Goal: Information Seeking & Learning: Find contact information

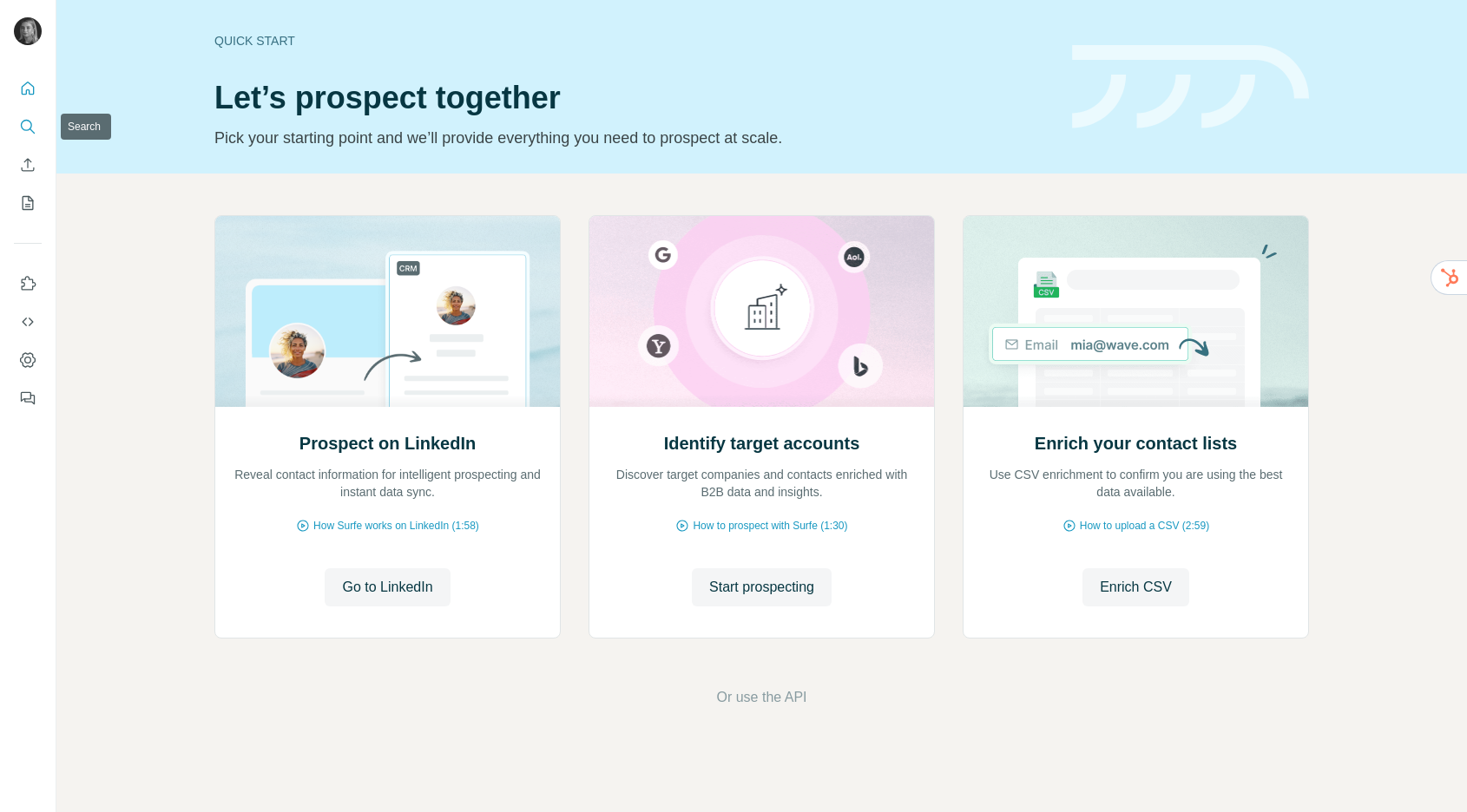
click at [24, 126] on icon "Search" at bounding box center [28, 127] width 18 height 18
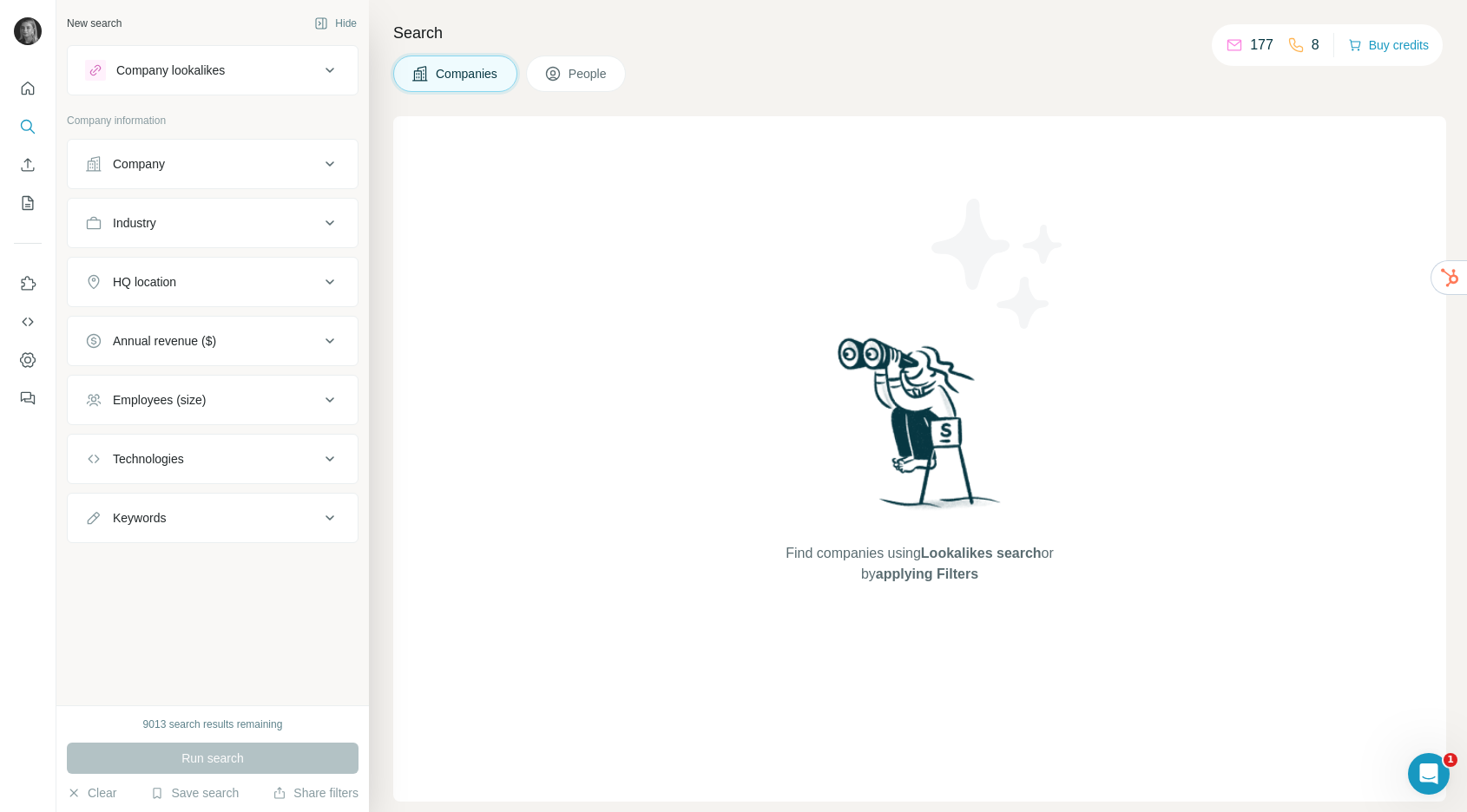
click at [185, 170] on div "Company" at bounding box center [202, 165] width 235 height 18
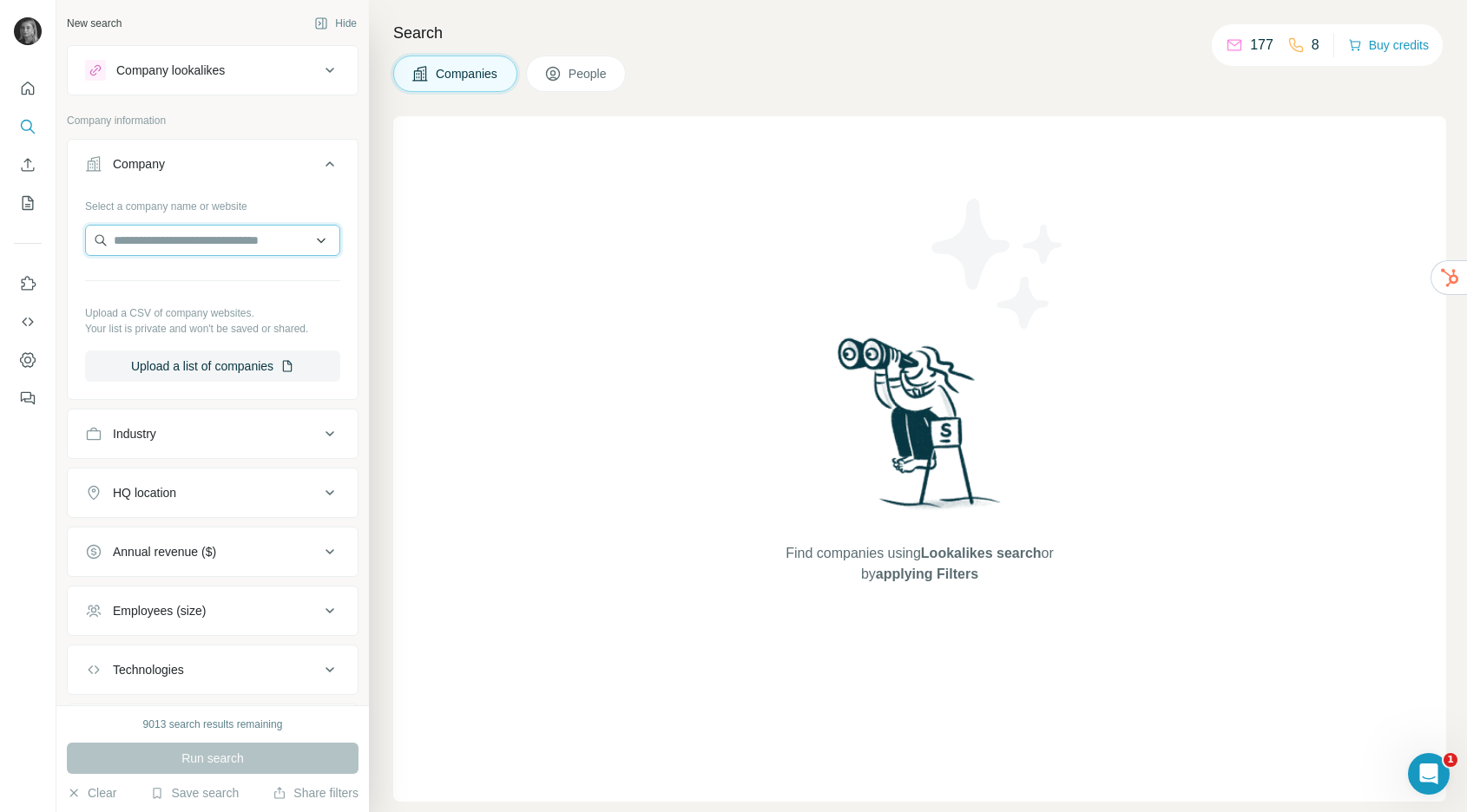
click at [188, 234] on input "text" at bounding box center [212, 240] width 255 height 32
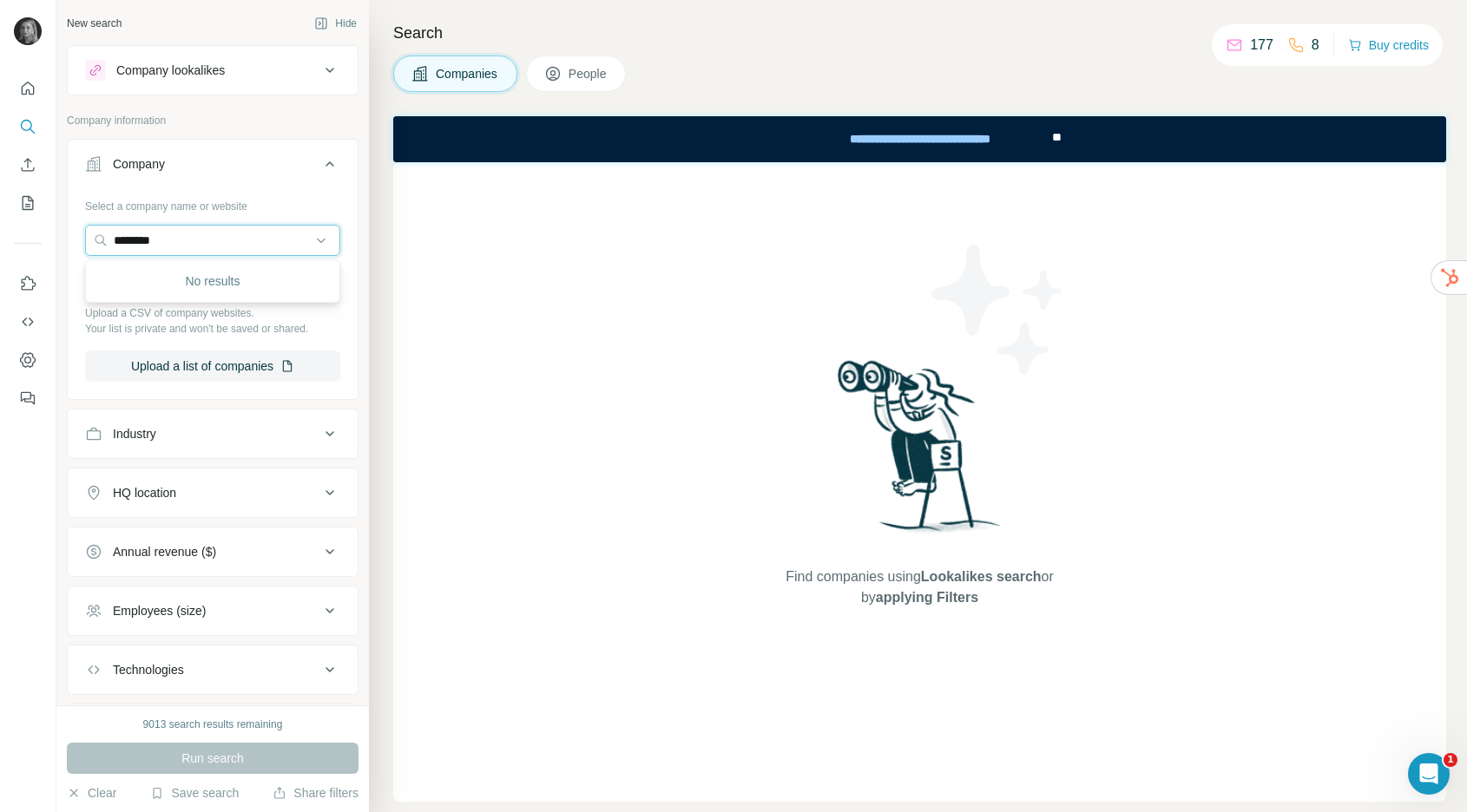
type input "********"
click at [40, 203] on button "My lists" at bounding box center [28, 203] width 28 height 32
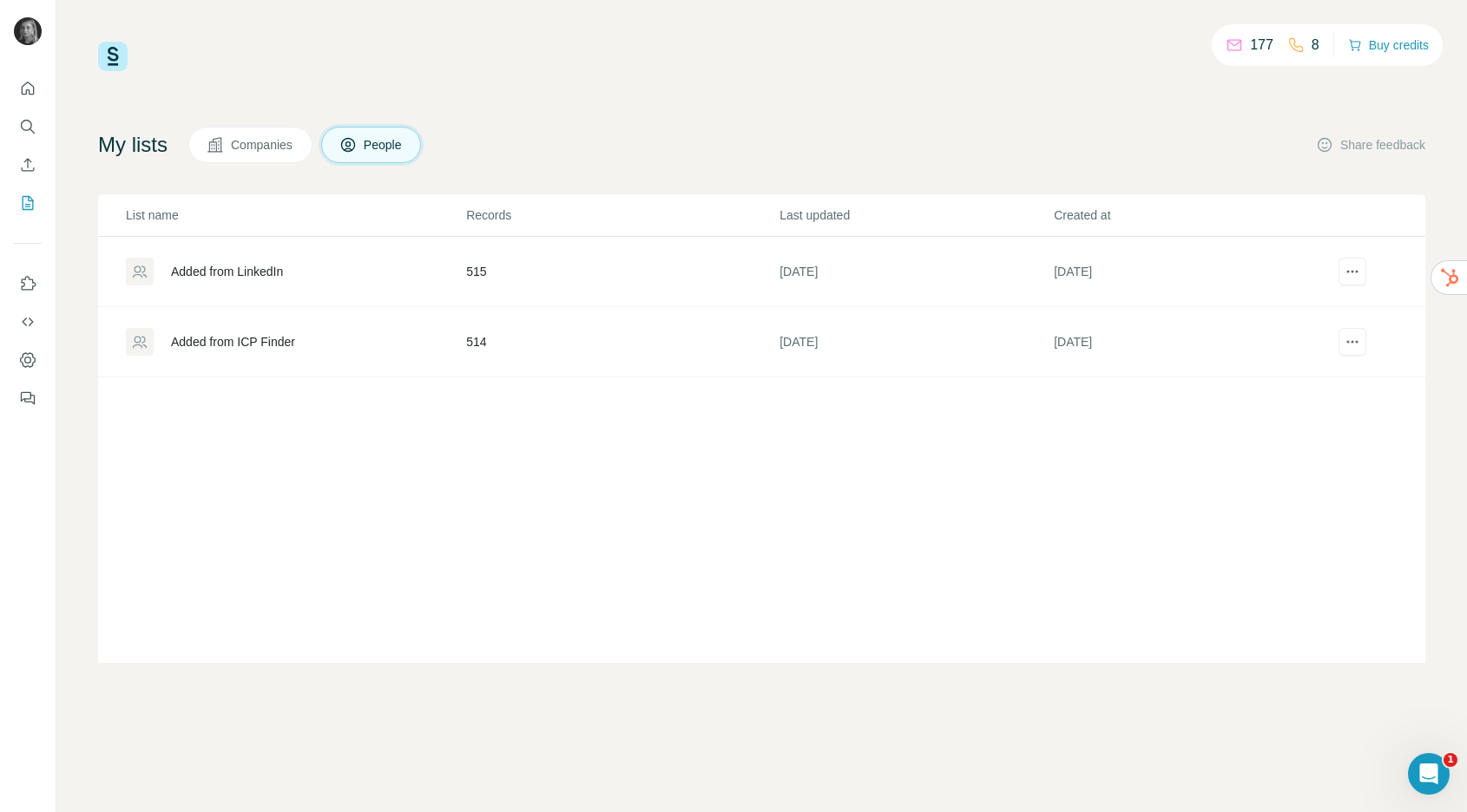
click at [456, 357] on td "Added from ICP Finder" at bounding box center [282, 342] width 367 height 70
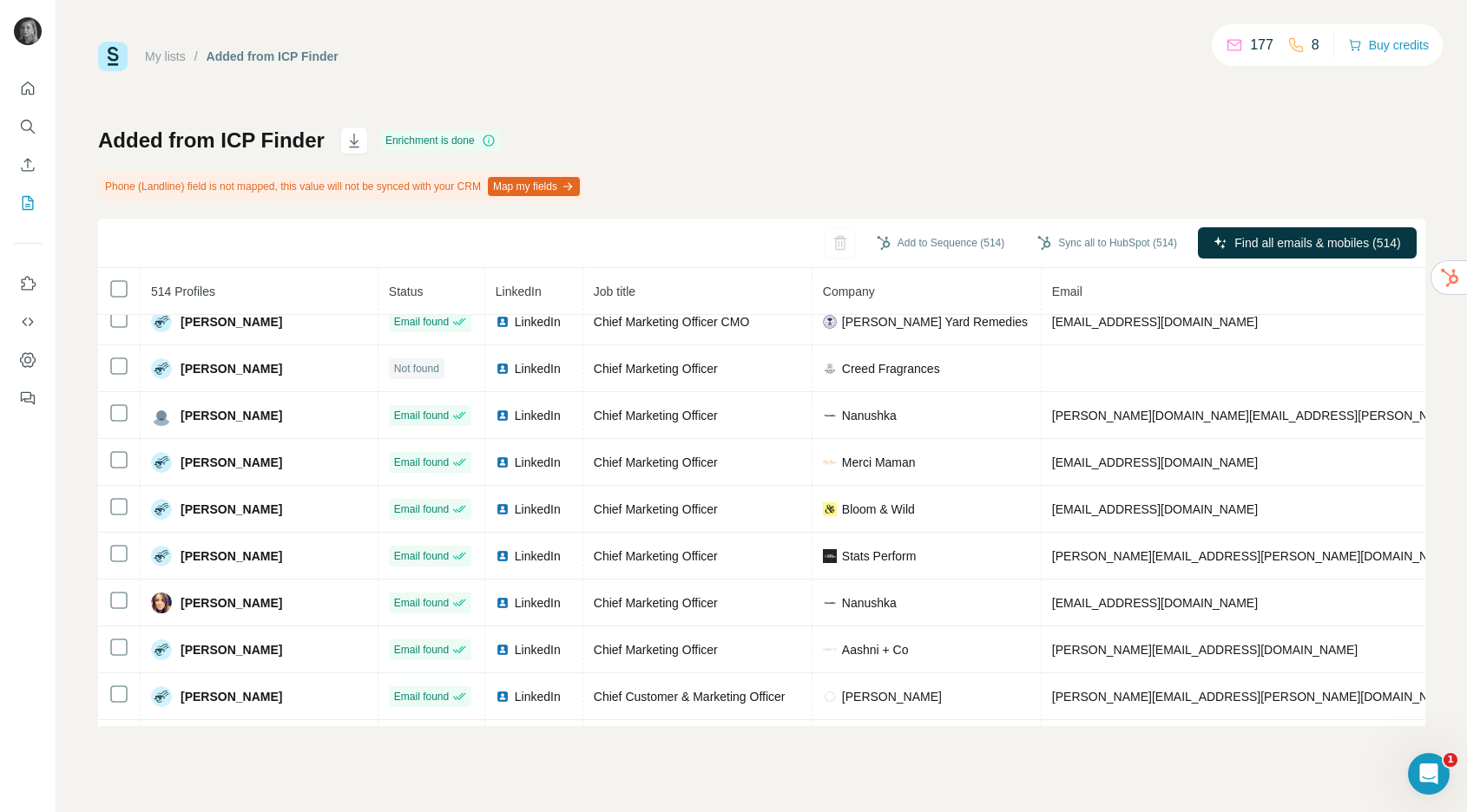
scroll to position [1522, 0]
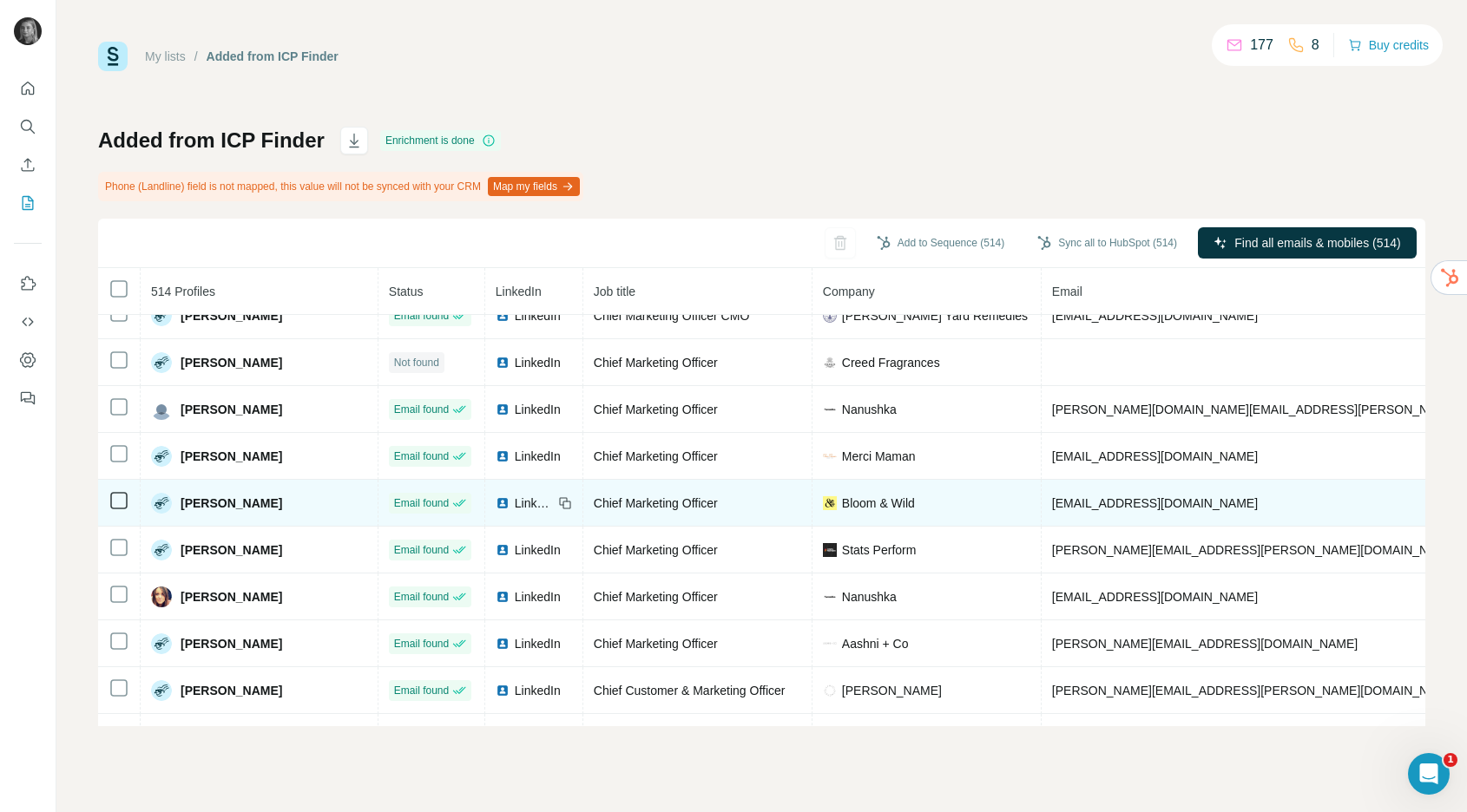
click at [1052, 497] on span "[EMAIL_ADDRESS][DOMAIN_NAME]" at bounding box center [1154, 504] width 206 height 14
copy span "[EMAIL_ADDRESS][DOMAIN_NAME]"
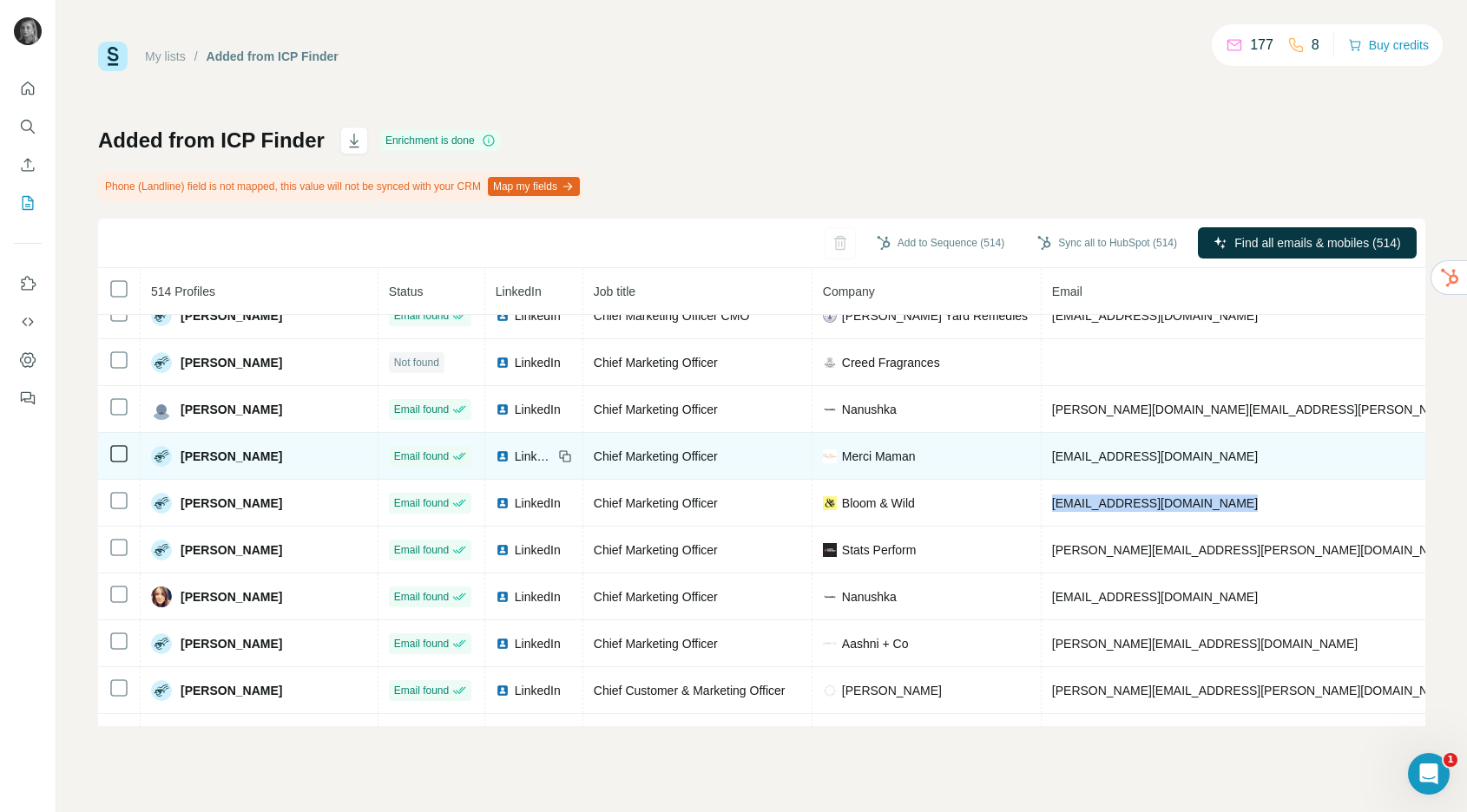
copy span "[EMAIL_ADDRESS][DOMAIN_NAME]"
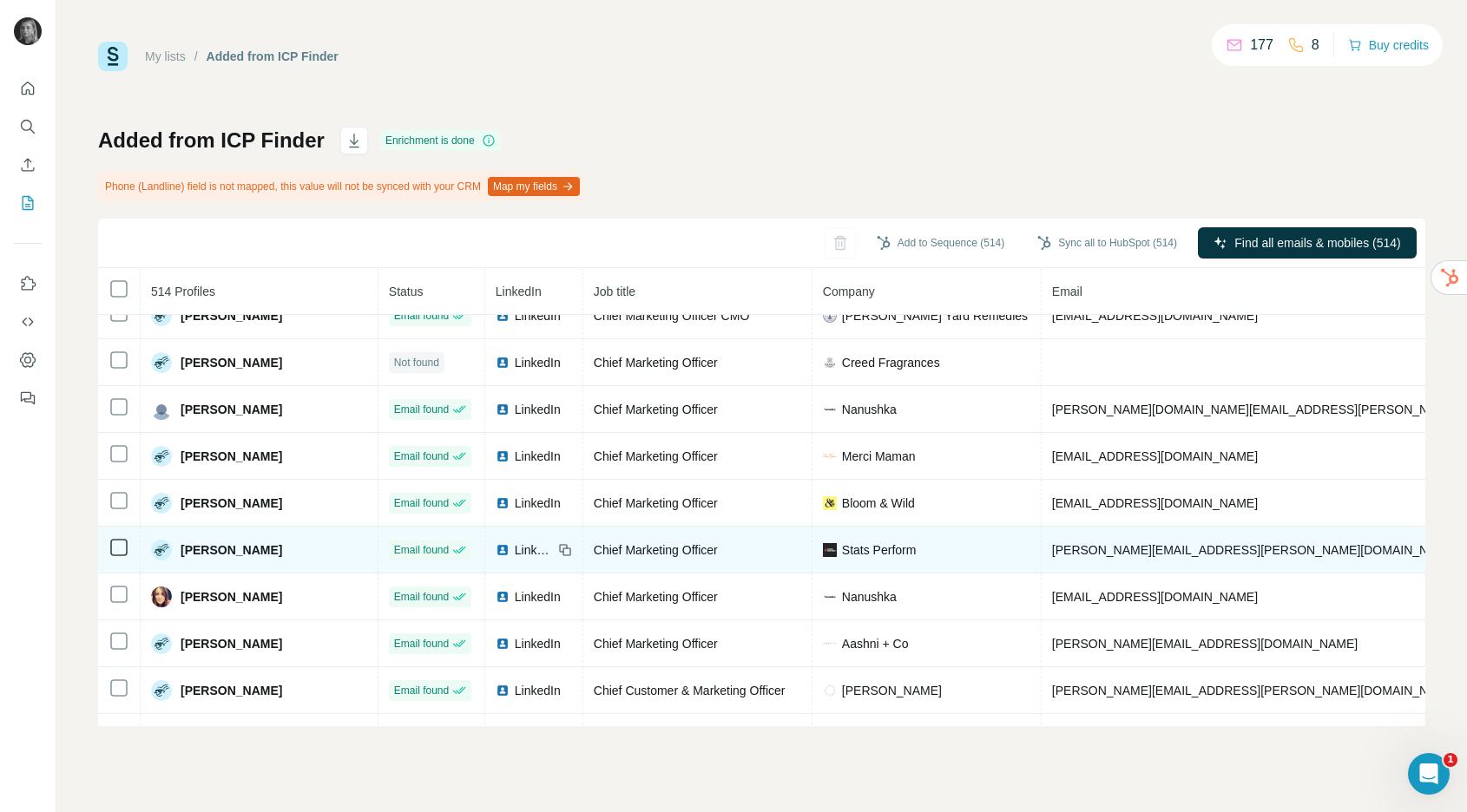
click at [1058, 556] on span "[PERSON_NAME][EMAIL_ADDRESS][PERSON_NAME][DOMAIN_NAME]" at bounding box center [1255, 550] width 406 height 14
copy span "[PERSON_NAME][EMAIL_ADDRESS][PERSON_NAME][DOMAIN_NAME]"
click at [842, 543] on span "Stats Perform" at bounding box center [879, 550] width 75 height 18
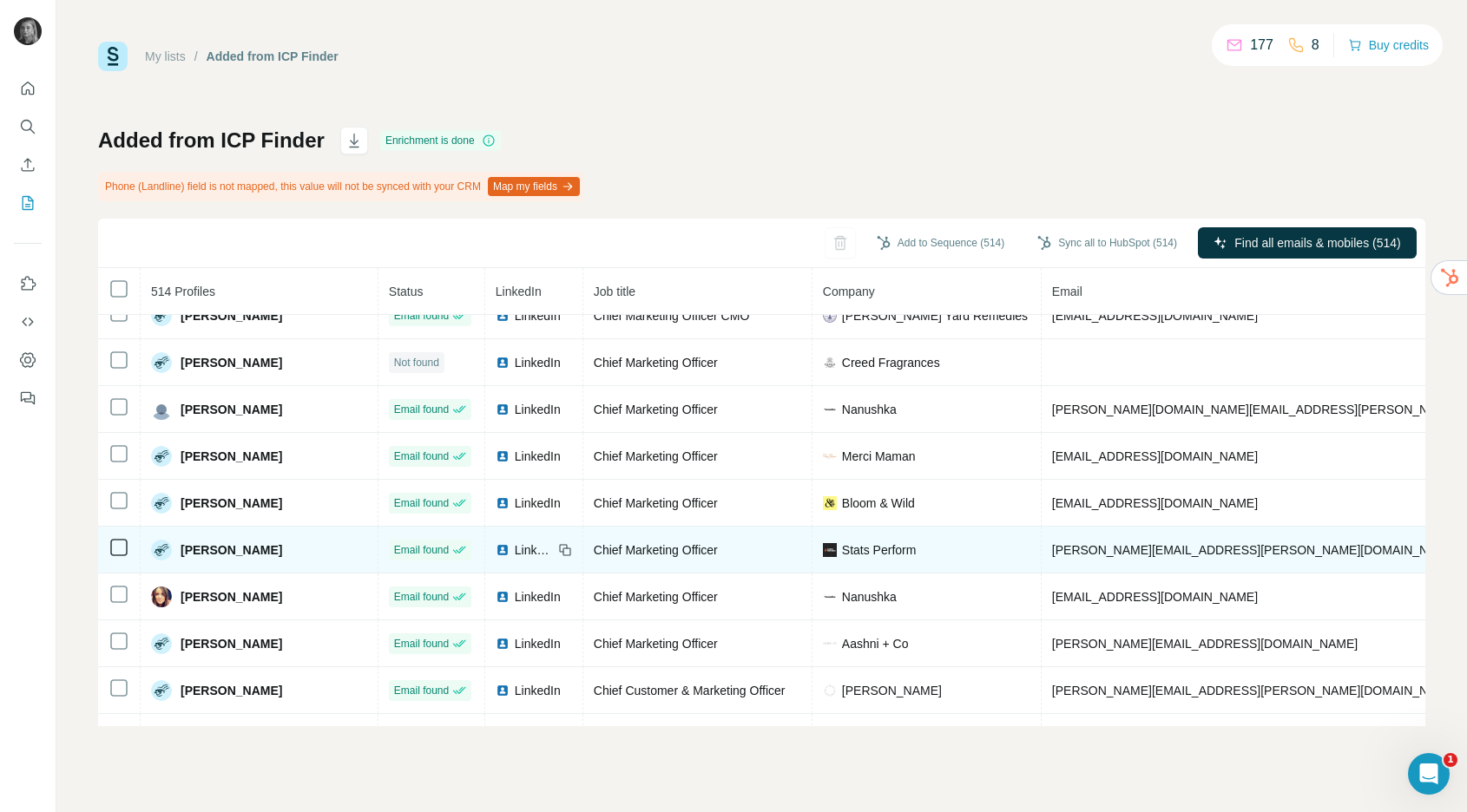
click at [515, 549] on span "LinkedIn" at bounding box center [533, 550] width 38 height 18
click at [1052, 549] on span "[PERSON_NAME][EMAIL_ADDRESS][PERSON_NAME][DOMAIN_NAME]" at bounding box center [1255, 550] width 406 height 14
copy span "[PERSON_NAME][EMAIL_ADDRESS][PERSON_NAME][DOMAIN_NAME]"
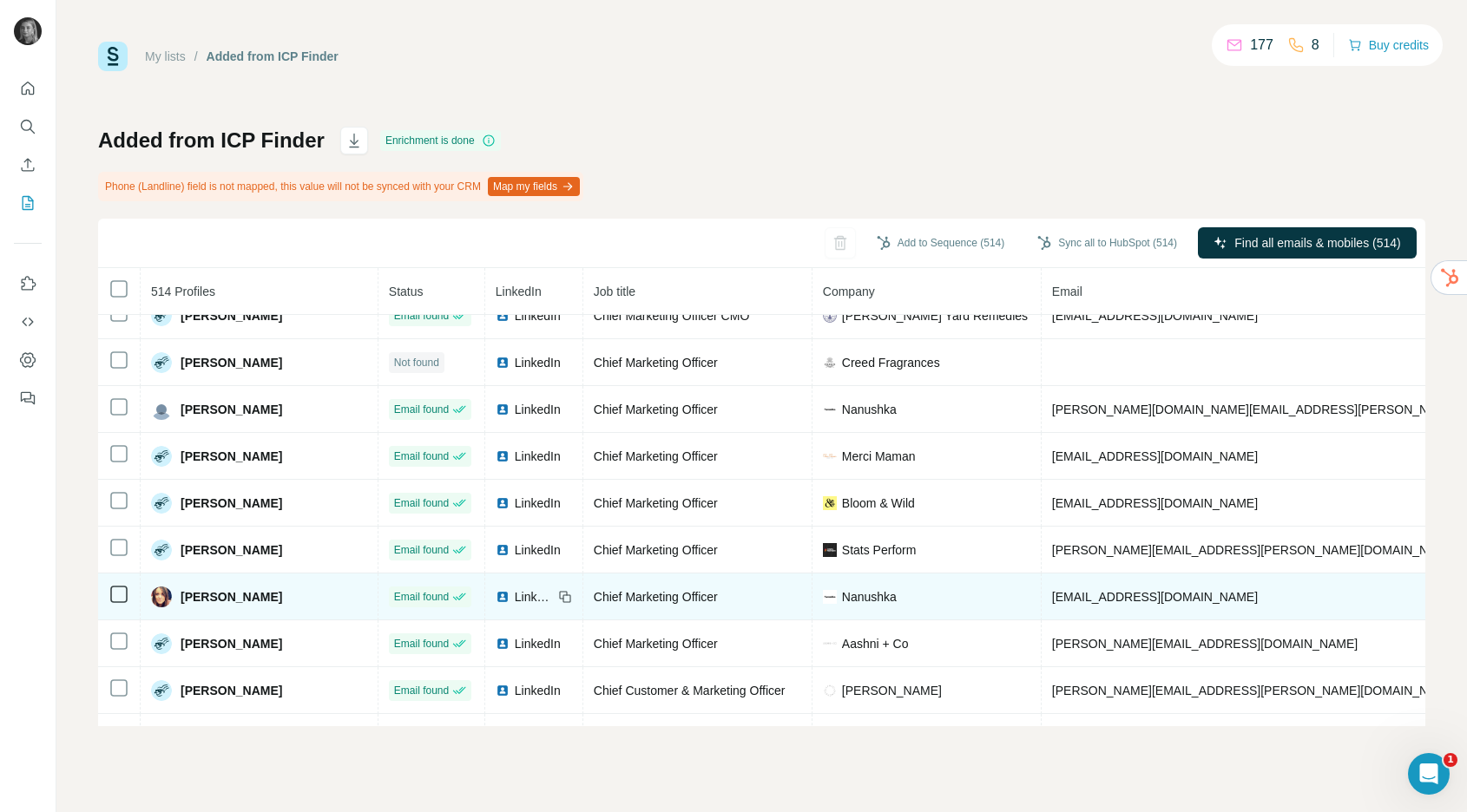
click at [1052, 601] on span "[EMAIL_ADDRESS][DOMAIN_NAME]" at bounding box center [1154, 597] width 206 height 14
copy span "[EMAIL_ADDRESS][DOMAIN_NAME]"
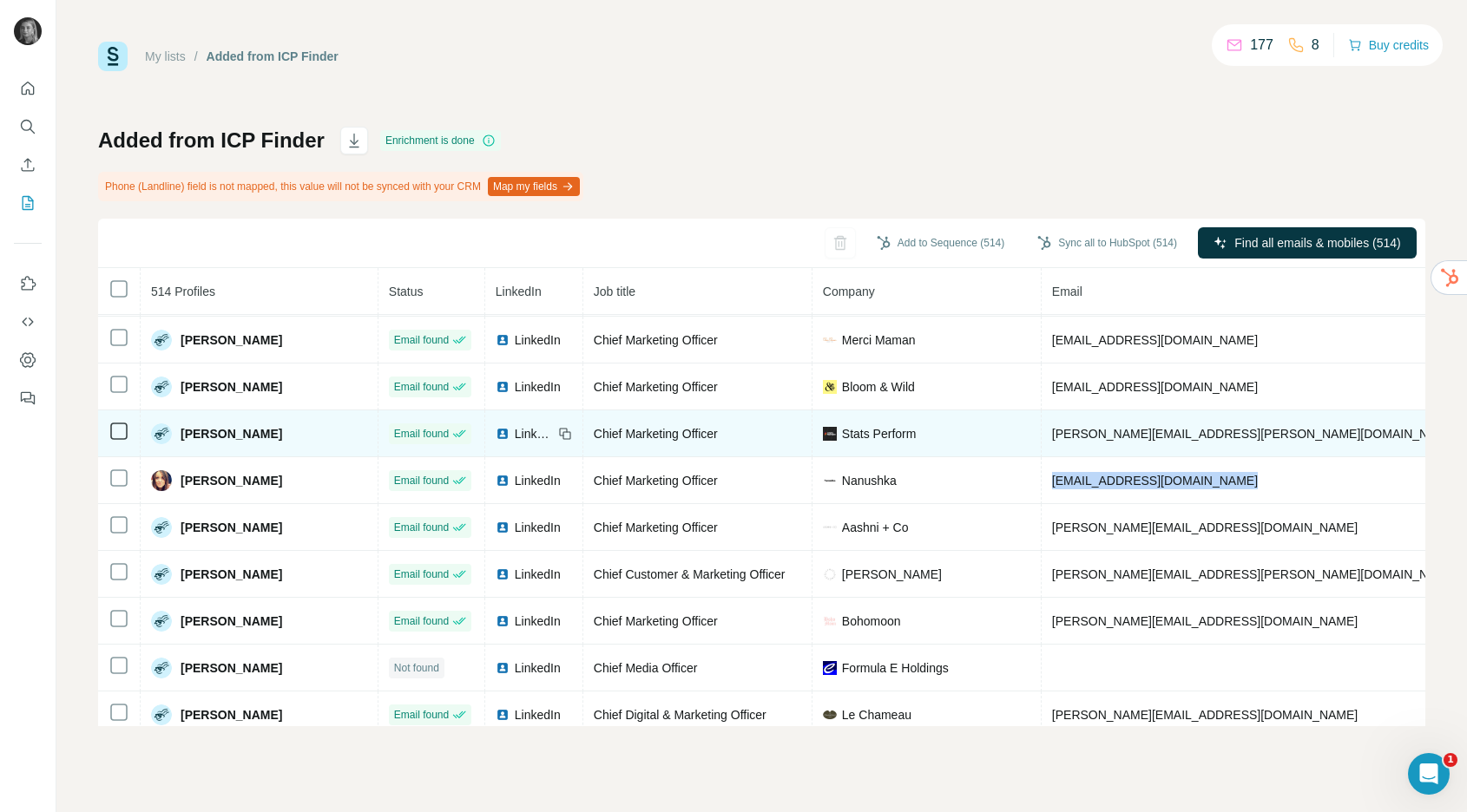
scroll to position [1647, 0]
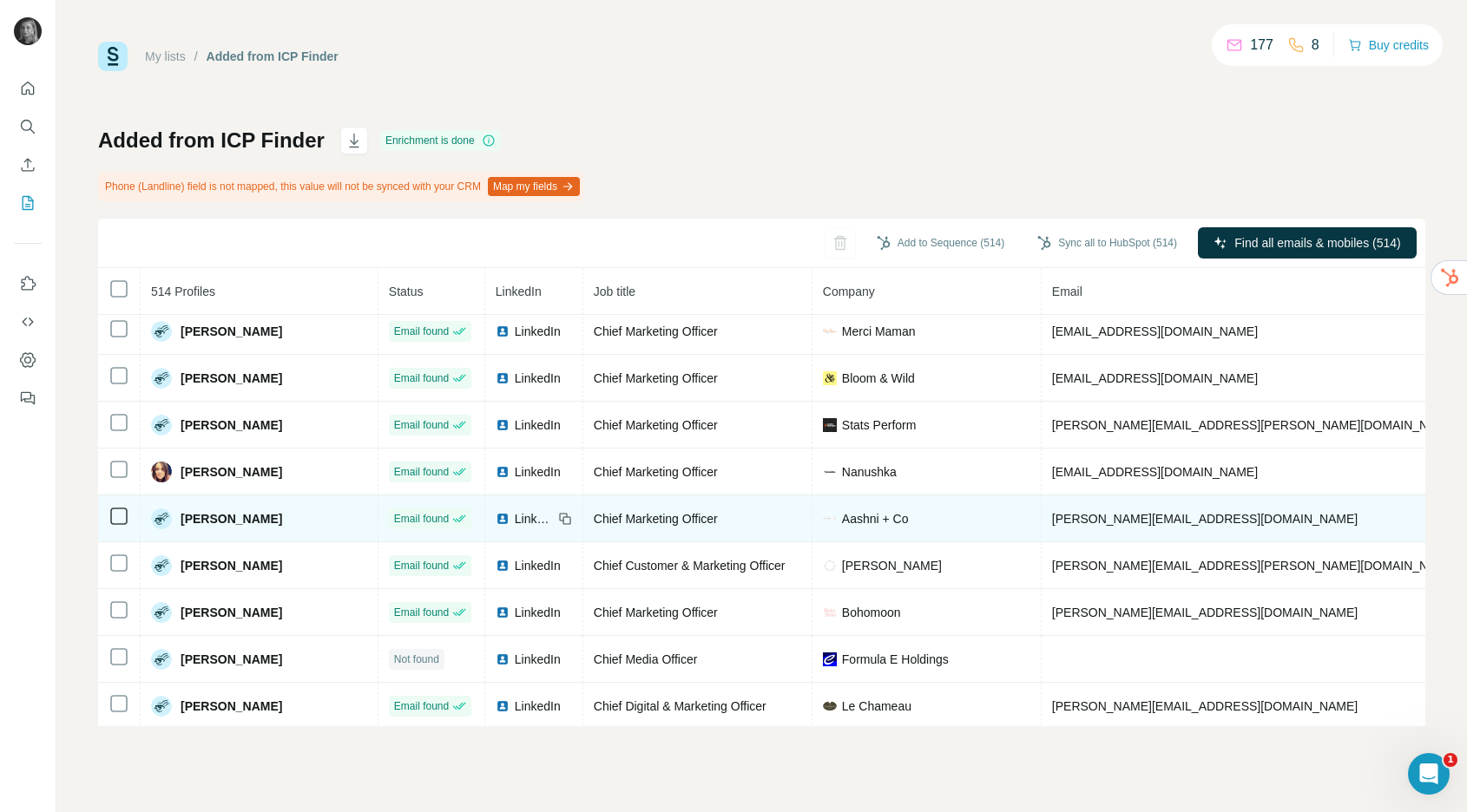
click at [1052, 522] on span "[PERSON_NAME][EMAIL_ADDRESS][DOMAIN_NAME]" at bounding box center [1205, 519] width 306 height 14
copy span "[PERSON_NAME][EMAIL_ADDRESS][DOMAIN_NAME]"
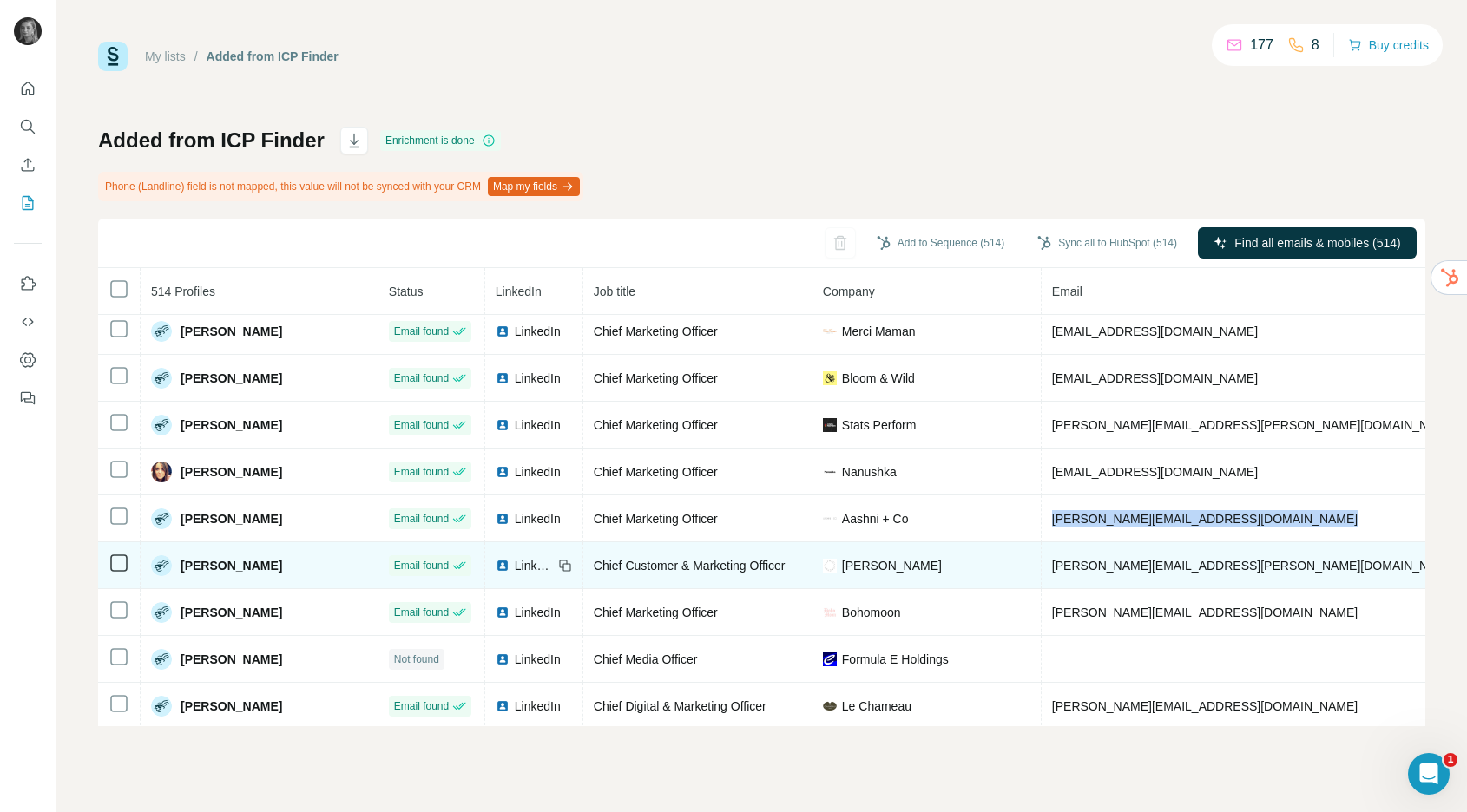
click at [1065, 559] on span "[PERSON_NAME][EMAIL_ADDRESS][PERSON_NAME][DOMAIN_NAME]" at bounding box center [1255, 566] width 406 height 14
click at [1065, 559] on span "bert.bagnall@stellamccartney.com" at bounding box center [1255, 566] width 406 height 14
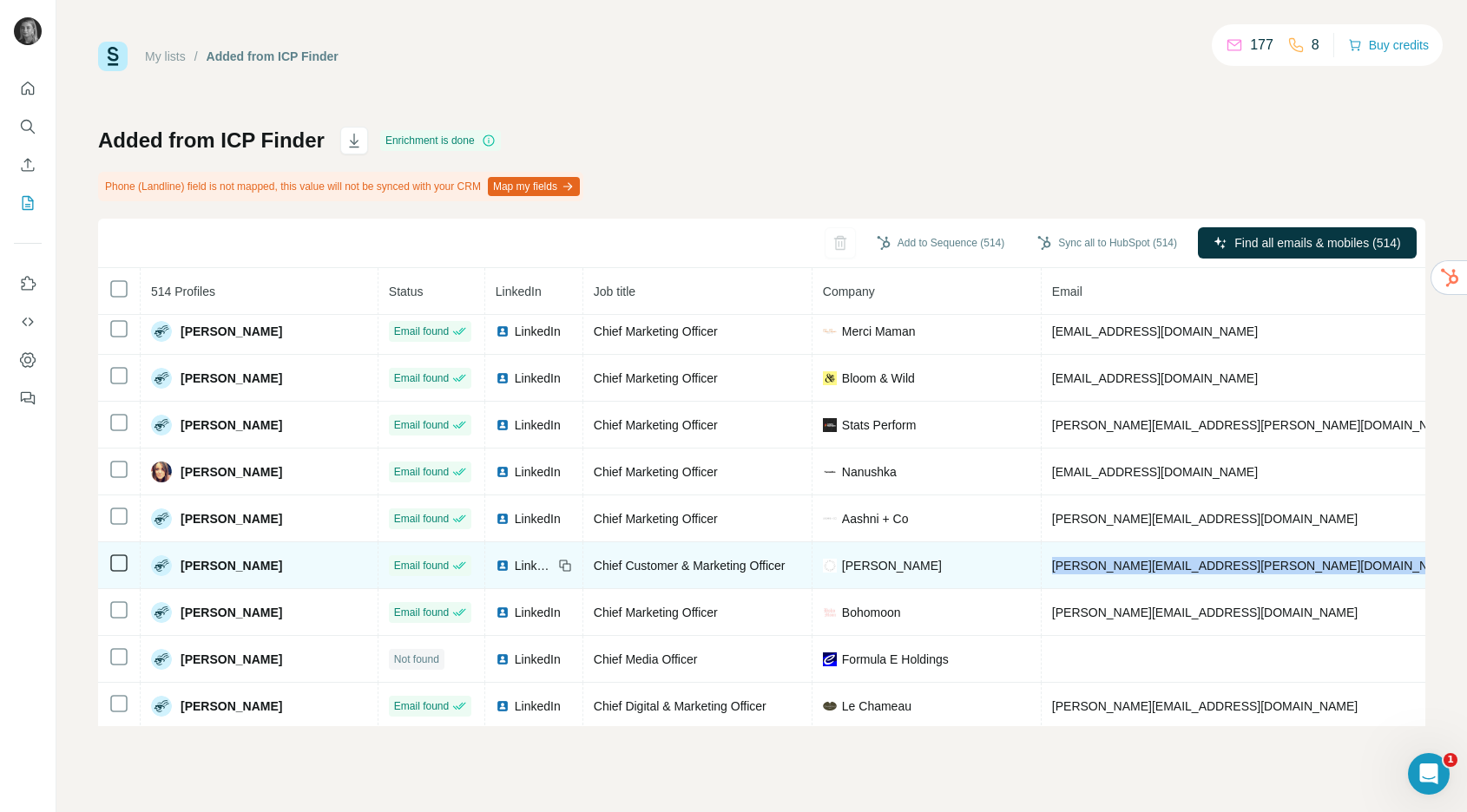
copy span "bert.bagnall@stellamccartney.com"
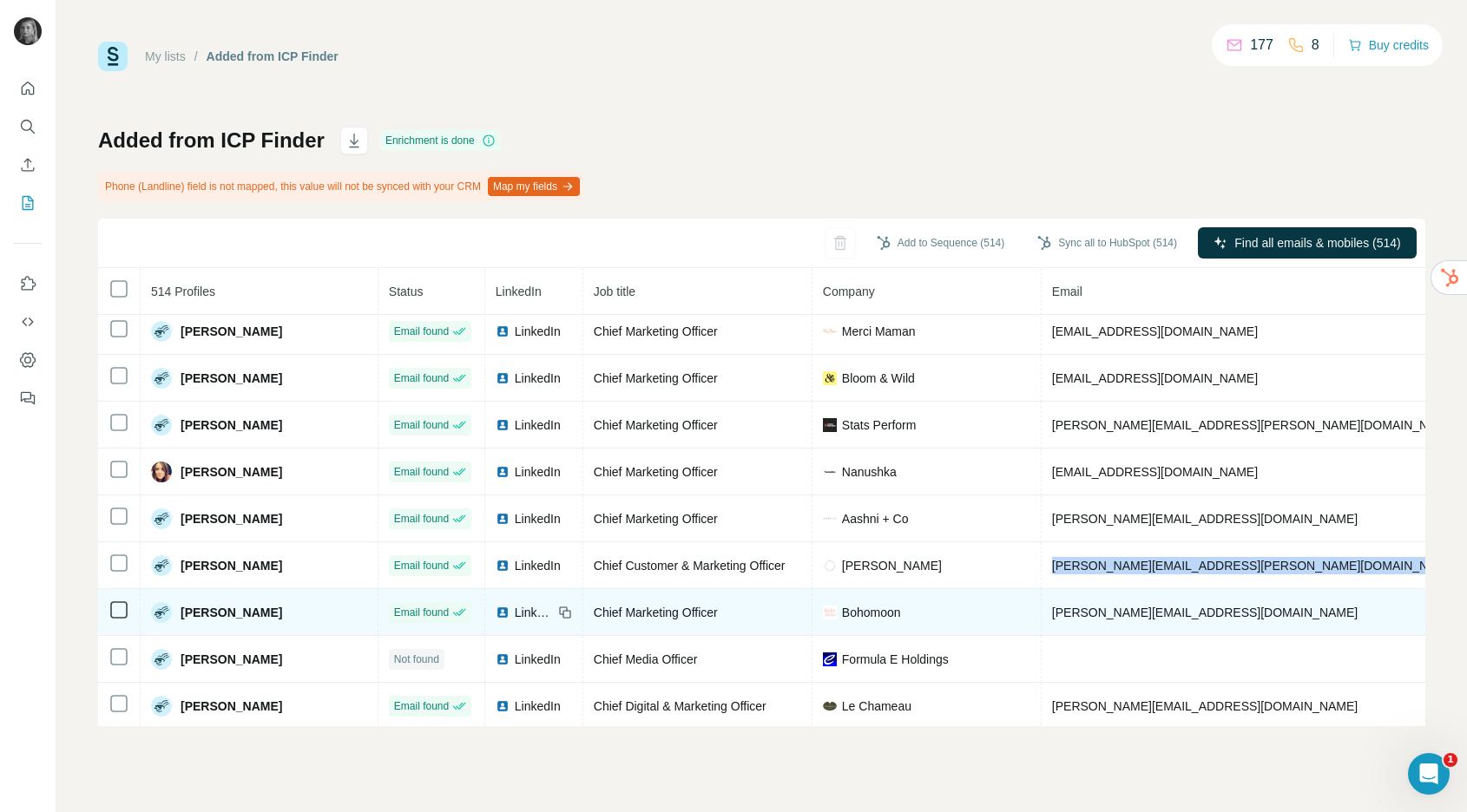
click at [1052, 614] on span "annie@bohomoon.com" at bounding box center [1205, 613] width 306 height 14
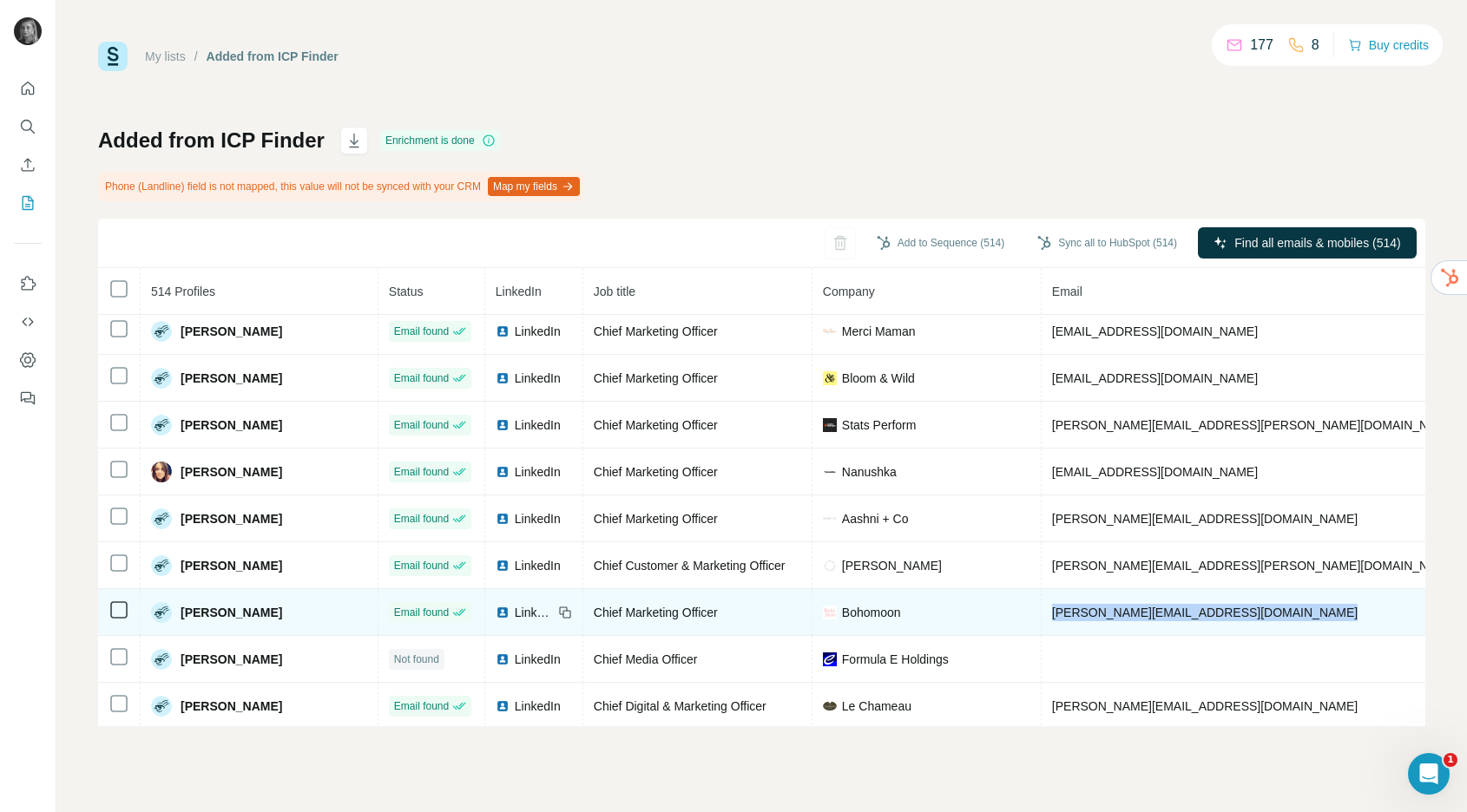
click at [1052, 614] on span "annie@bohomoon.com" at bounding box center [1205, 613] width 306 height 14
copy span "annie@bohomoon.com"
click at [515, 617] on span "LinkedIn" at bounding box center [533, 613] width 38 height 18
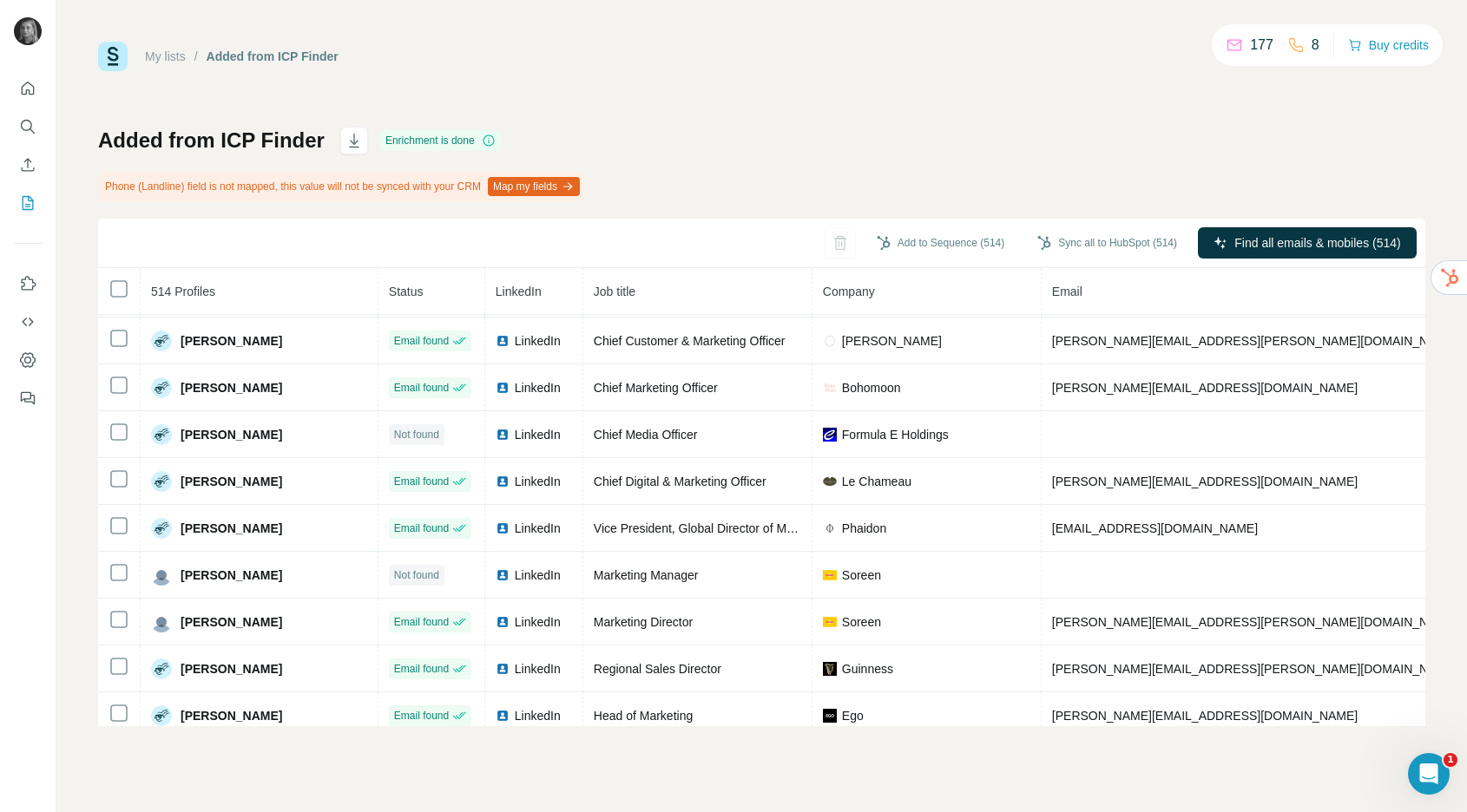
scroll to position [1875, 0]
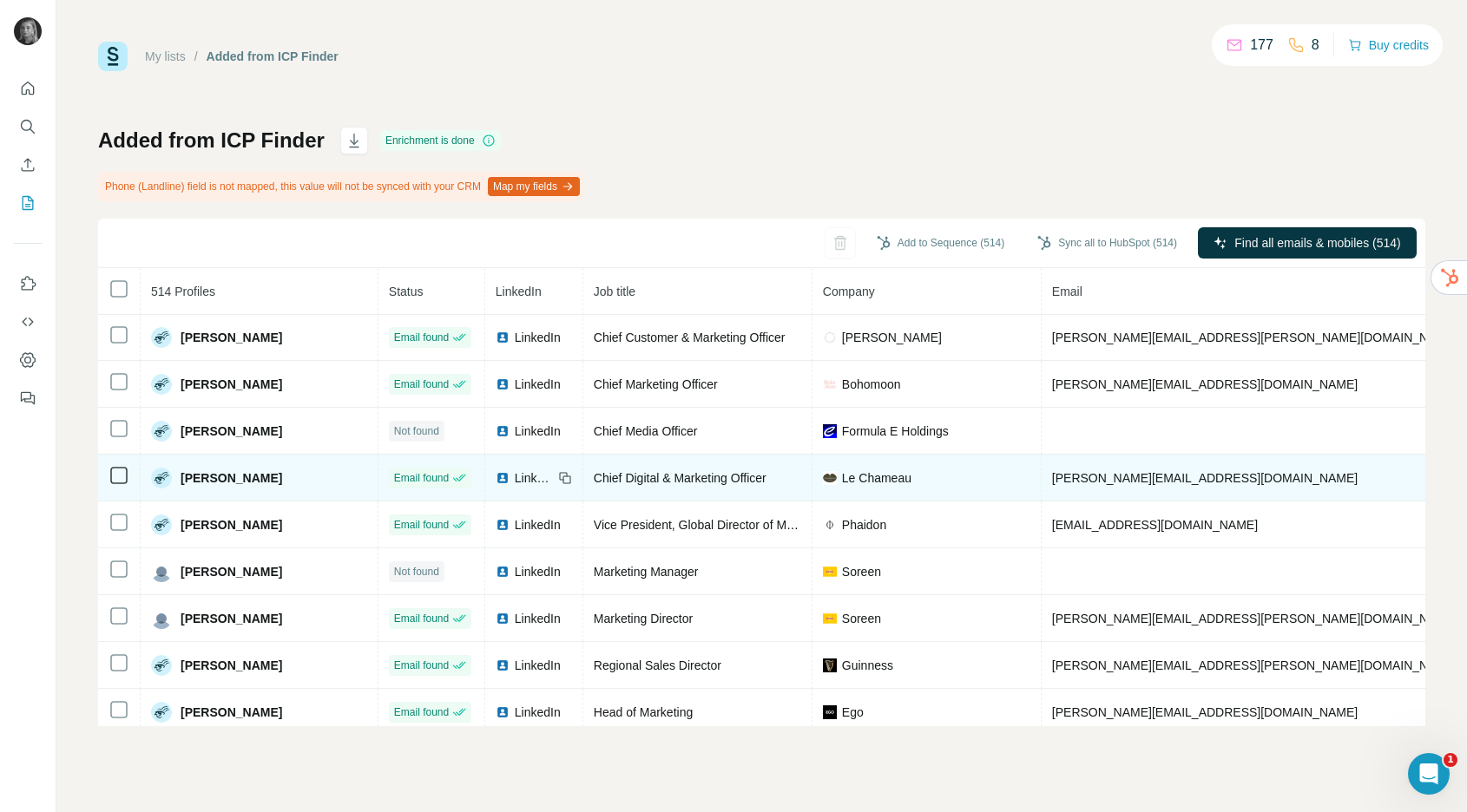
click at [1052, 479] on span "aaron@lechameau.com" at bounding box center [1205, 478] width 306 height 14
copy span "aaron@lechameau.com"
click at [515, 475] on span "LinkedIn" at bounding box center [533, 478] width 38 height 18
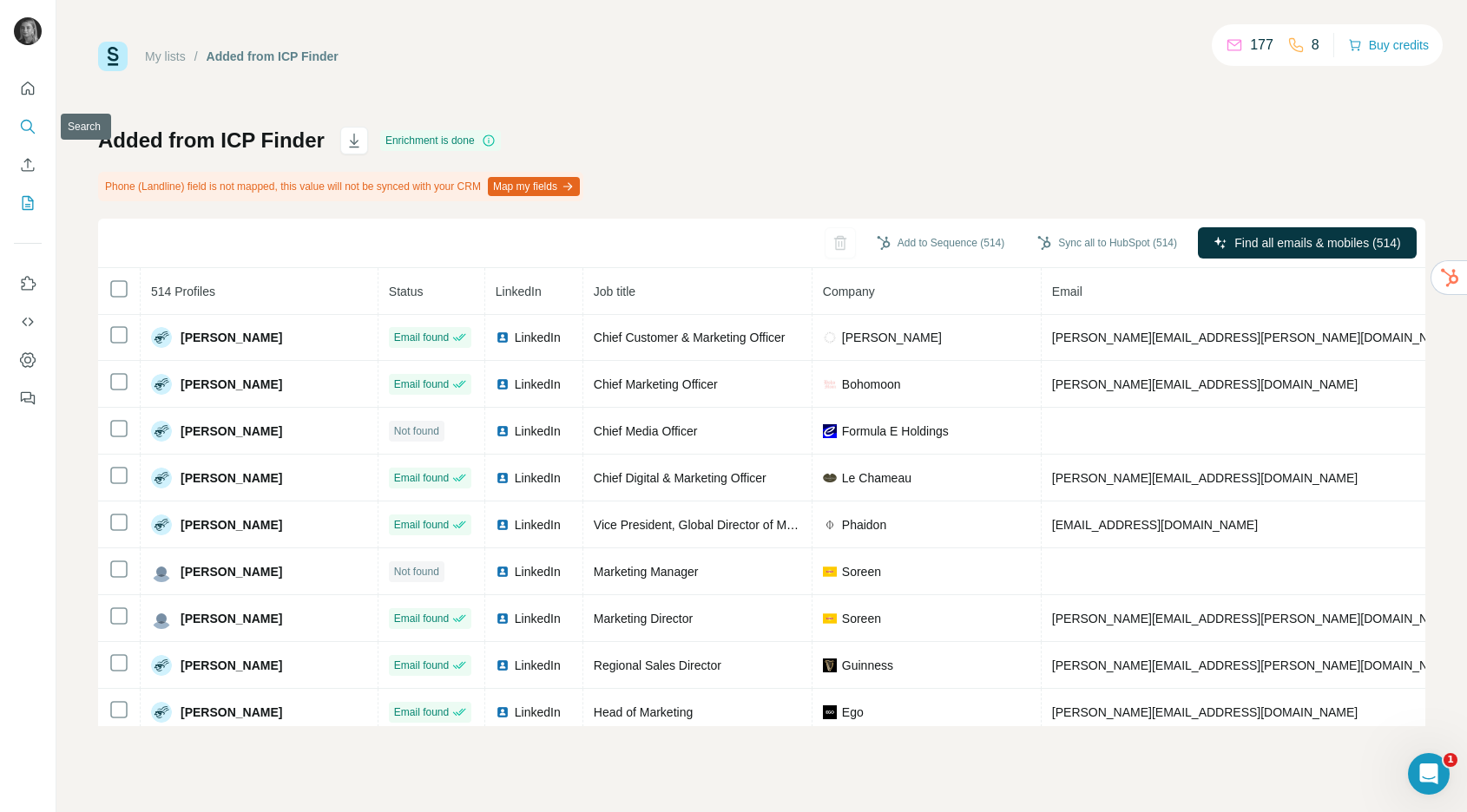
click at [33, 121] on icon "Search" at bounding box center [28, 127] width 18 height 18
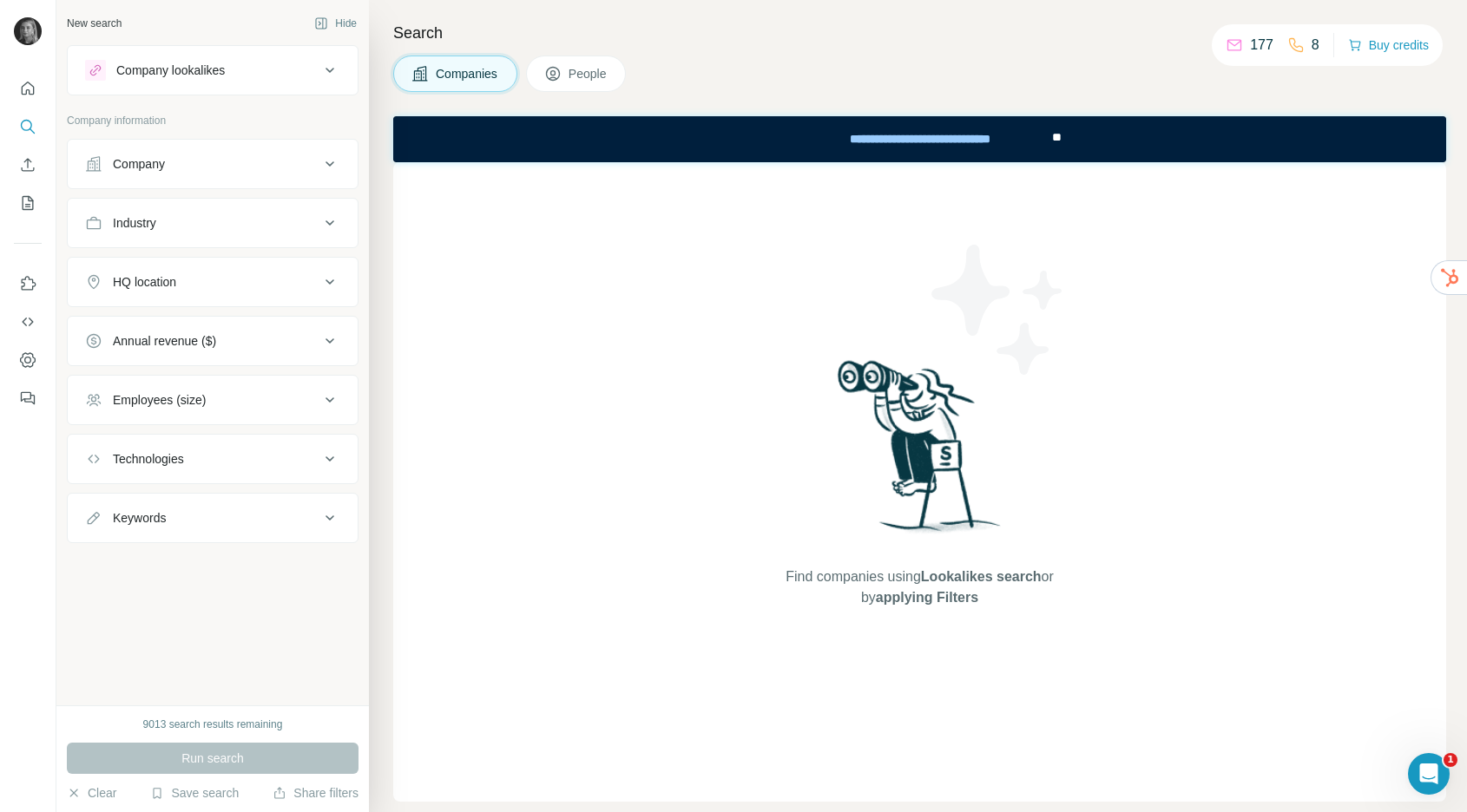
click at [146, 217] on div "Industry" at bounding box center [134, 224] width 43 height 18
click at [176, 165] on div "Company" at bounding box center [202, 165] width 235 height 18
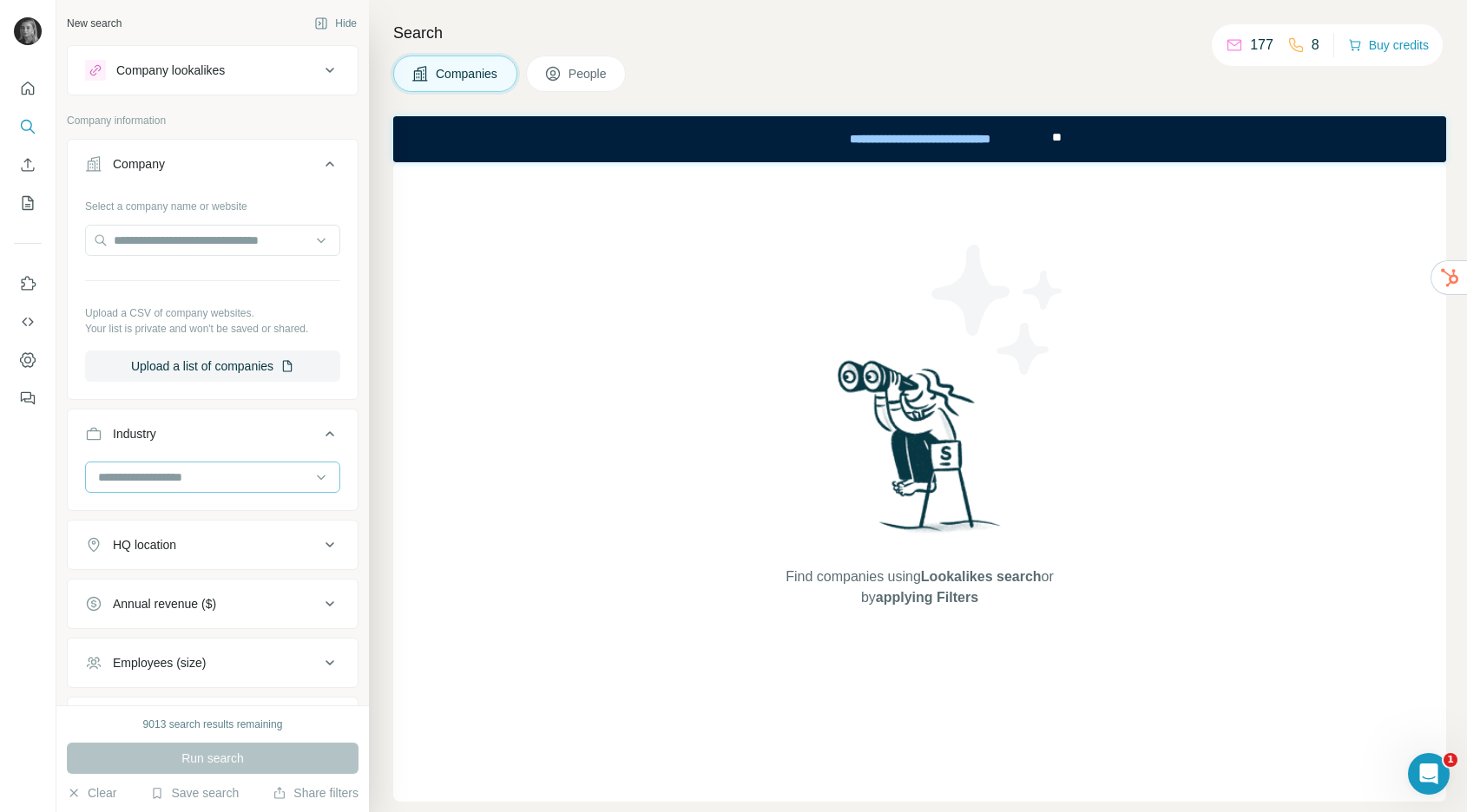
click at [160, 476] on input at bounding box center [204, 477] width 215 height 19
click at [157, 482] on input at bounding box center [204, 477] width 215 height 19
type input "****"
click at [160, 524] on p "Food and Beverage" at bounding box center [153, 516] width 106 height 18
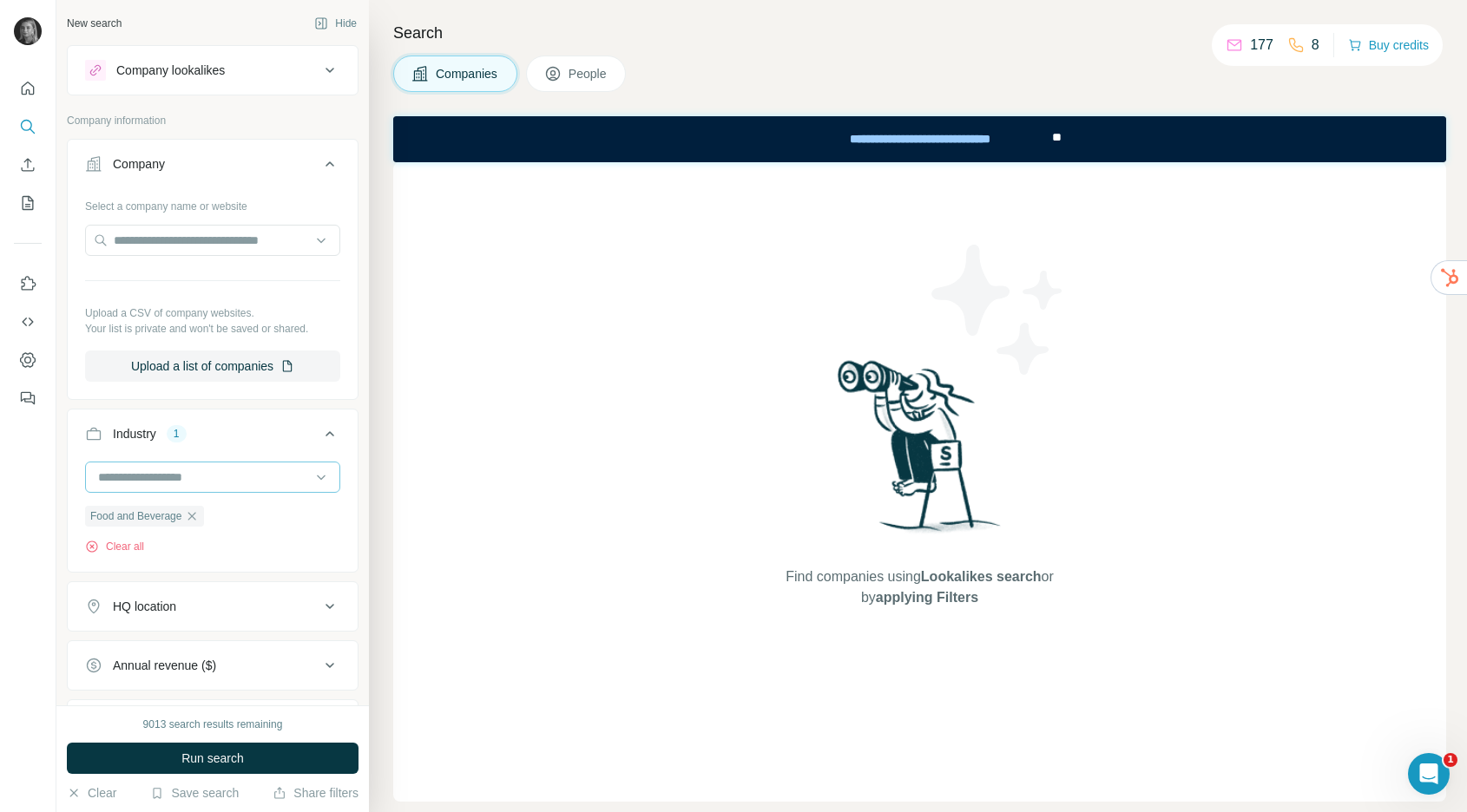
click at [173, 469] on input at bounding box center [204, 477] width 215 height 19
type input "*"
type input "*****"
click at [178, 508] on div "Snack Food" at bounding box center [212, 516] width 226 height 18
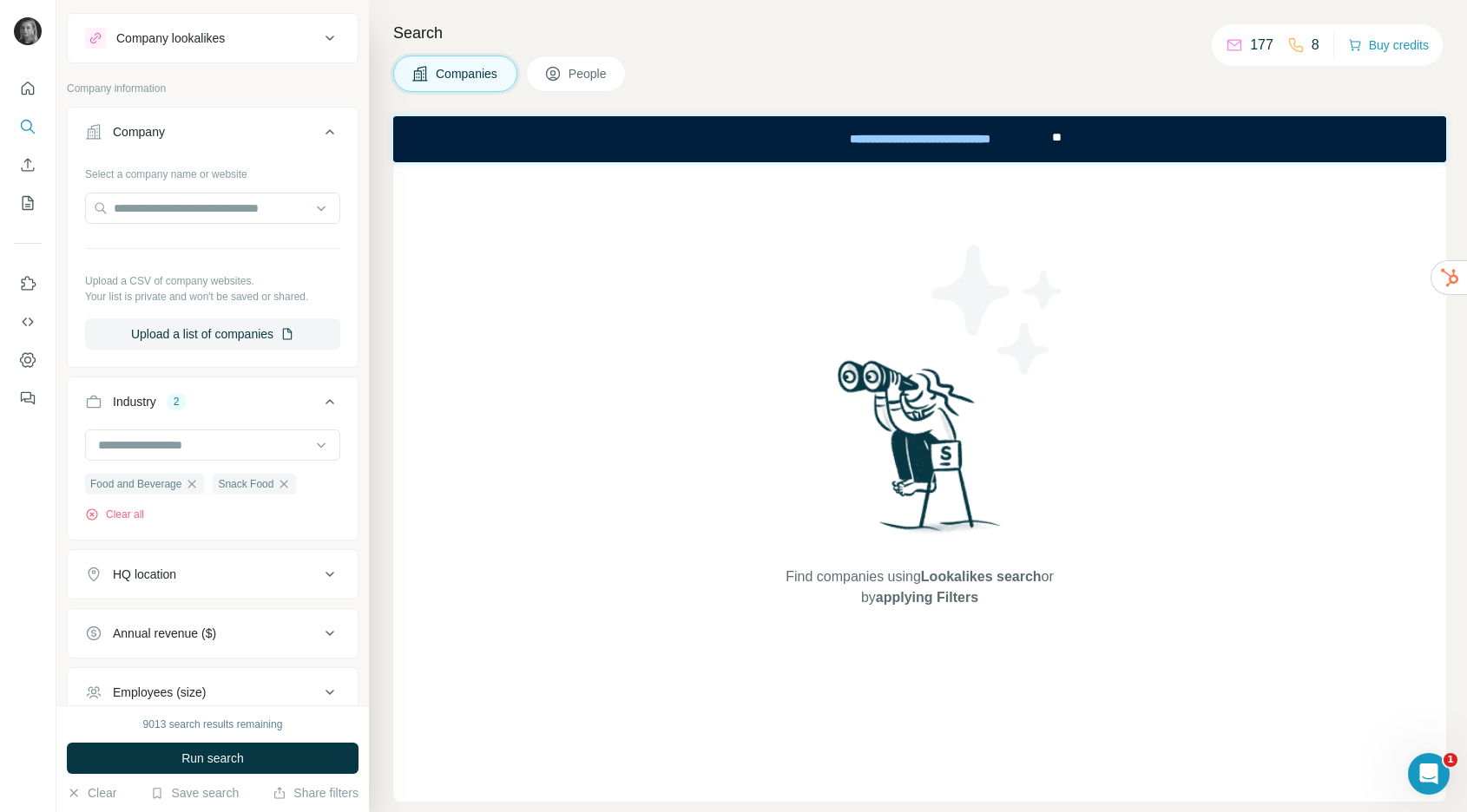
click at [178, 600] on ul "Company Select a company name or website Upload a CSV of company websites. Your…" at bounding box center [213, 471] width 292 height 729
click at [176, 578] on div "HQ location" at bounding box center [144, 575] width 63 height 18
click at [179, 616] on input "text" at bounding box center [212, 618] width 255 height 32
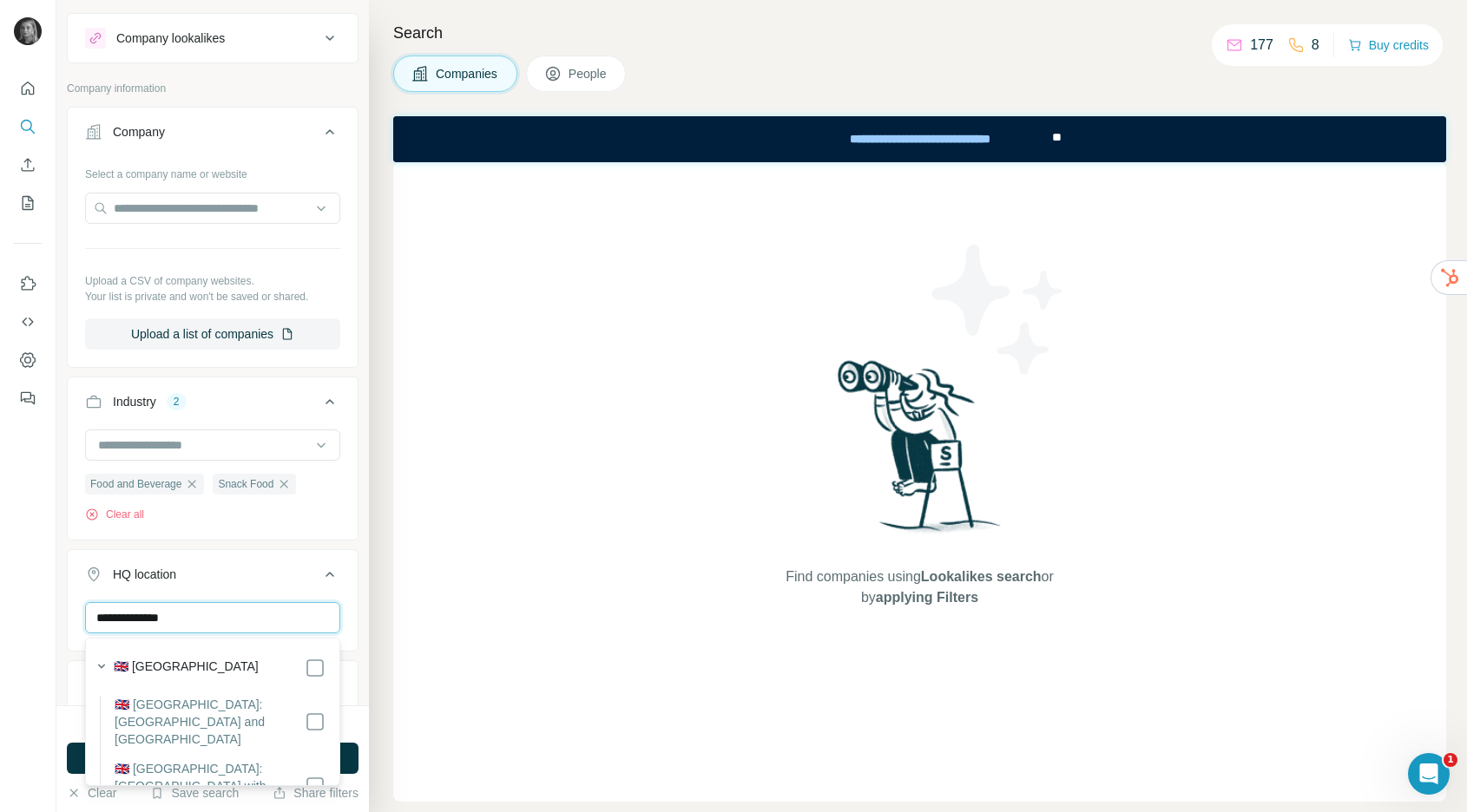
type input "**********"
click at [334, 575] on icon at bounding box center [329, 574] width 21 height 21
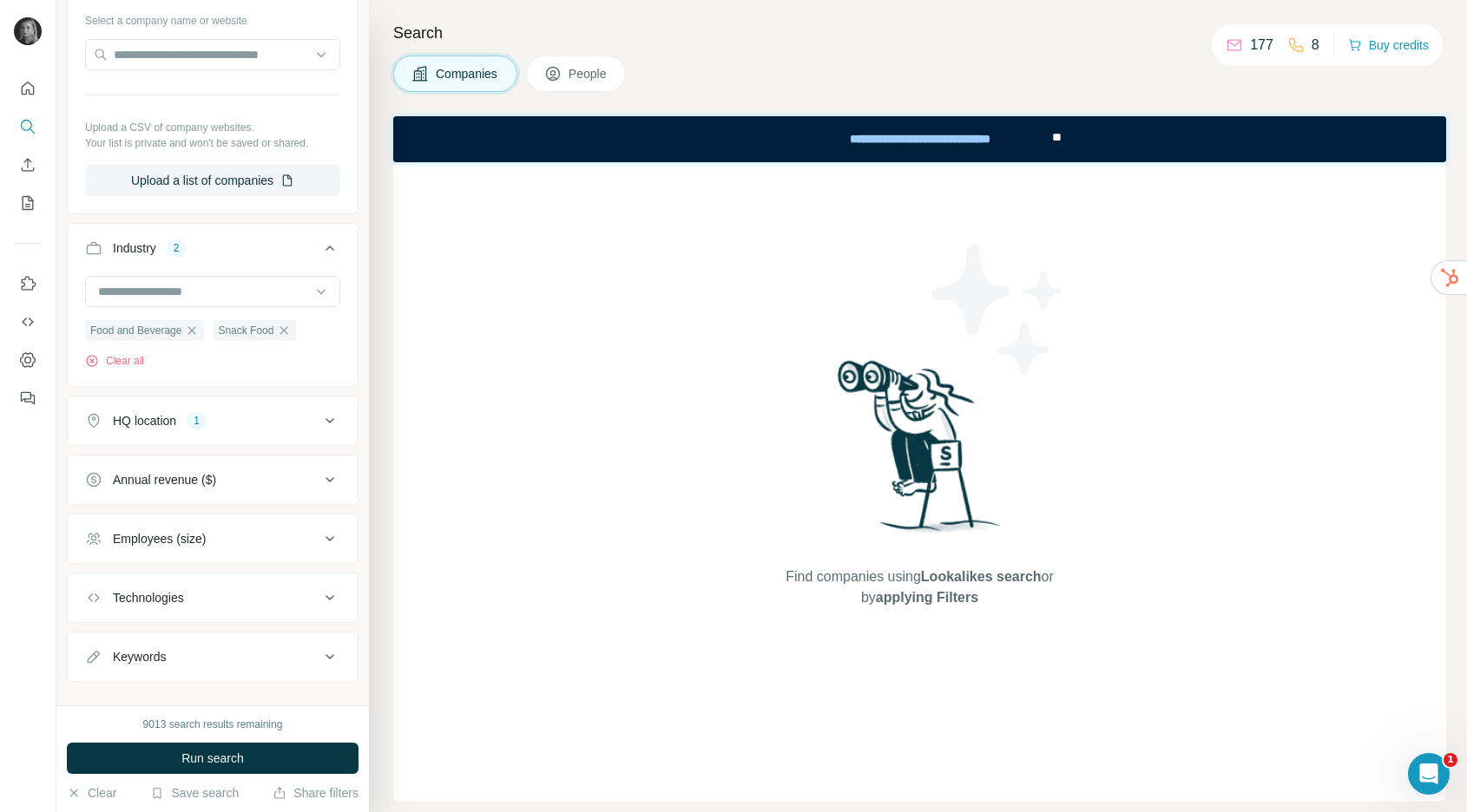
scroll to position [211, 0]
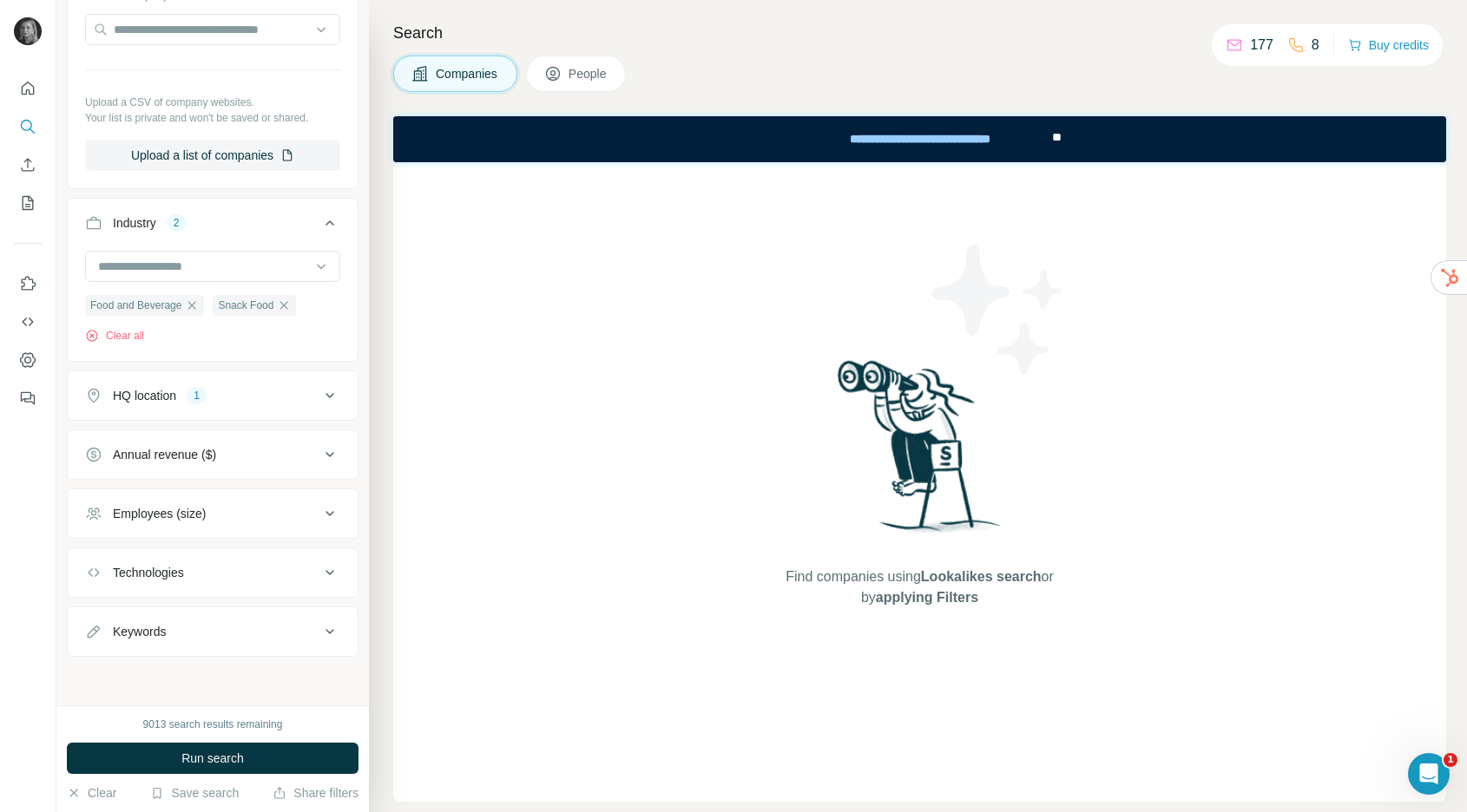
click at [219, 444] on button "Annual revenue ($)" at bounding box center [213, 454] width 290 height 41
click at [145, 584] on span "50-100M" at bounding box center [132, 589] width 54 height 18
click at [145, 613] on span "100-500M" at bounding box center [136, 622] width 62 height 18
click at [145, 644] on span "500-1000M" at bounding box center [140, 653] width 69 height 18
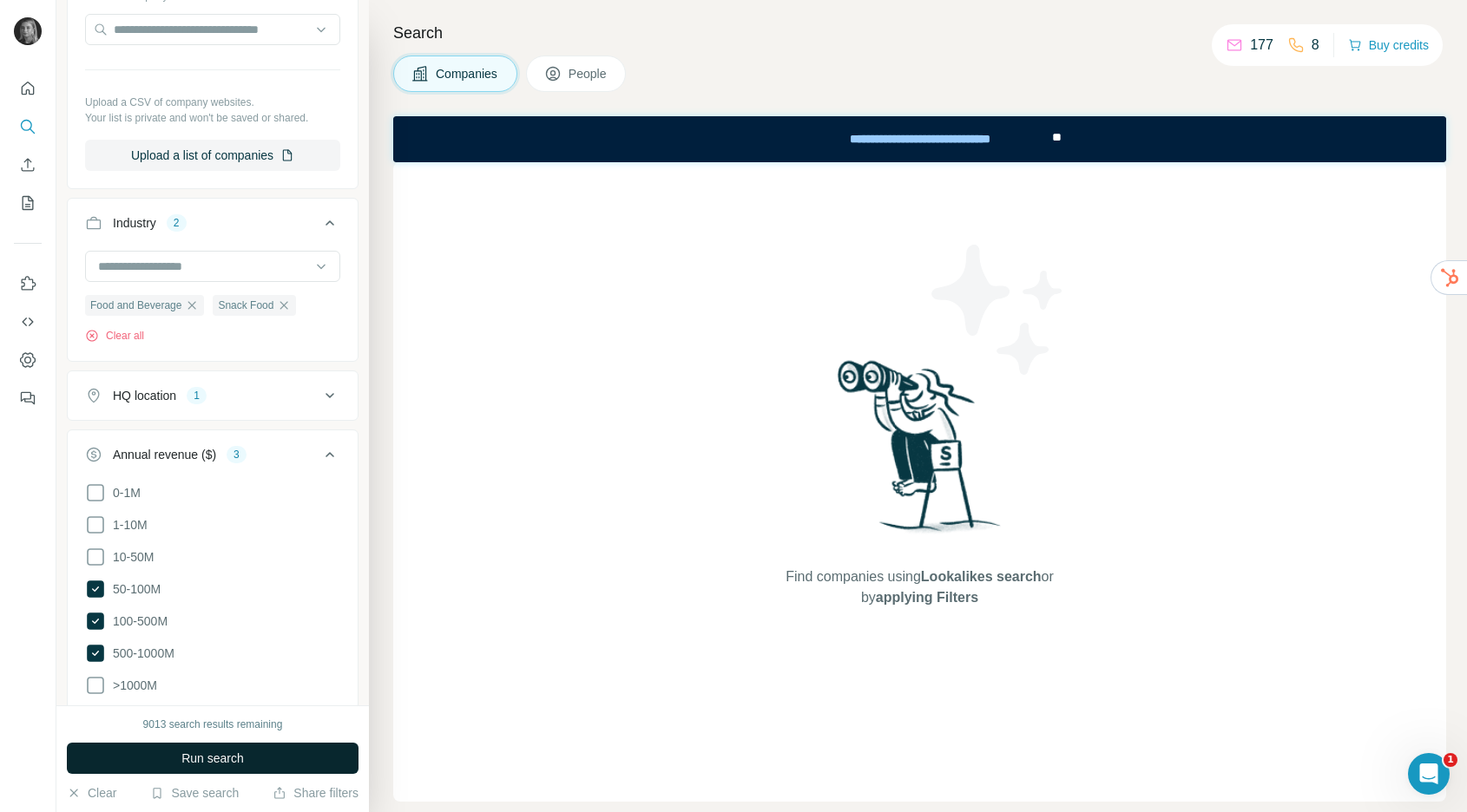
click at [198, 760] on span "Run search" at bounding box center [212, 759] width 62 height 18
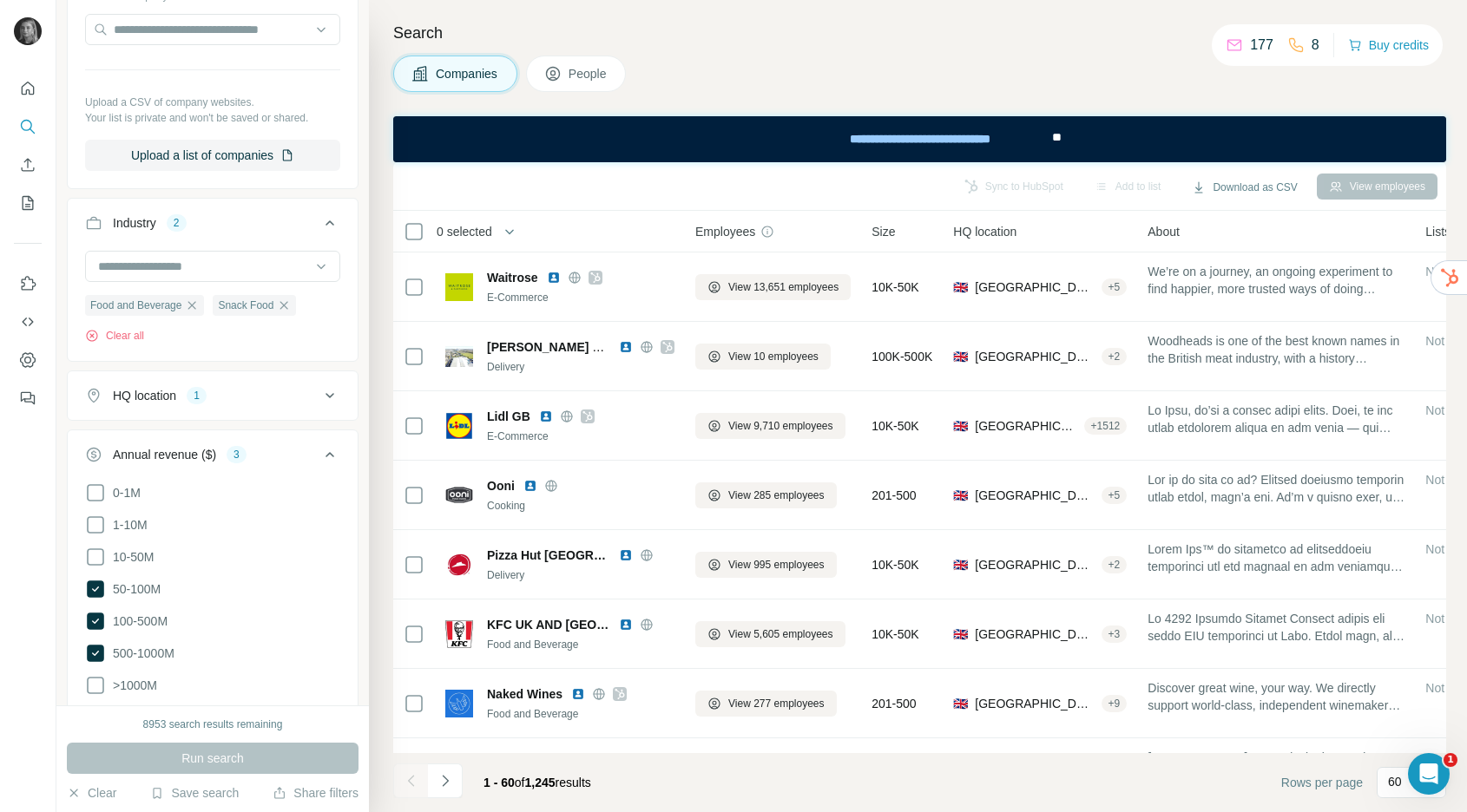
click at [587, 68] on span "People" at bounding box center [589, 74] width 40 height 18
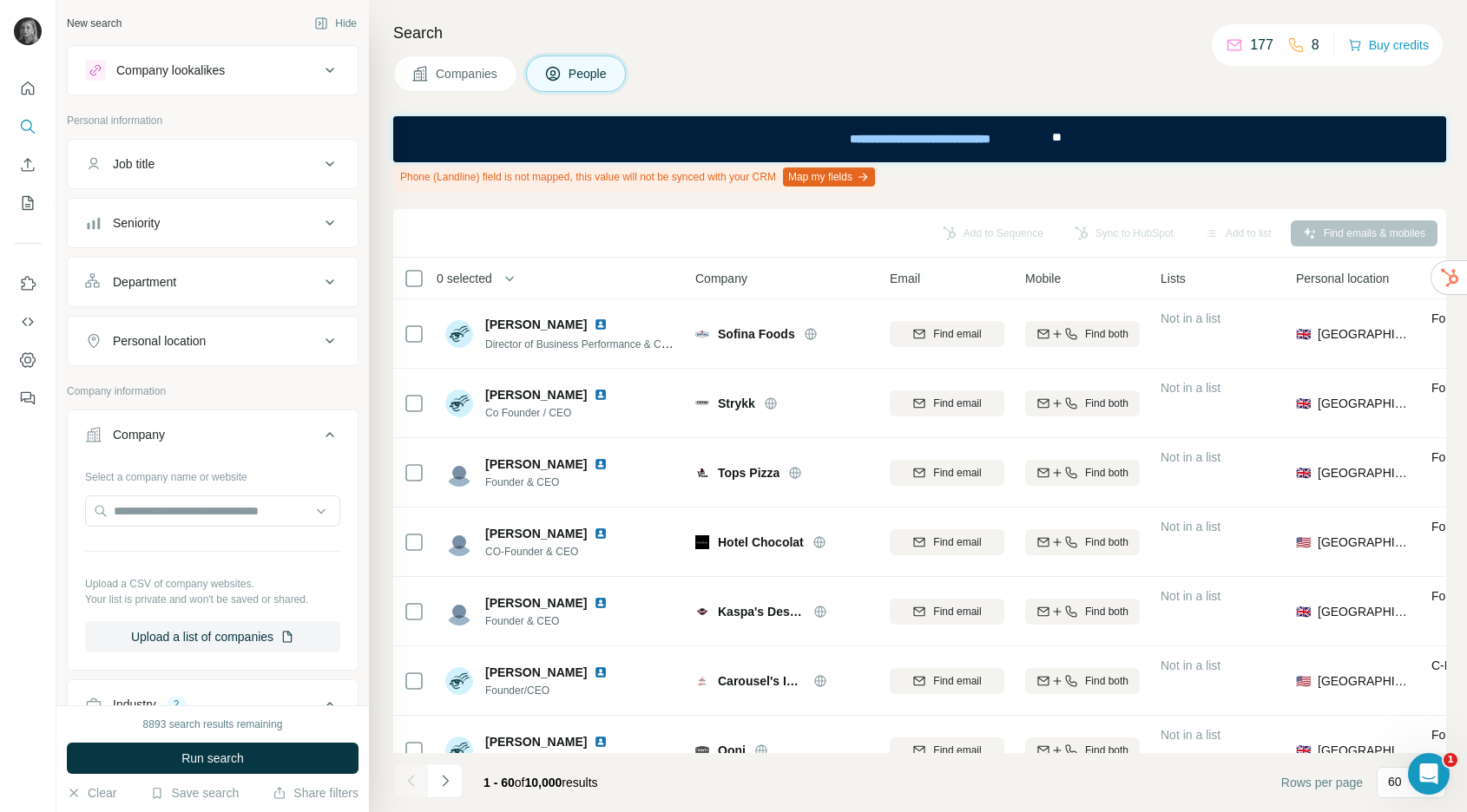
click at [196, 154] on button "Job title" at bounding box center [213, 164] width 290 height 41
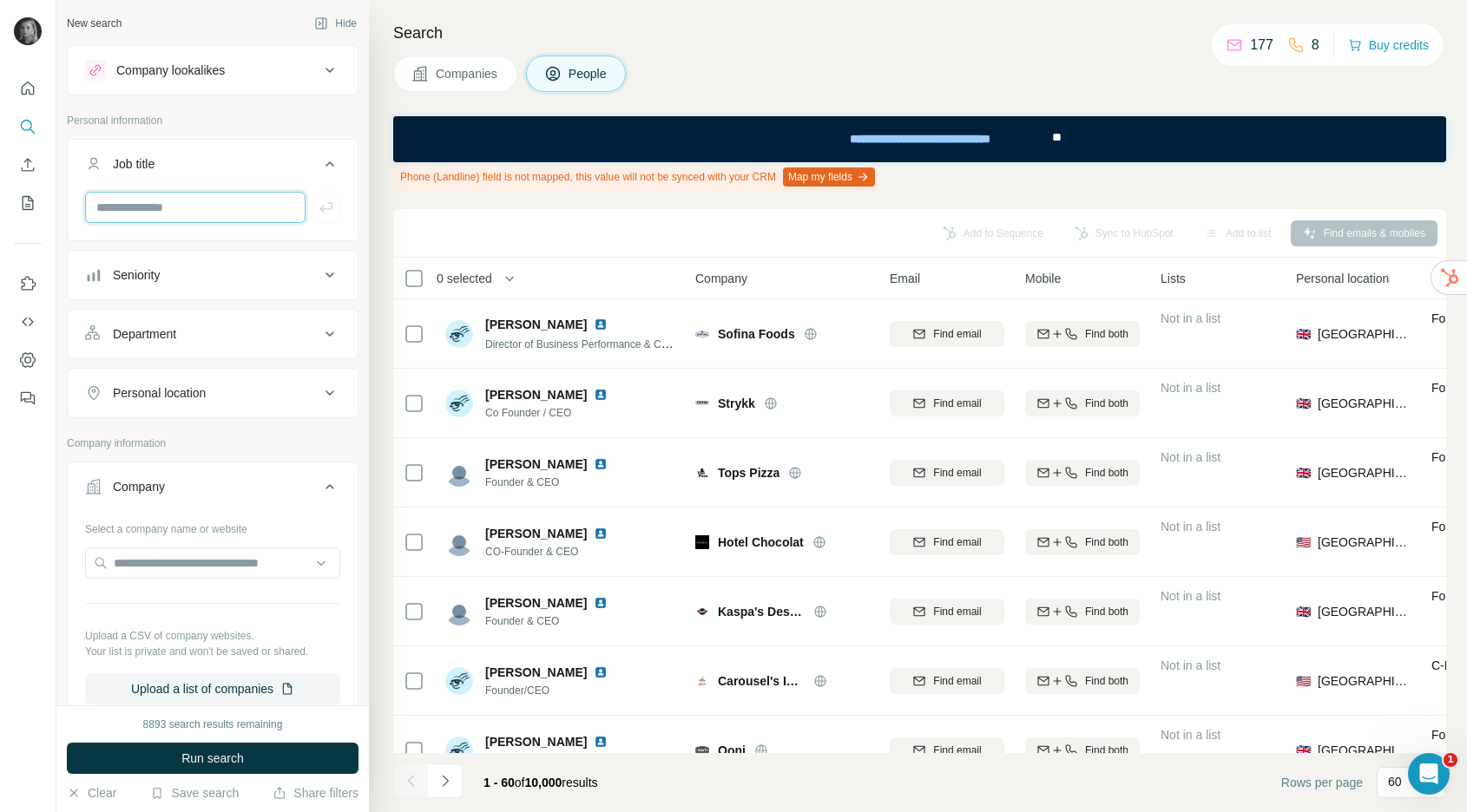
click at [185, 209] on input "text" at bounding box center [195, 208] width 221 height 32
type input "*********"
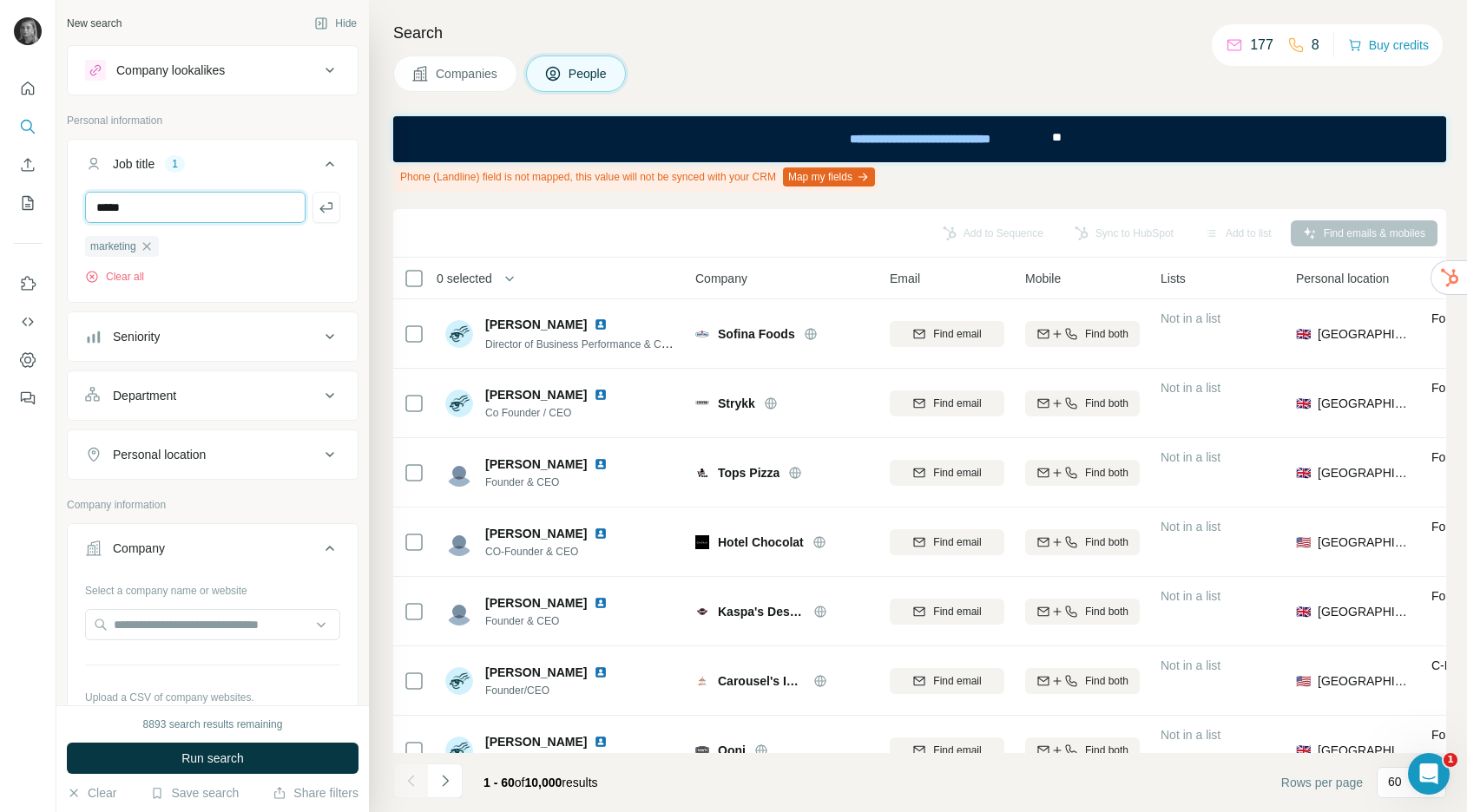
type input "*****"
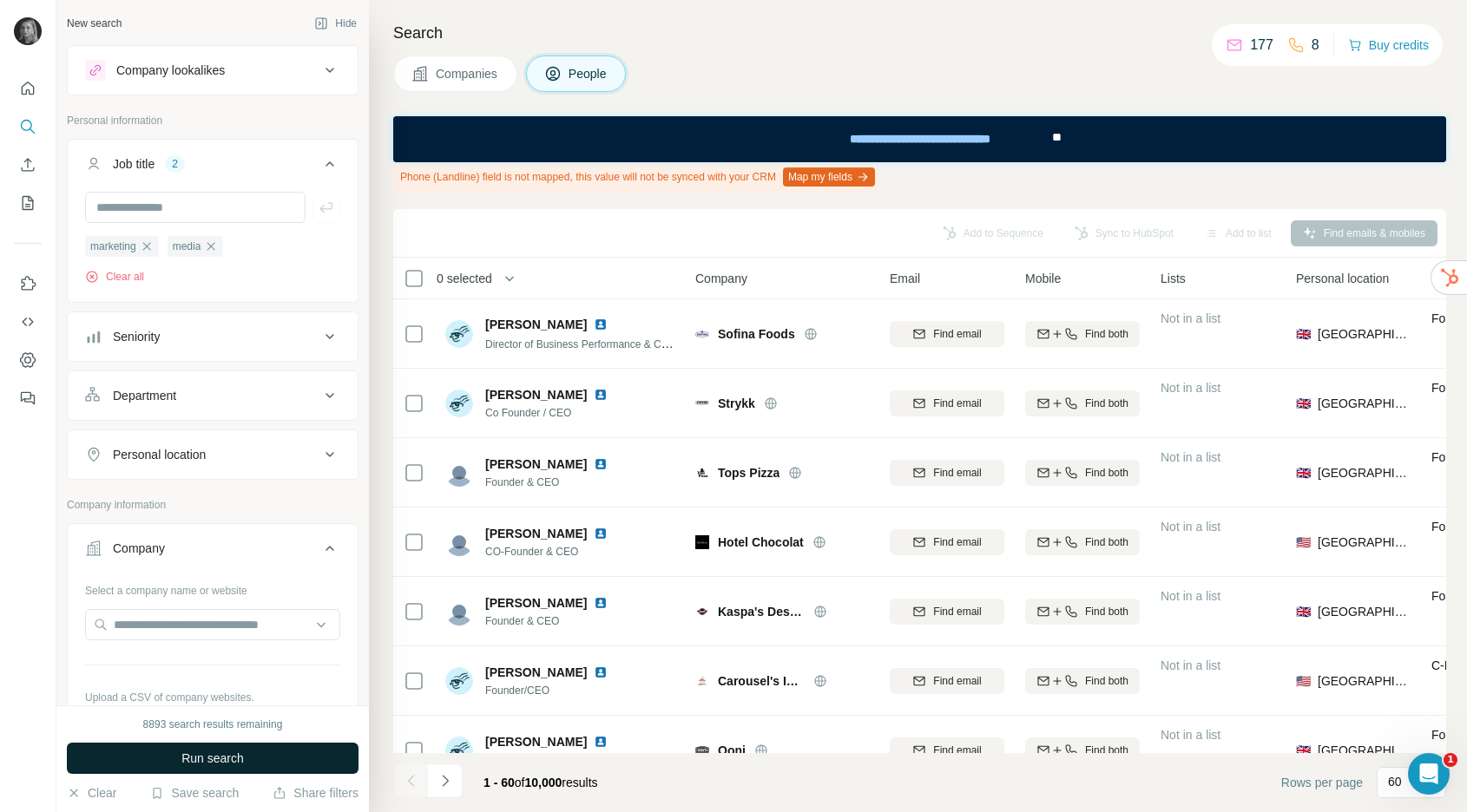
click at [222, 760] on span "Run search" at bounding box center [212, 759] width 62 height 18
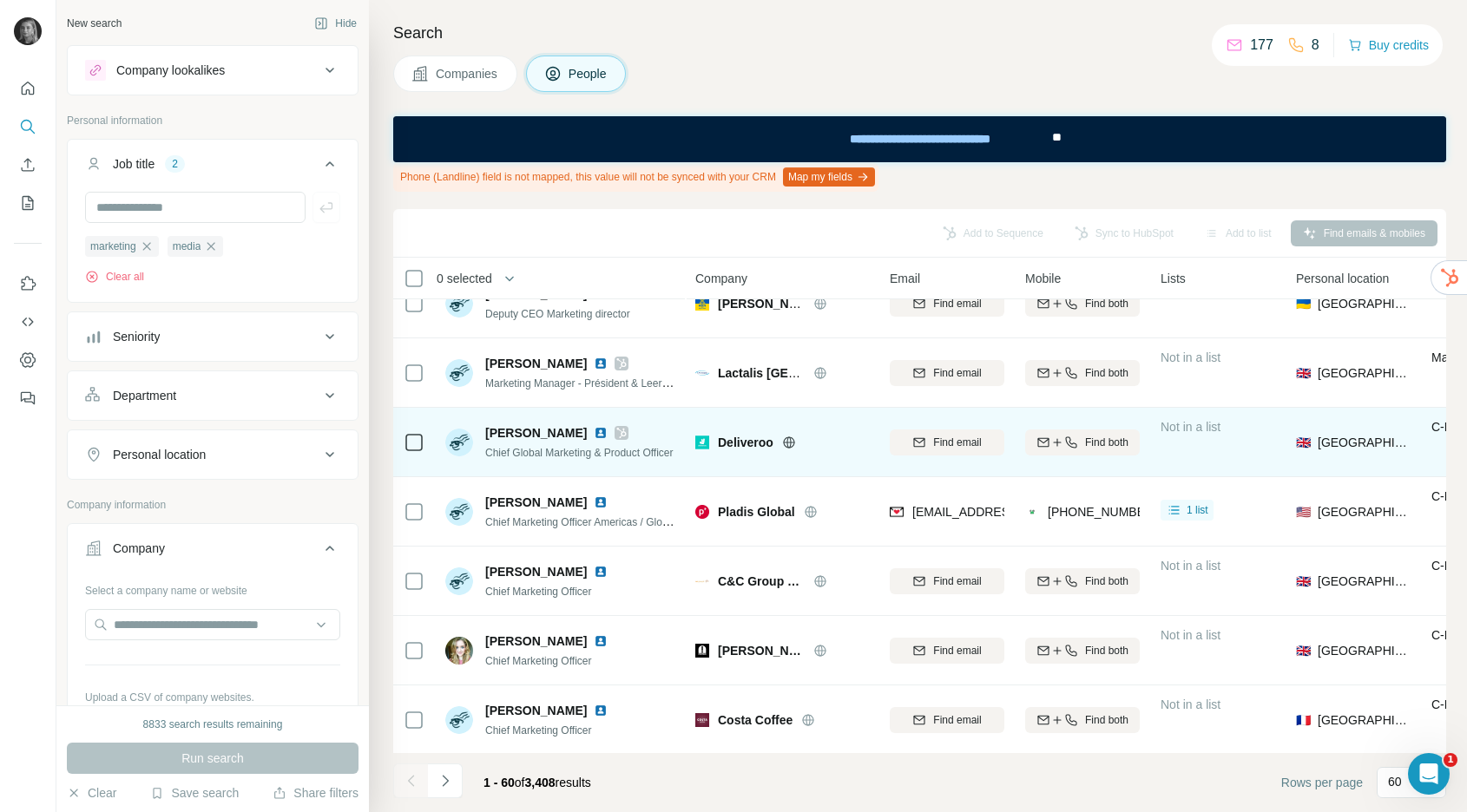
scroll to position [34, 0]
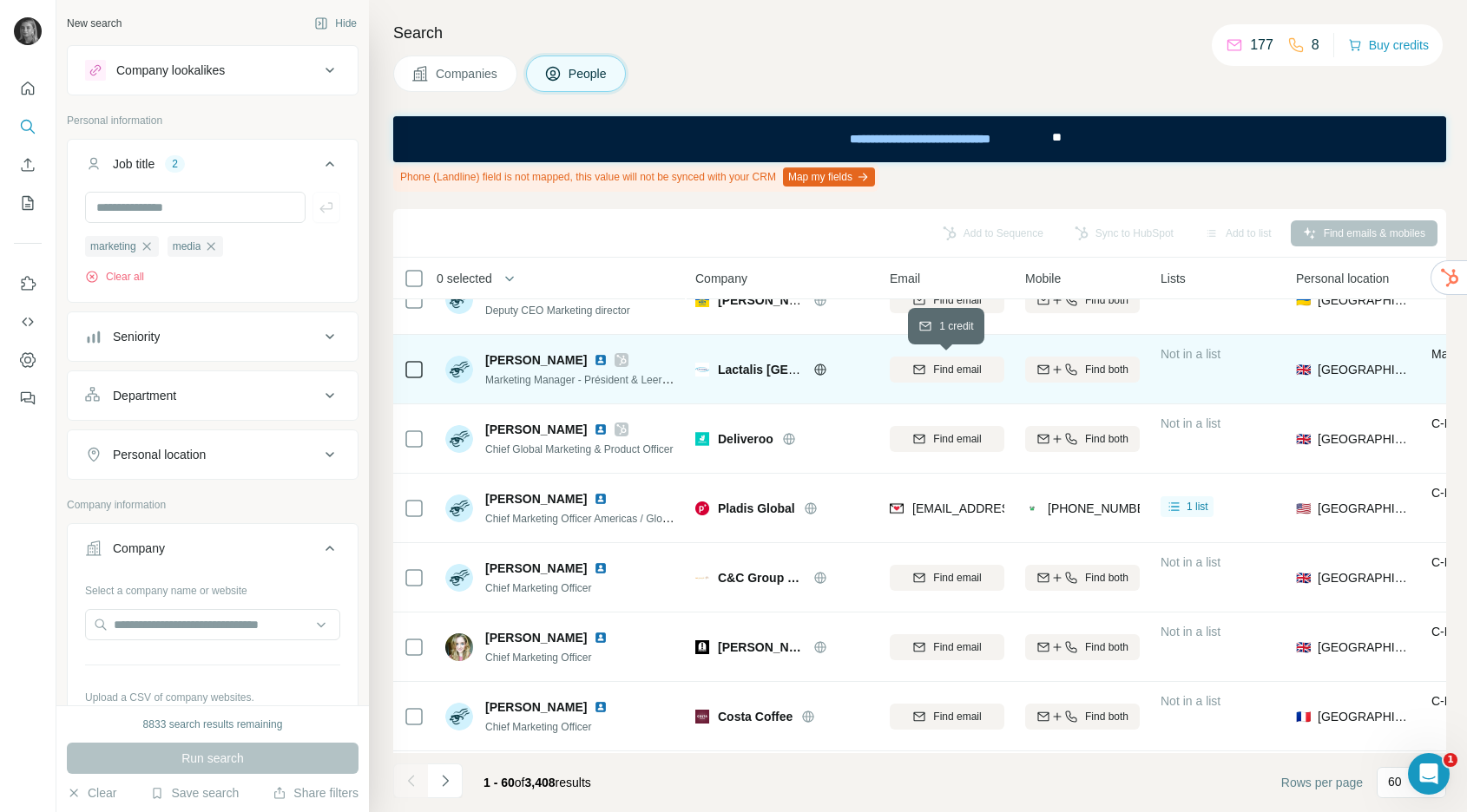
click at [944, 374] on span "Find email" at bounding box center [957, 370] width 47 height 16
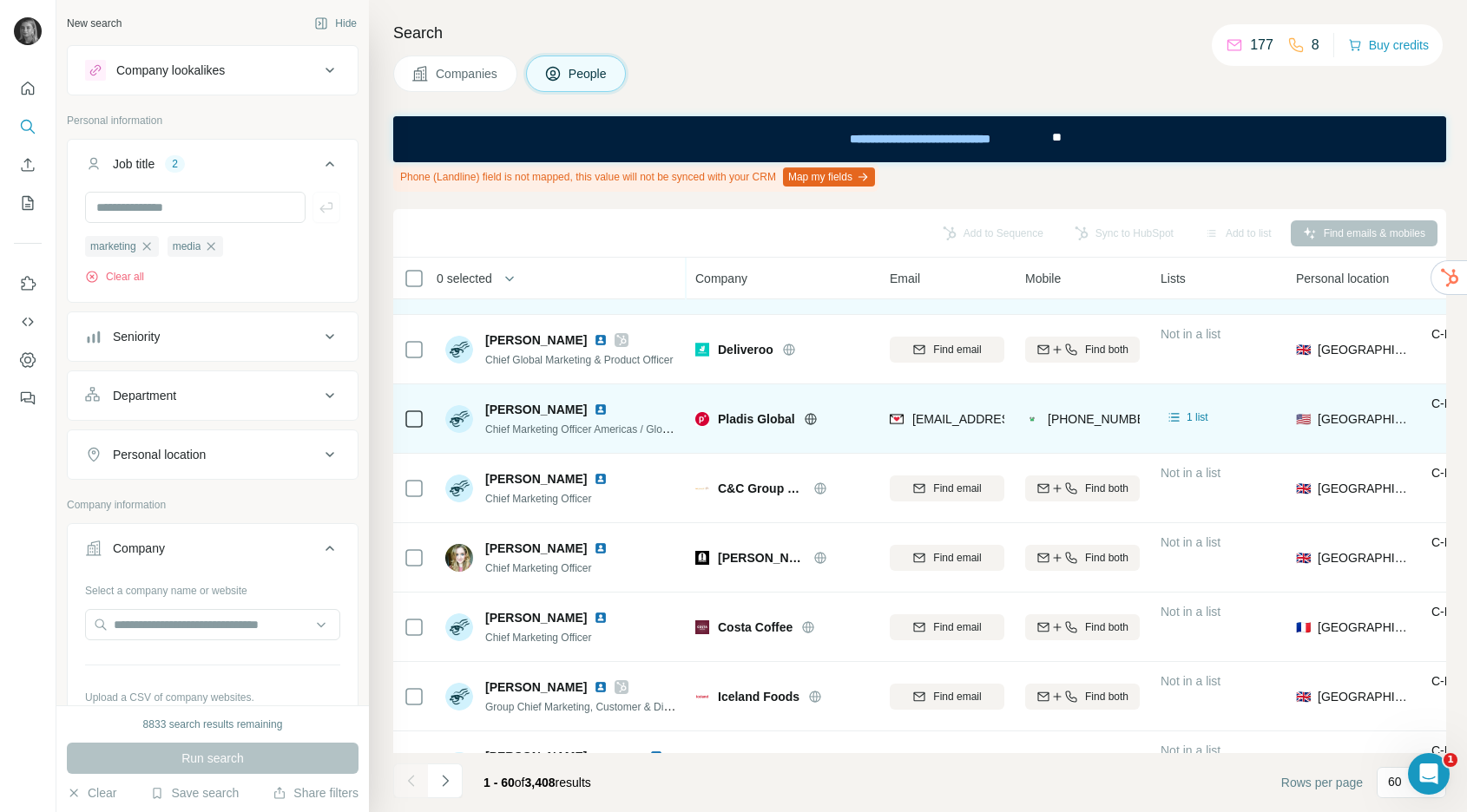
scroll to position [127, 0]
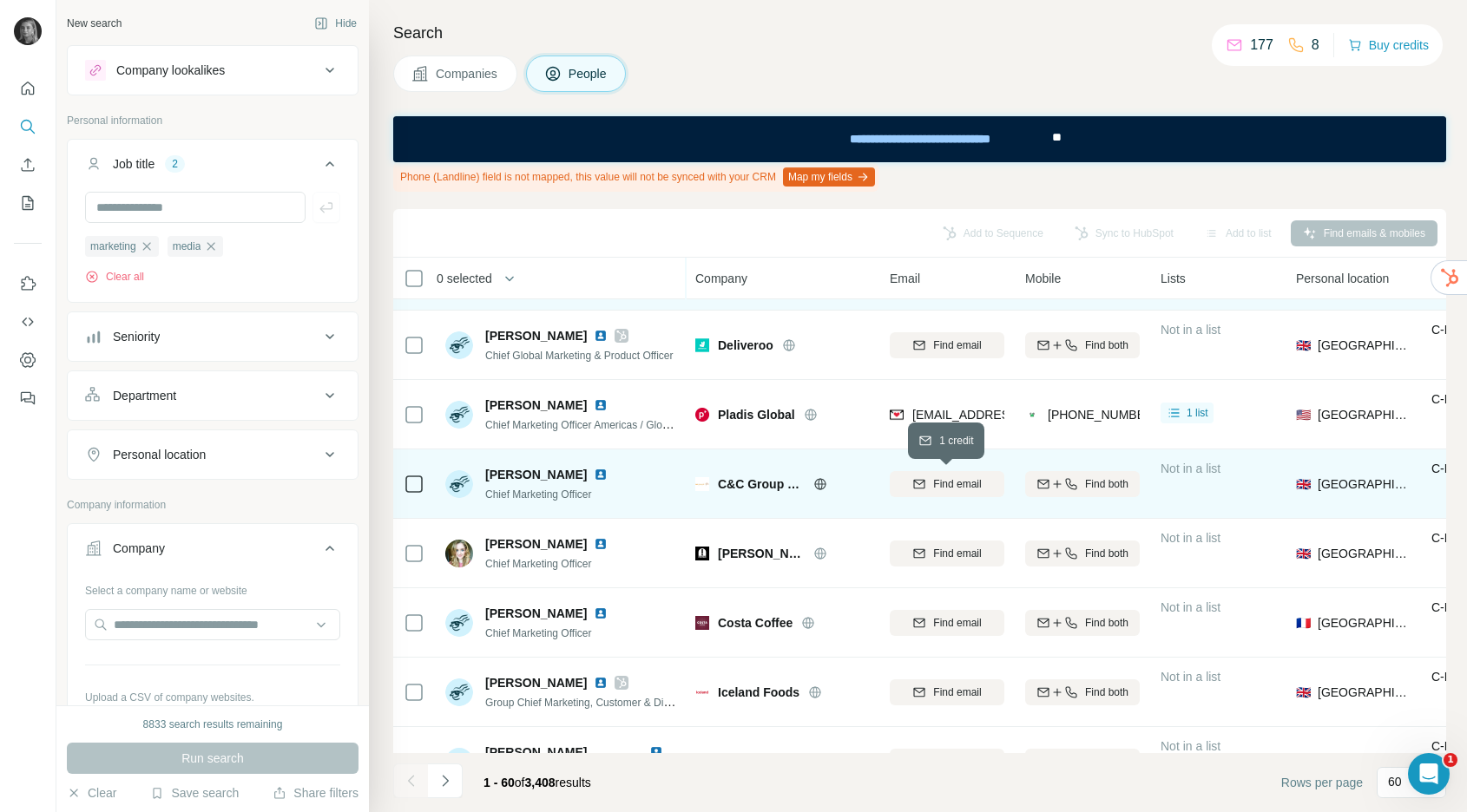
click at [948, 489] on span "Find email" at bounding box center [957, 484] width 47 height 16
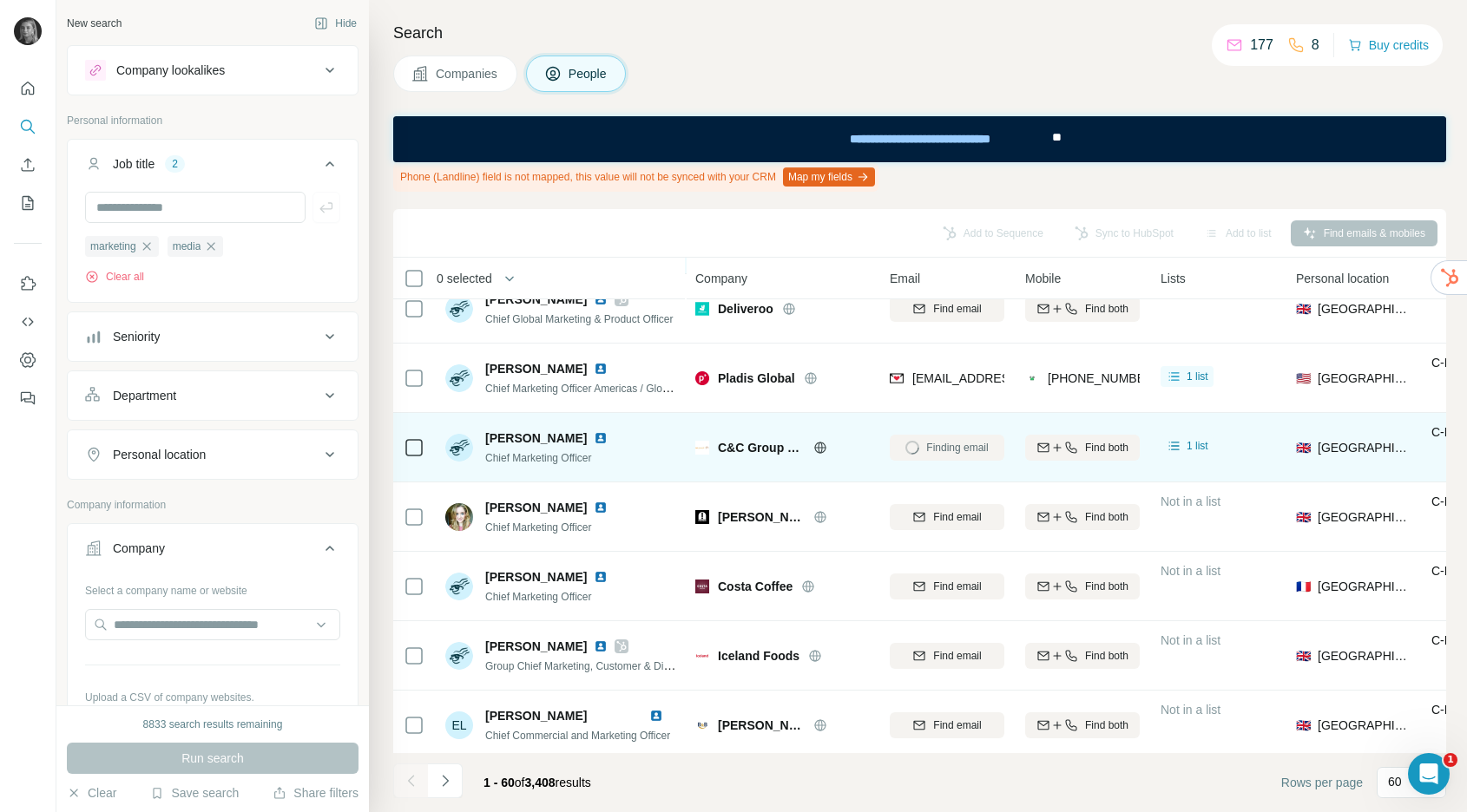
scroll to position [166, 0]
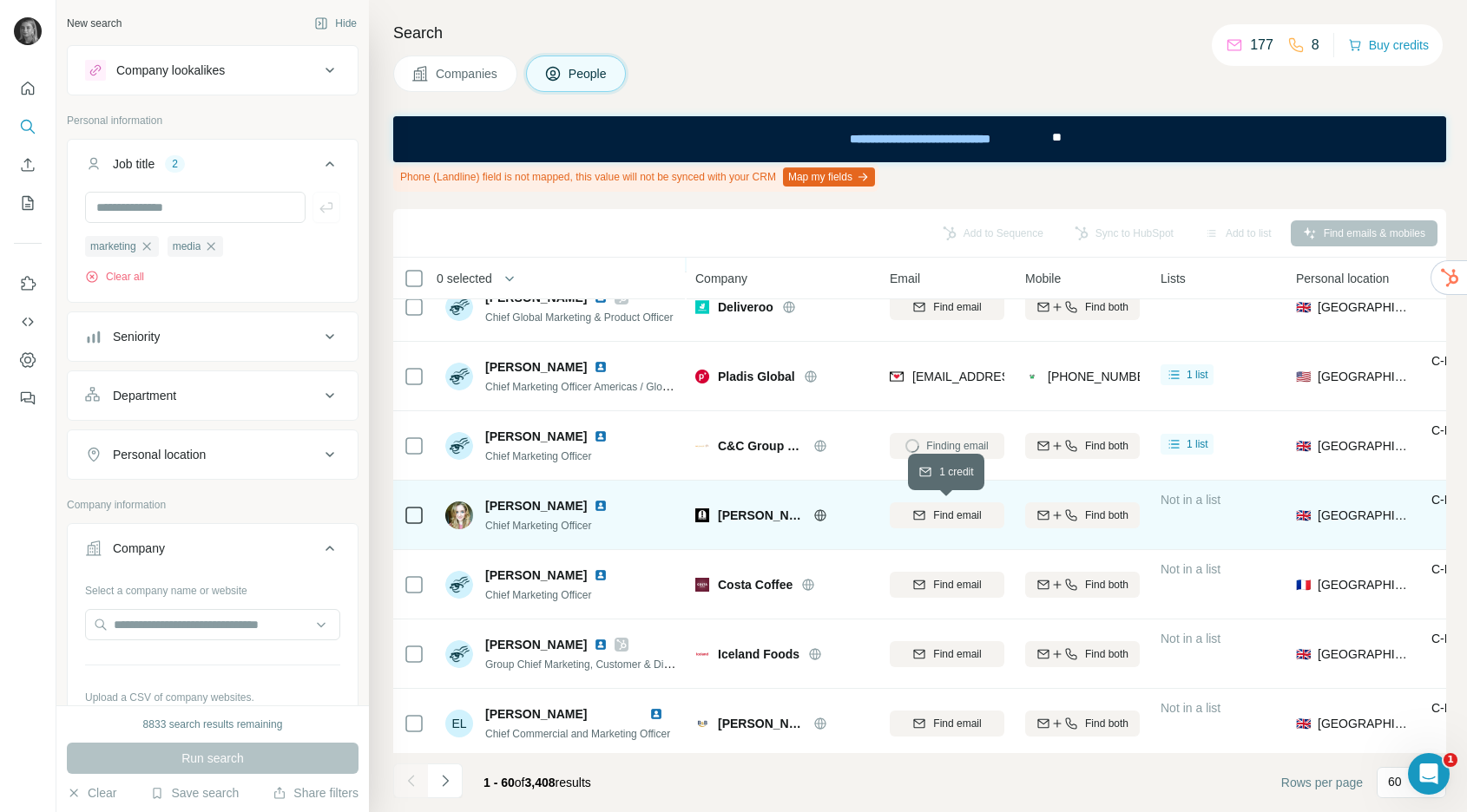
click at [929, 516] on div "Find email" at bounding box center [947, 515] width 114 height 16
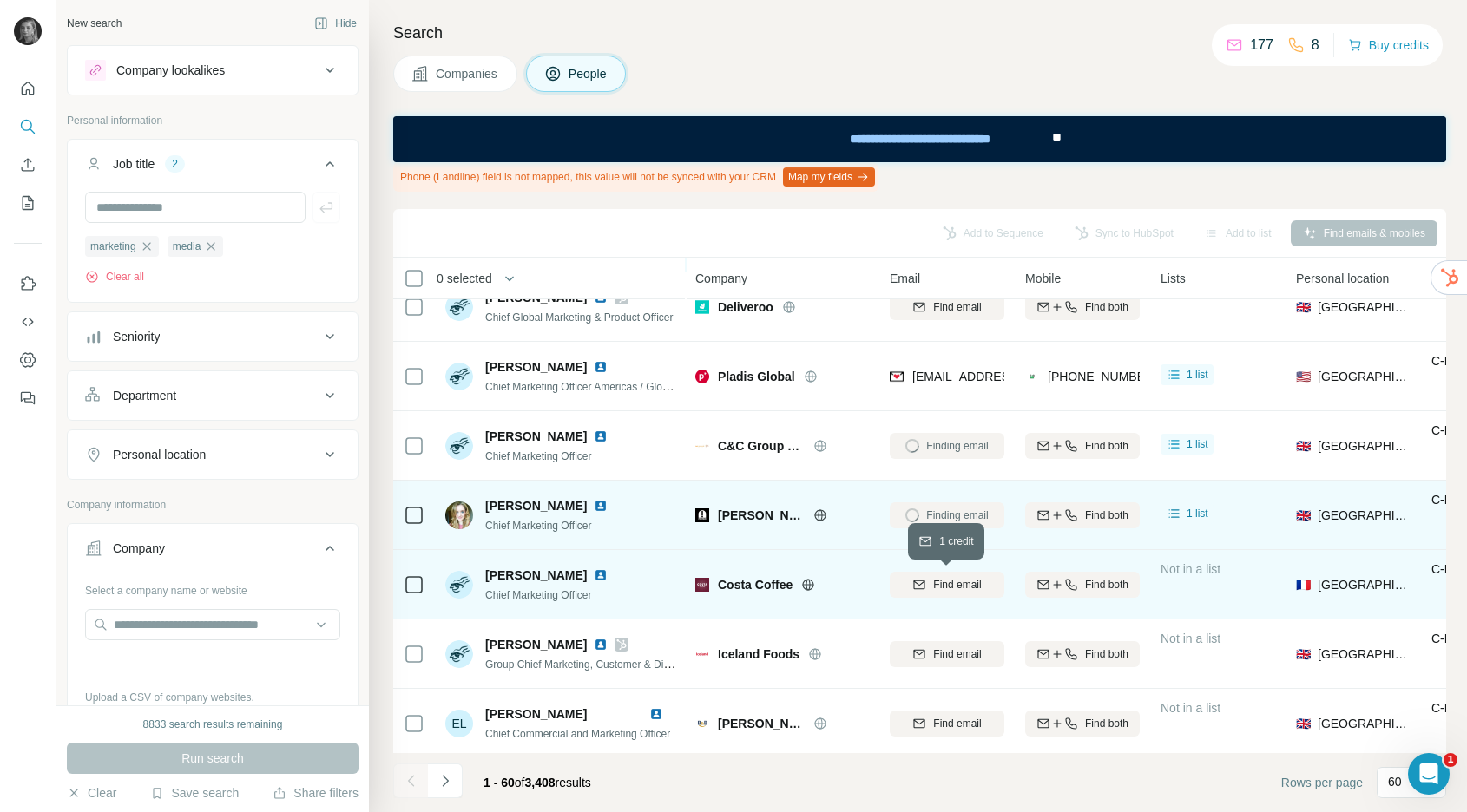
click at [942, 585] on span "Find email" at bounding box center [957, 585] width 47 height 16
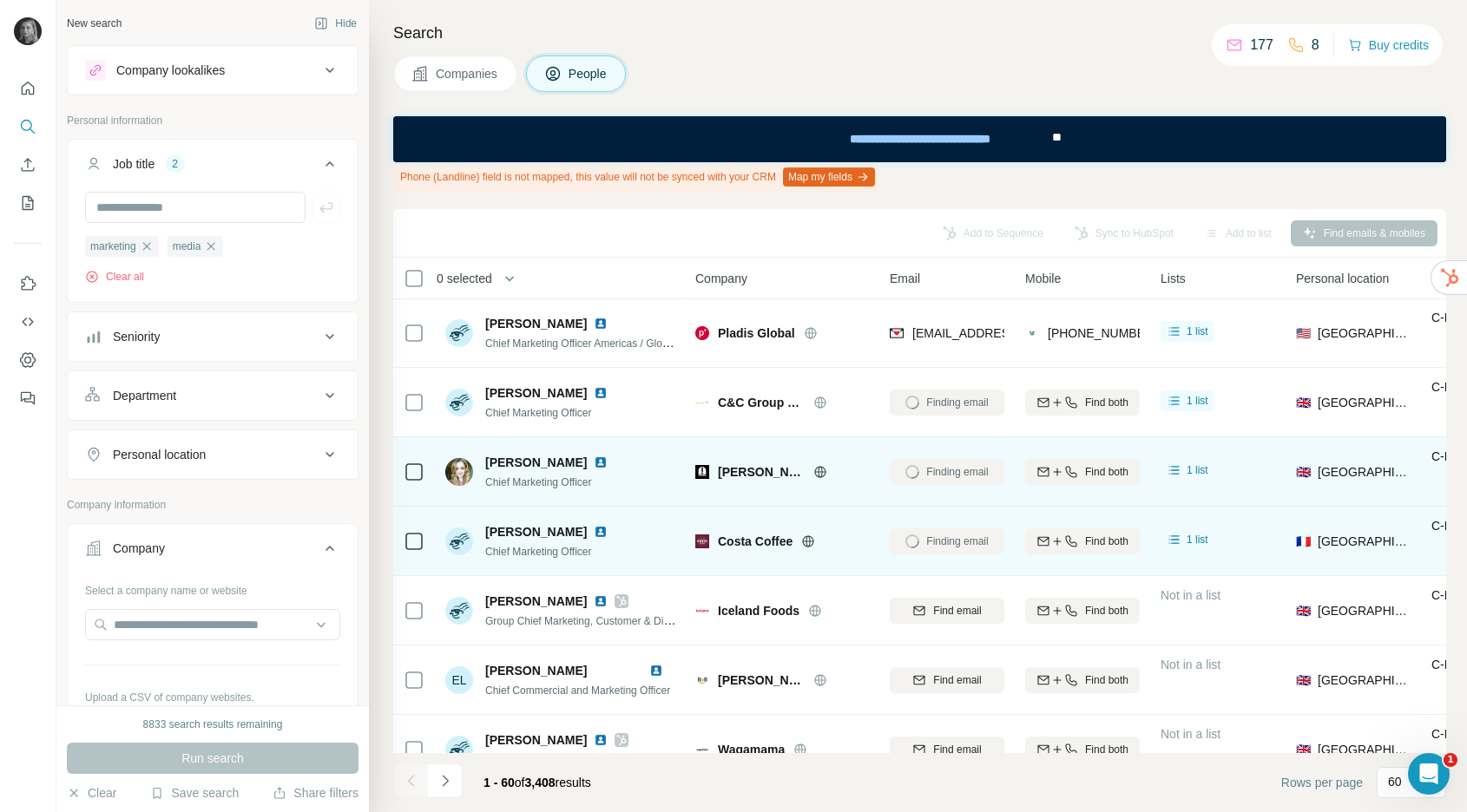
scroll to position [214, 0]
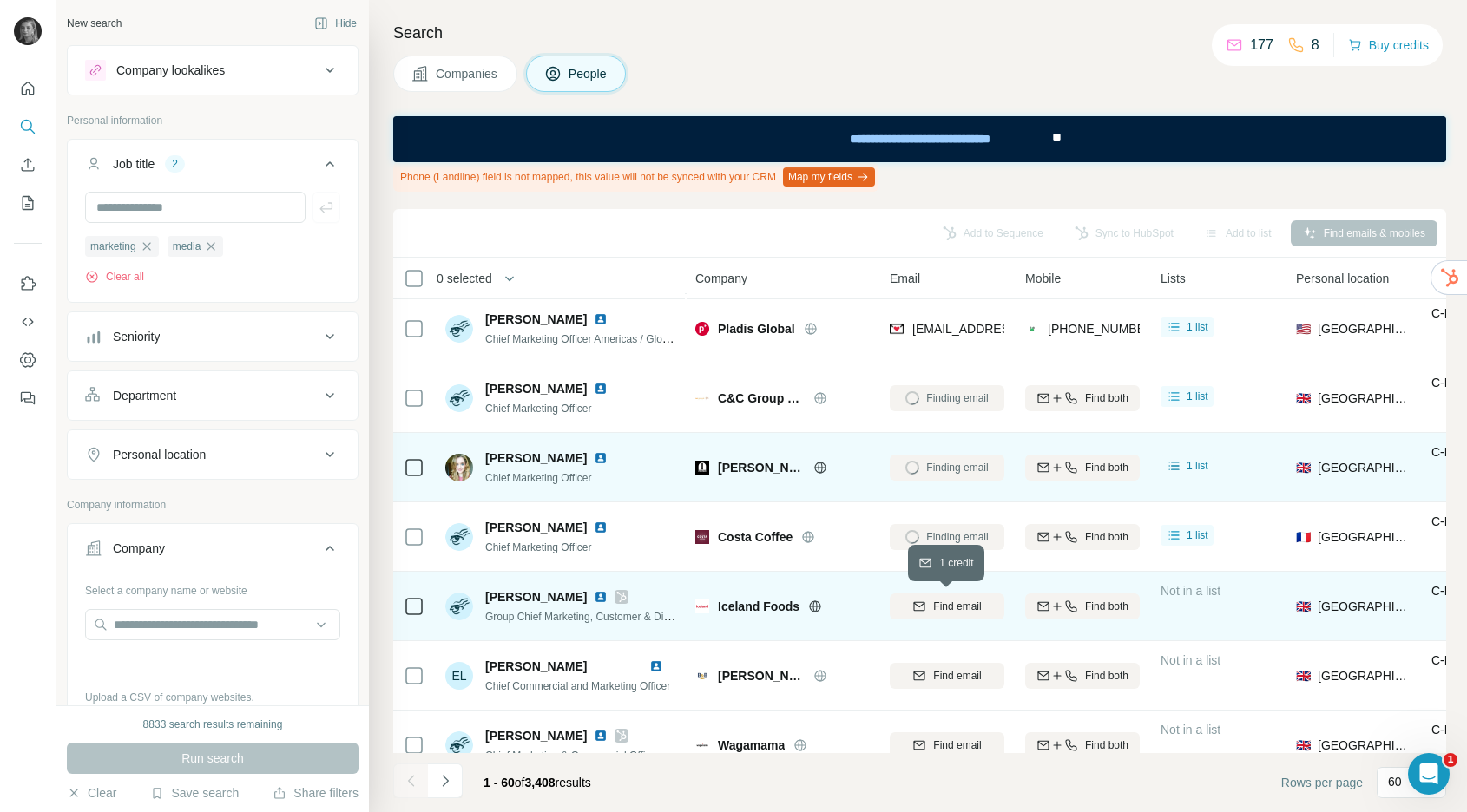
click at [965, 604] on span "Find email" at bounding box center [957, 607] width 47 height 16
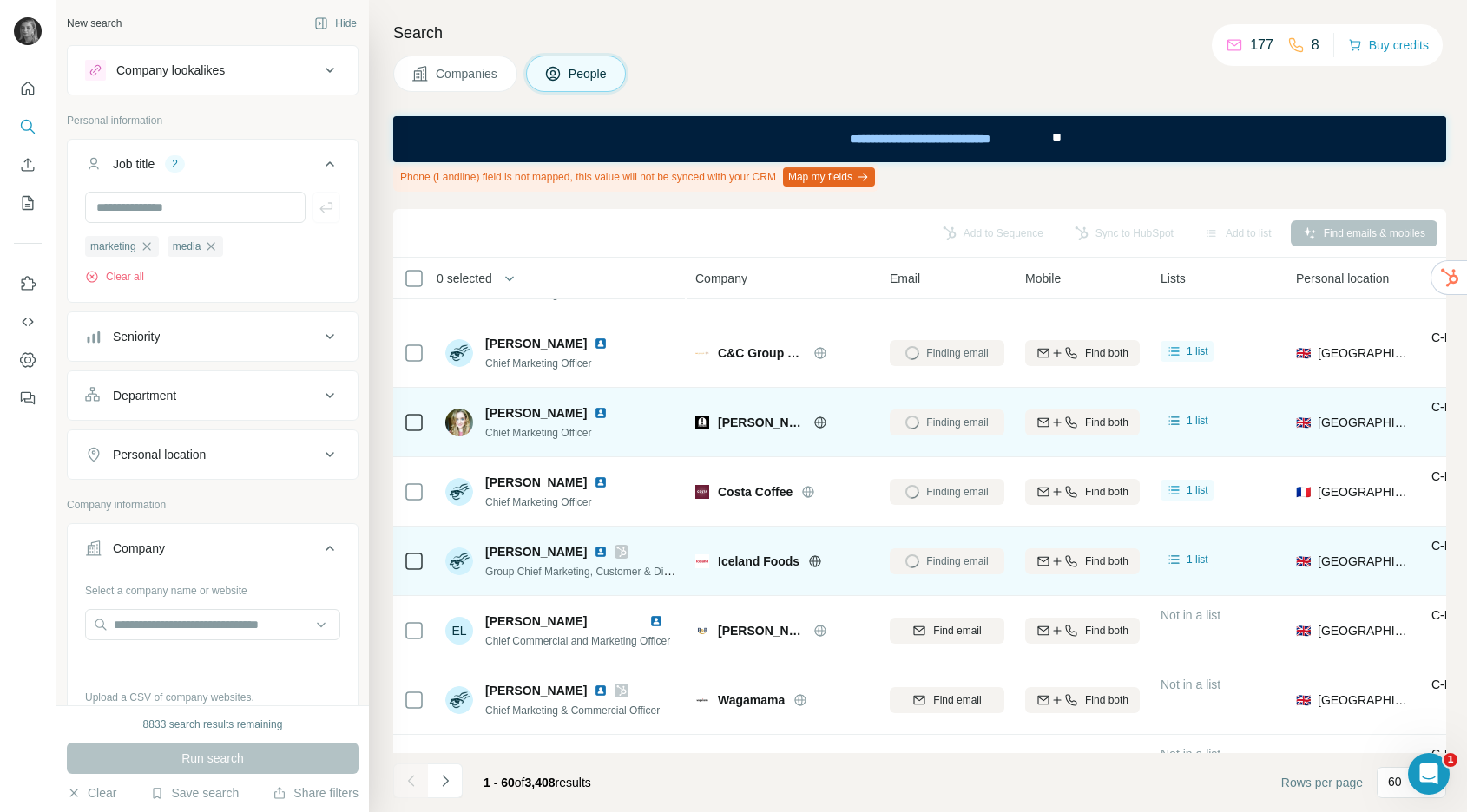
scroll to position [265, 0]
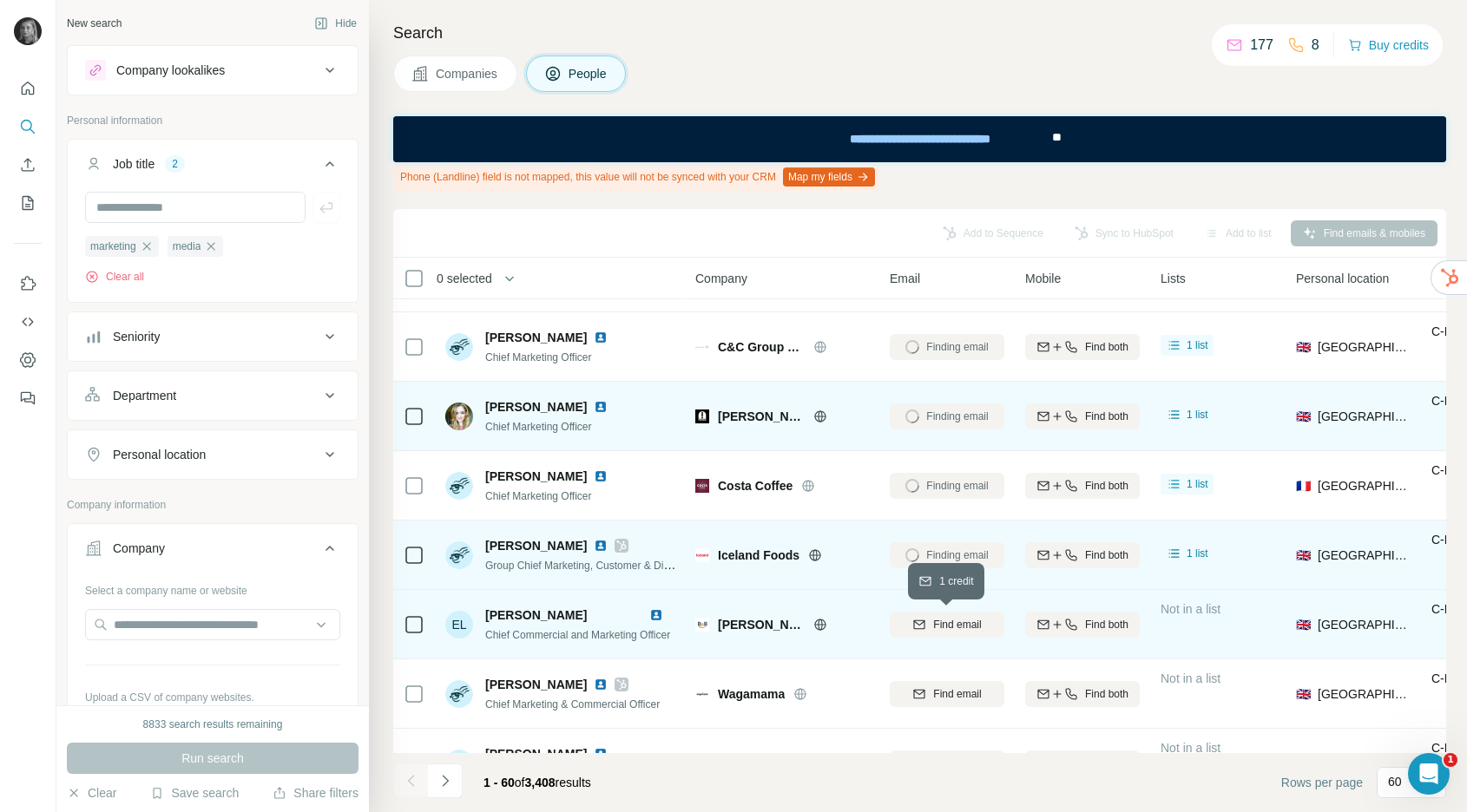
click at [941, 628] on span "Find email" at bounding box center [957, 625] width 47 height 16
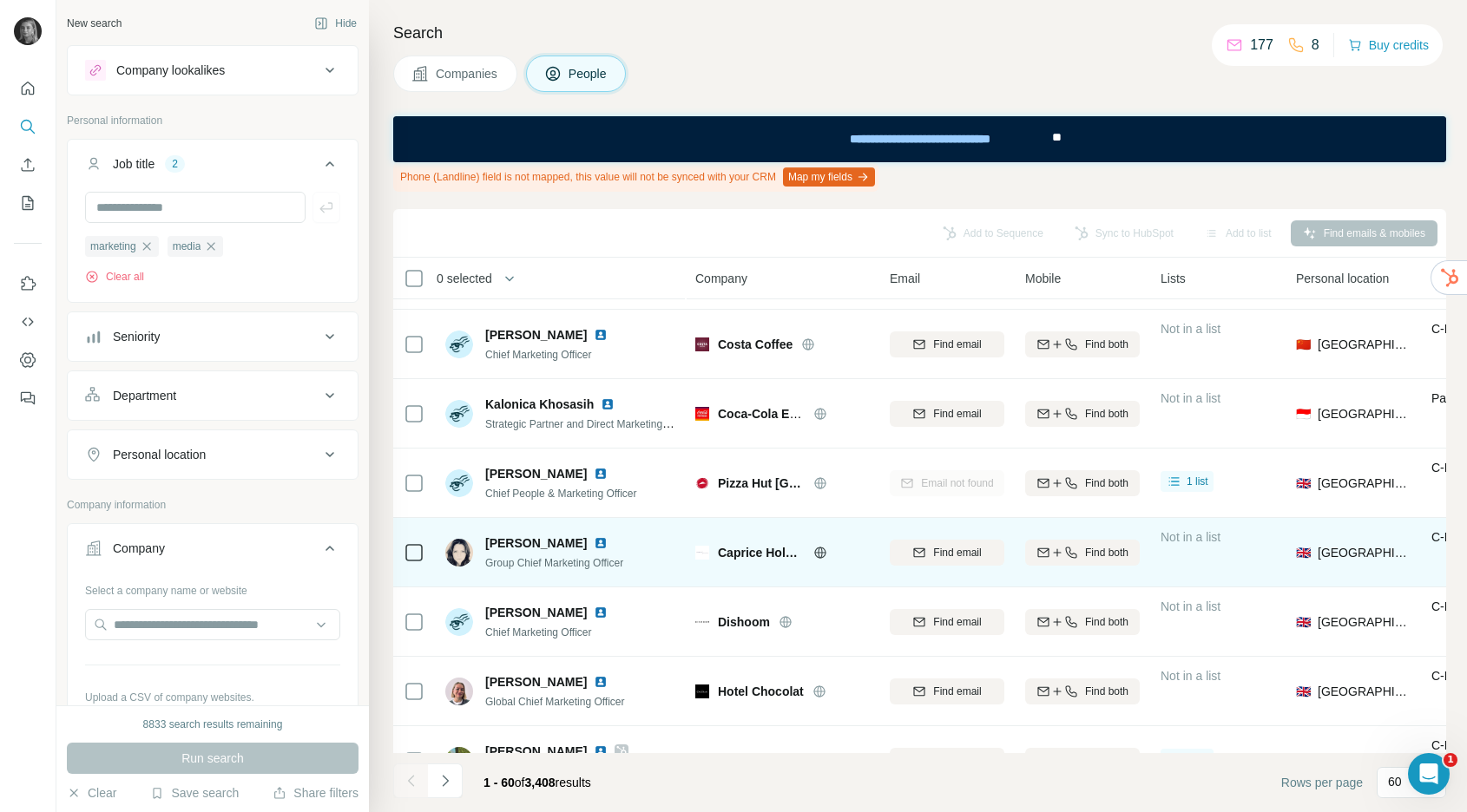
scroll to position [967, 0]
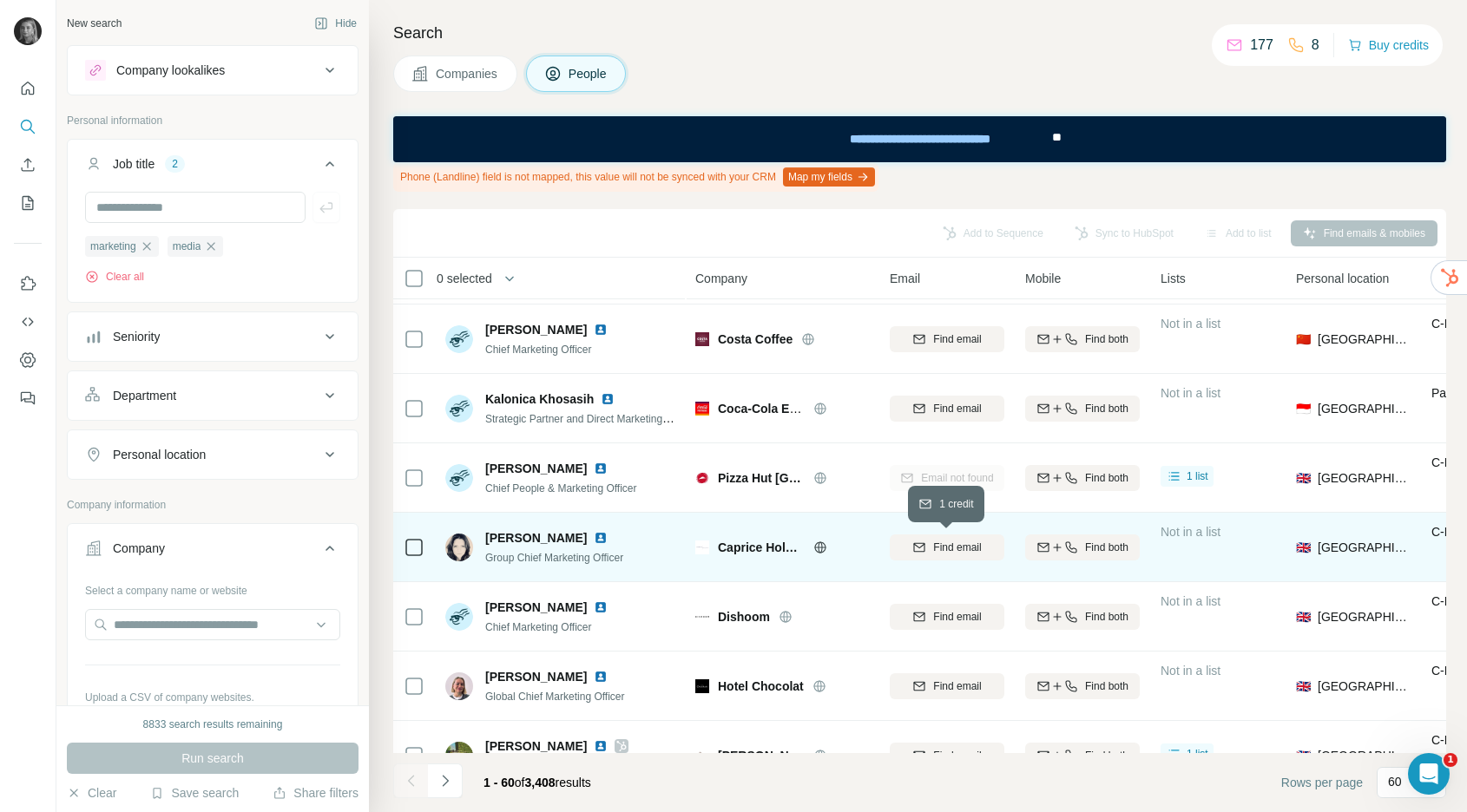
click at [919, 541] on icon "button" at bounding box center [919, 548] width 14 height 14
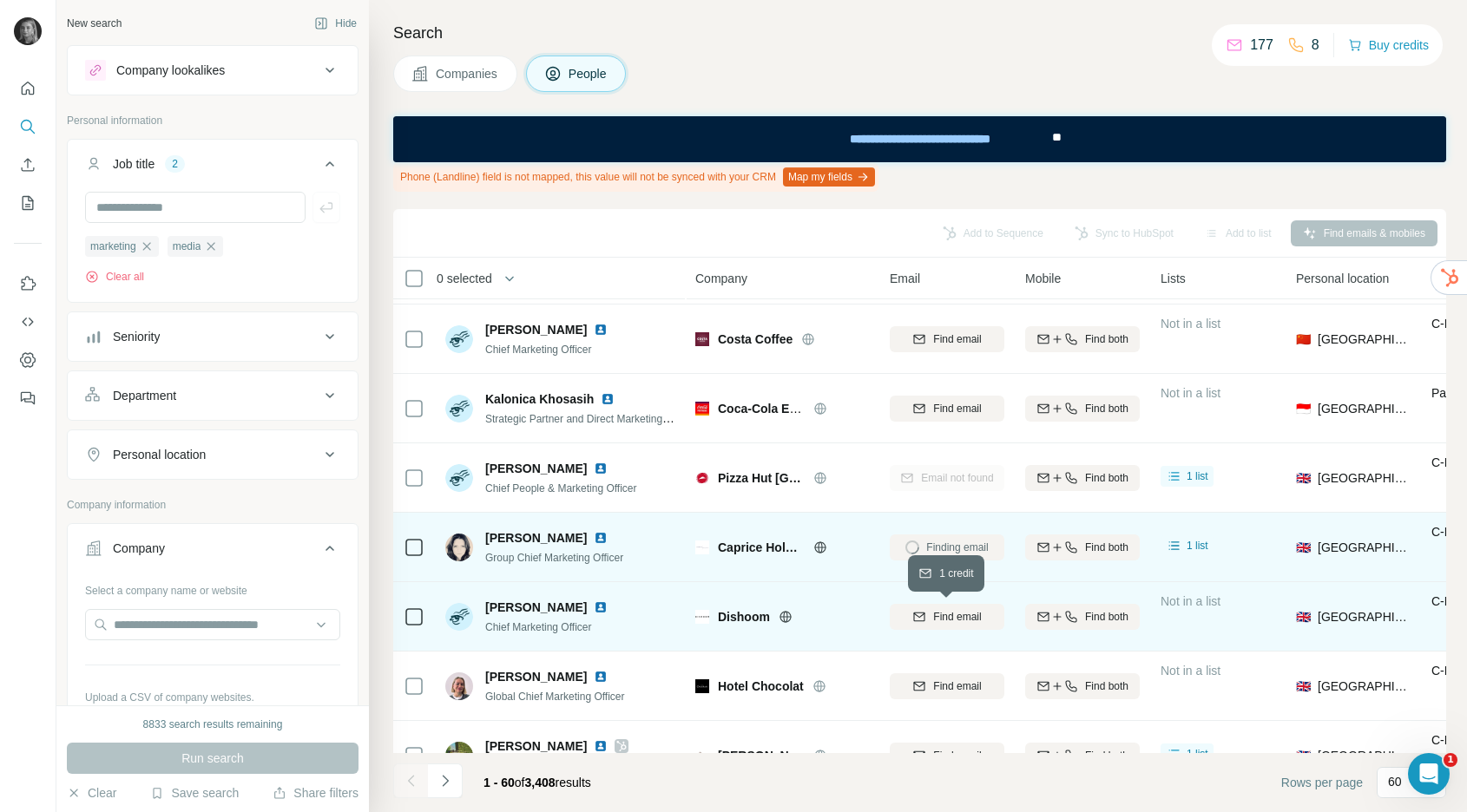
click at [949, 618] on span "Find email" at bounding box center [957, 617] width 47 height 16
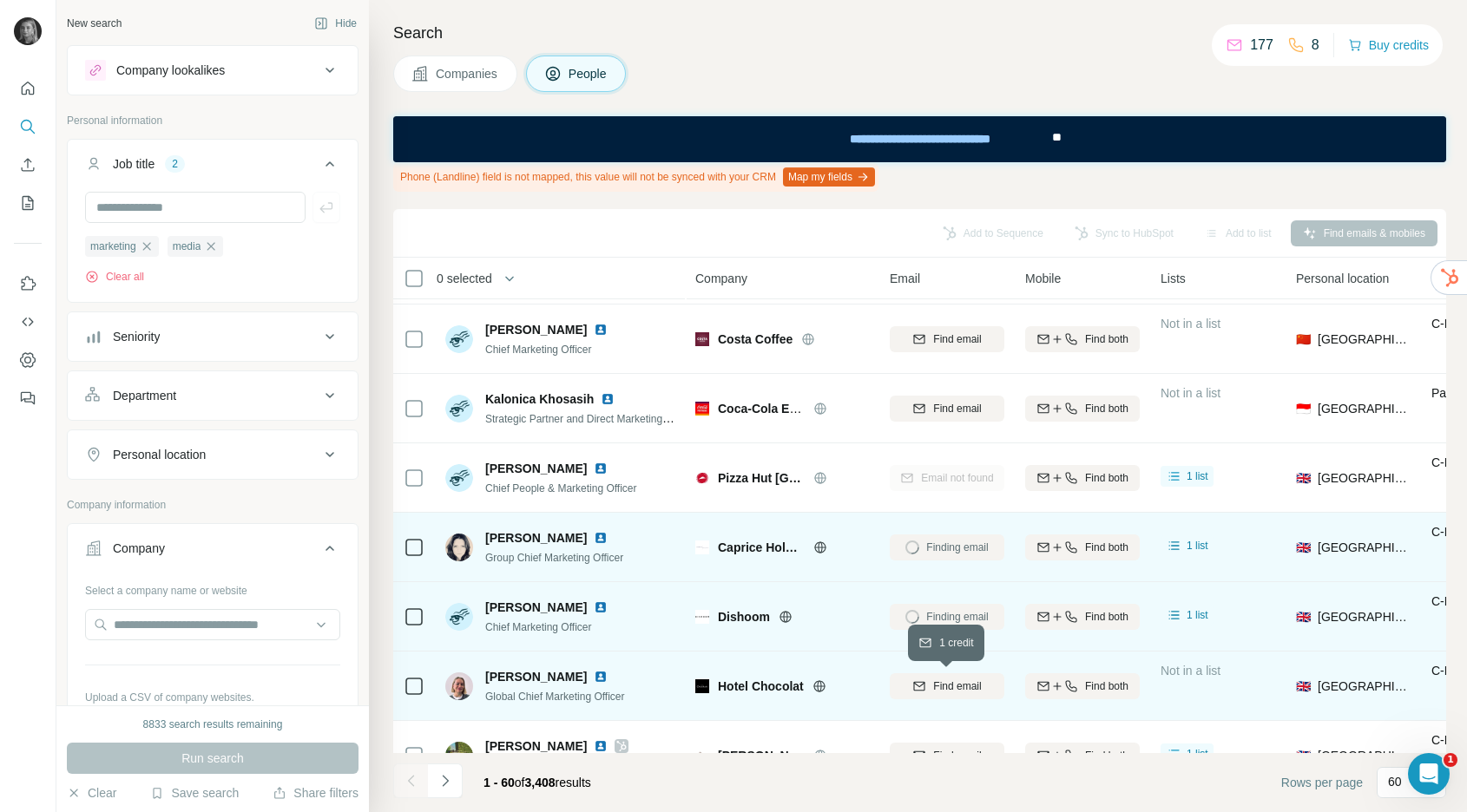
click at [941, 686] on span "Find email" at bounding box center [957, 687] width 47 height 16
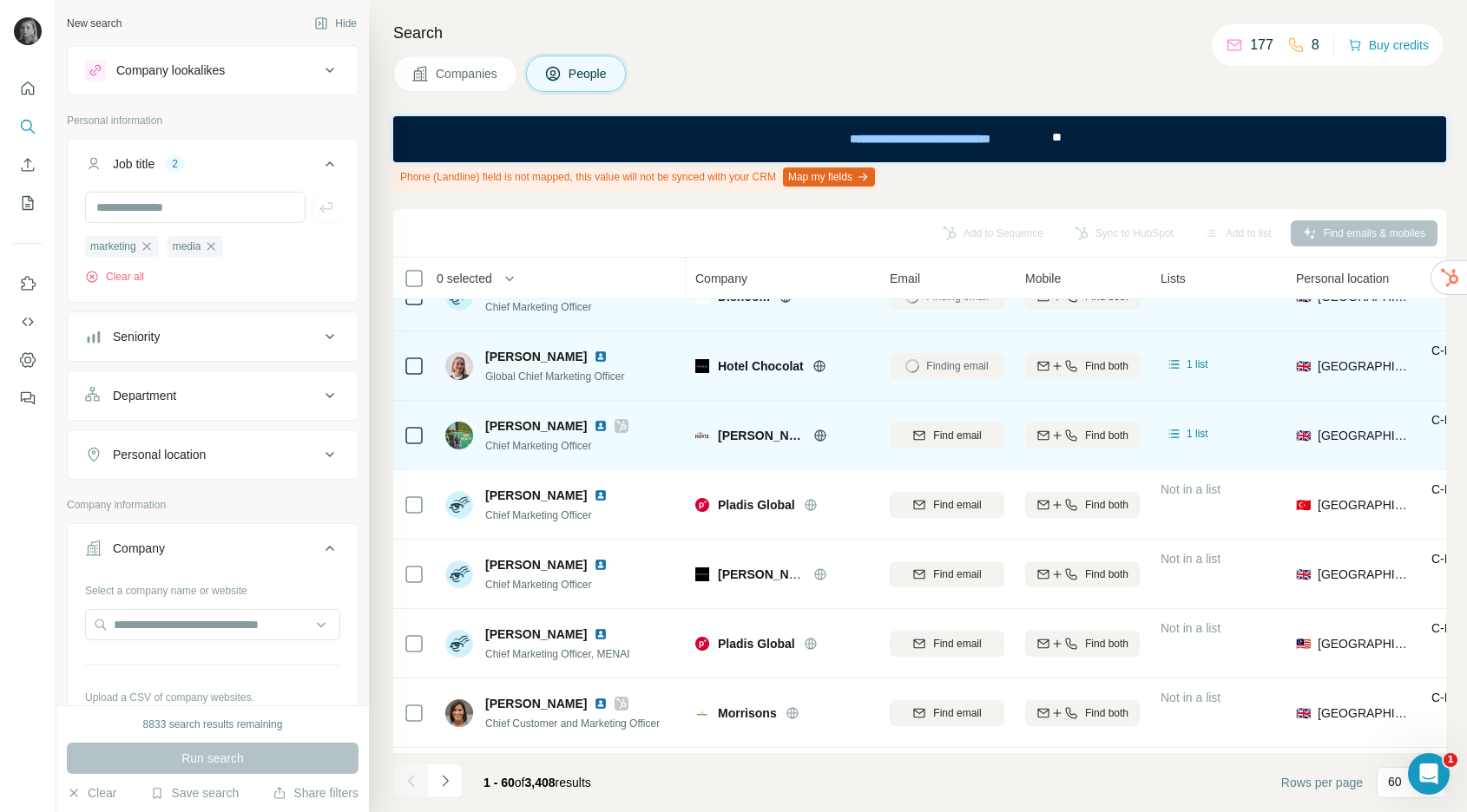
scroll to position [1291, 0]
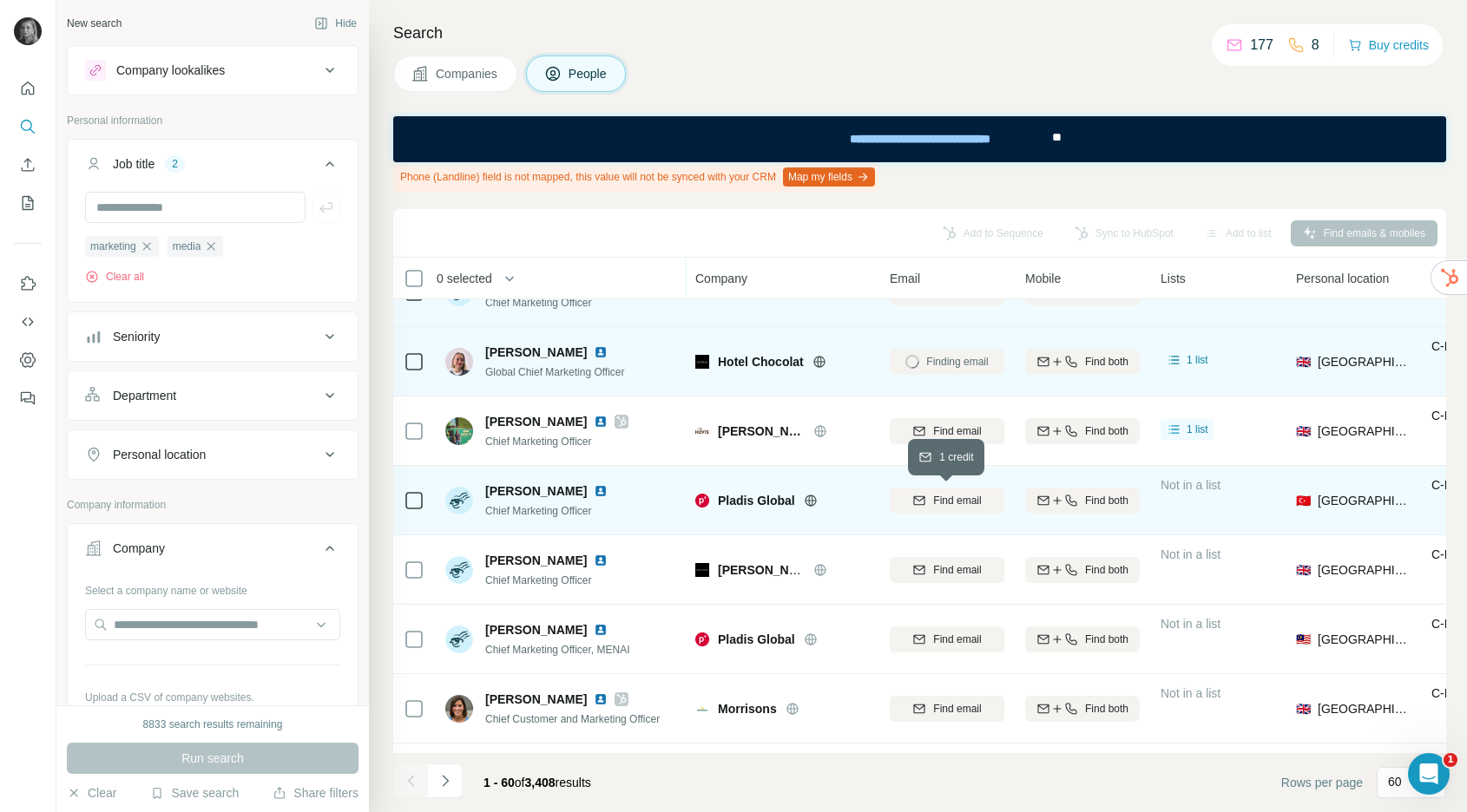
click at [950, 493] on span "Find email" at bounding box center [957, 501] width 47 height 16
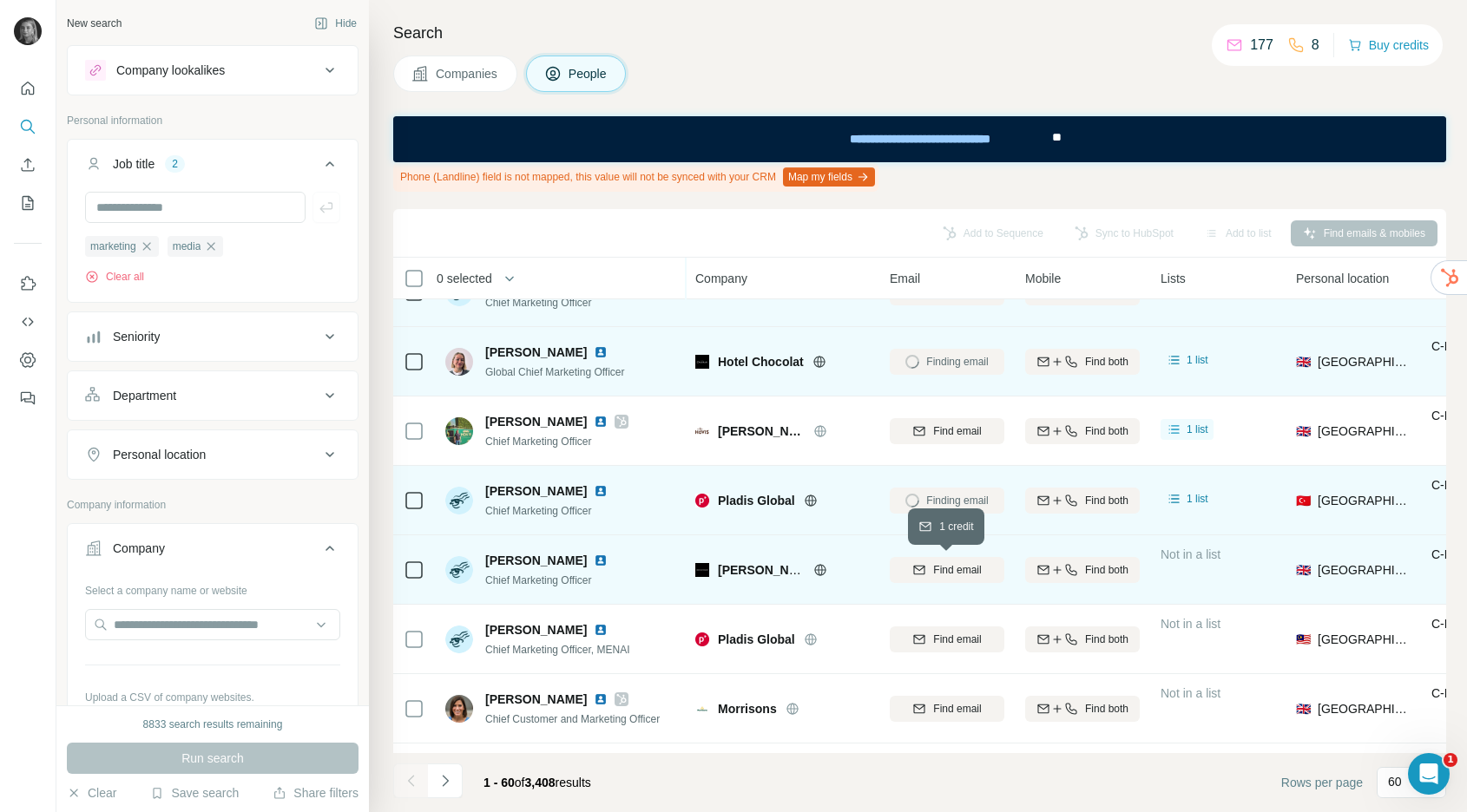
click at [935, 572] on span "Find email" at bounding box center [957, 571] width 47 height 16
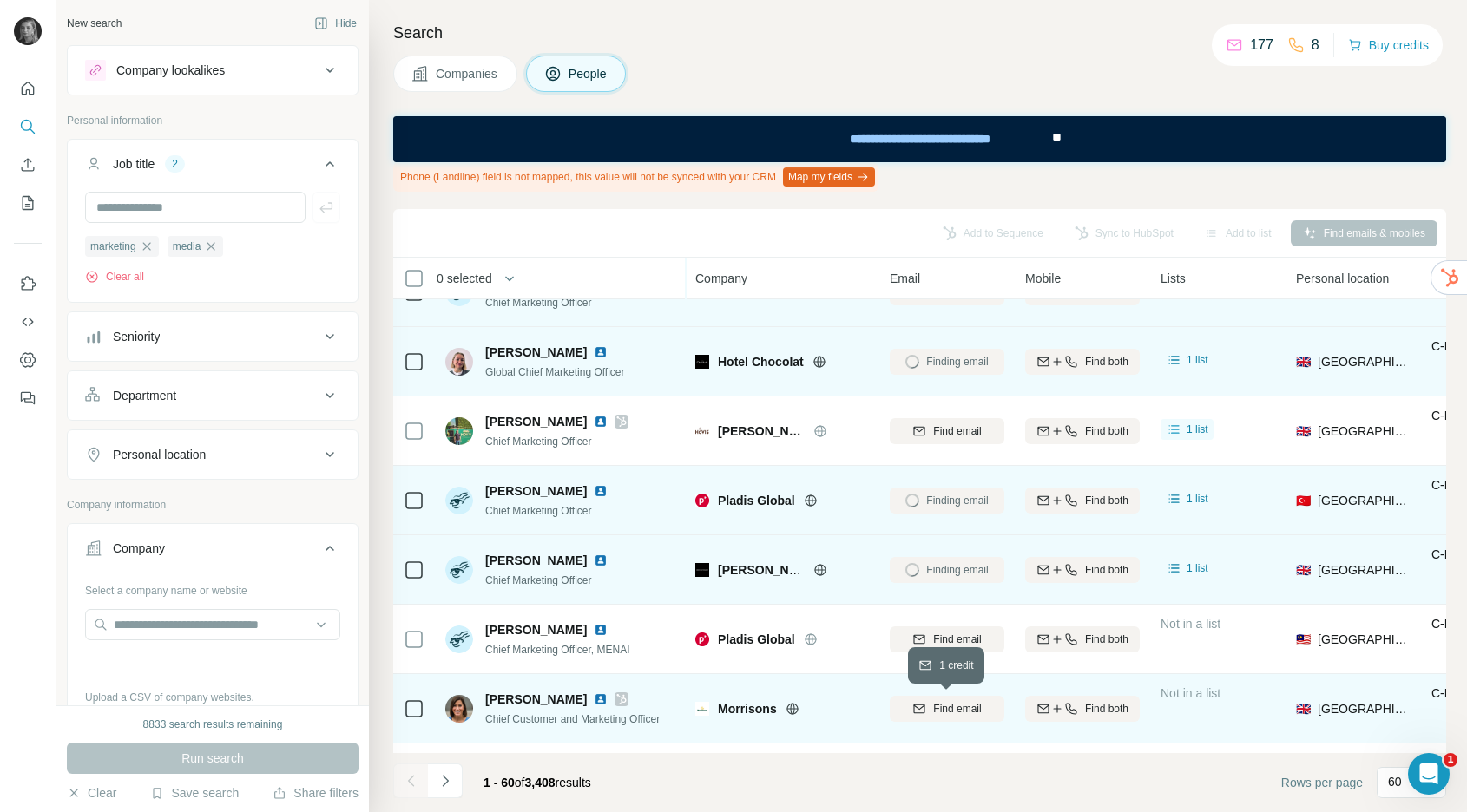
click at [943, 710] on span "Find email" at bounding box center [957, 710] width 47 height 16
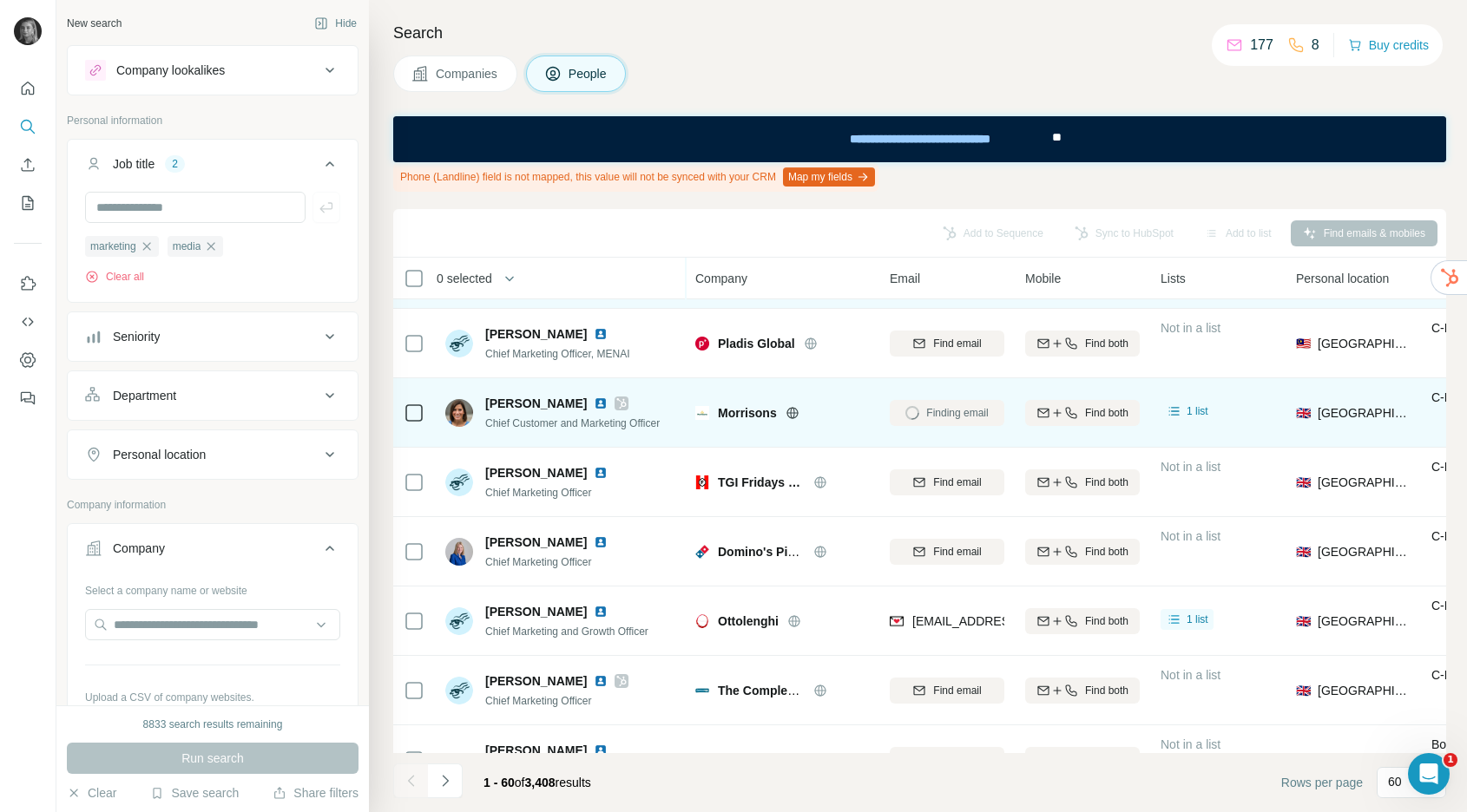
scroll to position [1590, 0]
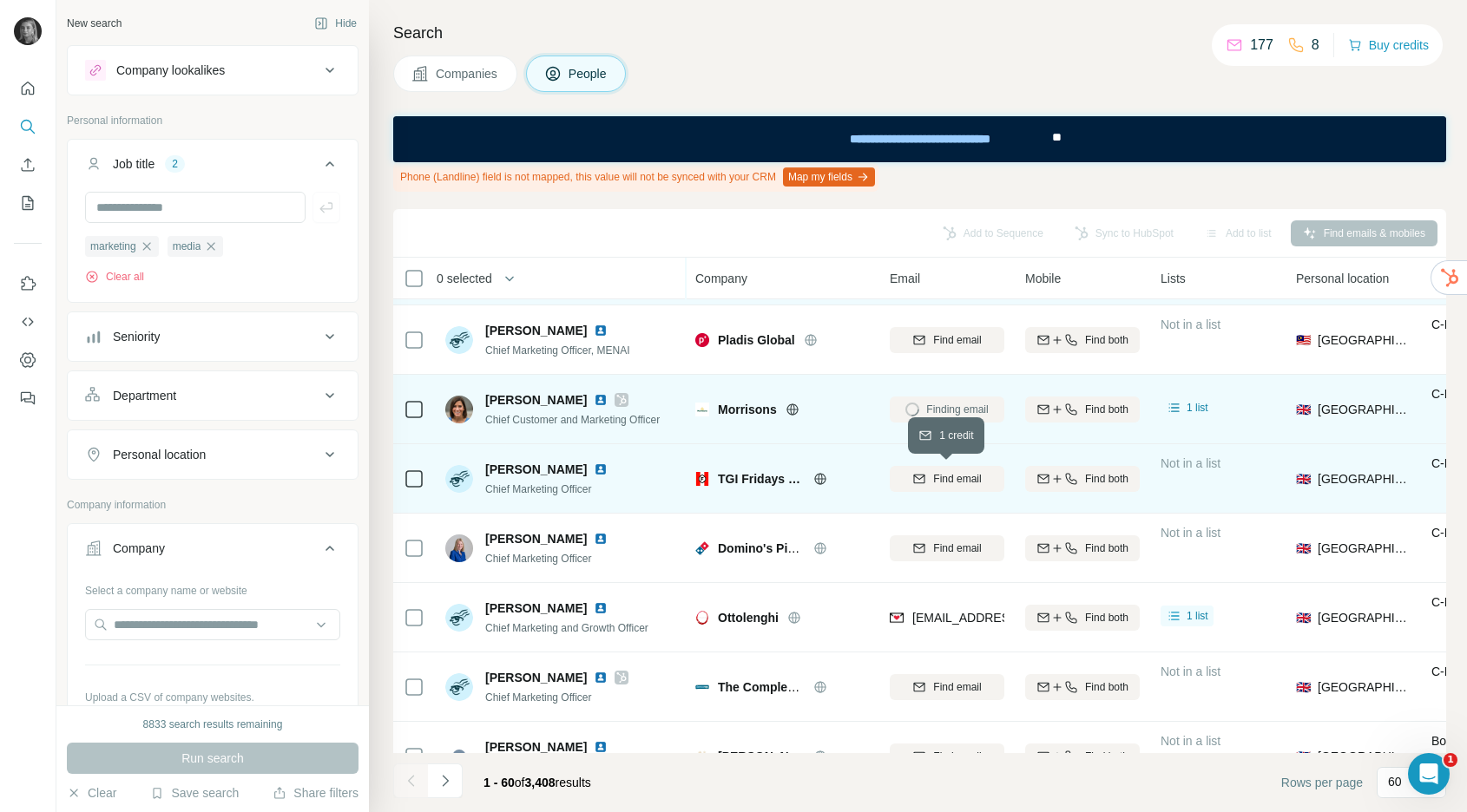
click at [926, 476] on div "Find email" at bounding box center [947, 479] width 114 height 16
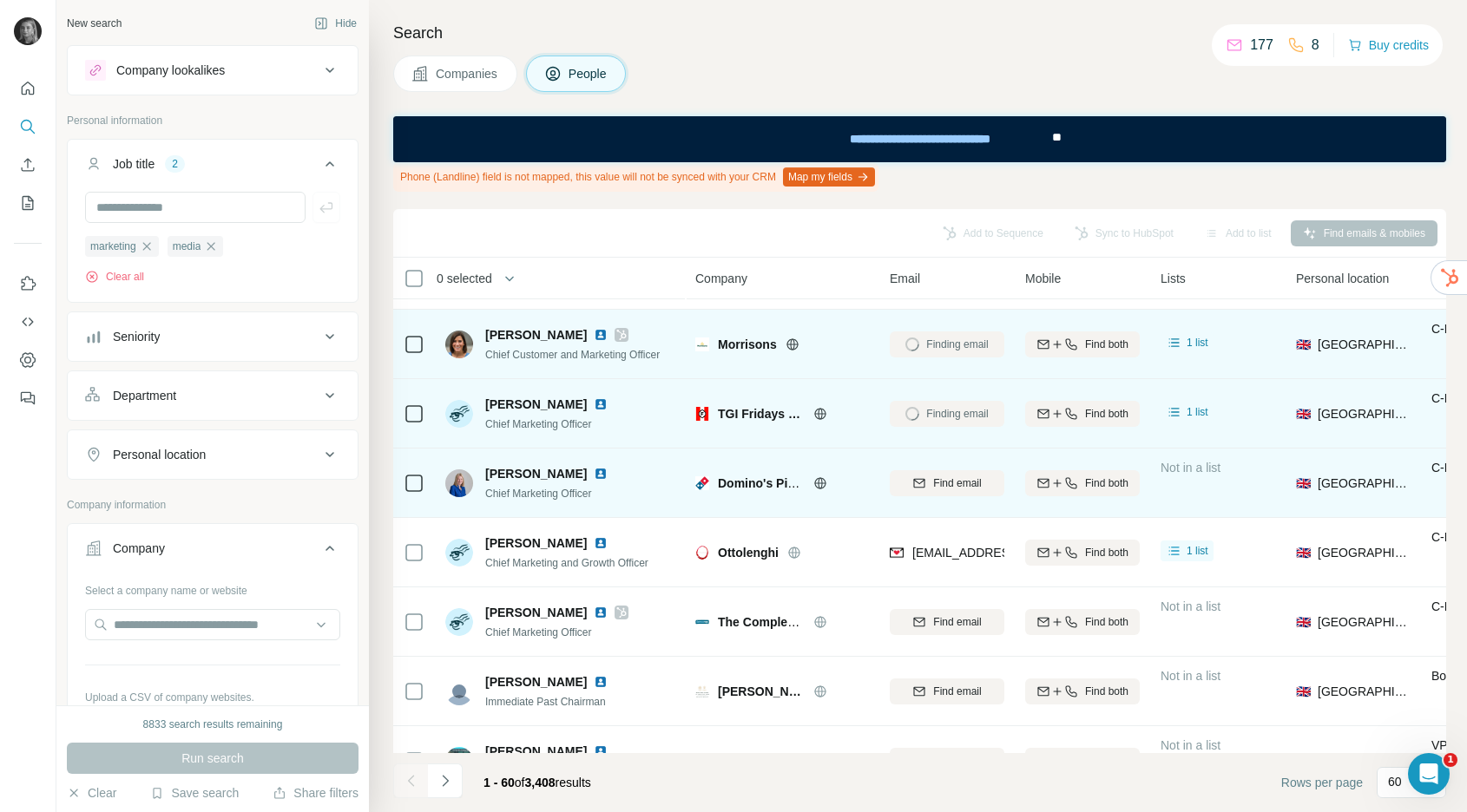
scroll to position [1660, 0]
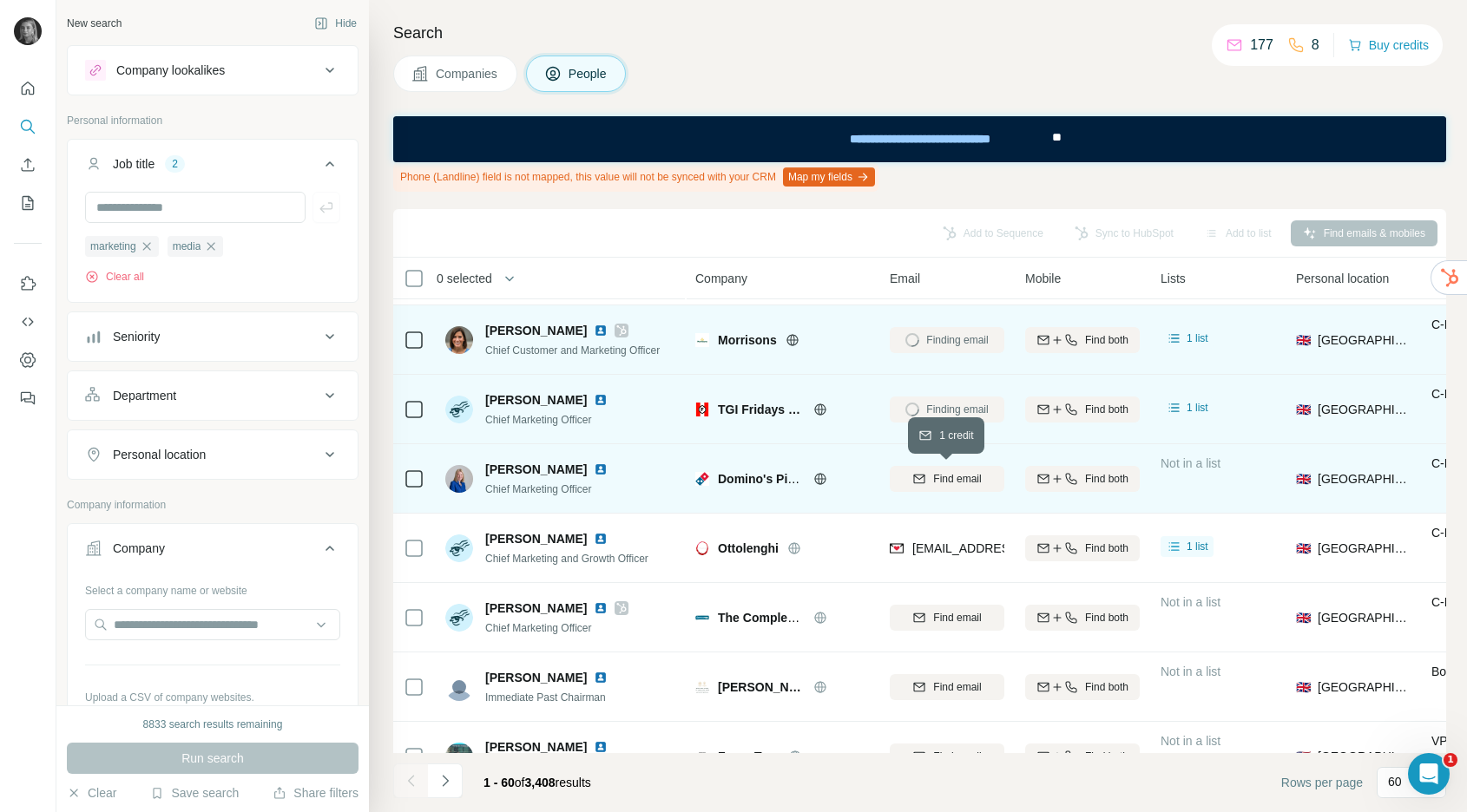
click at [955, 480] on span "Find email" at bounding box center [957, 479] width 47 height 16
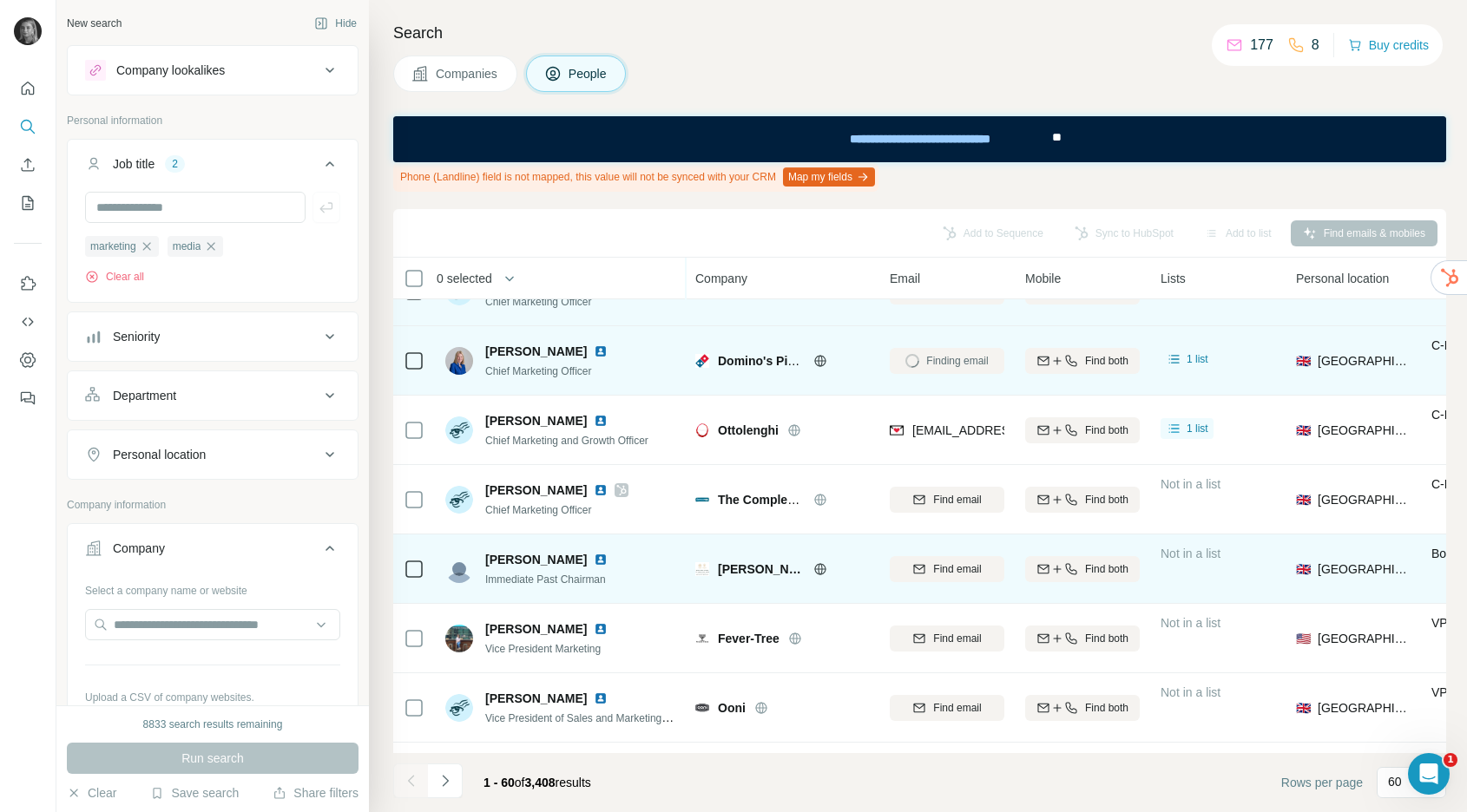
scroll to position [1779, 0]
click at [955, 568] on span "Find email" at bounding box center [957, 569] width 47 height 16
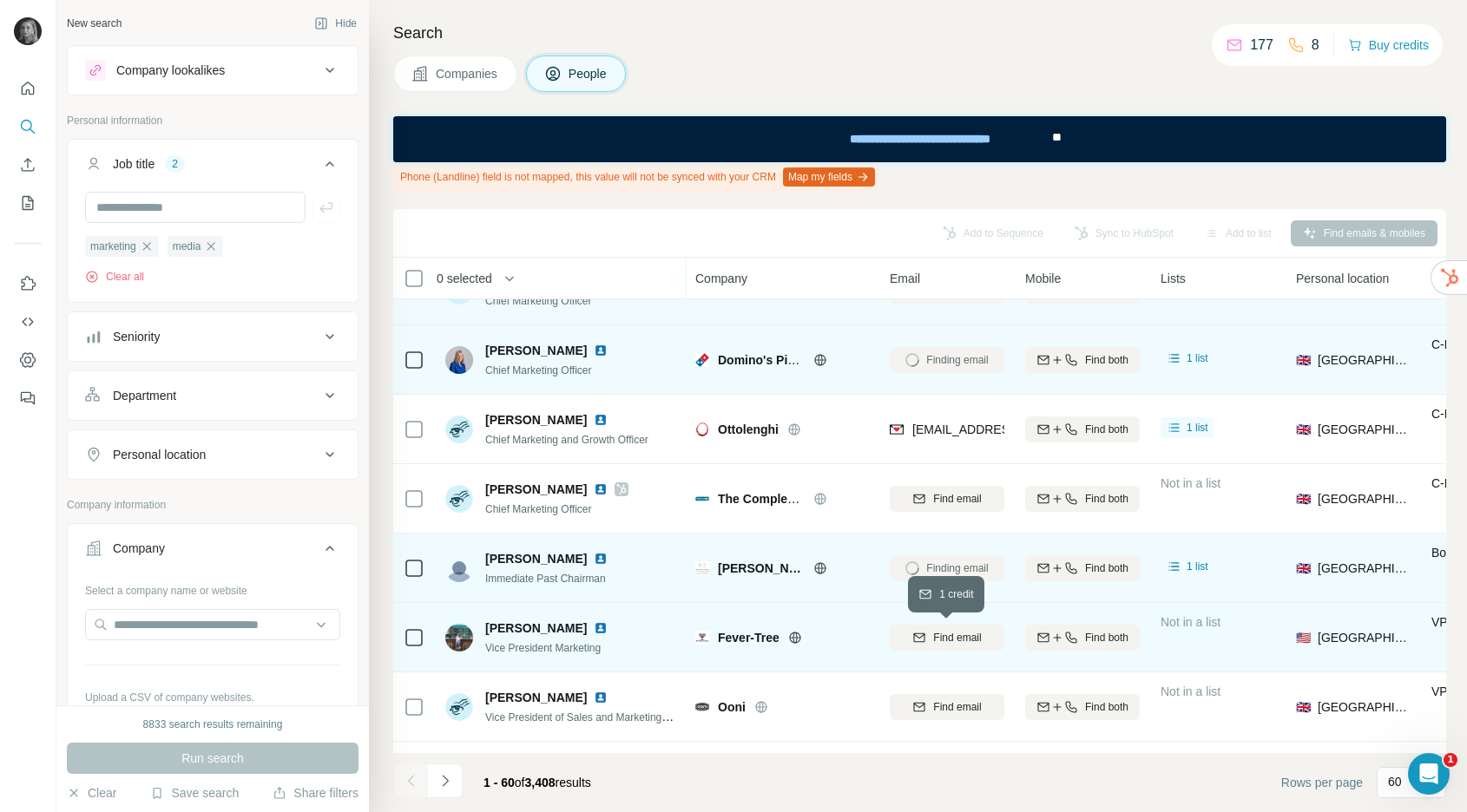
click at [922, 641] on icon "button" at bounding box center [919, 638] width 14 height 14
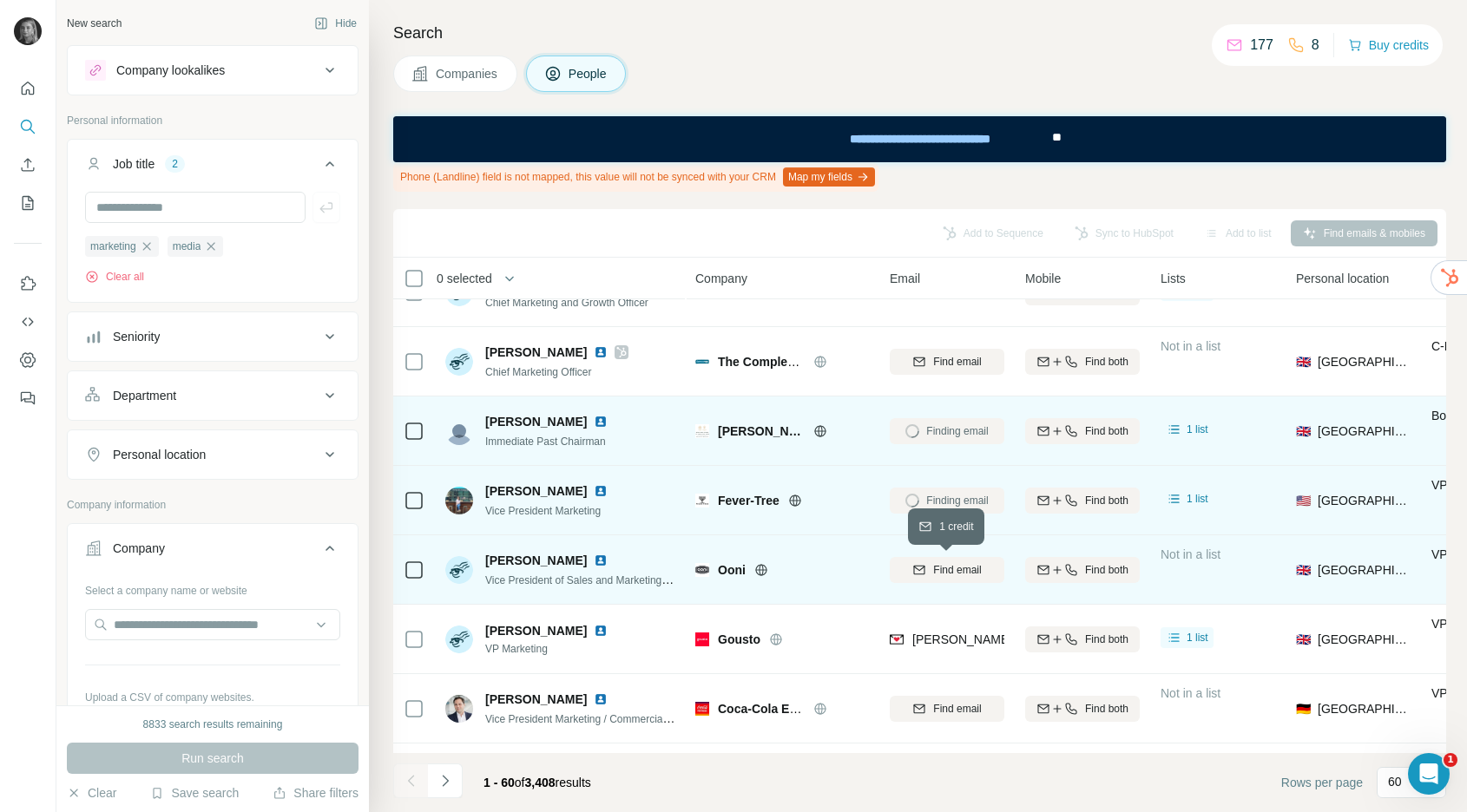
click at [955, 568] on span "Find email" at bounding box center [957, 571] width 47 height 16
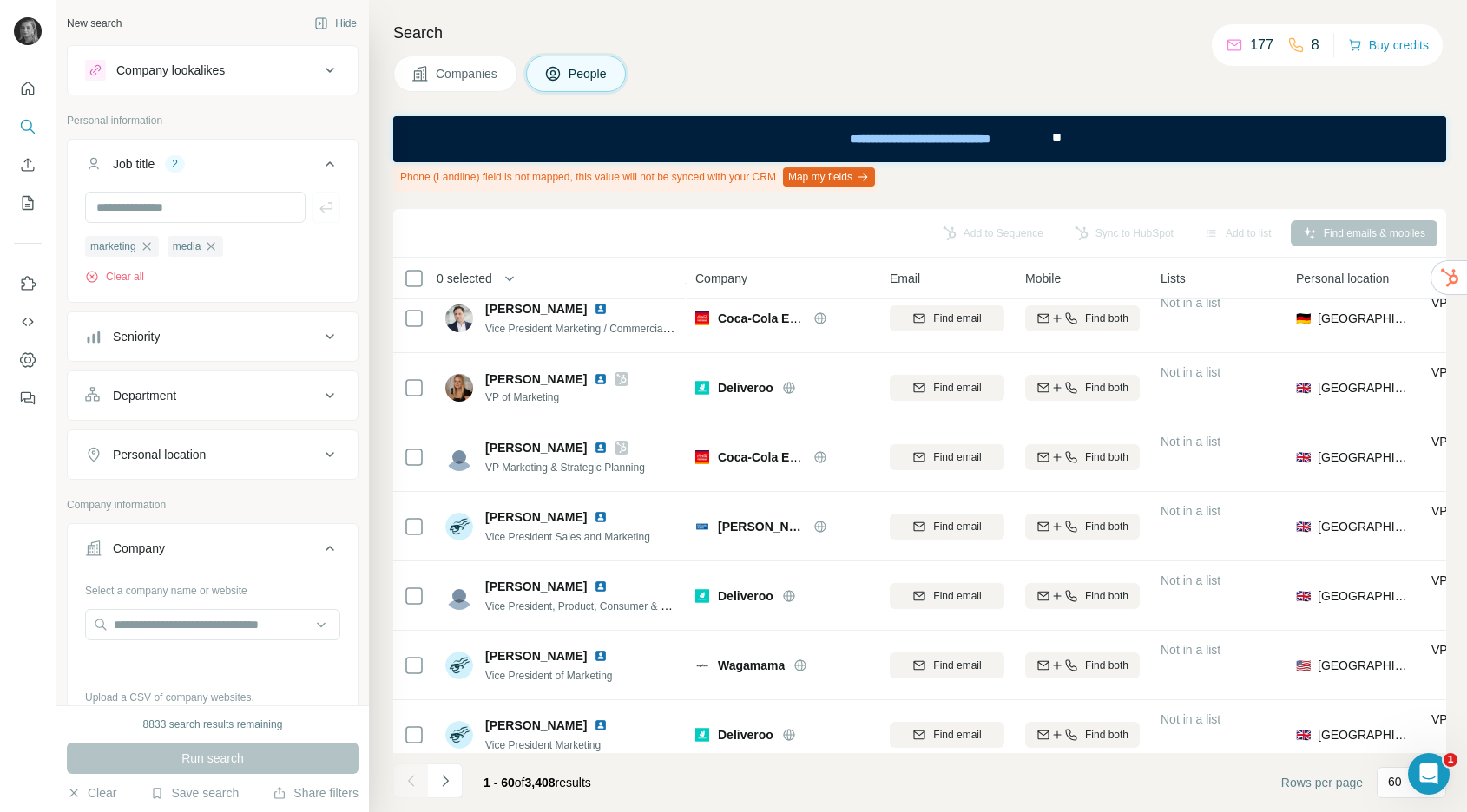
scroll to position [2314, 0]
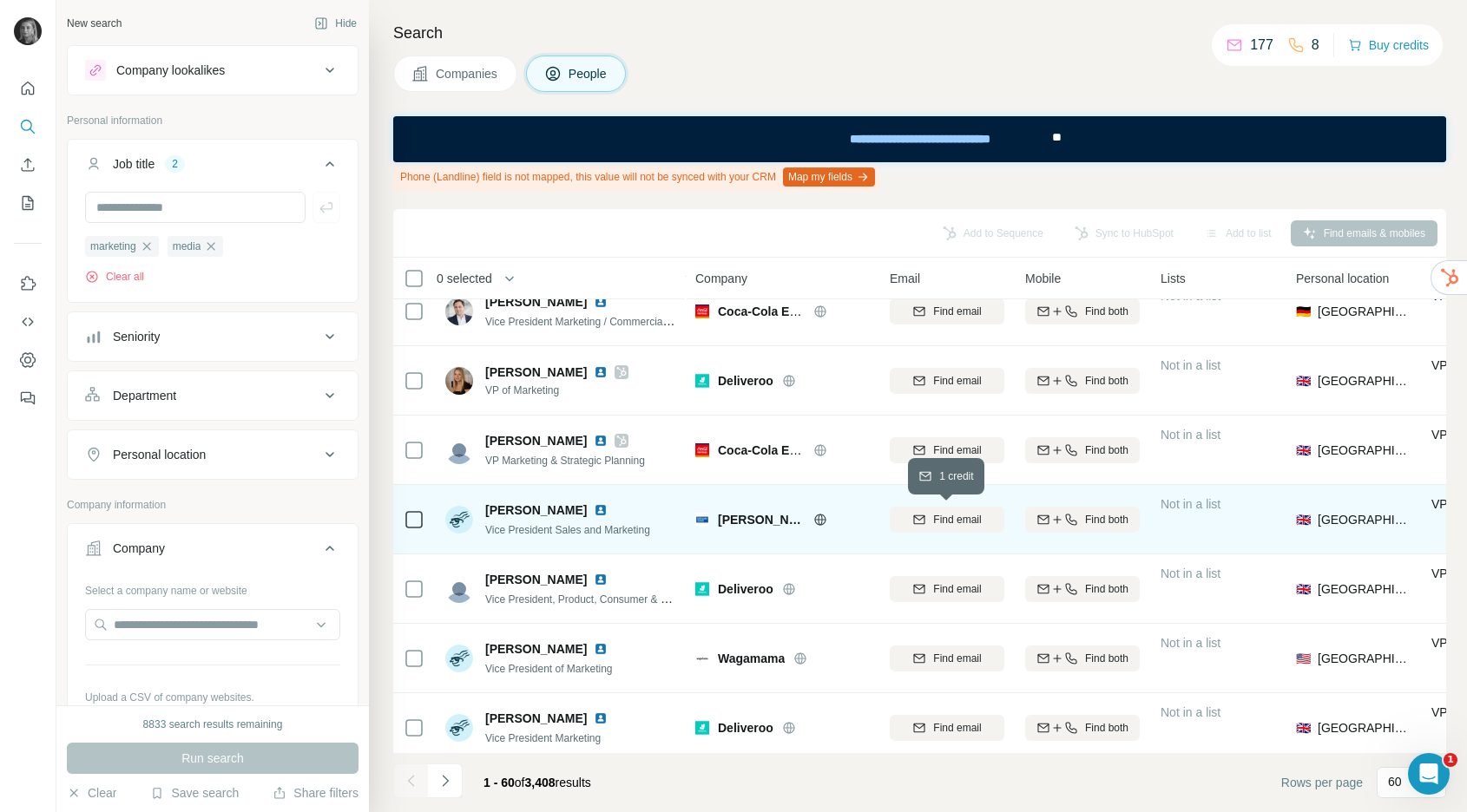
click at [939, 517] on span "Find email" at bounding box center [957, 520] width 47 height 16
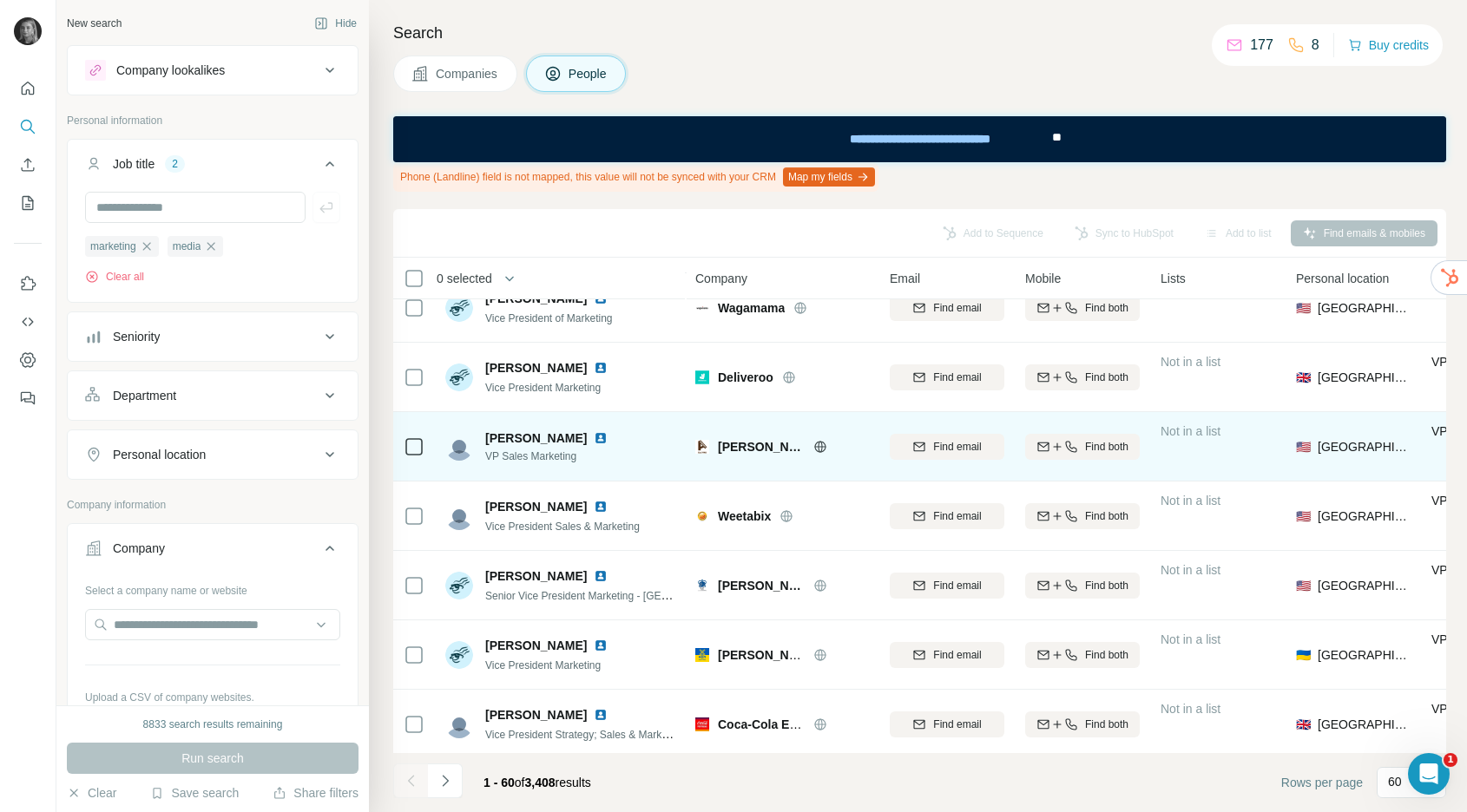
scroll to position [2666, 0]
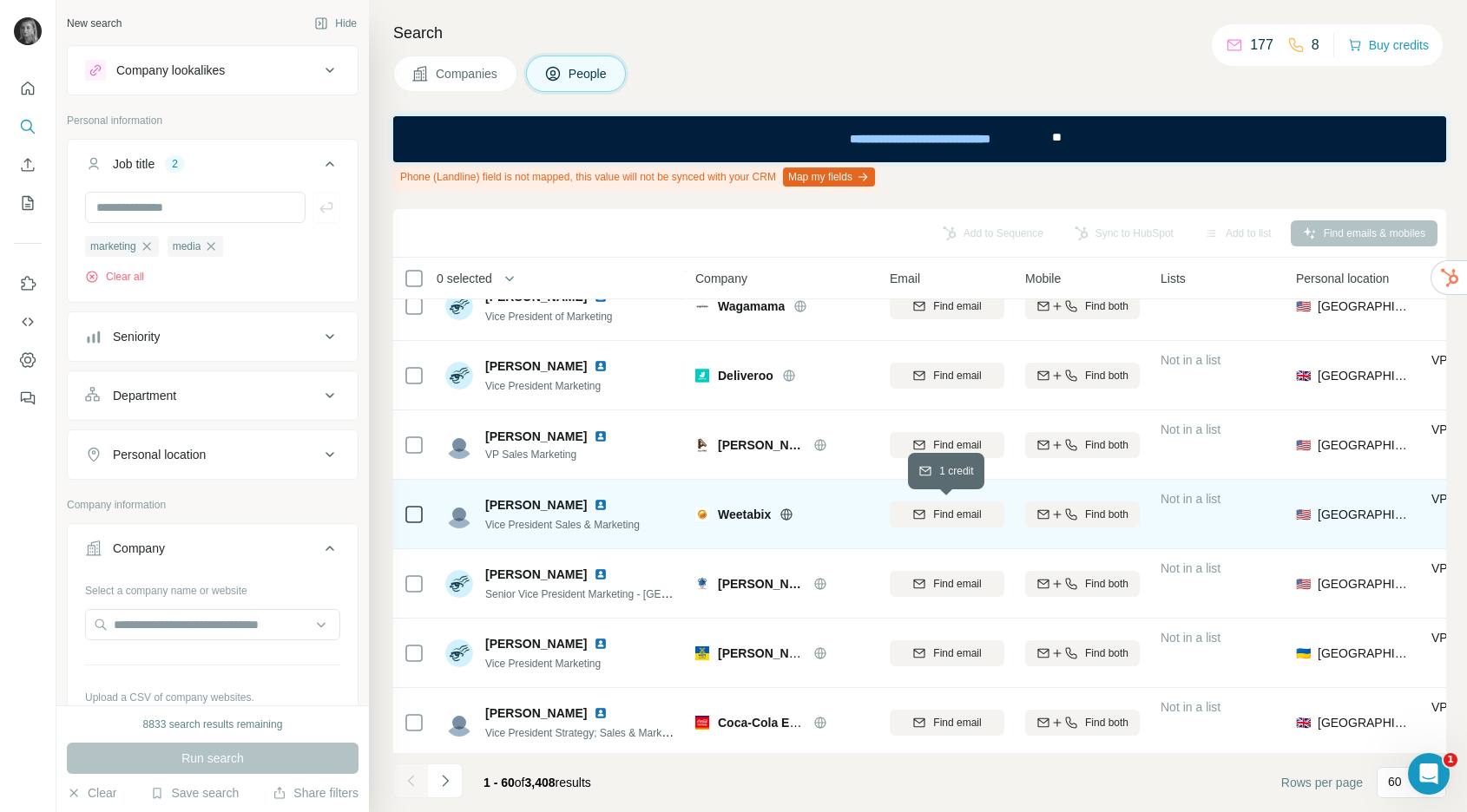
click at [939, 506] on button "Find email" at bounding box center [947, 514] width 114 height 26
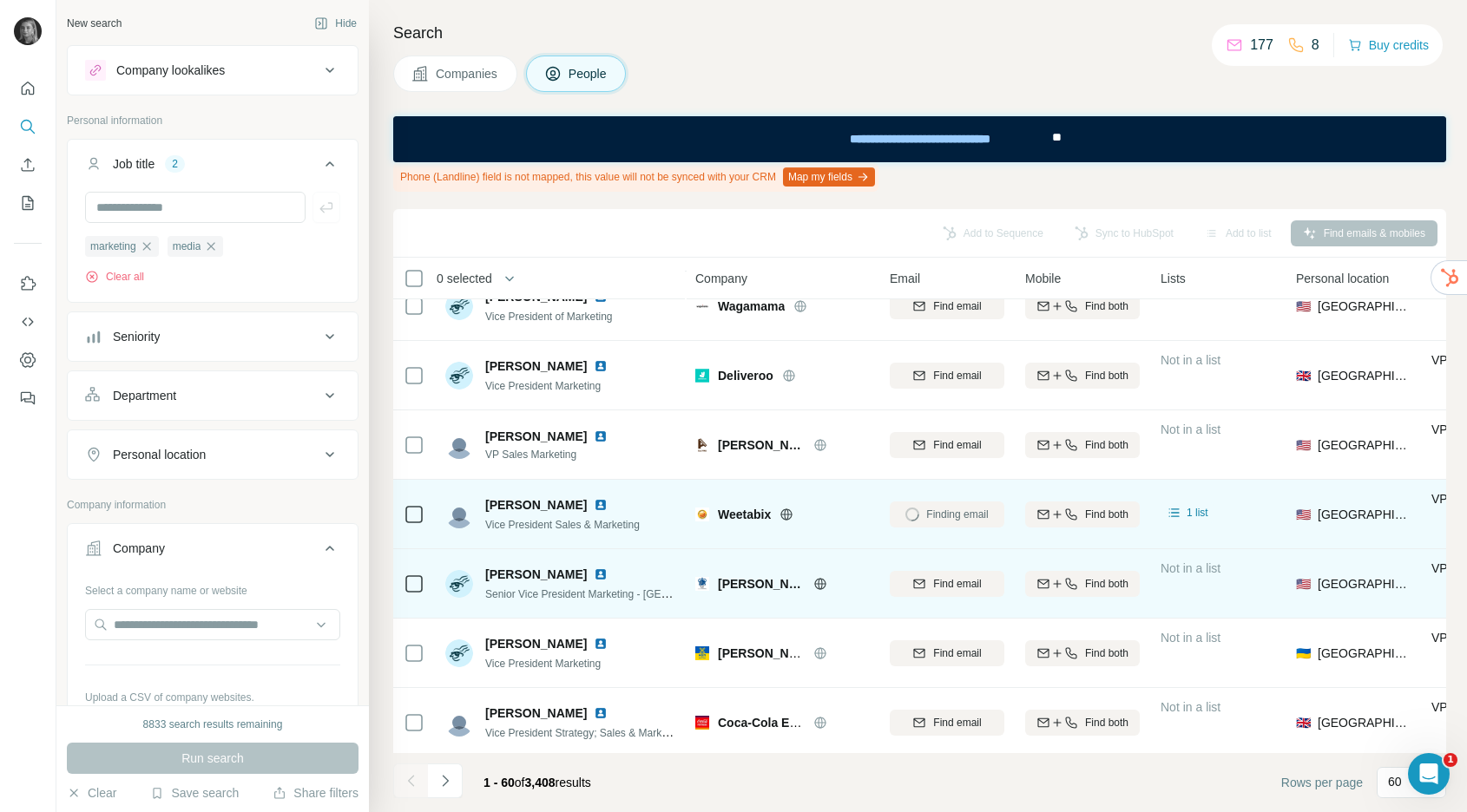
scroll to position [2686, 0]
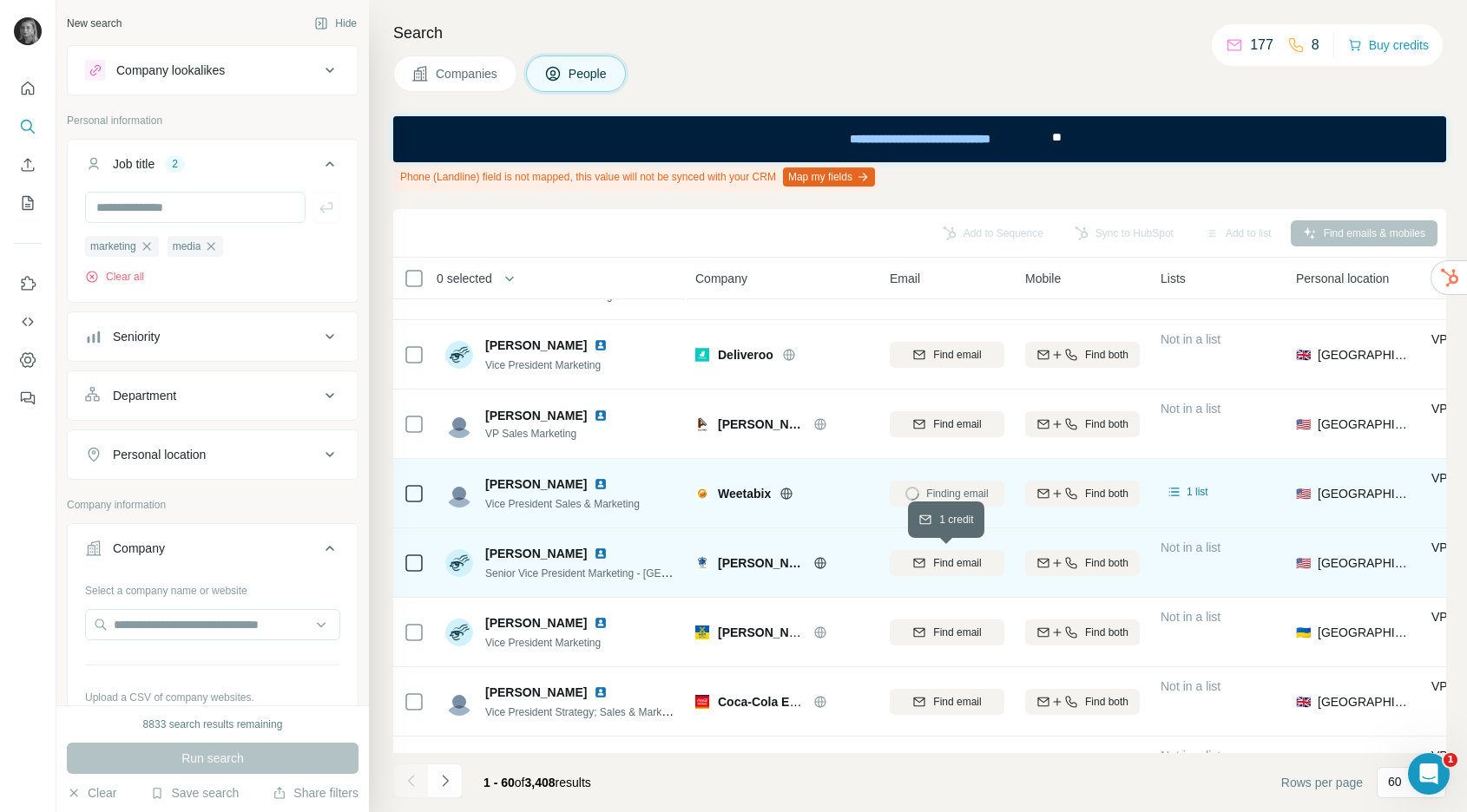
click at [943, 559] on span "Find email" at bounding box center [957, 564] width 47 height 16
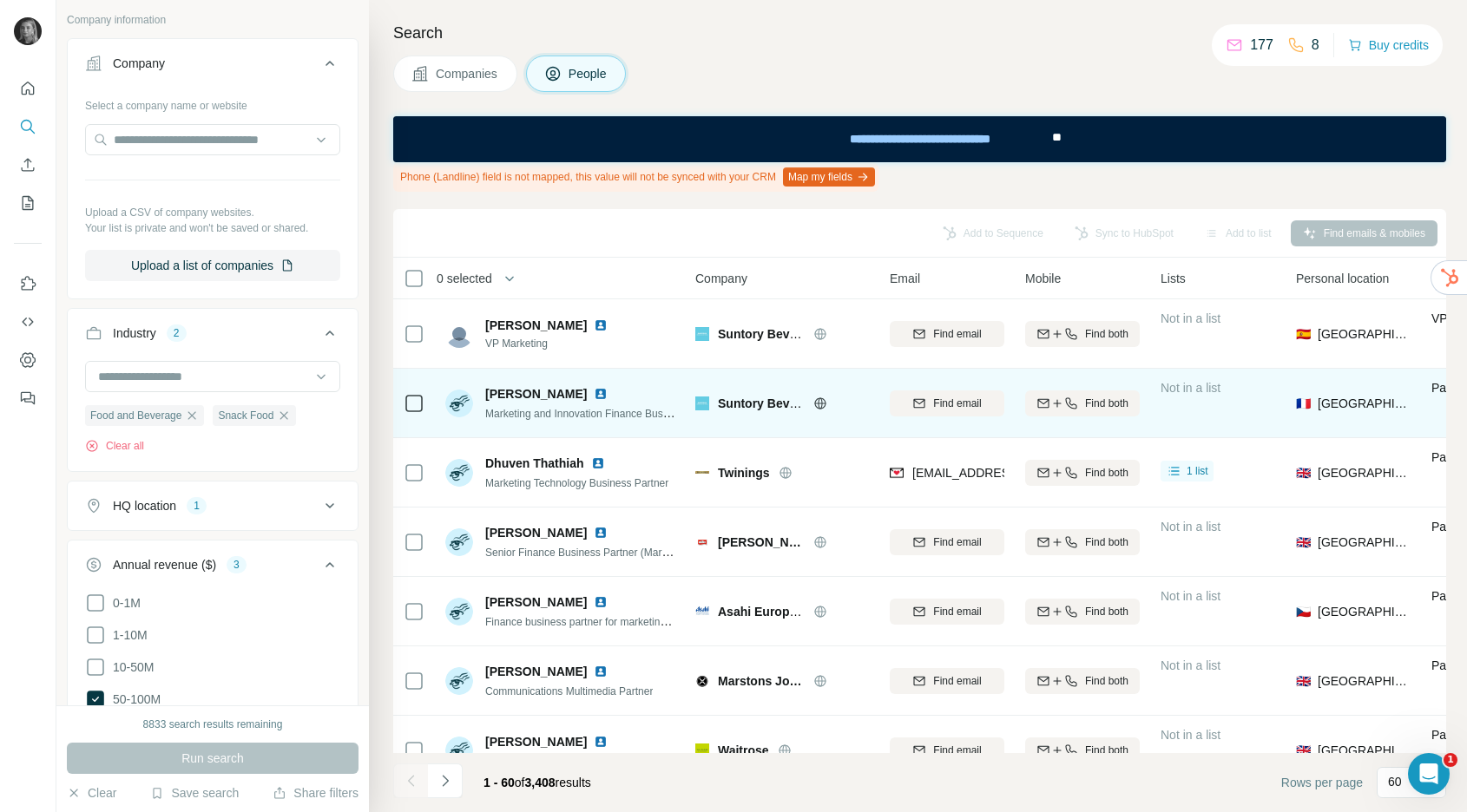
scroll to position [3711, 0]
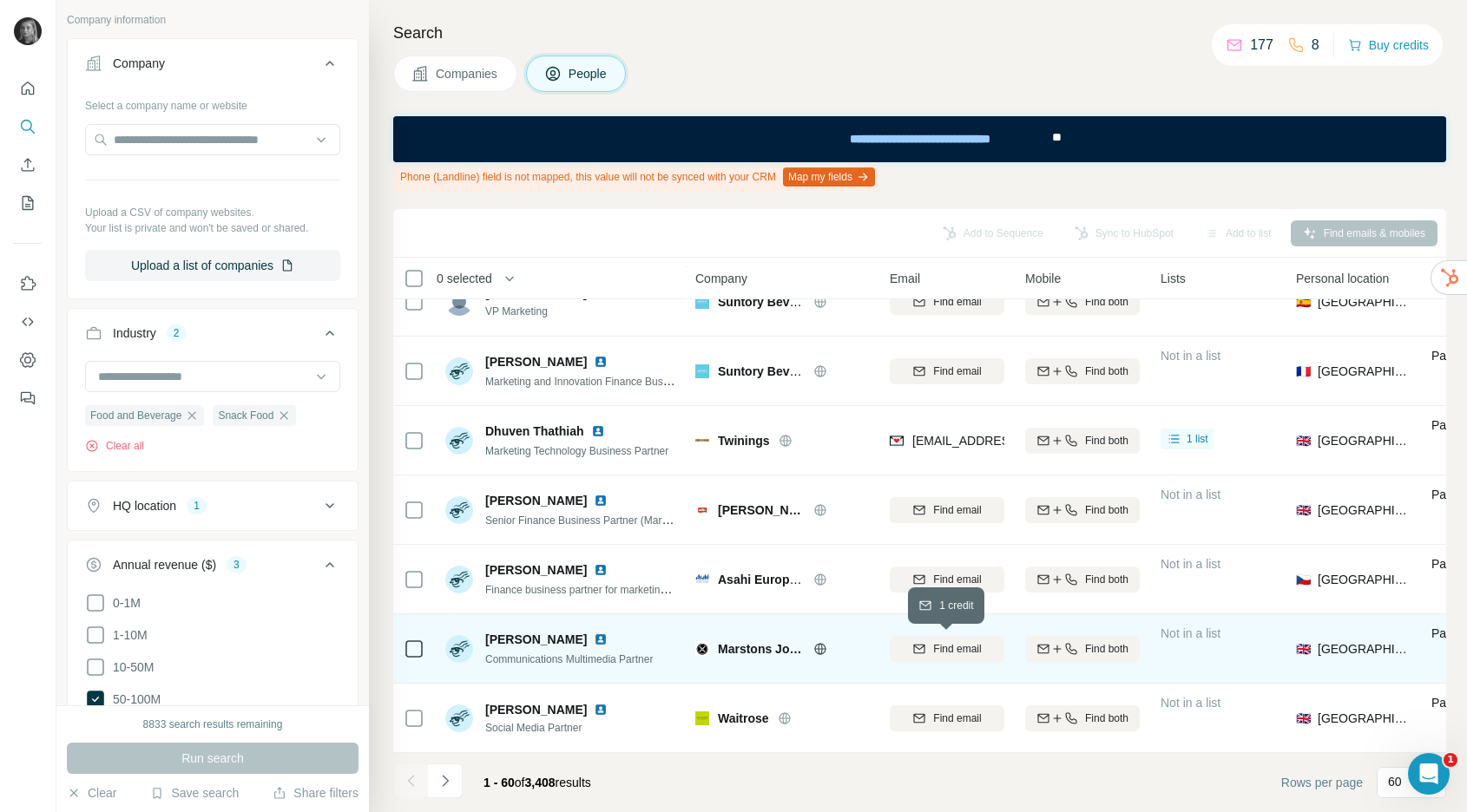
click at [927, 647] on div "Find email" at bounding box center [947, 649] width 114 height 16
click at [445, 779] on icon "Navigate to next page" at bounding box center [446, 781] width 18 height 18
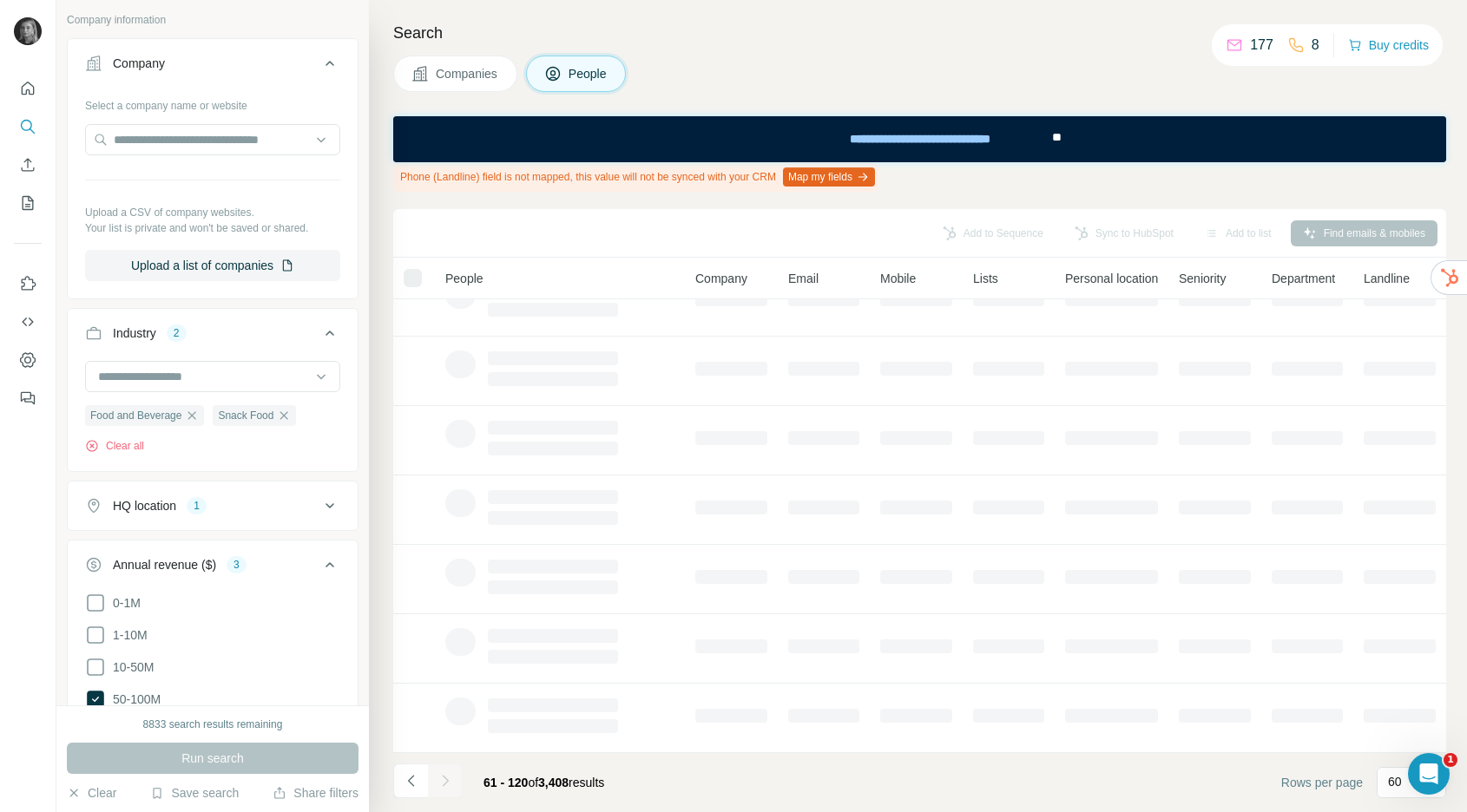
scroll to position [0, 0]
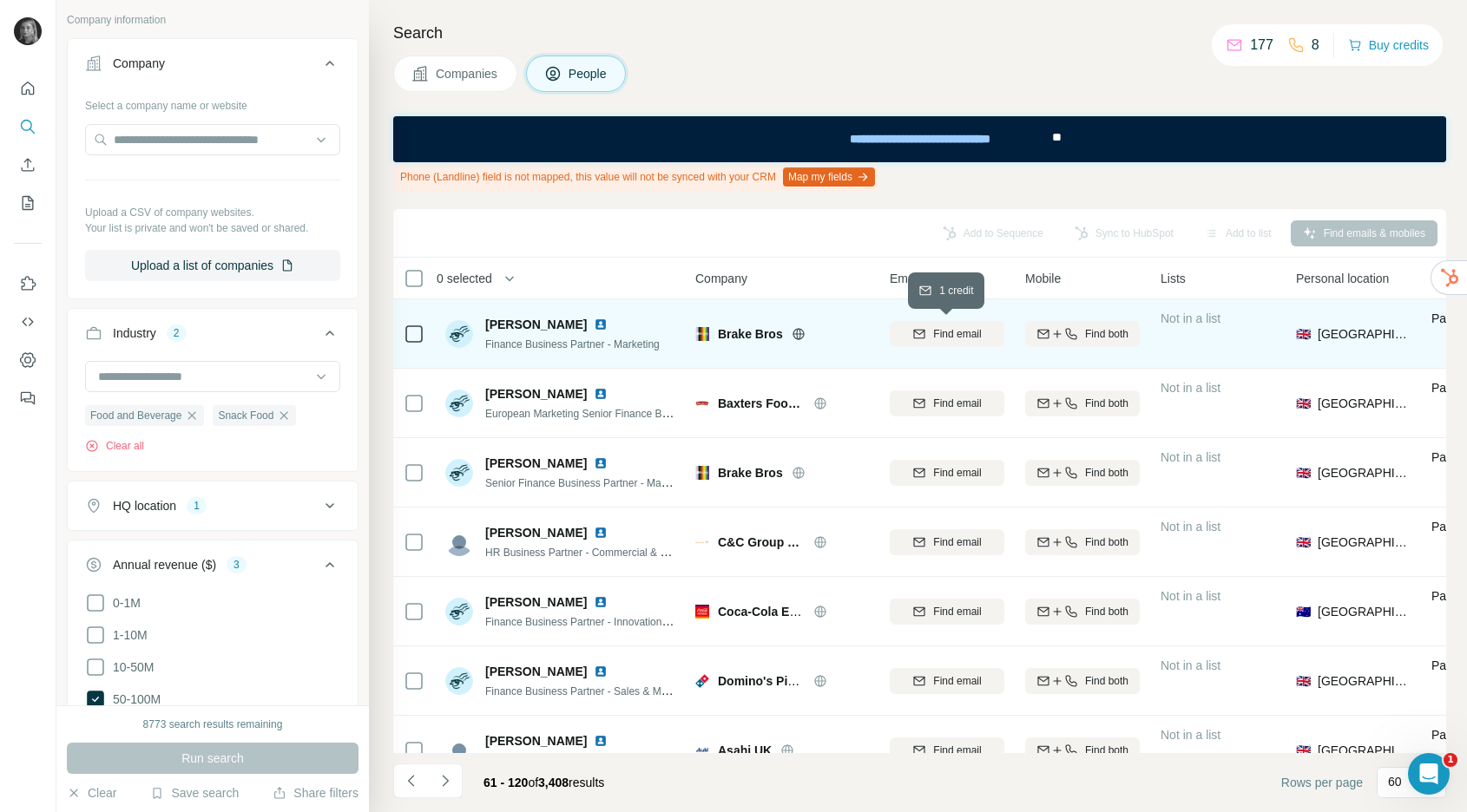
click at [947, 328] on span "Find email" at bounding box center [957, 334] width 47 height 16
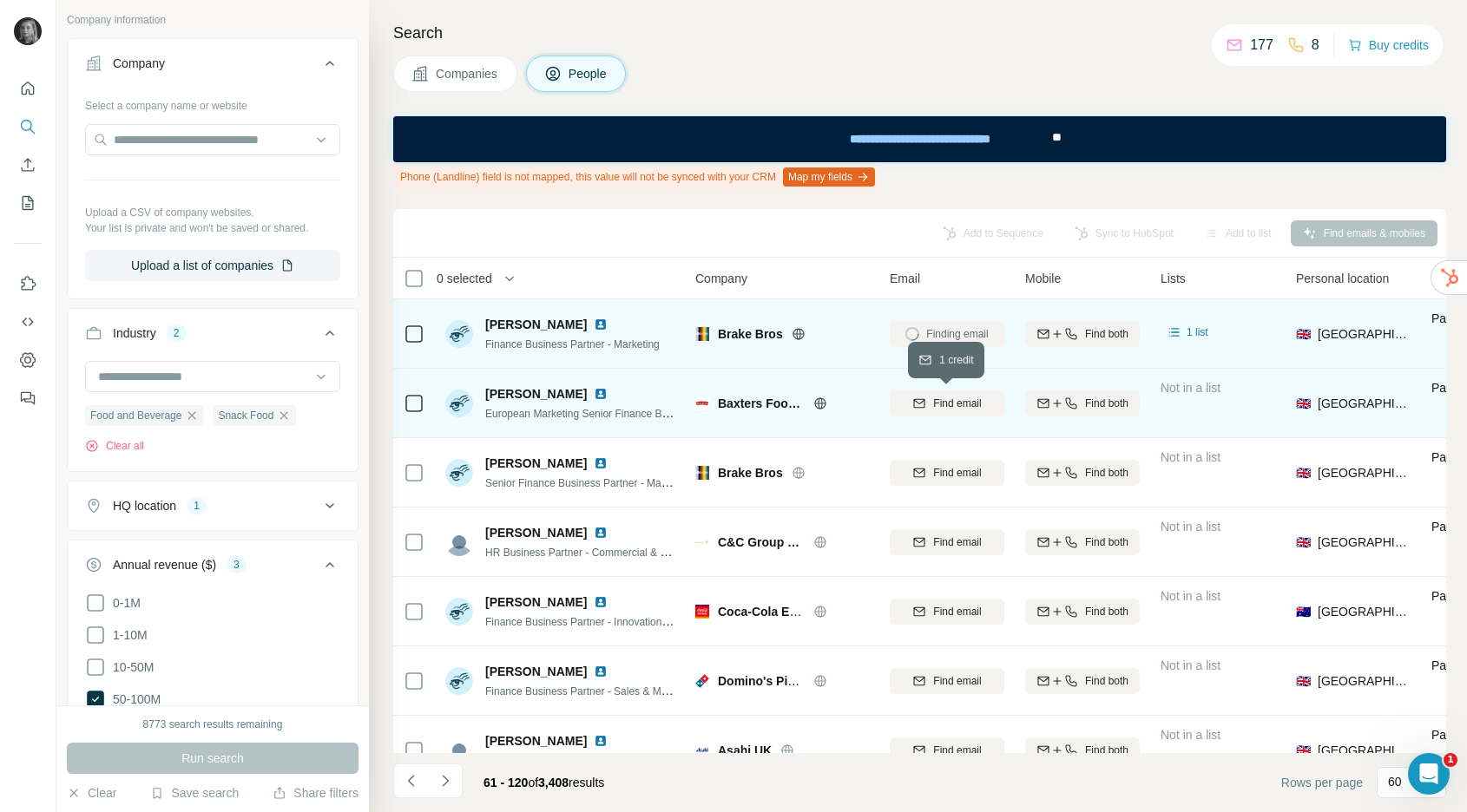
click at [928, 405] on div "Find email" at bounding box center [947, 404] width 114 height 16
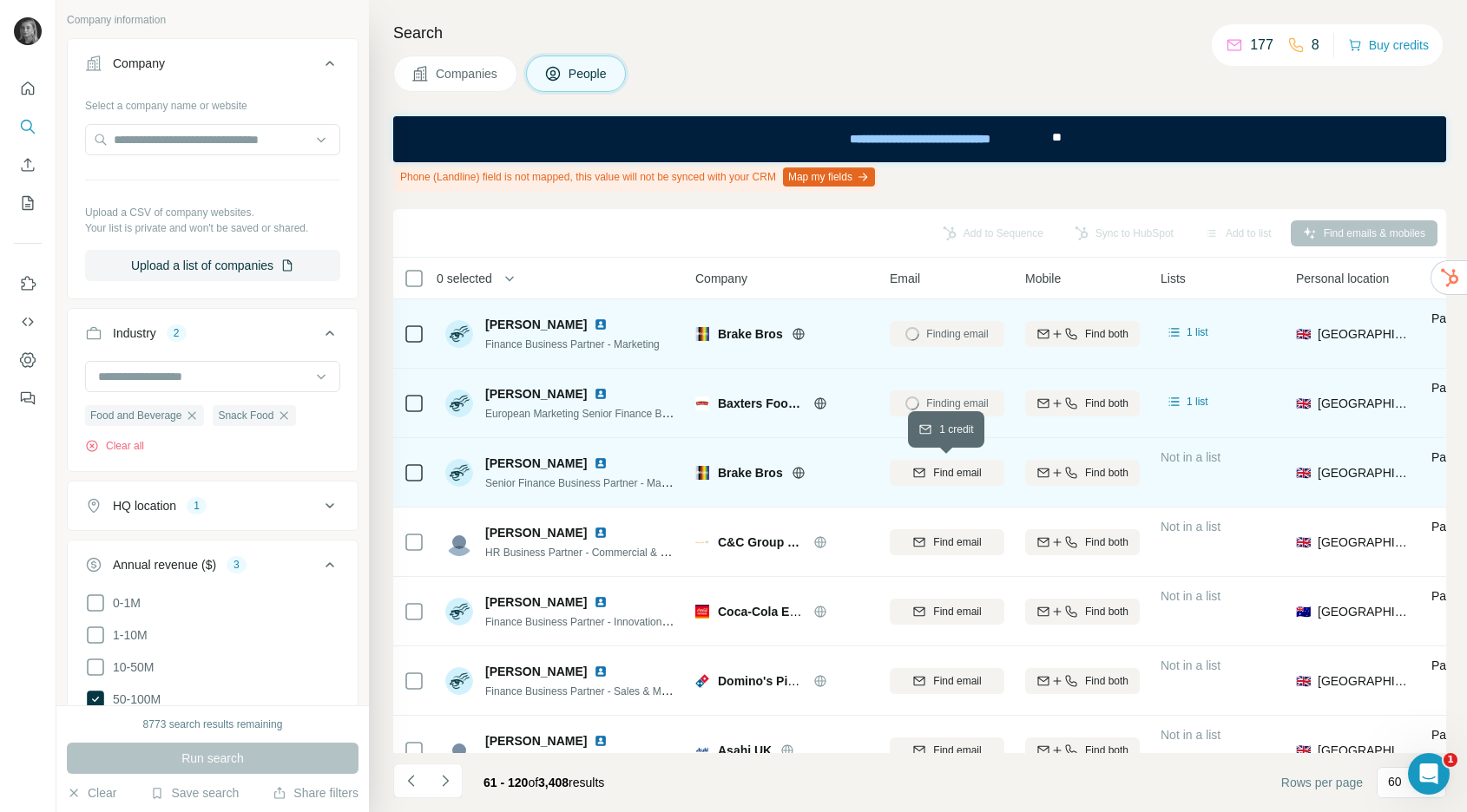
click at [929, 469] on div "Find email" at bounding box center [947, 473] width 114 height 16
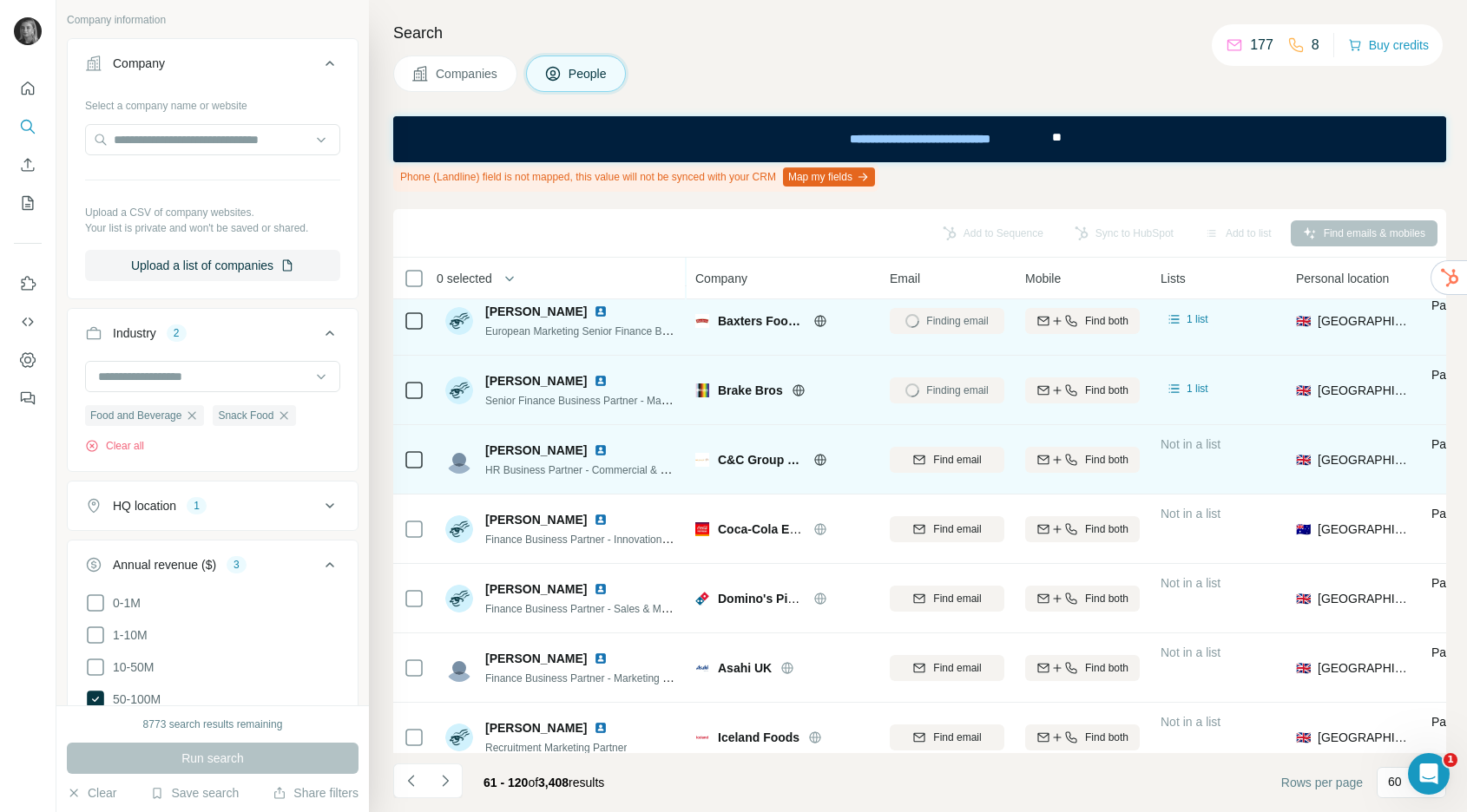
scroll to position [84, 0]
click at [953, 461] on span "Find email" at bounding box center [957, 459] width 47 height 16
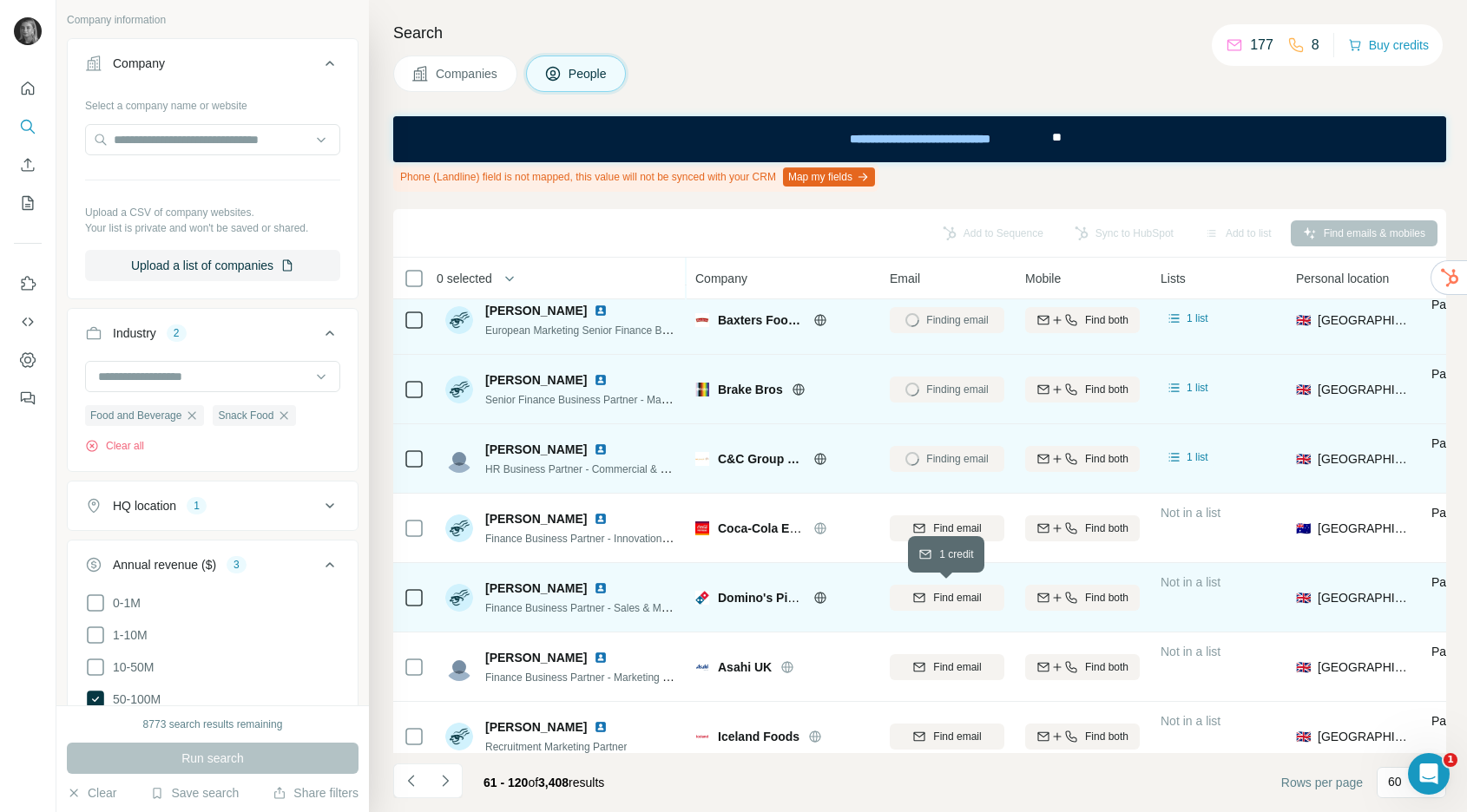
click at [941, 598] on span "Find email" at bounding box center [957, 598] width 47 height 16
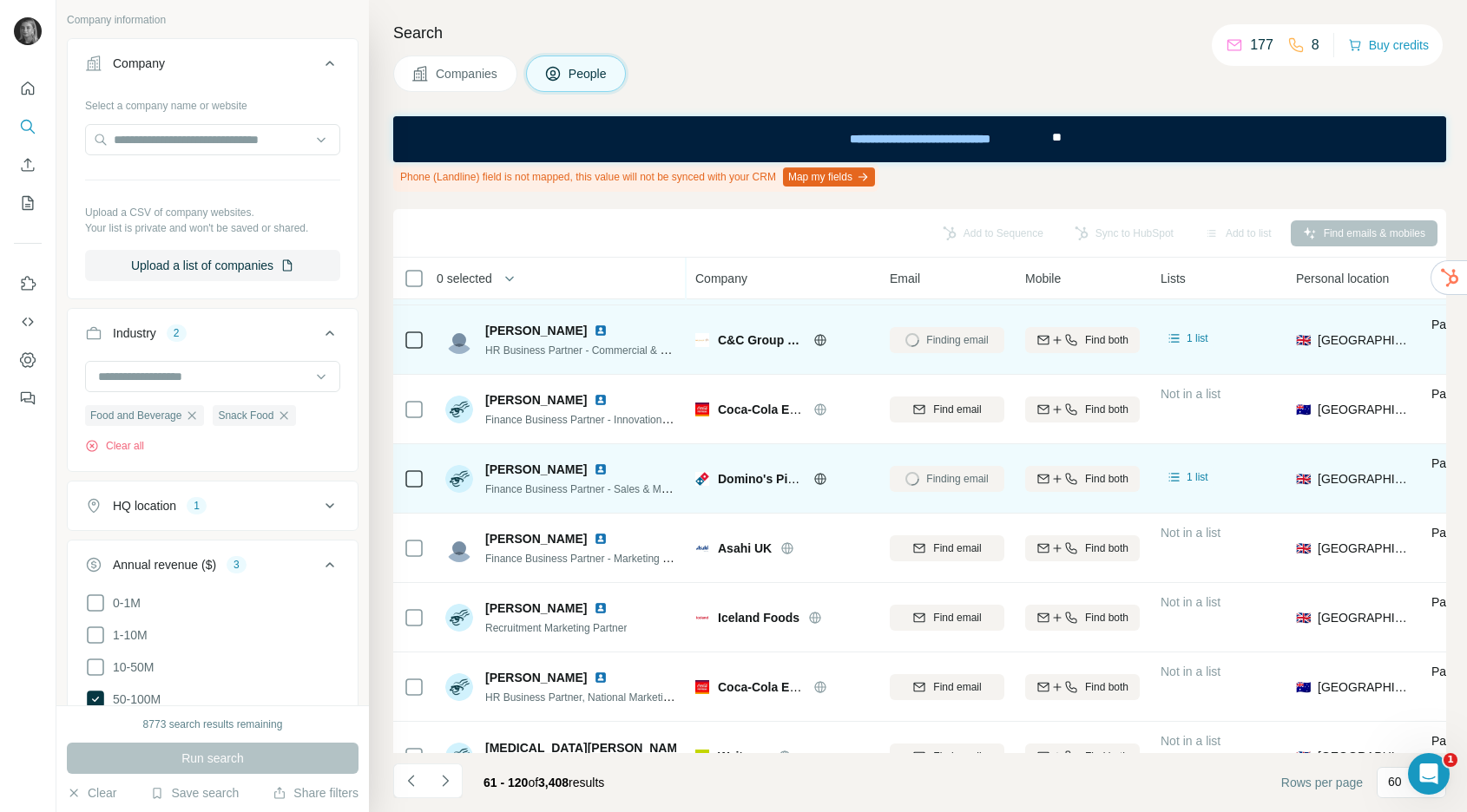
scroll to position [207, 0]
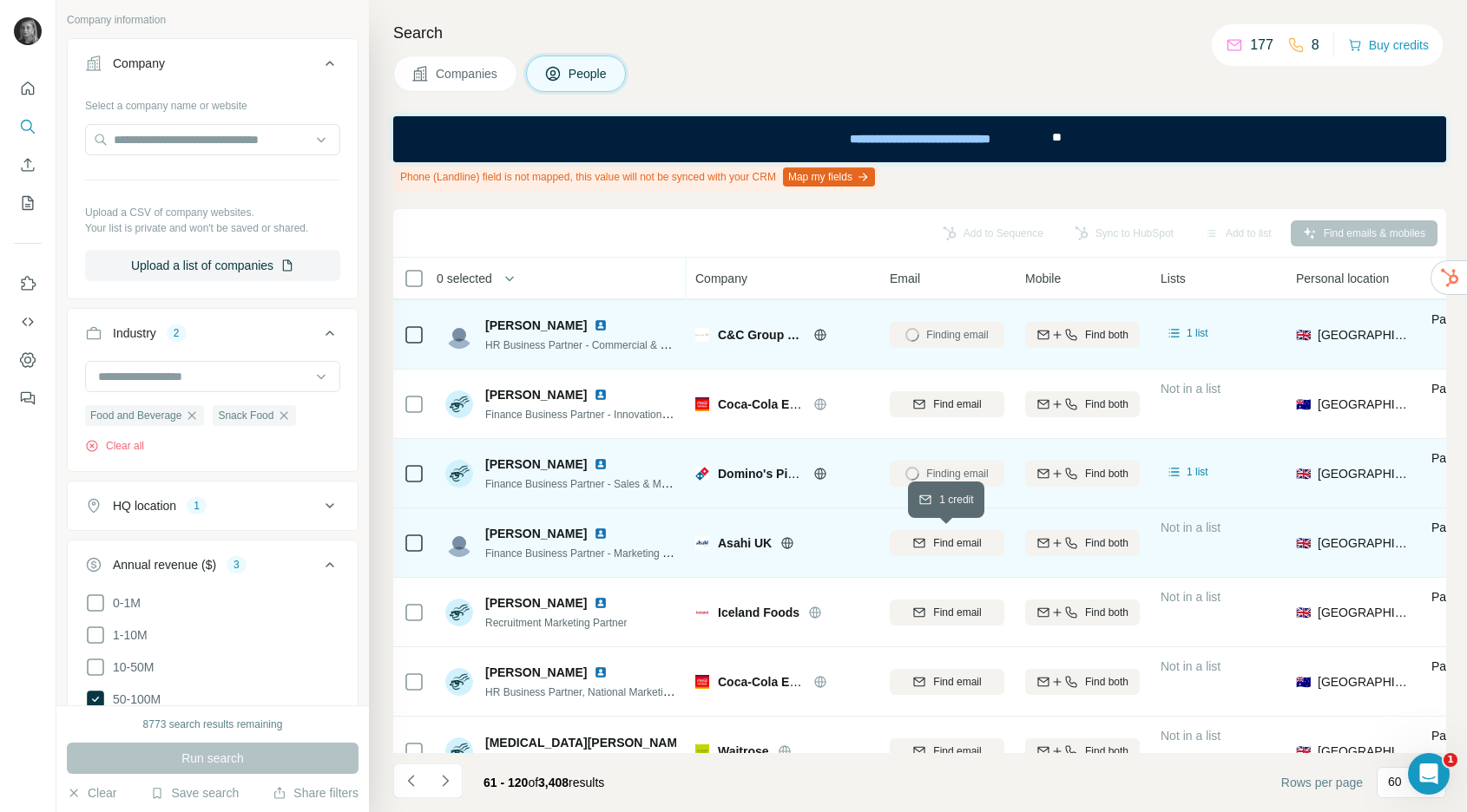
click at [947, 555] on button "Find email" at bounding box center [947, 543] width 114 height 26
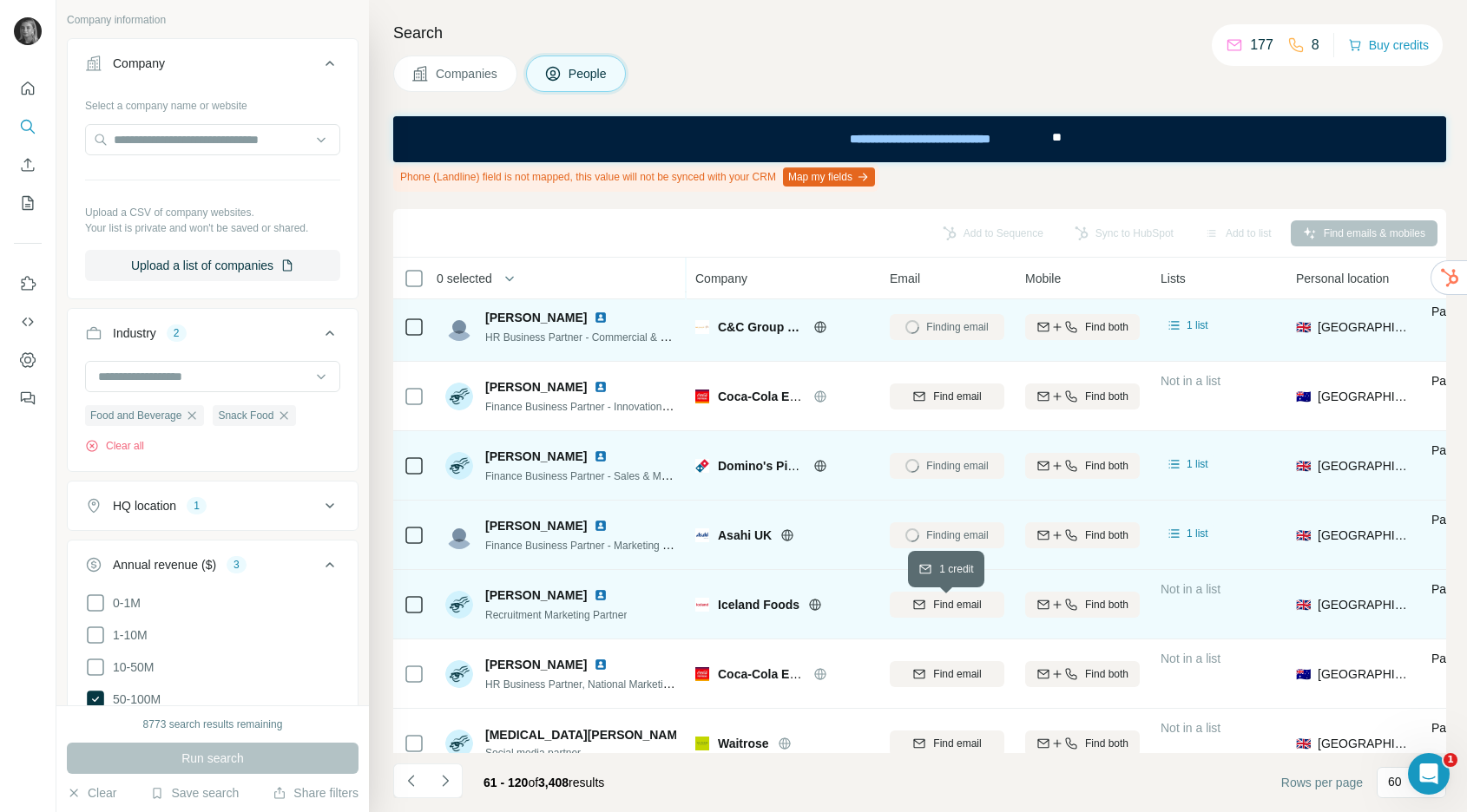
scroll to position [218, 0]
click at [935, 610] on button "Find email" at bounding box center [947, 602] width 114 height 26
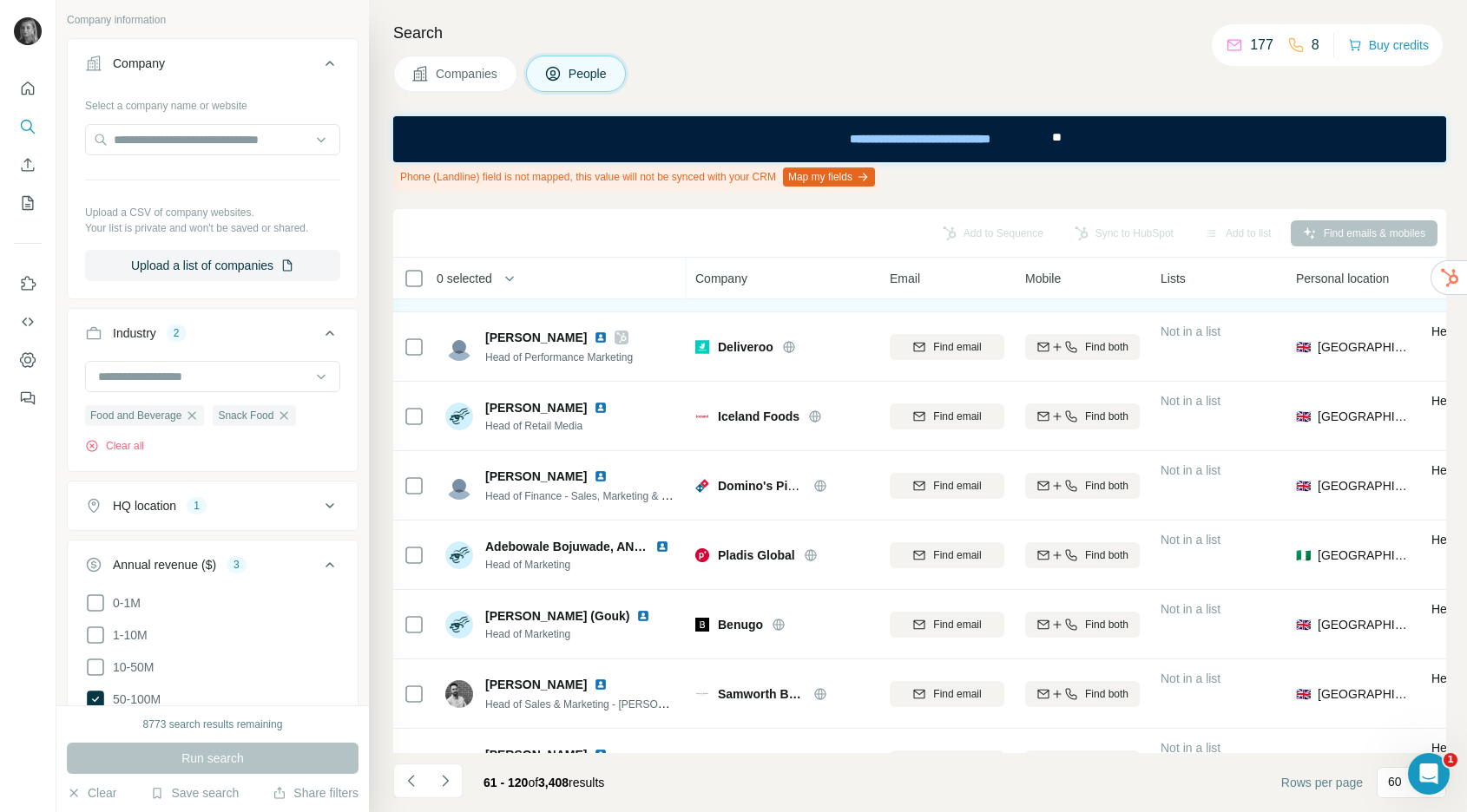
scroll to position [693, 0]
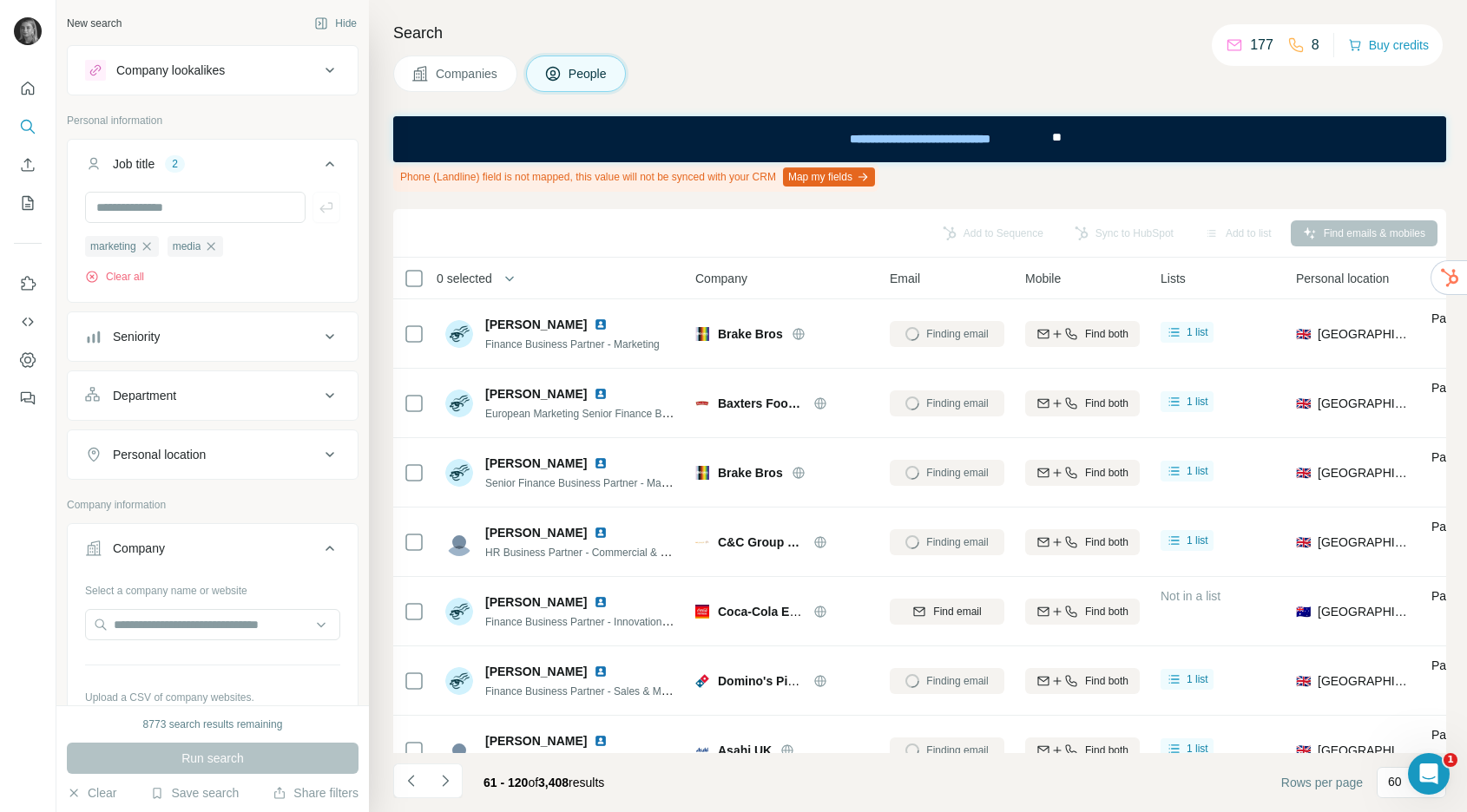
scroll to position [693, 0]
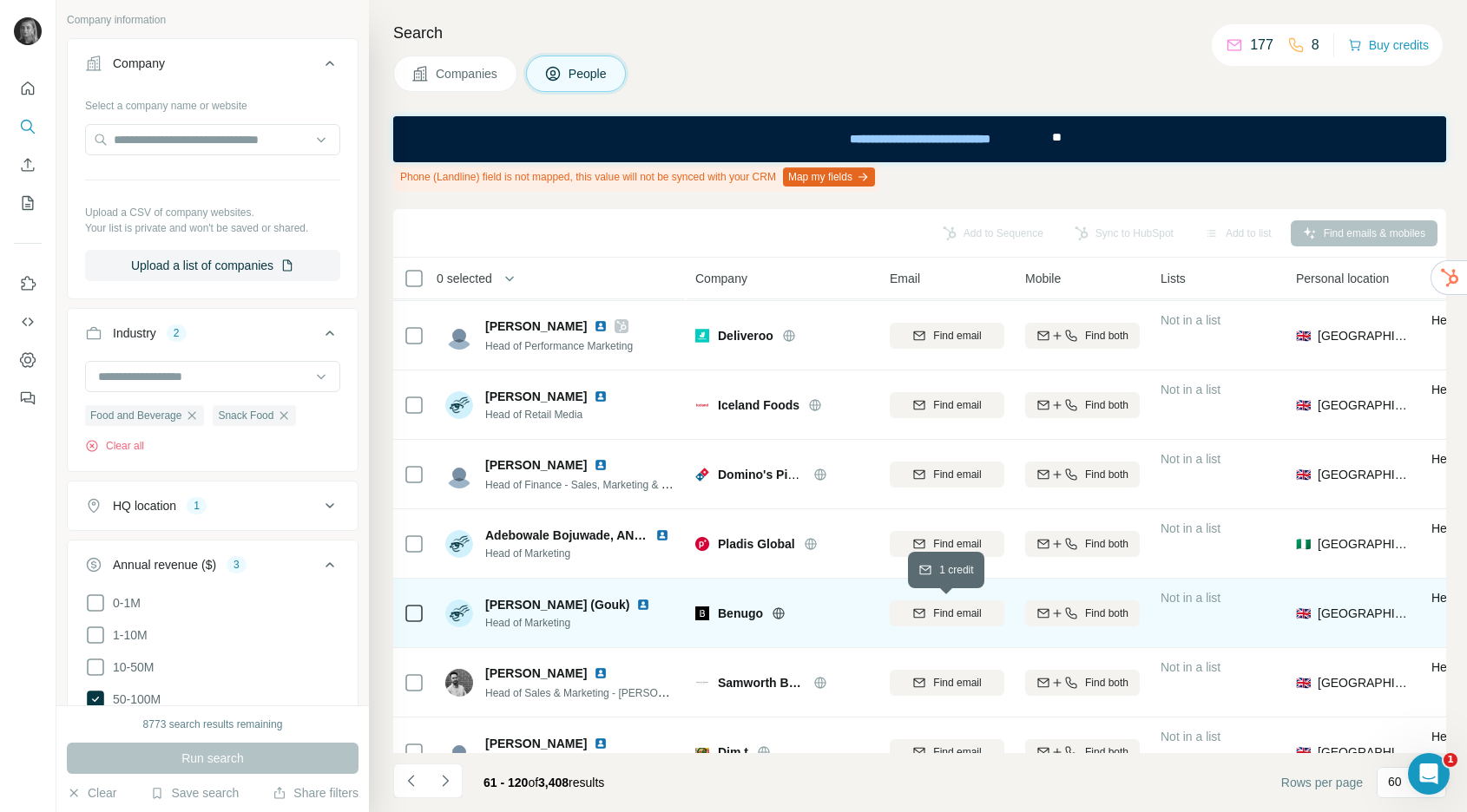
click at [952, 616] on span "Find email" at bounding box center [957, 614] width 47 height 16
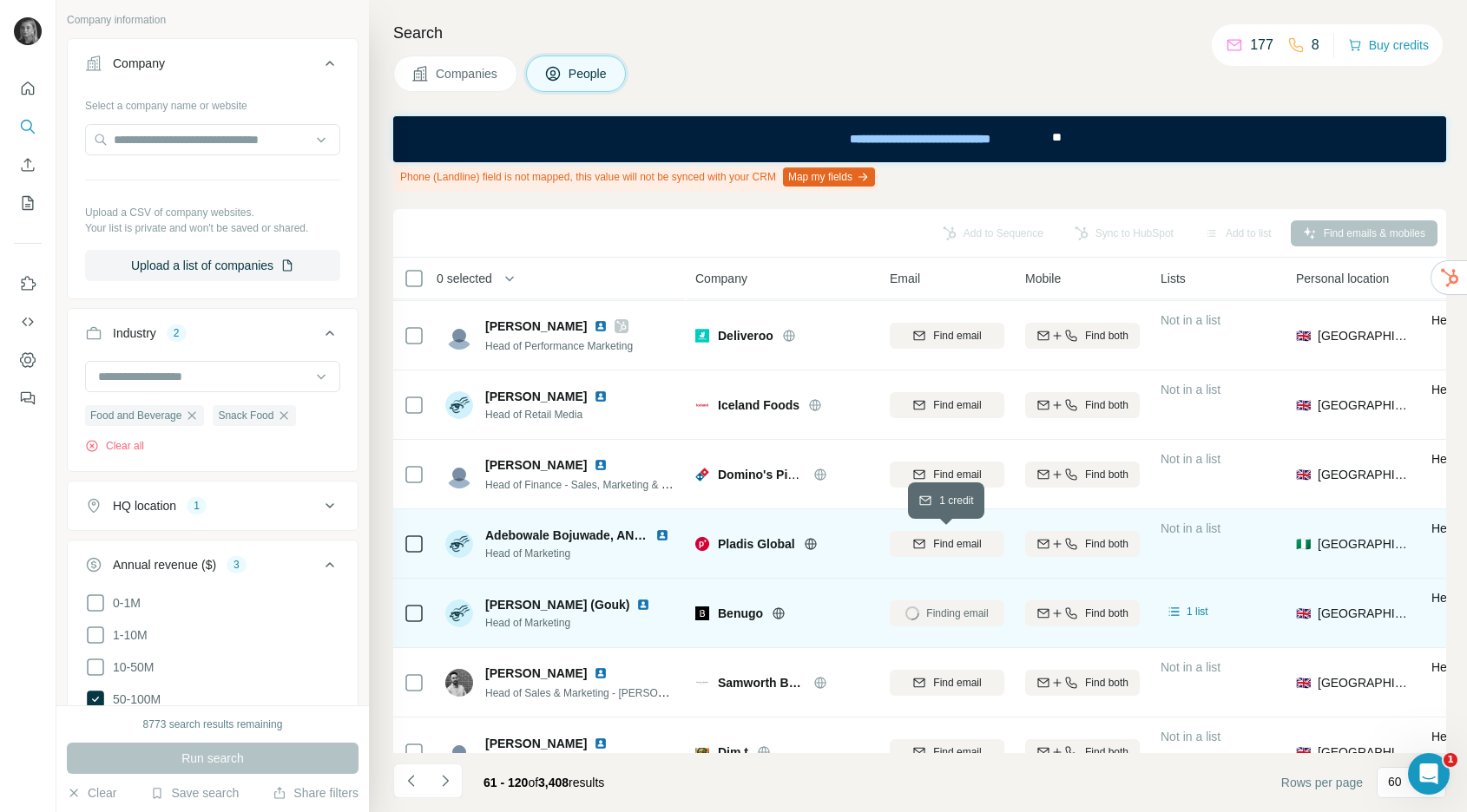
click at [934, 541] on span "Find email" at bounding box center [957, 544] width 47 height 16
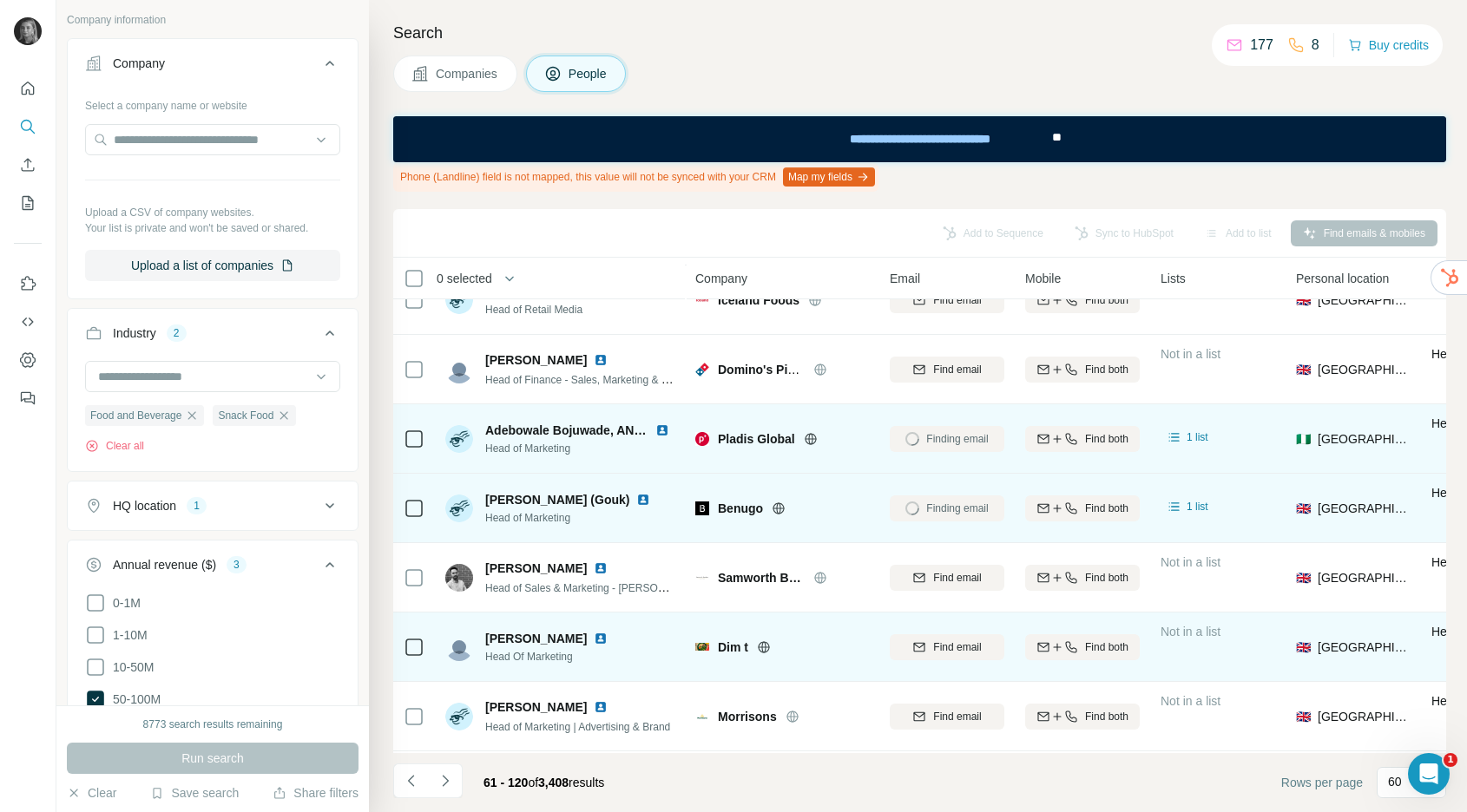
scroll to position [803, 0]
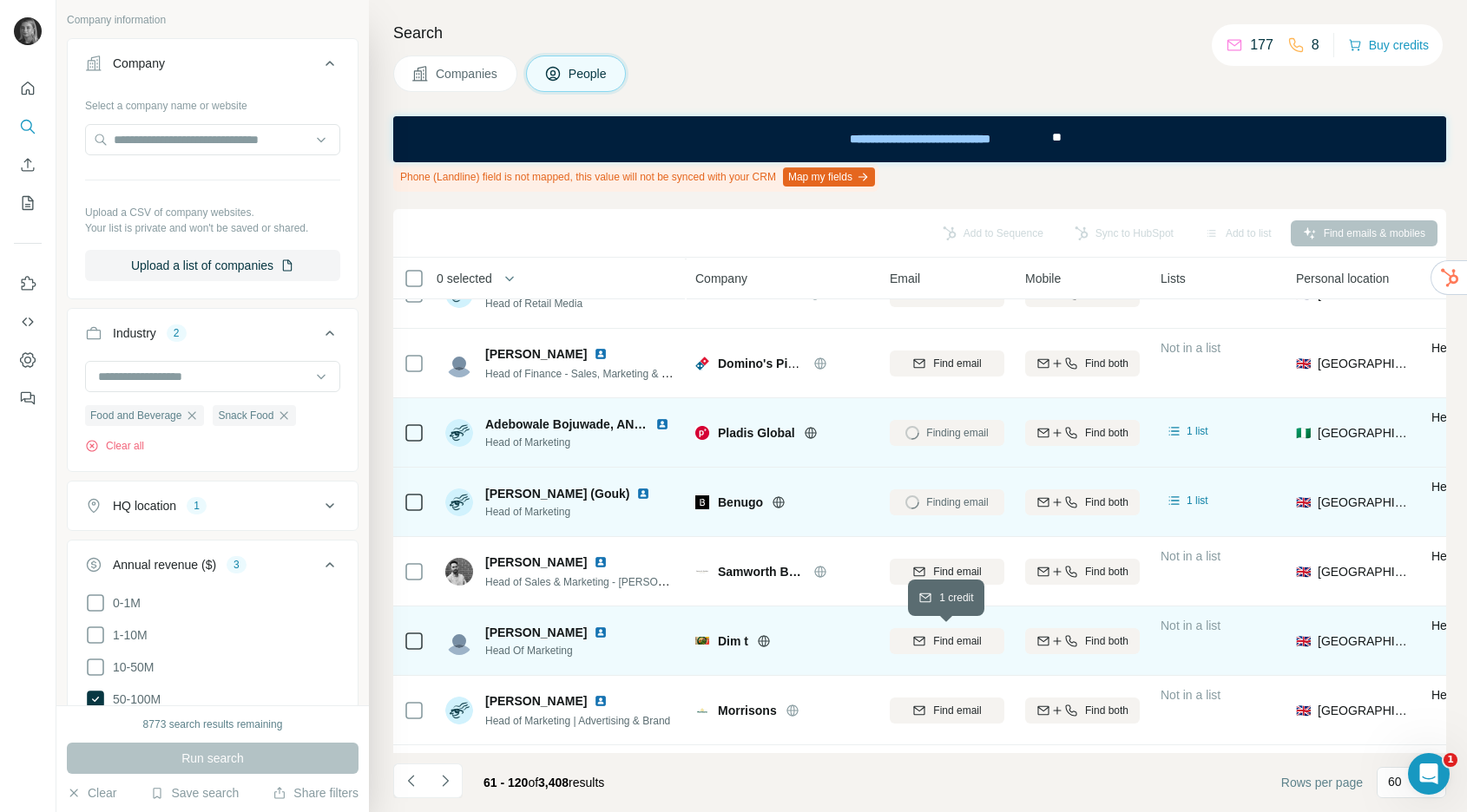
click at [958, 639] on span "Find email" at bounding box center [957, 642] width 47 height 16
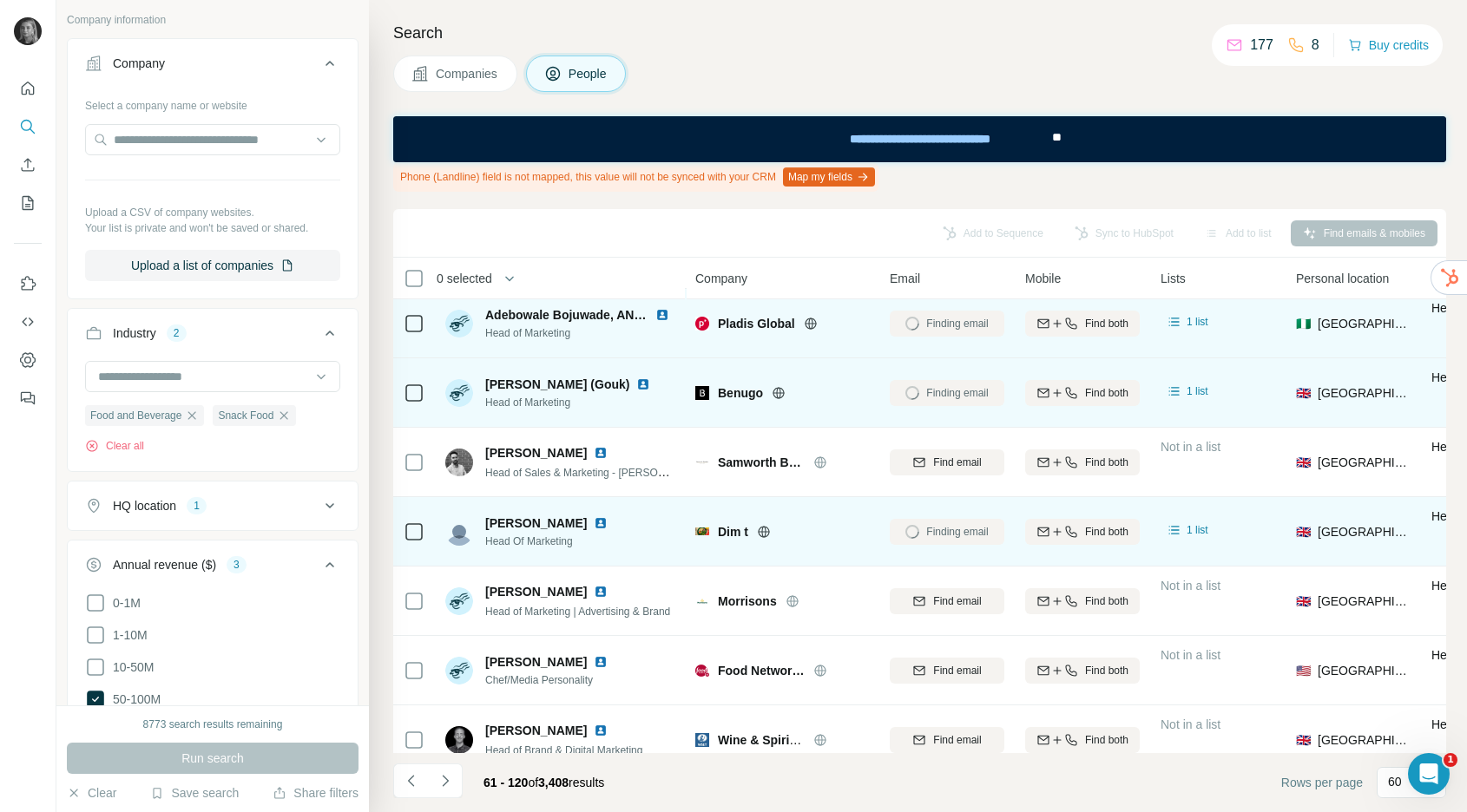
scroll to position [914, 0]
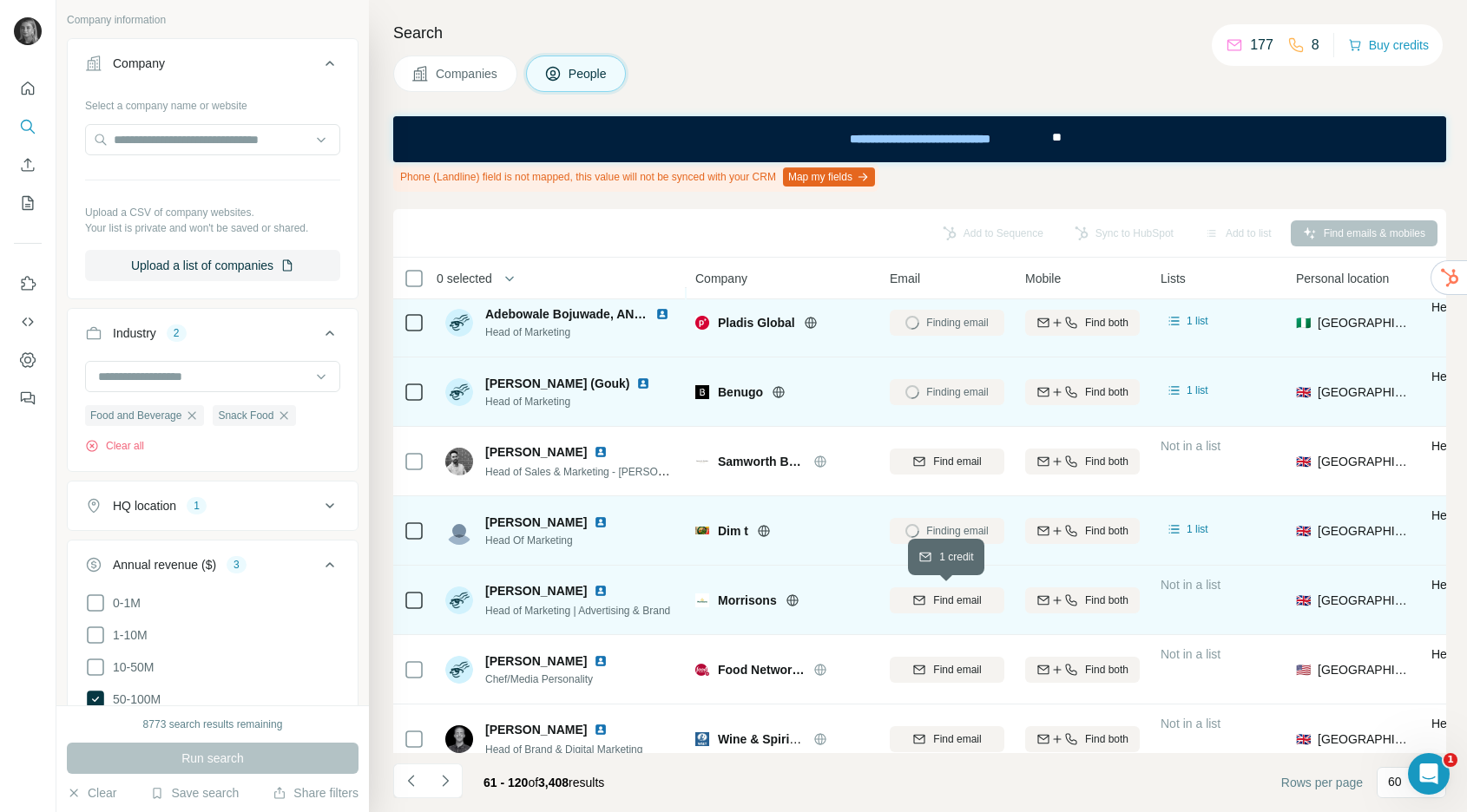
click at [943, 601] on span "Find email" at bounding box center [957, 600] width 47 height 16
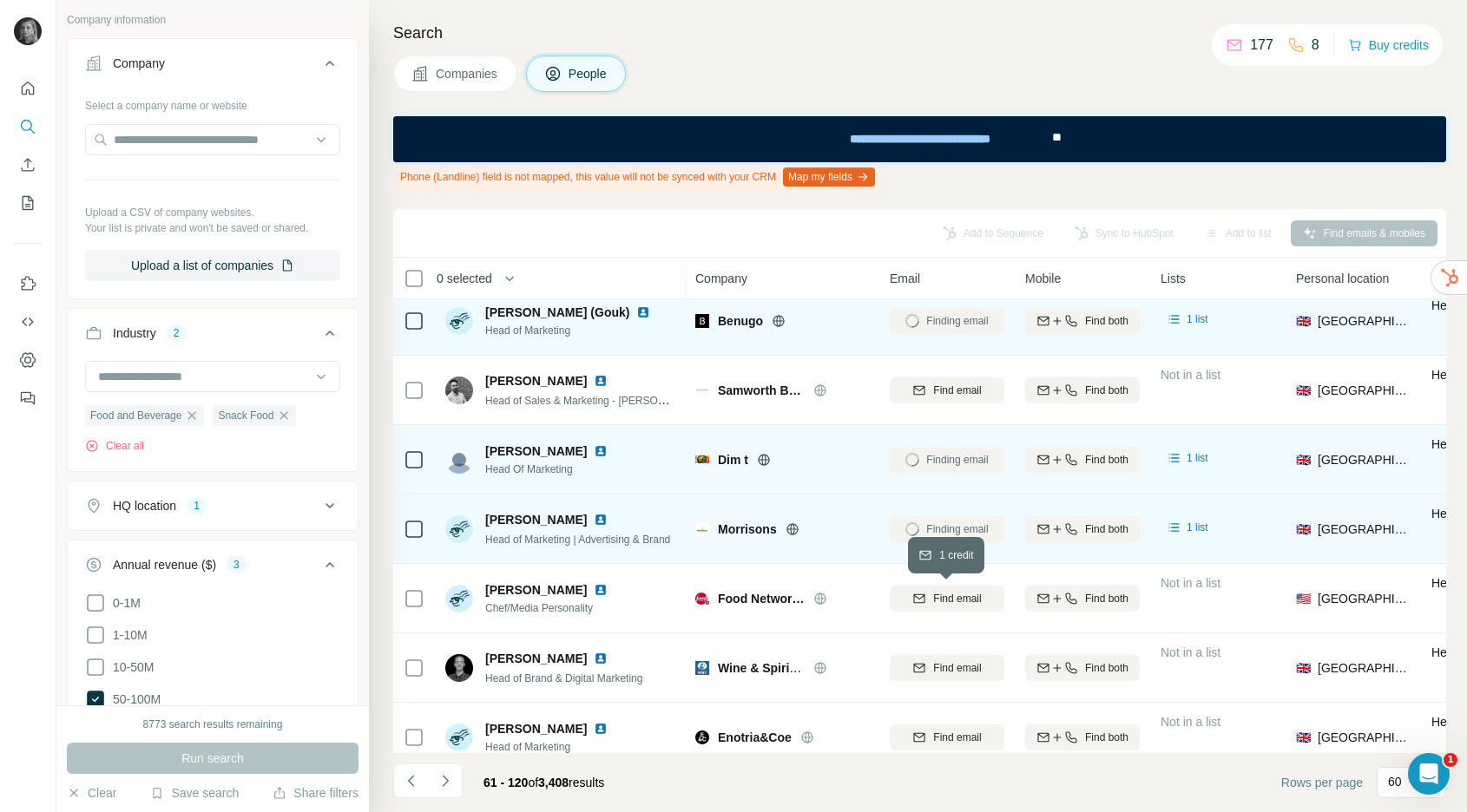
scroll to position [998, 0]
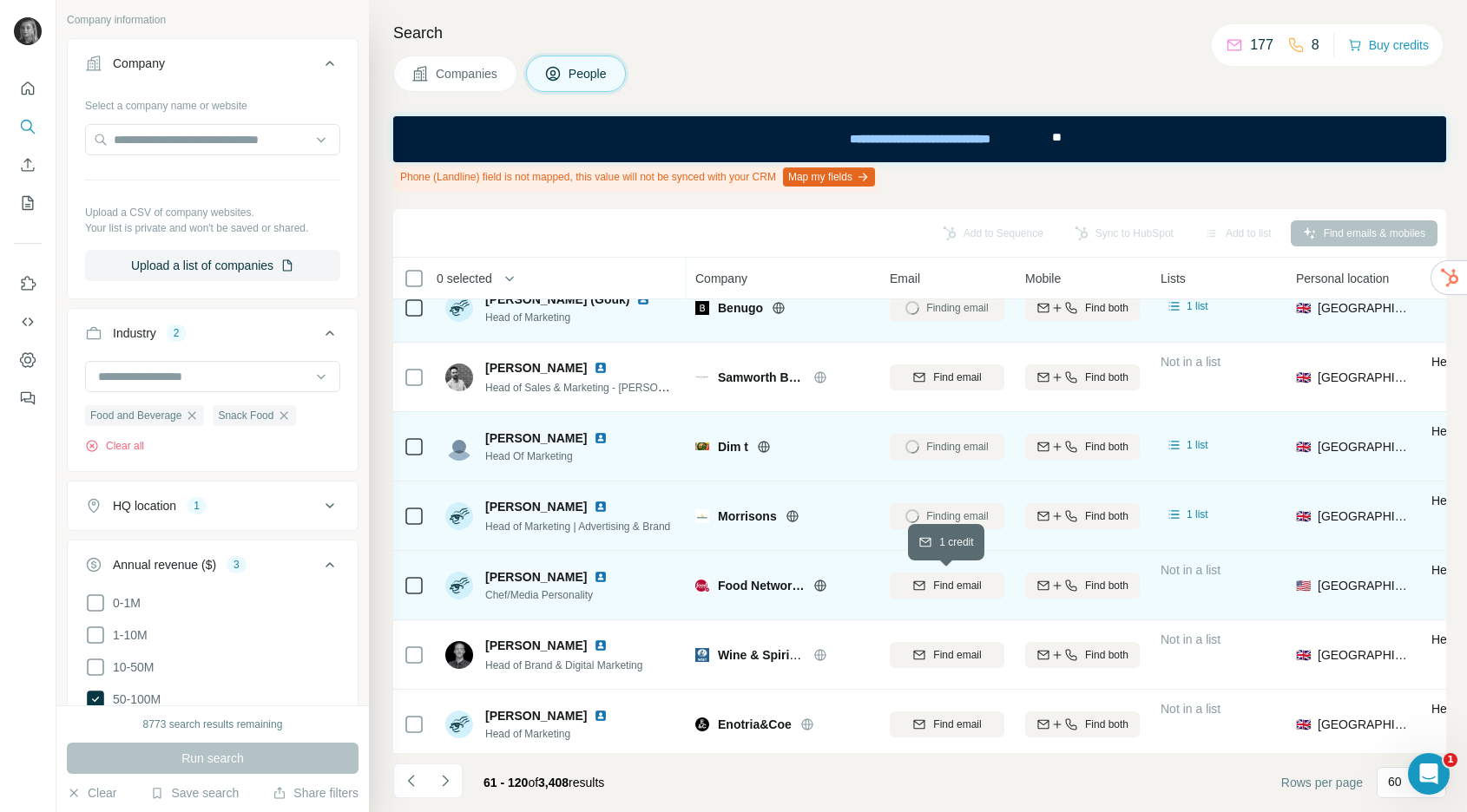
click at [945, 585] on span "Find email" at bounding box center [957, 585] width 47 height 16
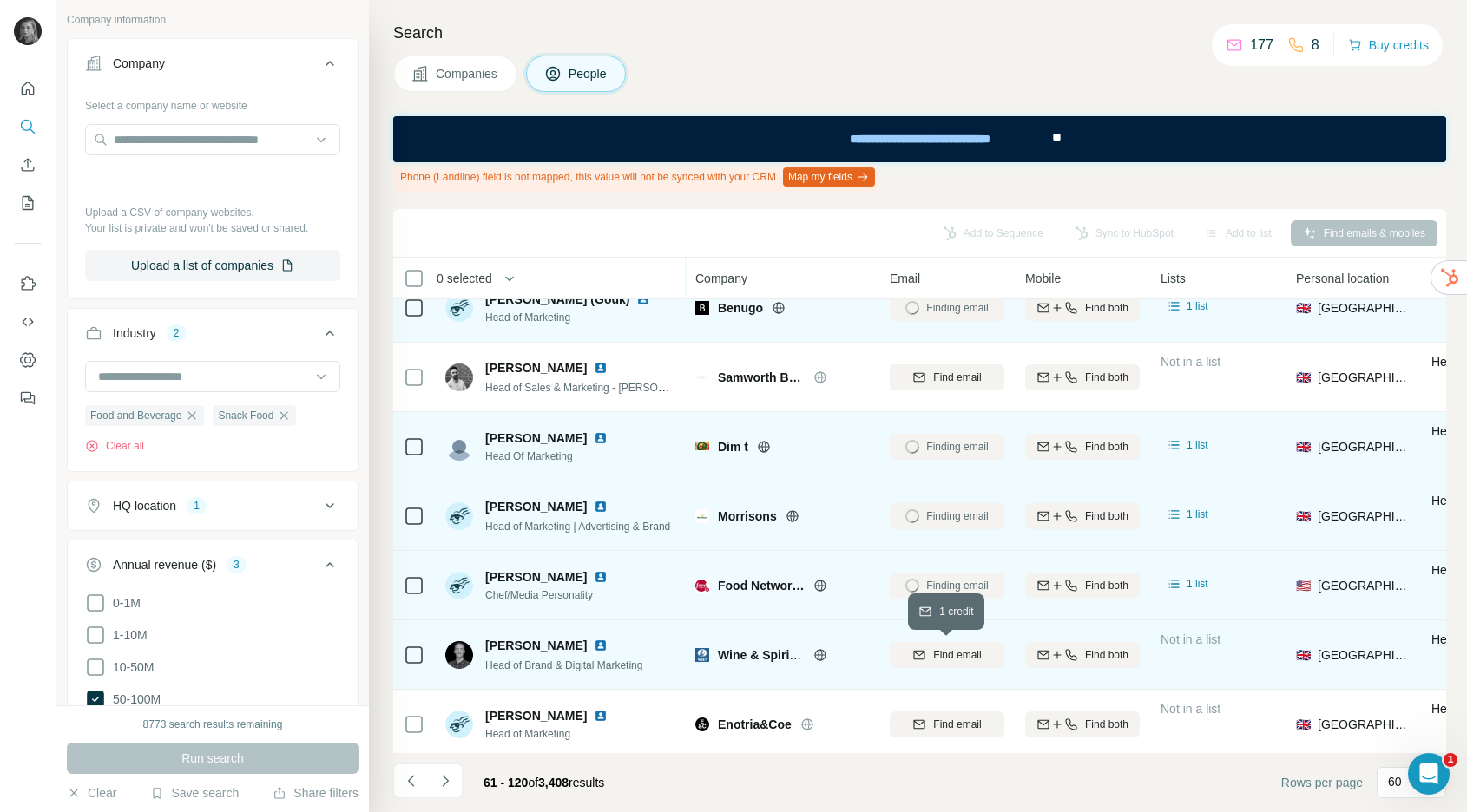
click at [942, 655] on span "Find email" at bounding box center [957, 655] width 47 height 16
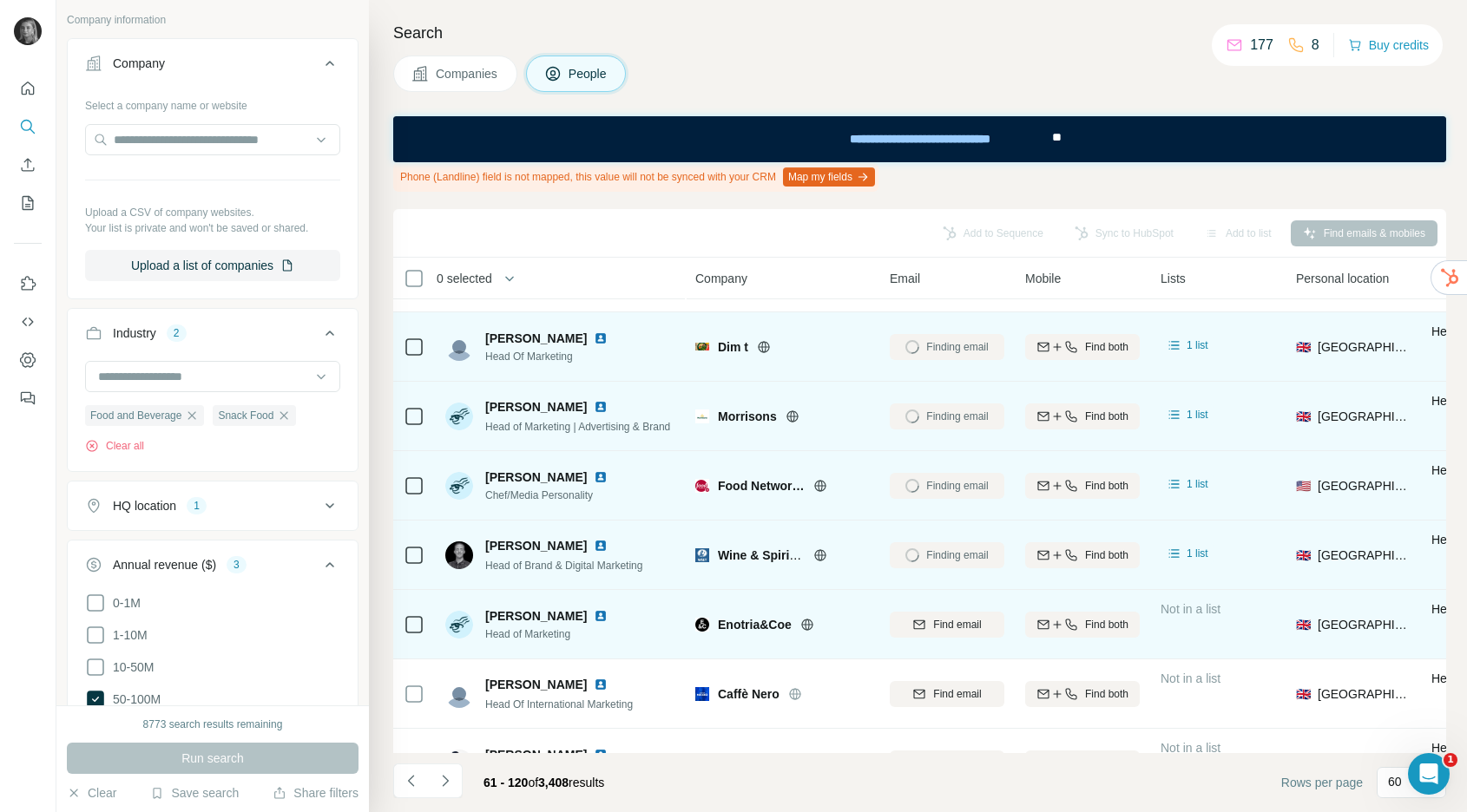
scroll to position [1101, 0]
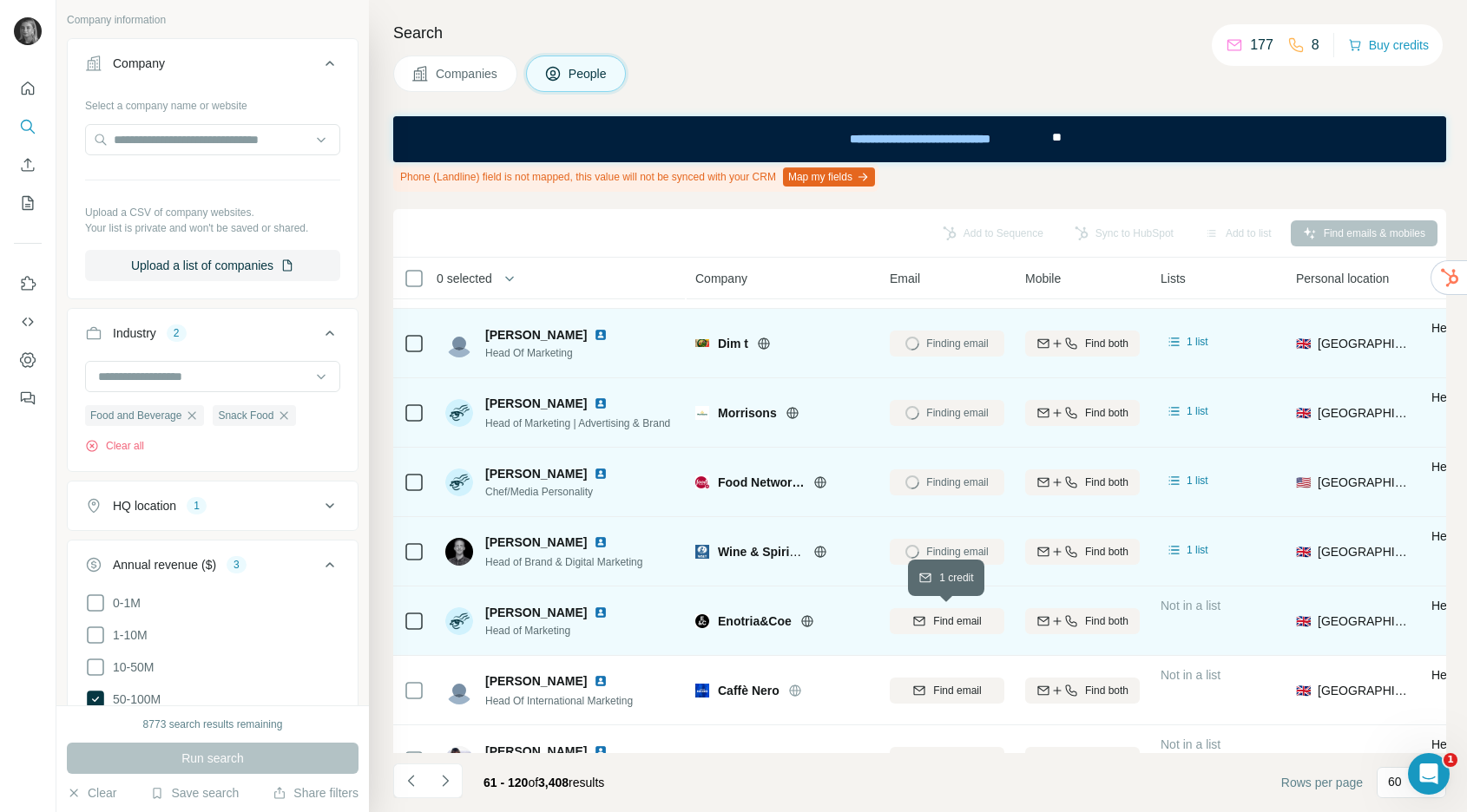
click at [948, 621] on span "Find email" at bounding box center [957, 622] width 47 height 16
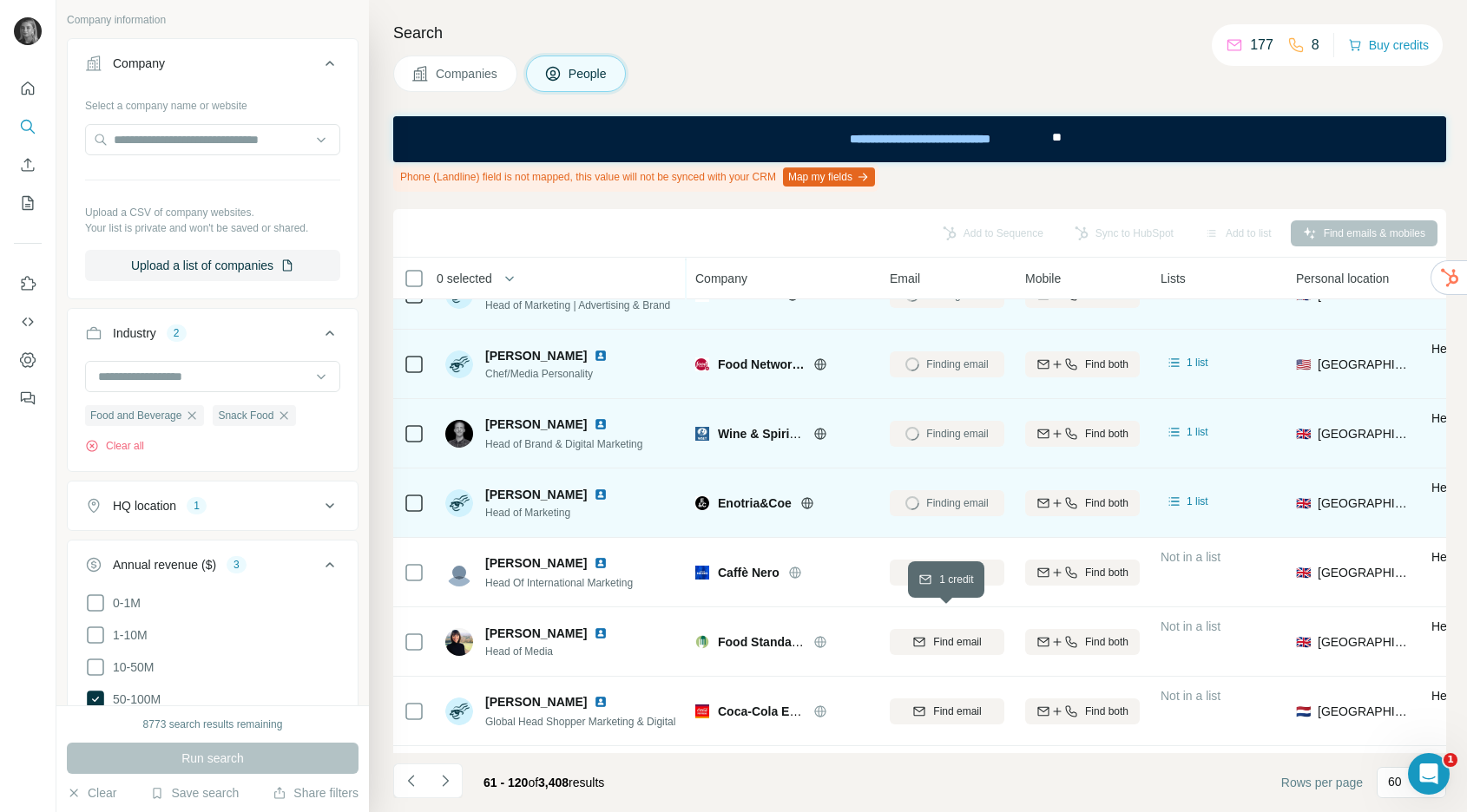
scroll to position [1239, 0]
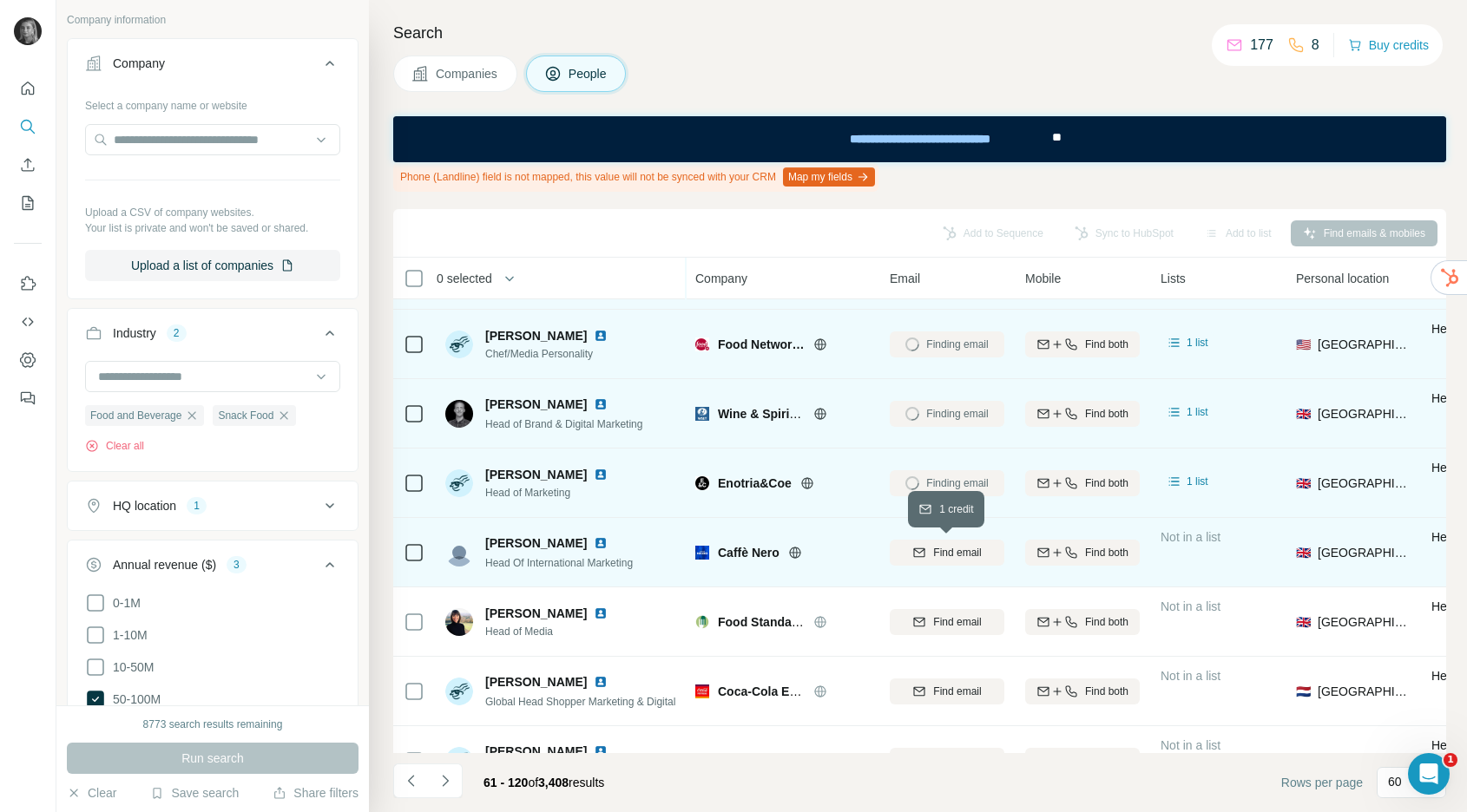
click at [944, 549] on span "Find email" at bounding box center [957, 553] width 47 height 16
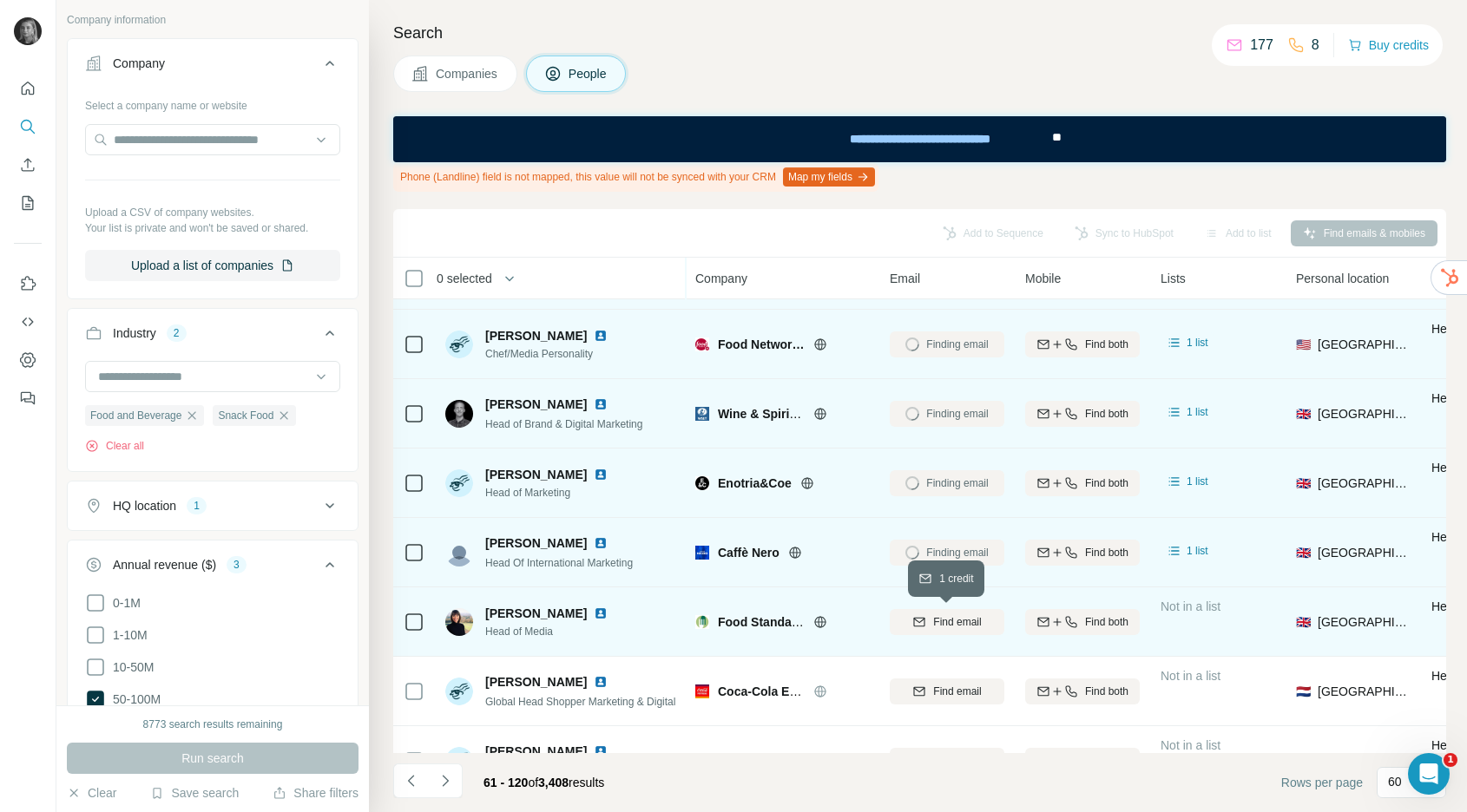
click at [953, 621] on span "Find email" at bounding box center [957, 622] width 47 height 16
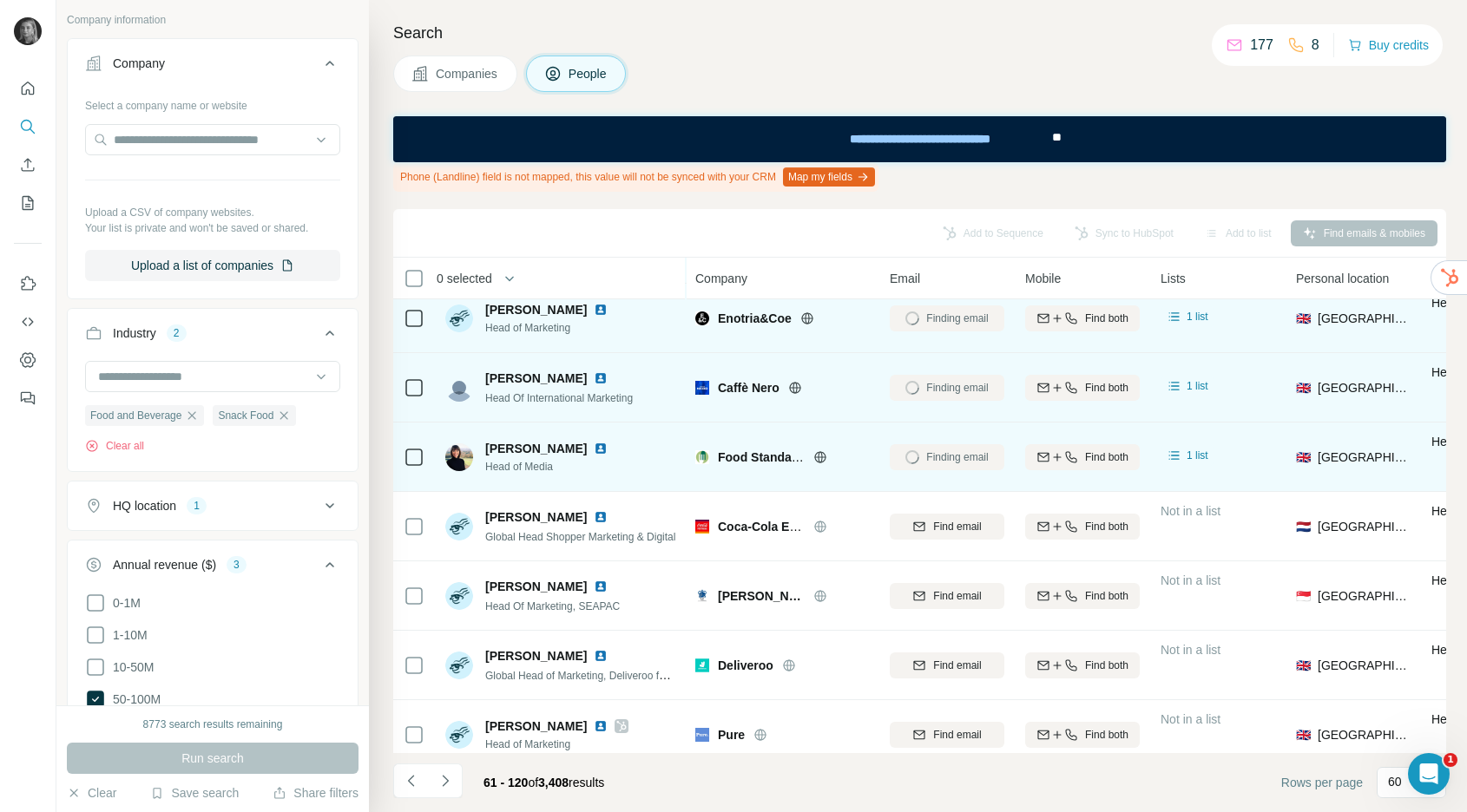
scroll to position [1409, 0]
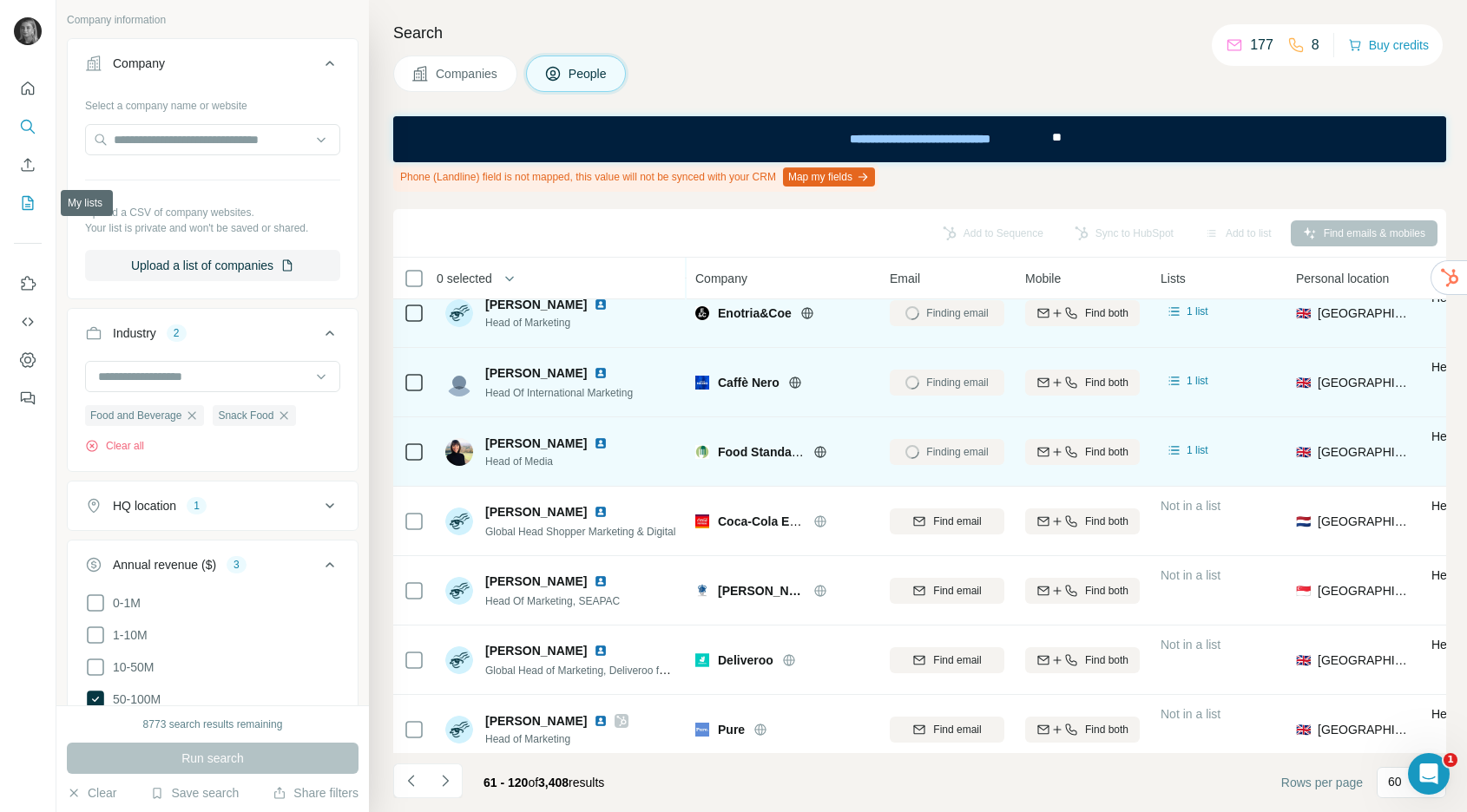
click at [33, 196] on icon "My lists" at bounding box center [28, 203] width 18 height 18
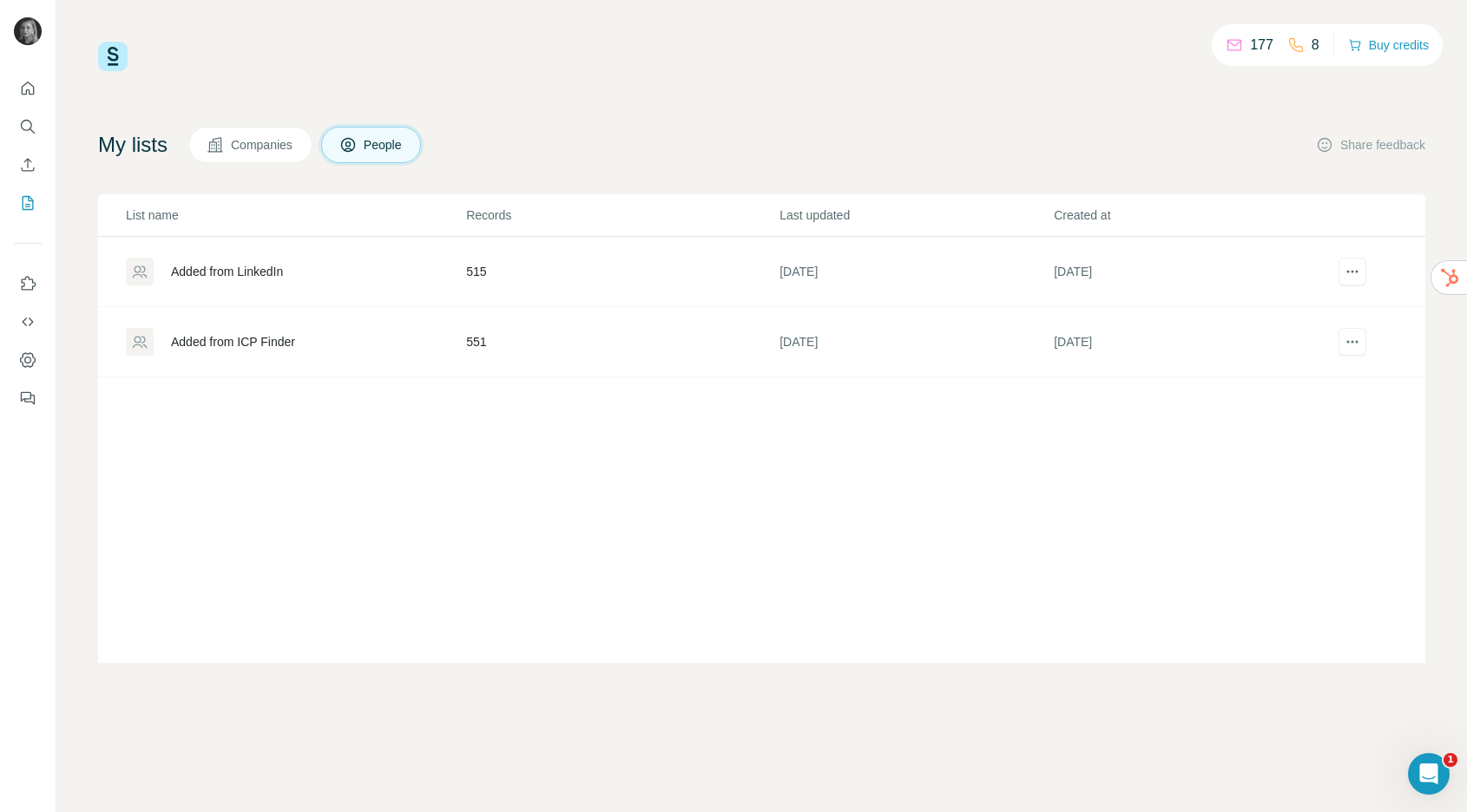
click at [250, 338] on div "Added from ICP Finder" at bounding box center [233, 342] width 124 height 18
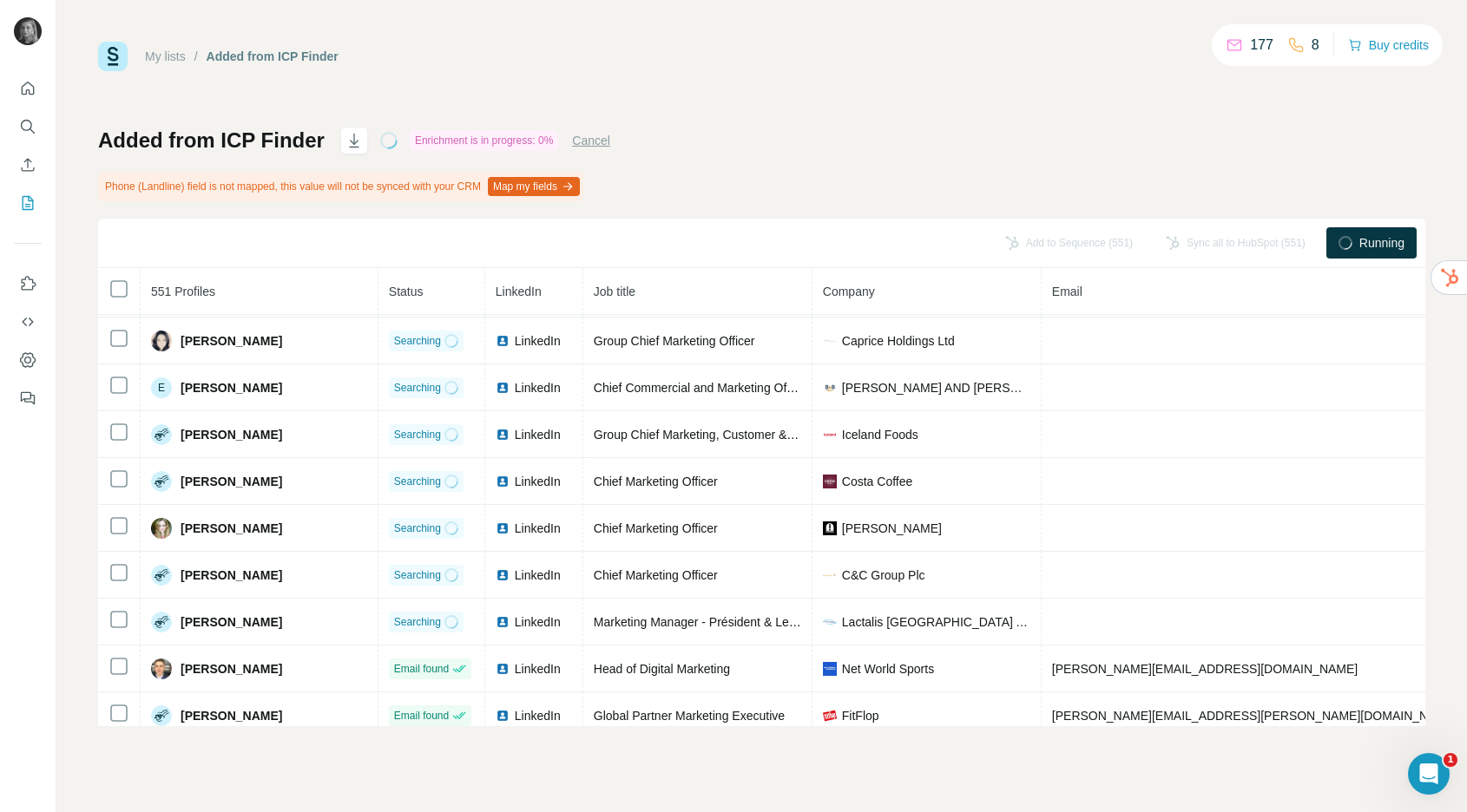
scroll to position [1463, 0]
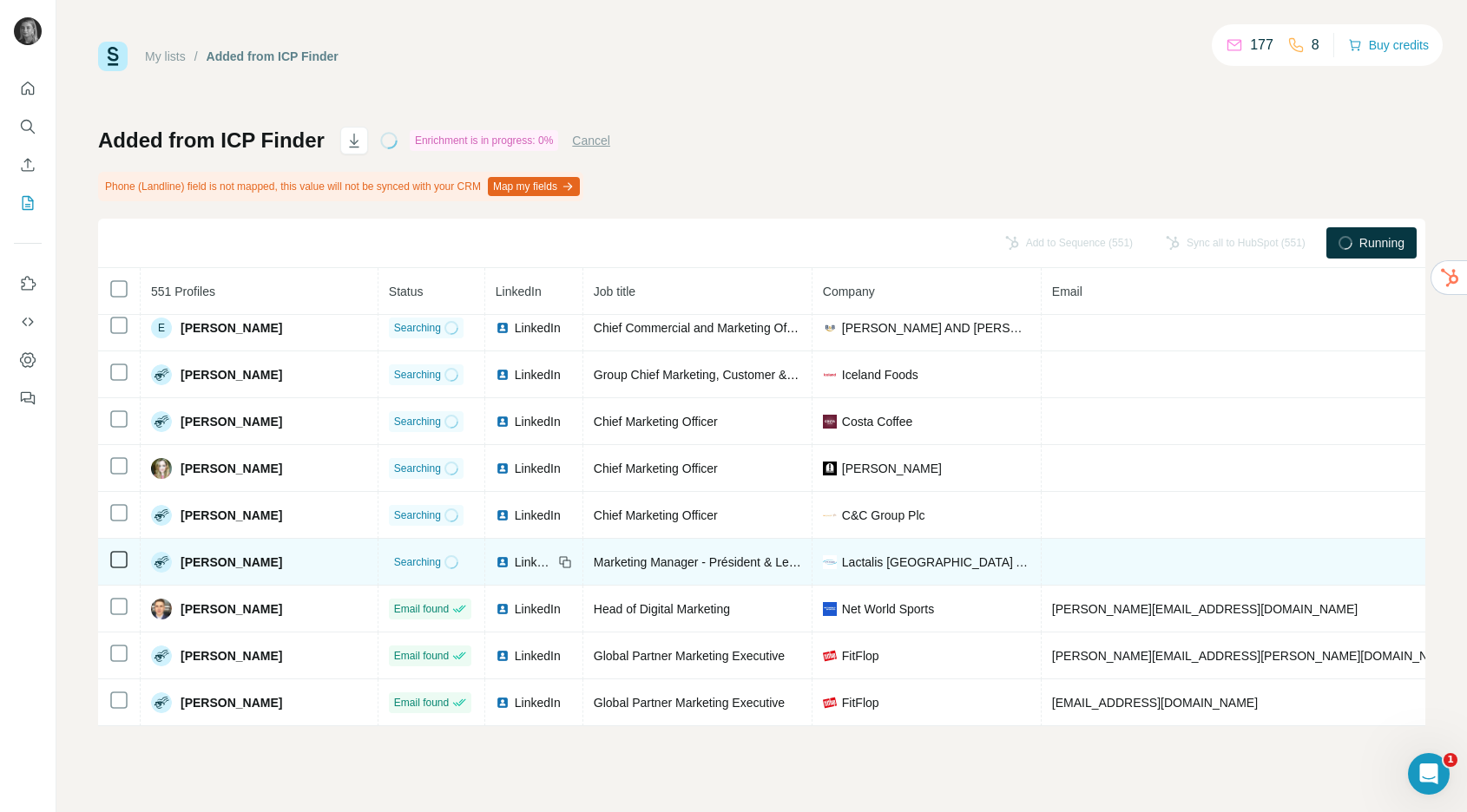
click at [515, 557] on span "LinkedIn" at bounding box center [533, 563] width 38 height 18
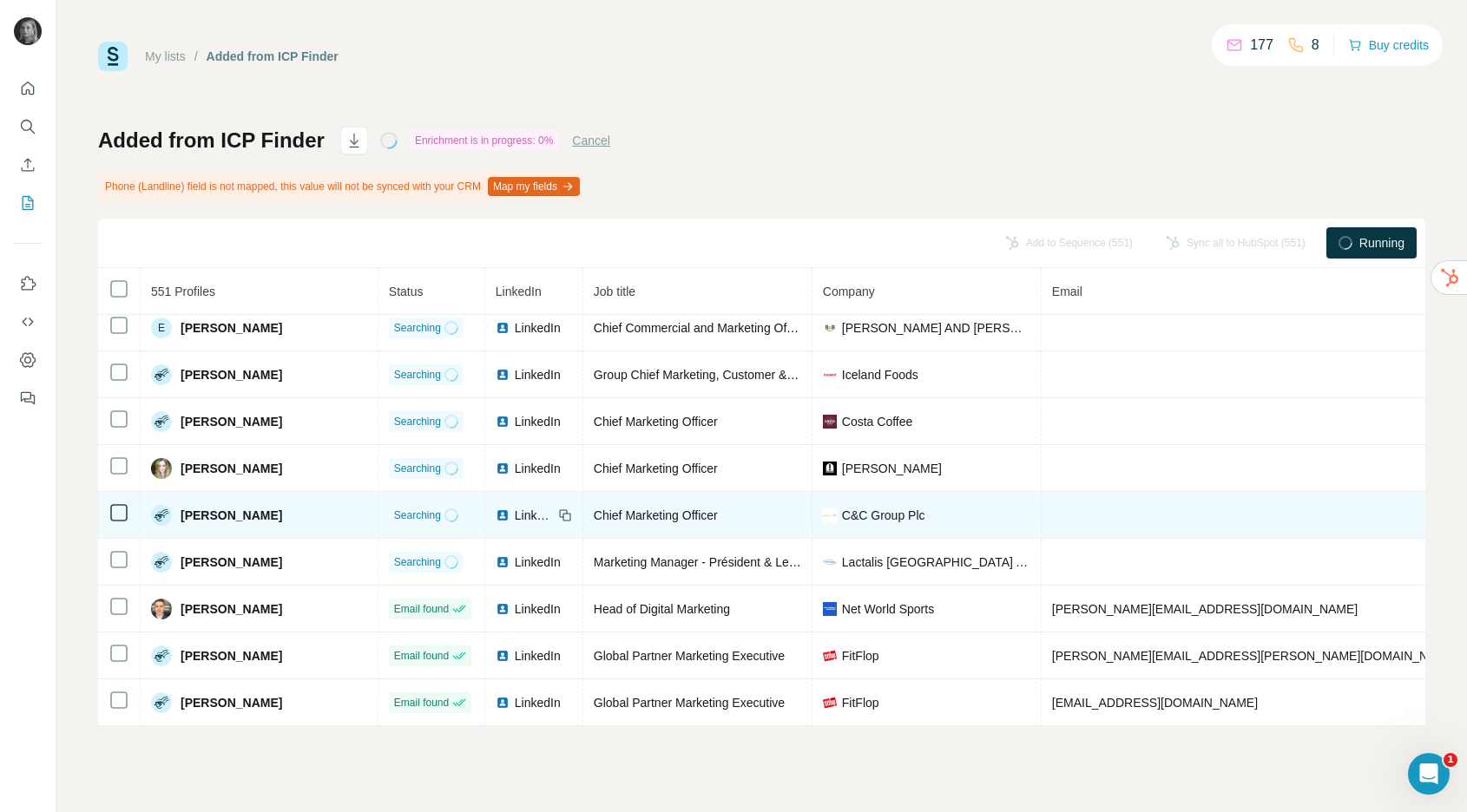
click at [515, 514] on span "LinkedIn" at bounding box center [533, 515] width 38 height 18
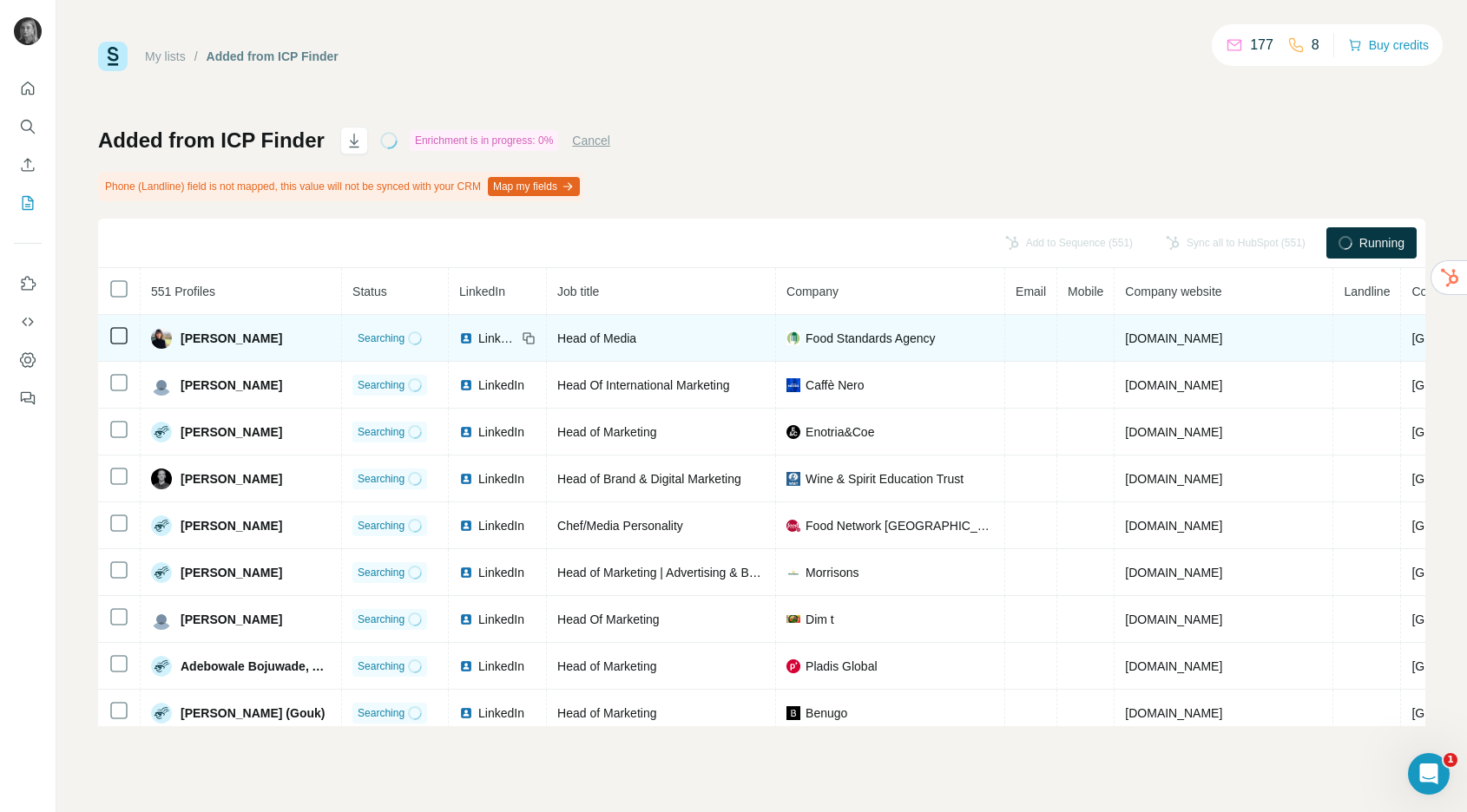
click at [1164, 334] on span "[DOMAIN_NAME]" at bounding box center [1173, 338] width 98 height 14
click at [1164, 334] on span "food.gov.uk" at bounding box center [1173, 338] width 98 height 14
copy span "food.gov.uk"
click at [1042, 333] on td at bounding box center [1031, 339] width 52 height 47
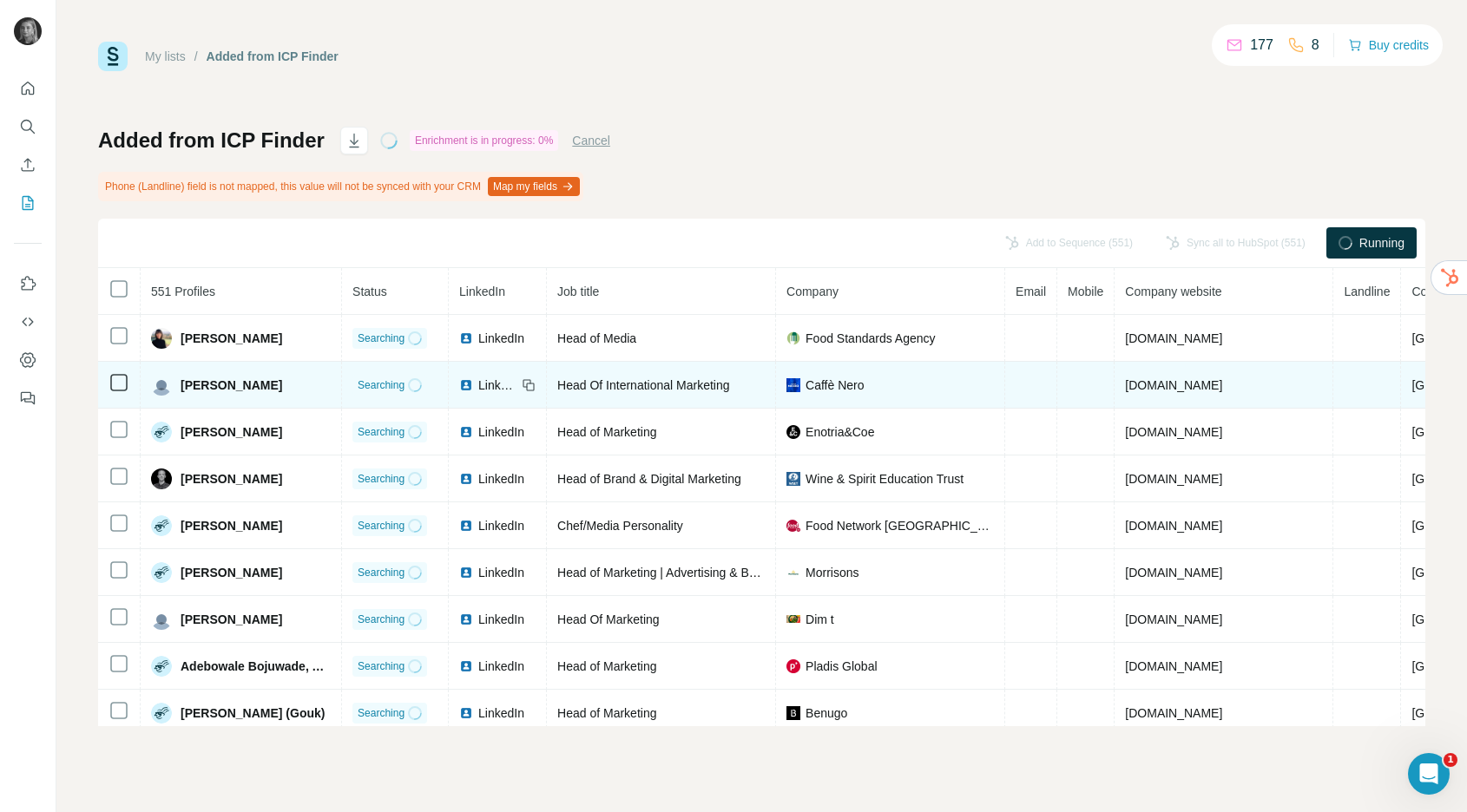
click at [1161, 396] on td "caffenero.com" at bounding box center [1224, 385] width 219 height 47
click at [1161, 384] on span "caffenero.com" at bounding box center [1173, 385] width 98 height 14
click at [1161, 384] on span "[DOMAIN_NAME]" at bounding box center [1173, 385] width 98 height 14
copy span "[DOMAIN_NAME]"
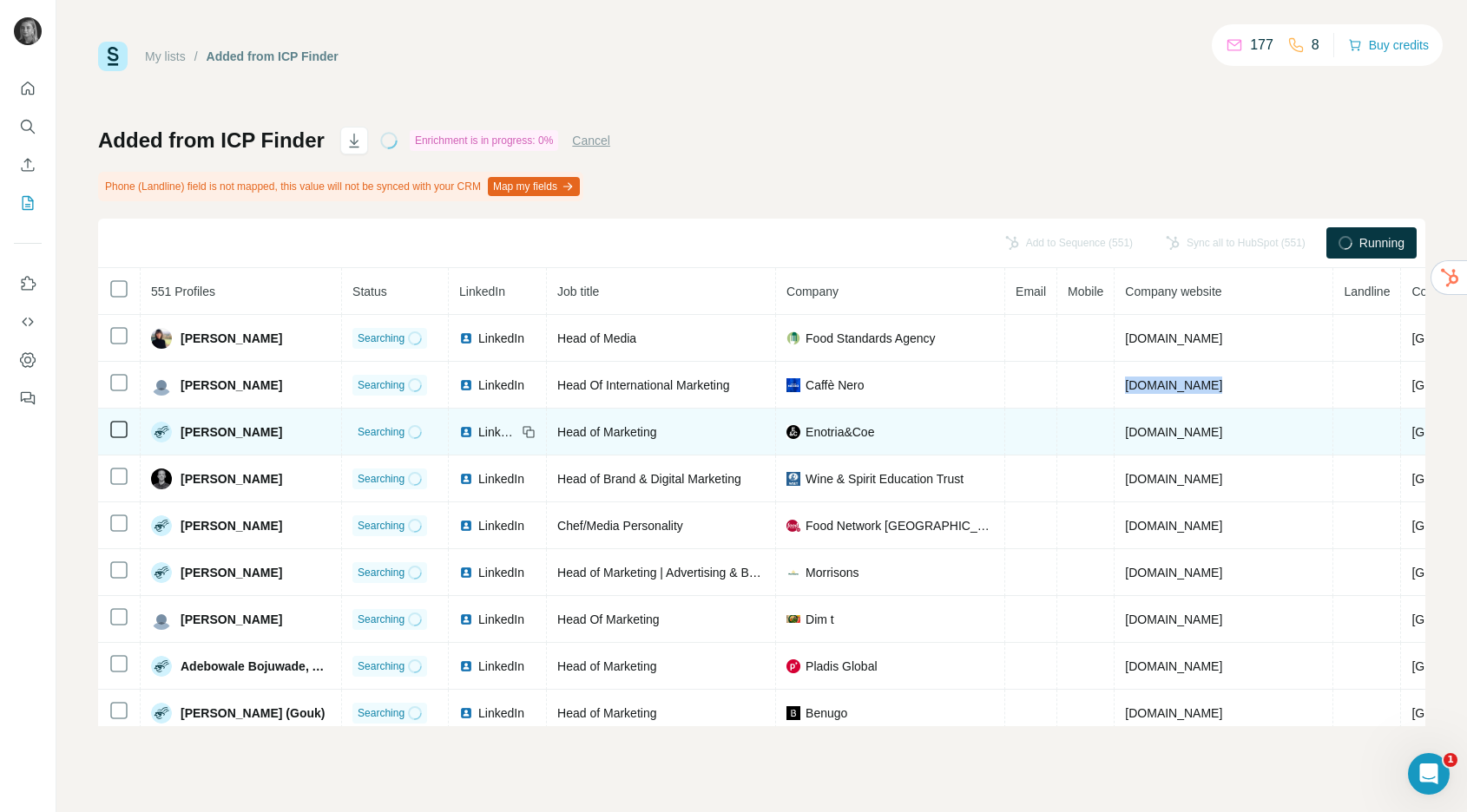
click at [1183, 429] on span "[DOMAIN_NAME]" at bounding box center [1173, 432] width 98 height 14
copy span "[DOMAIN_NAME]"
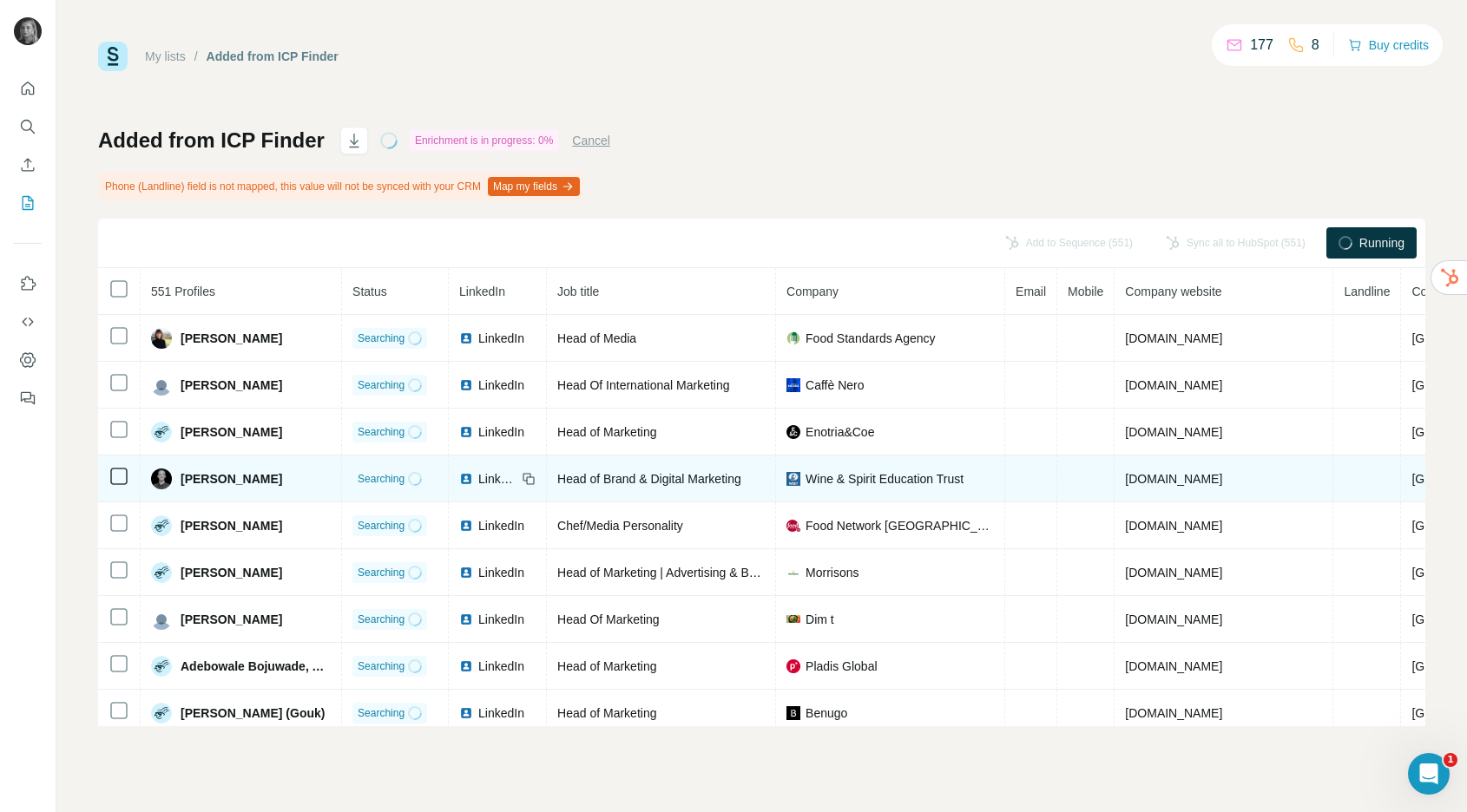
click at [1177, 481] on span "[DOMAIN_NAME]" at bounding box center [1173, 479] width 98 height 14
copy span "[DOMAIN_NAME]"
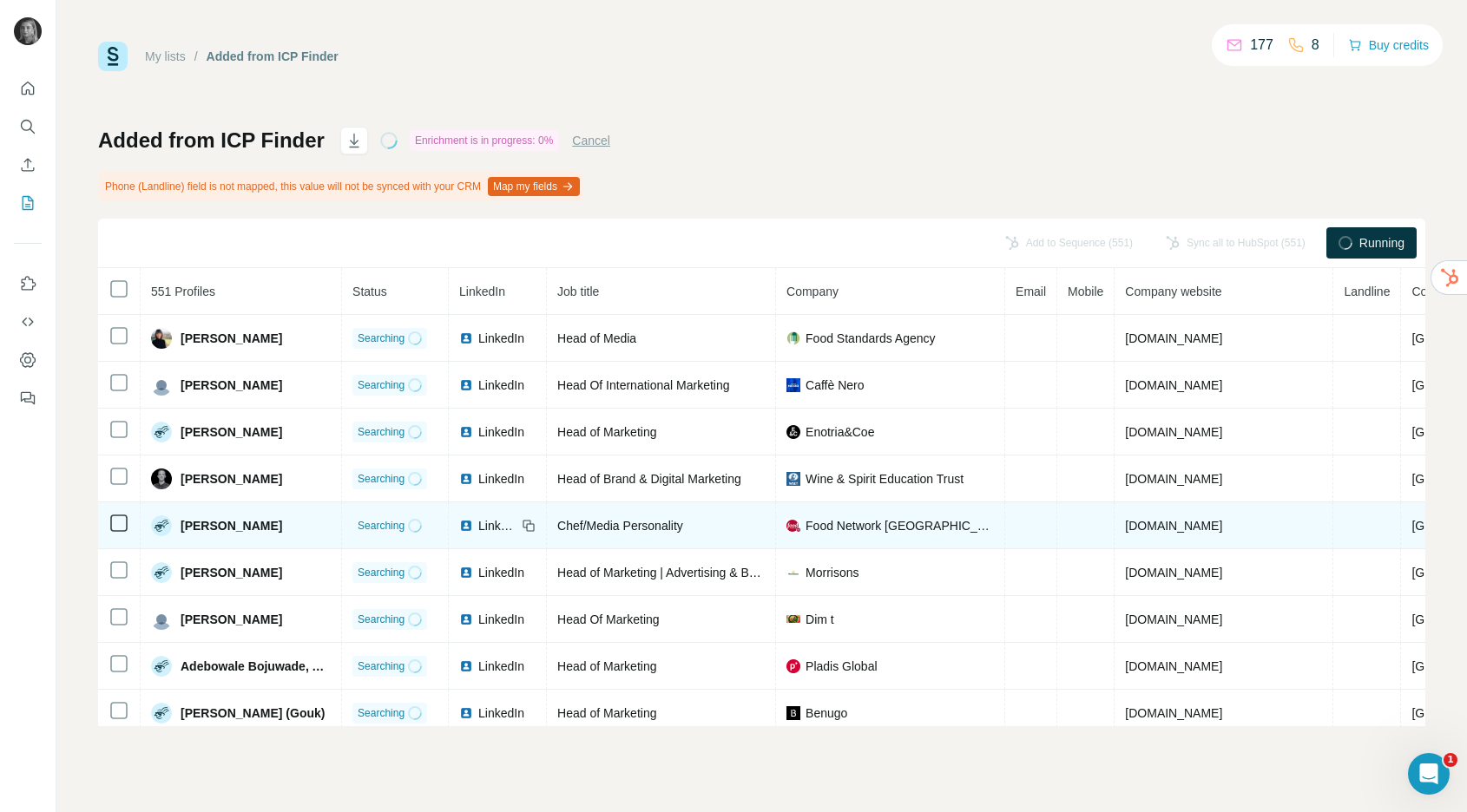
click at [1165, 530] on span "[DOMAIN_NAME]" at bounding box center [1173, 526] width 98 height 14
copy span "[DOMAIN_NAME]"
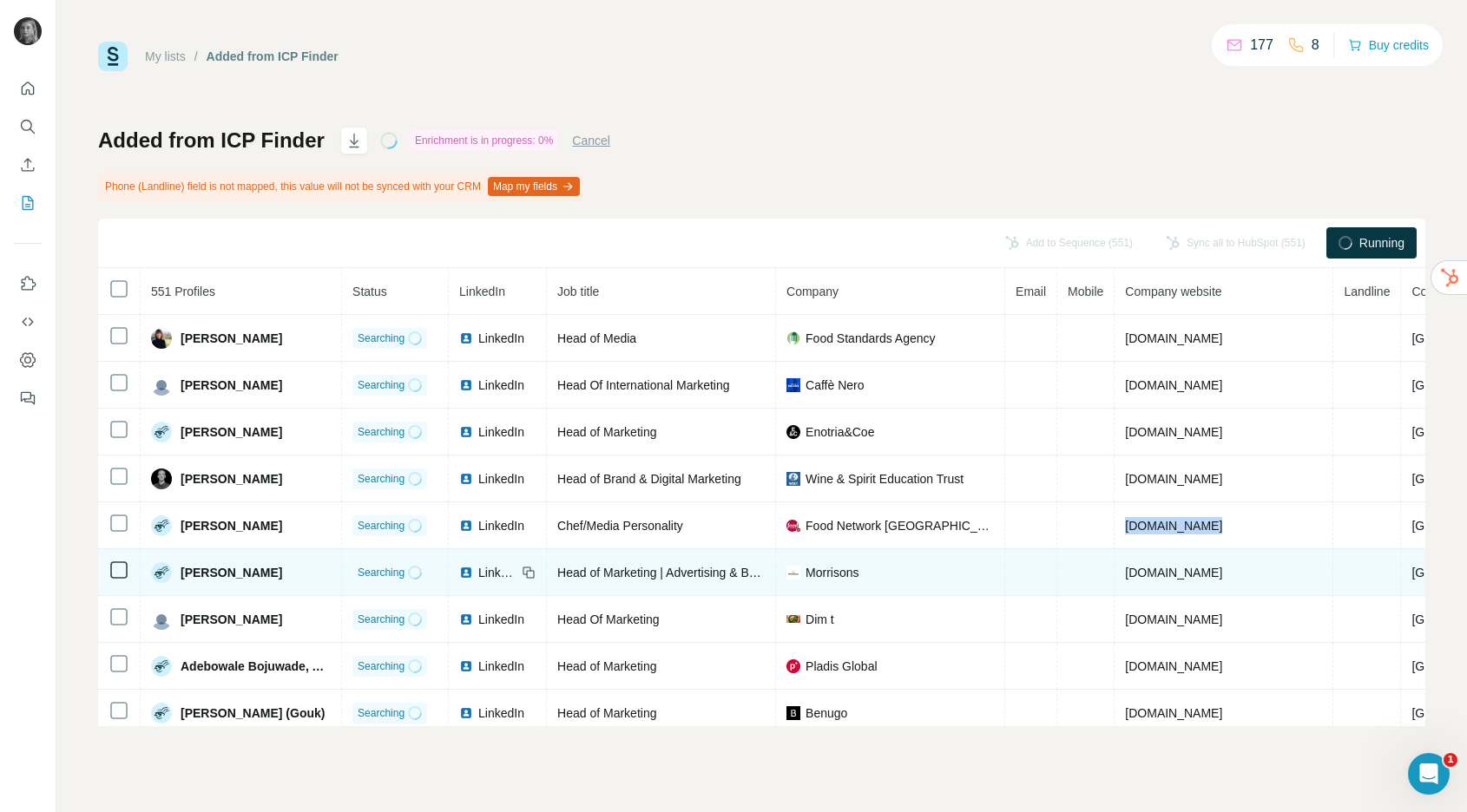
click at [1156, 574] on span "[DOMAIN_NAME]" at bounding box center [1173, 573] width 98 height 14
copy span "[DOMAIN_NAME]"
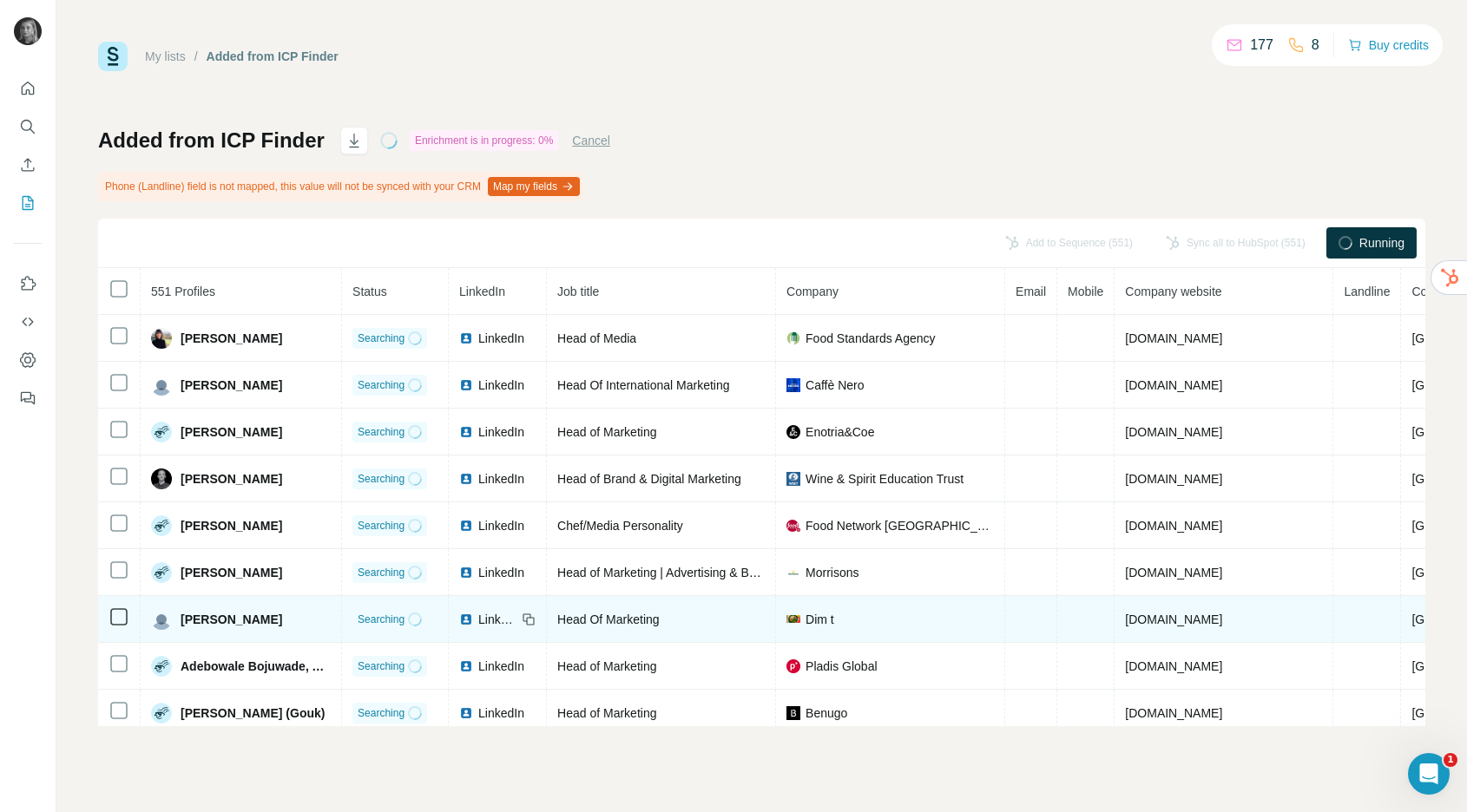
click at [1167, 622] on span "[DOMAIN_NAME]" at bounding box center [1173, 620] width 98 height 14
copy span "[DOMAIN_NAME]"
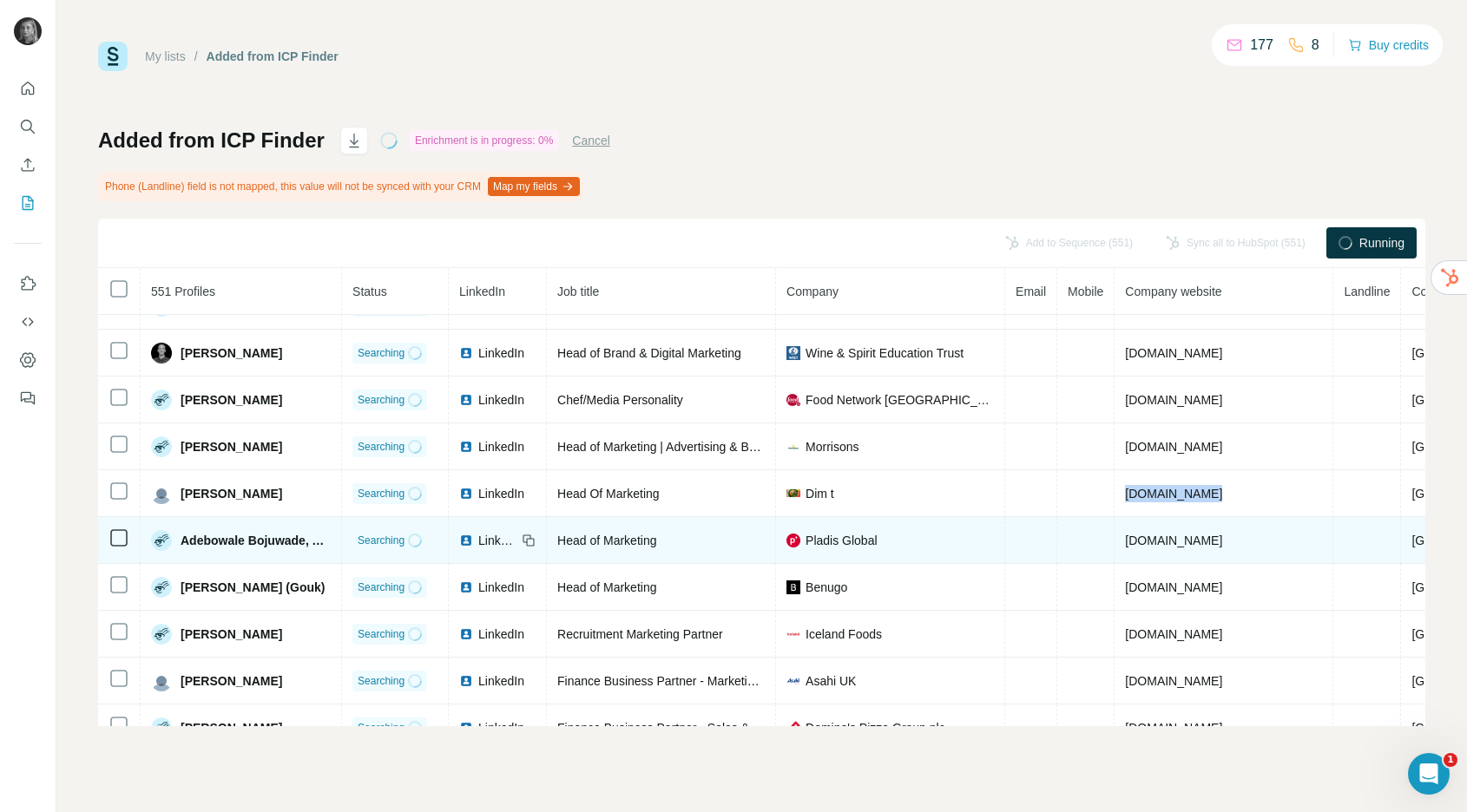
scroll to position [140, 0]
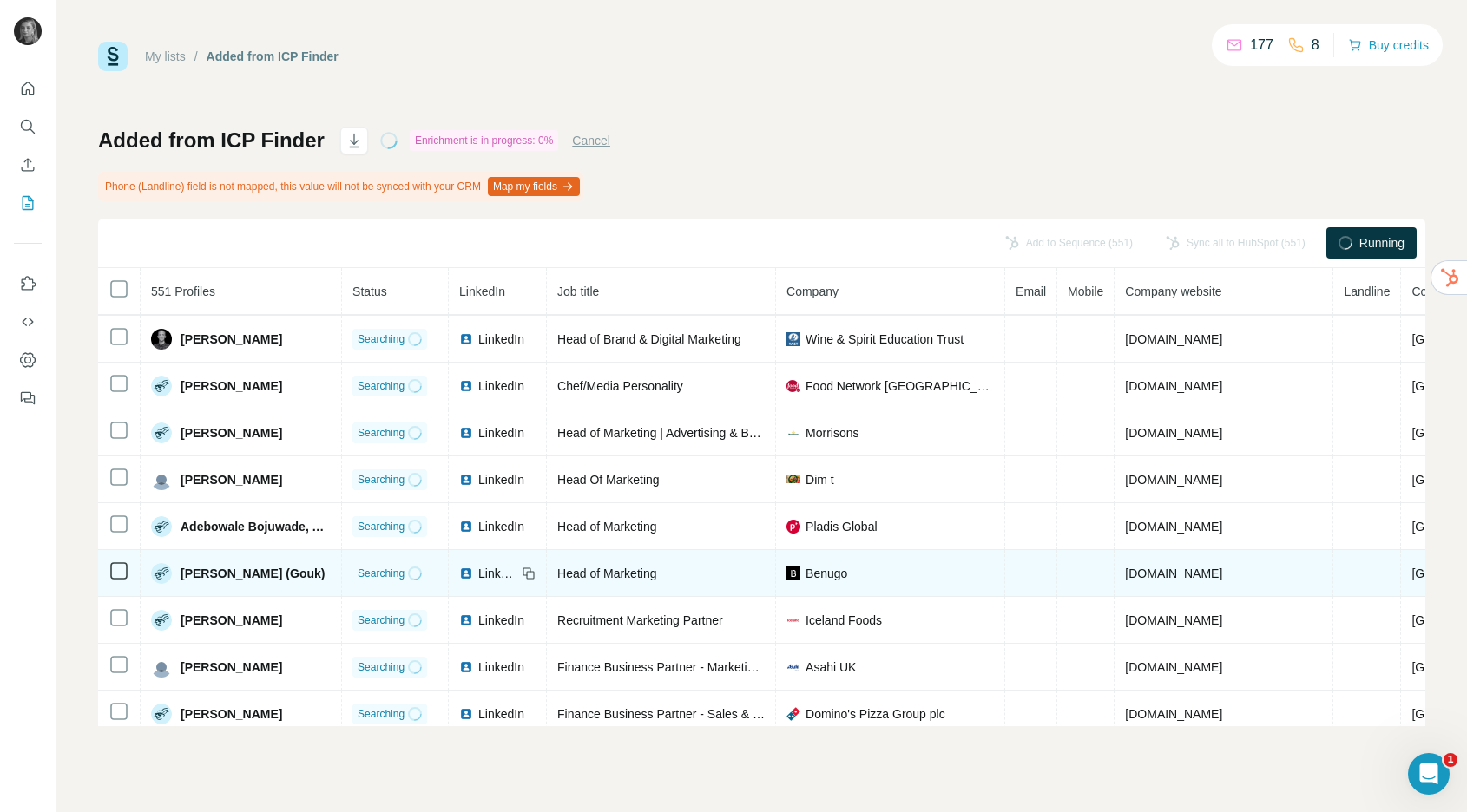
click at [1169, 577] on span "[DOMAIN_NAME]" at bounding box center [1173, 574] width 98 height 14
copy span "[DOMAIN_NAME]"
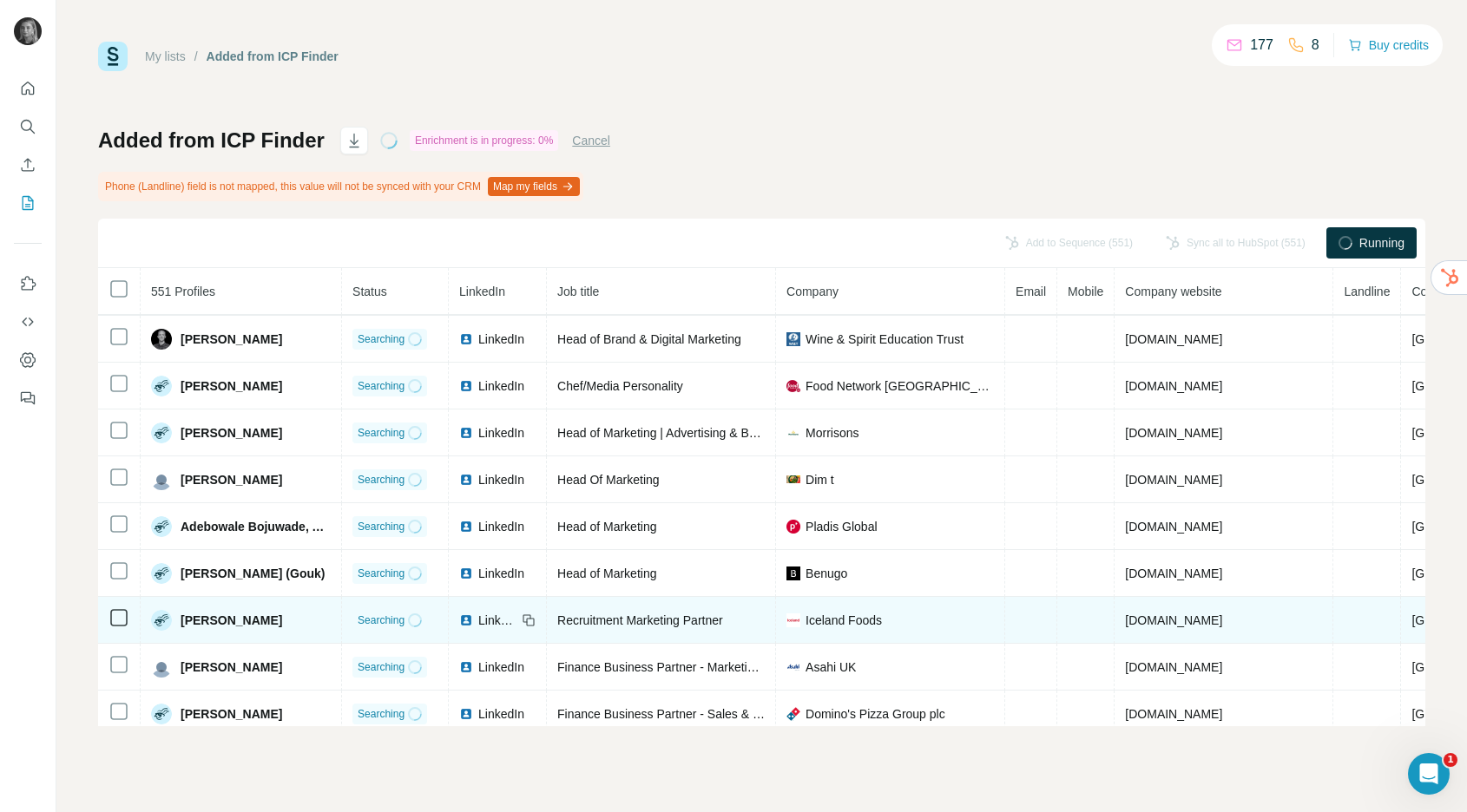
click at [1189, 620] on span "[DOMAIN_NAME]" at bounding box center [1173, 621] width 98 height 14
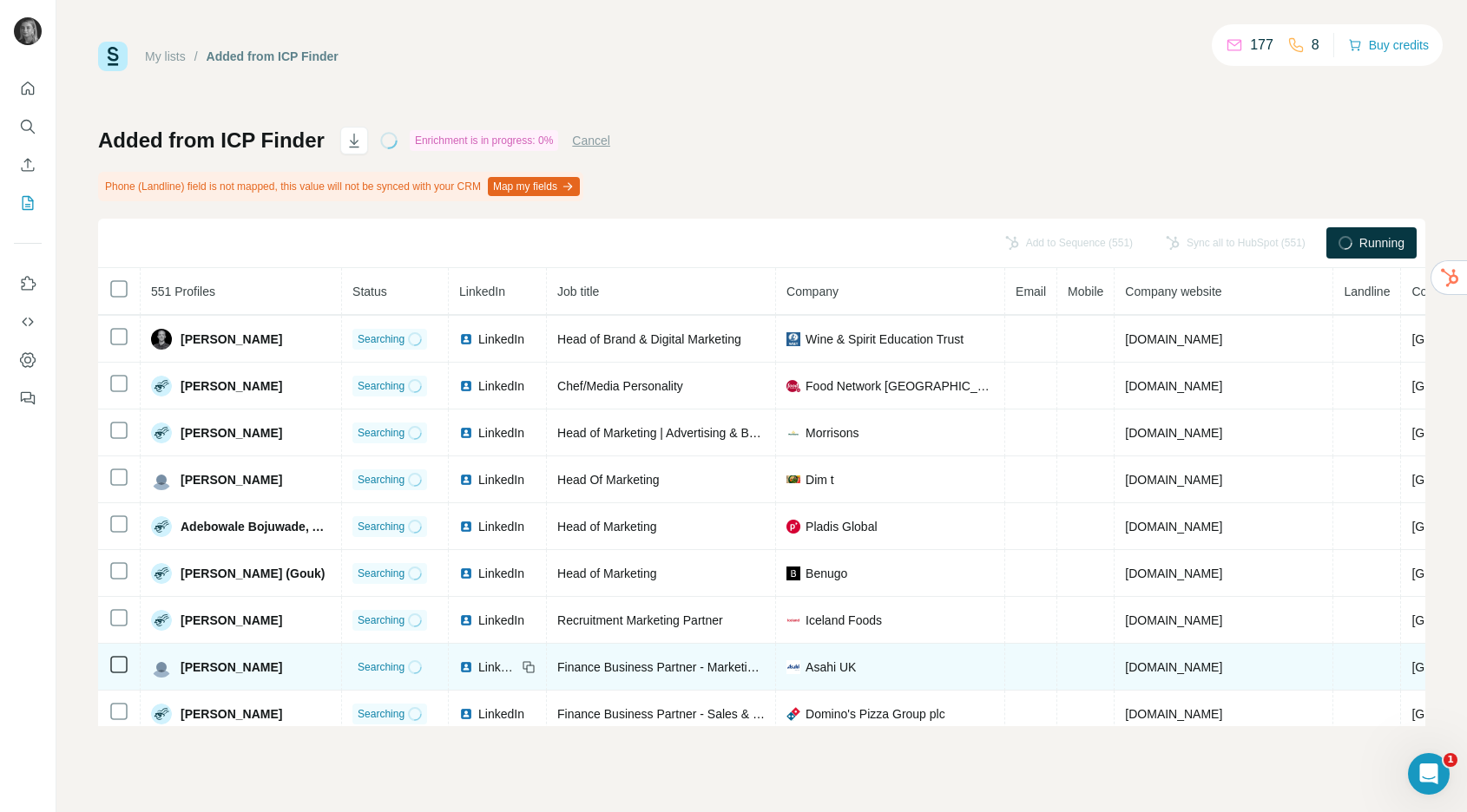
click at [1182, 668] on span "[DOMAIN_NAME]" at bounding box center [1173, 667] width 98 height 14
click at [1182, 667] on span "[DOMAIN_NAME]" at bounding box center [1173, 667] width 98 height 14
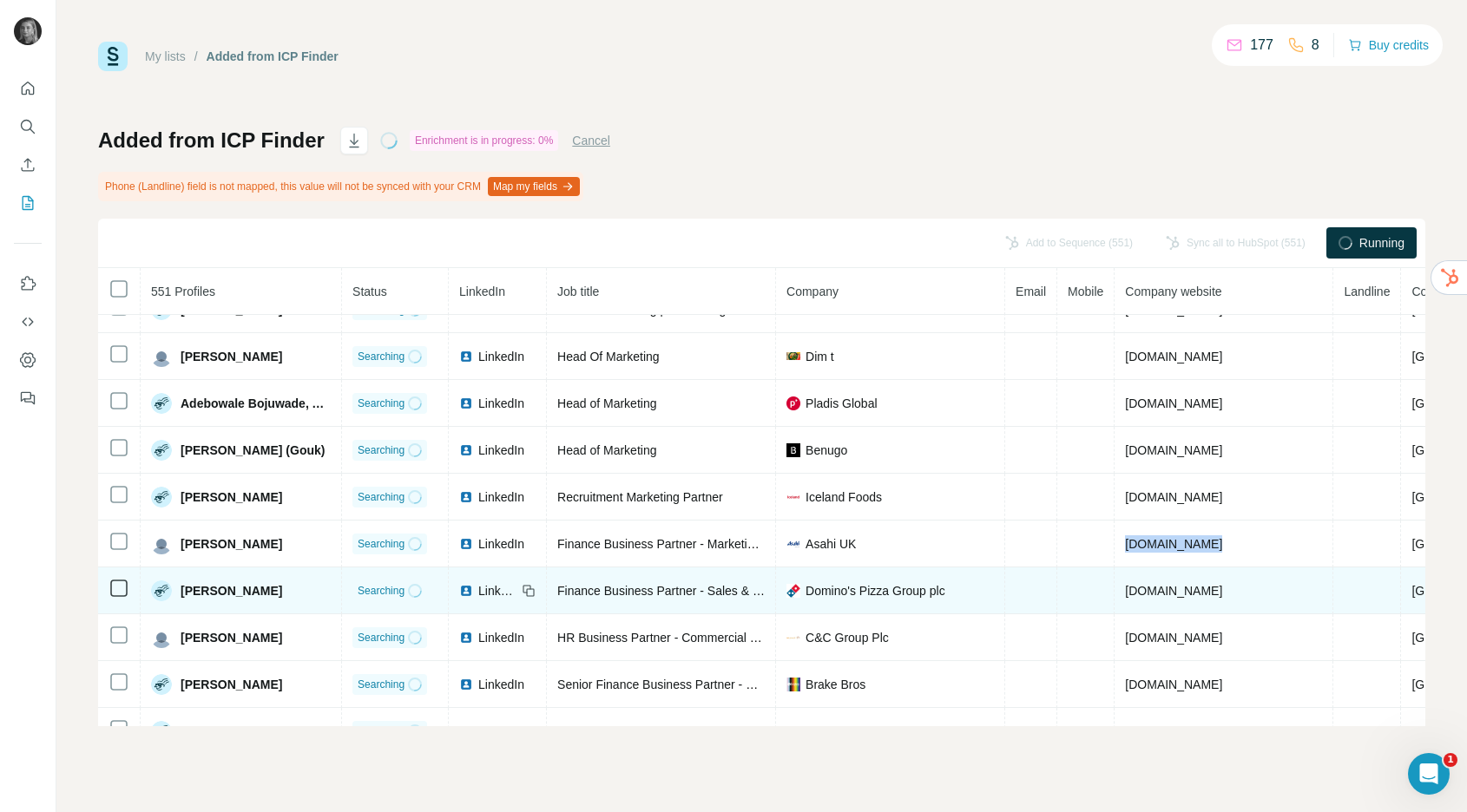
scroll to position [291, 0]
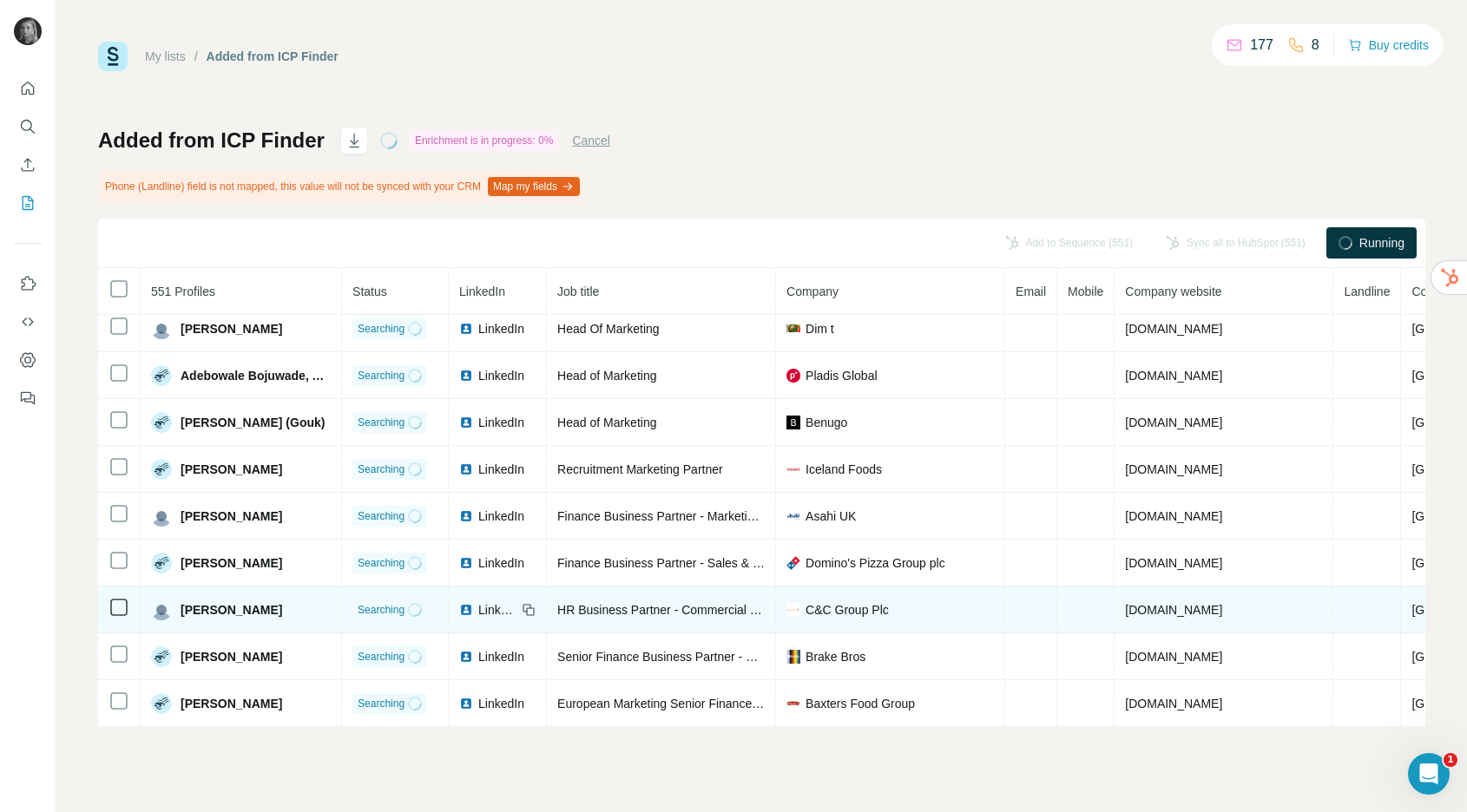
click at [1194, 608] on span "[DOMAIN_NAME]" at bounding box center [1173, 610] width 98 height 14
copy span "[DOMAIN_NAME]"
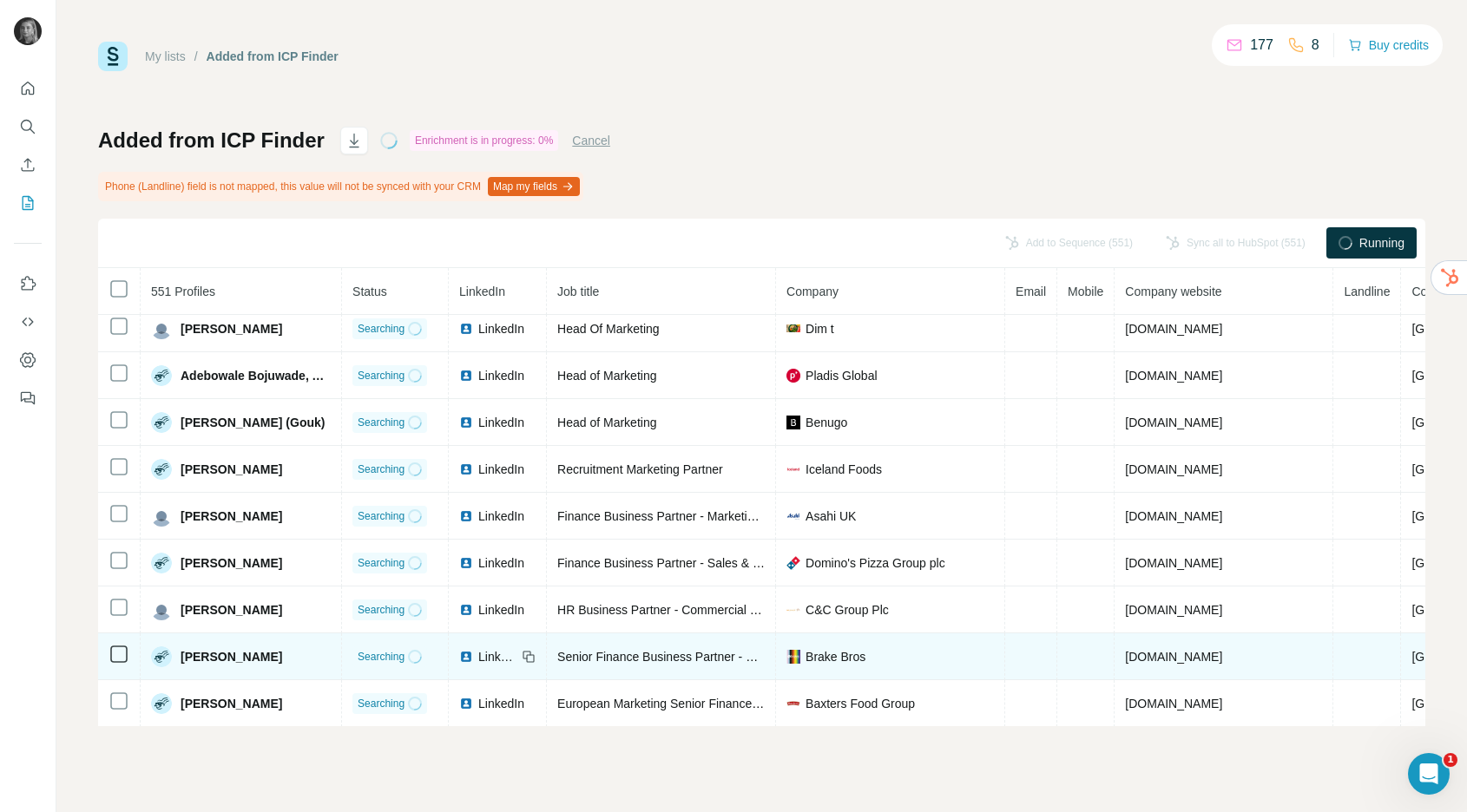
click at [1162, 653] on span "[DOMAIN_NAME]" at bounding box center [1173, 657] width 98 height 14
copy span "[DOMAIN_NAME]"
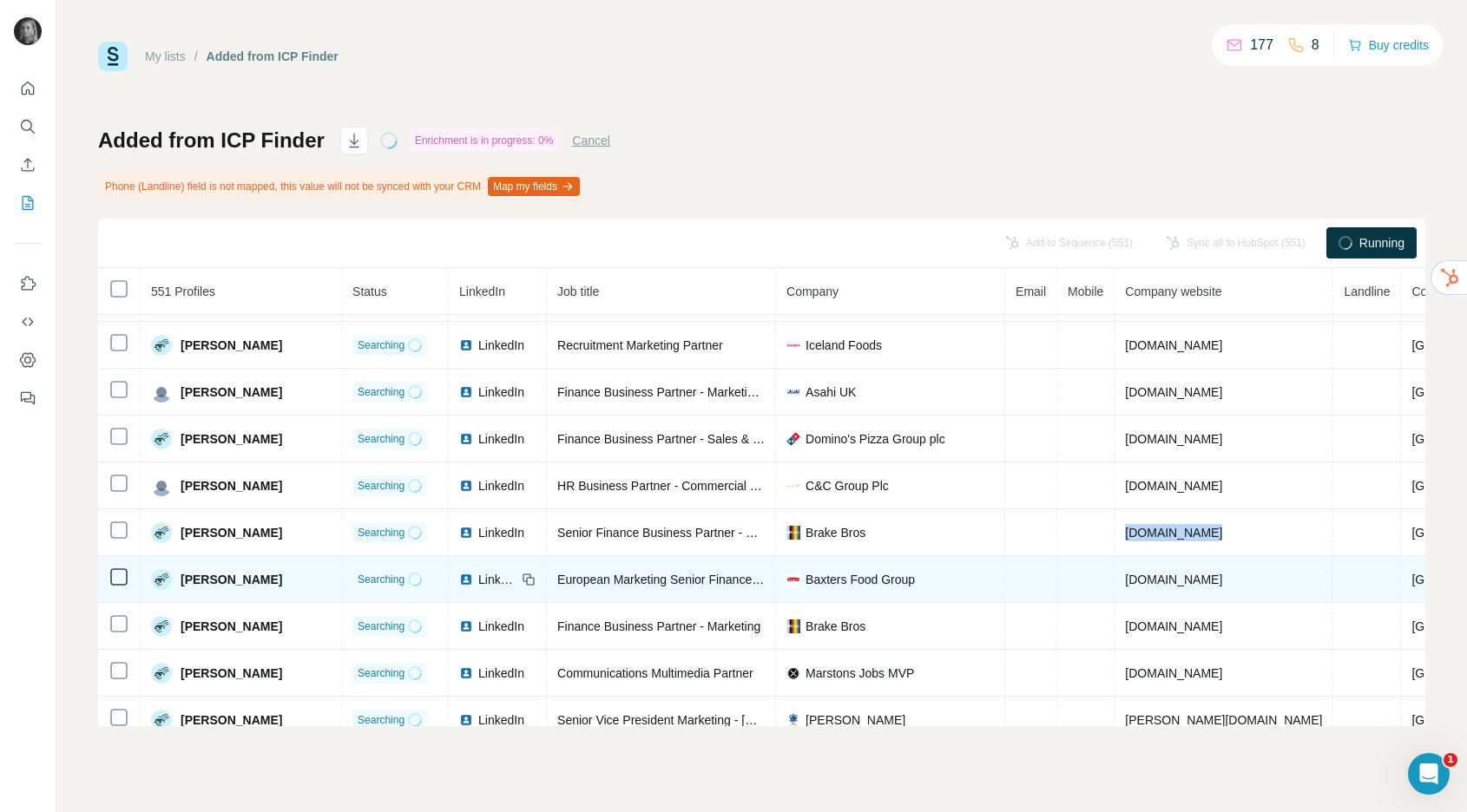
scroll to position [420, 0]
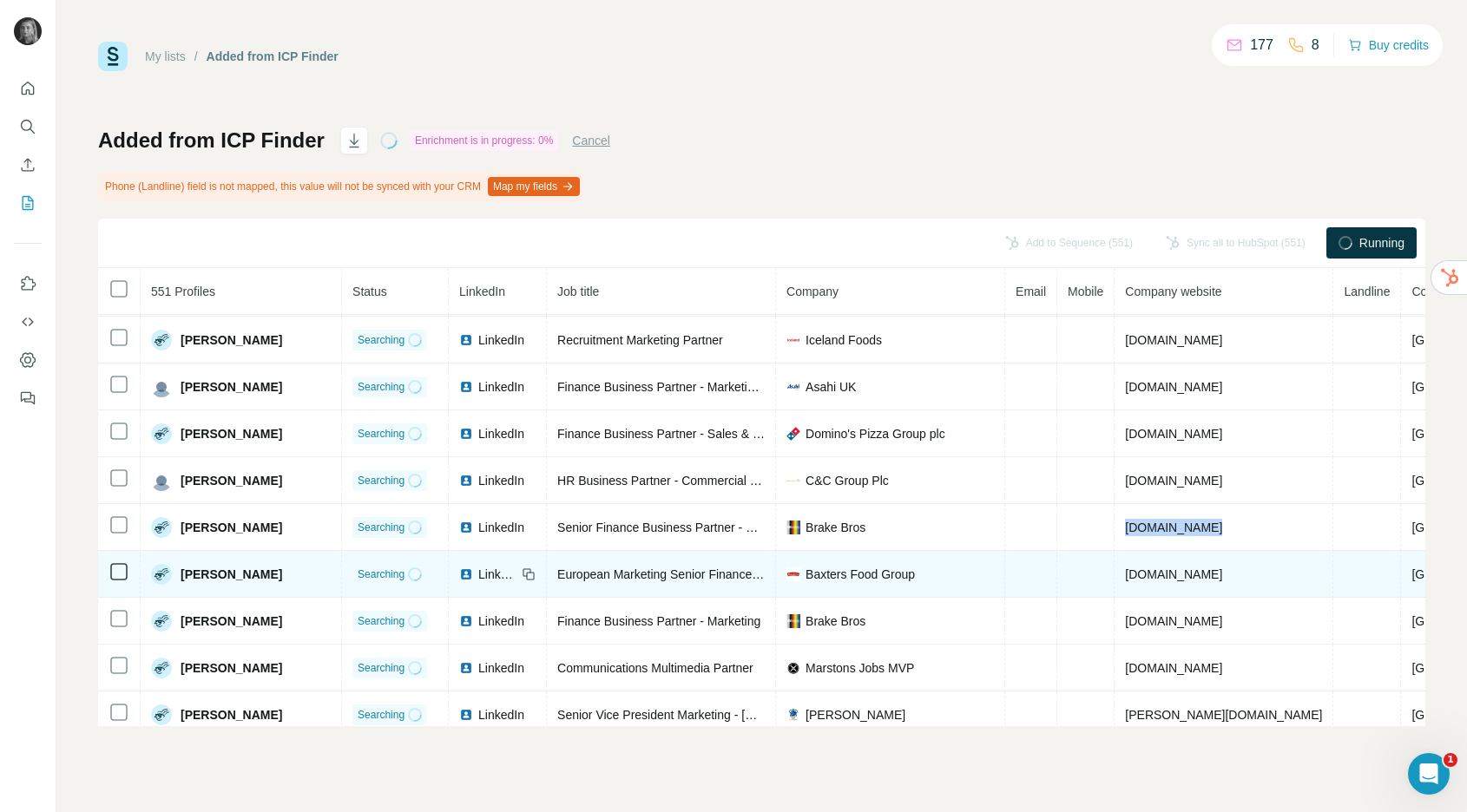
click at [1171, 571] on span "[DOMAIN_NAME]" at bounding box center [1173, 575] width 98 height 14
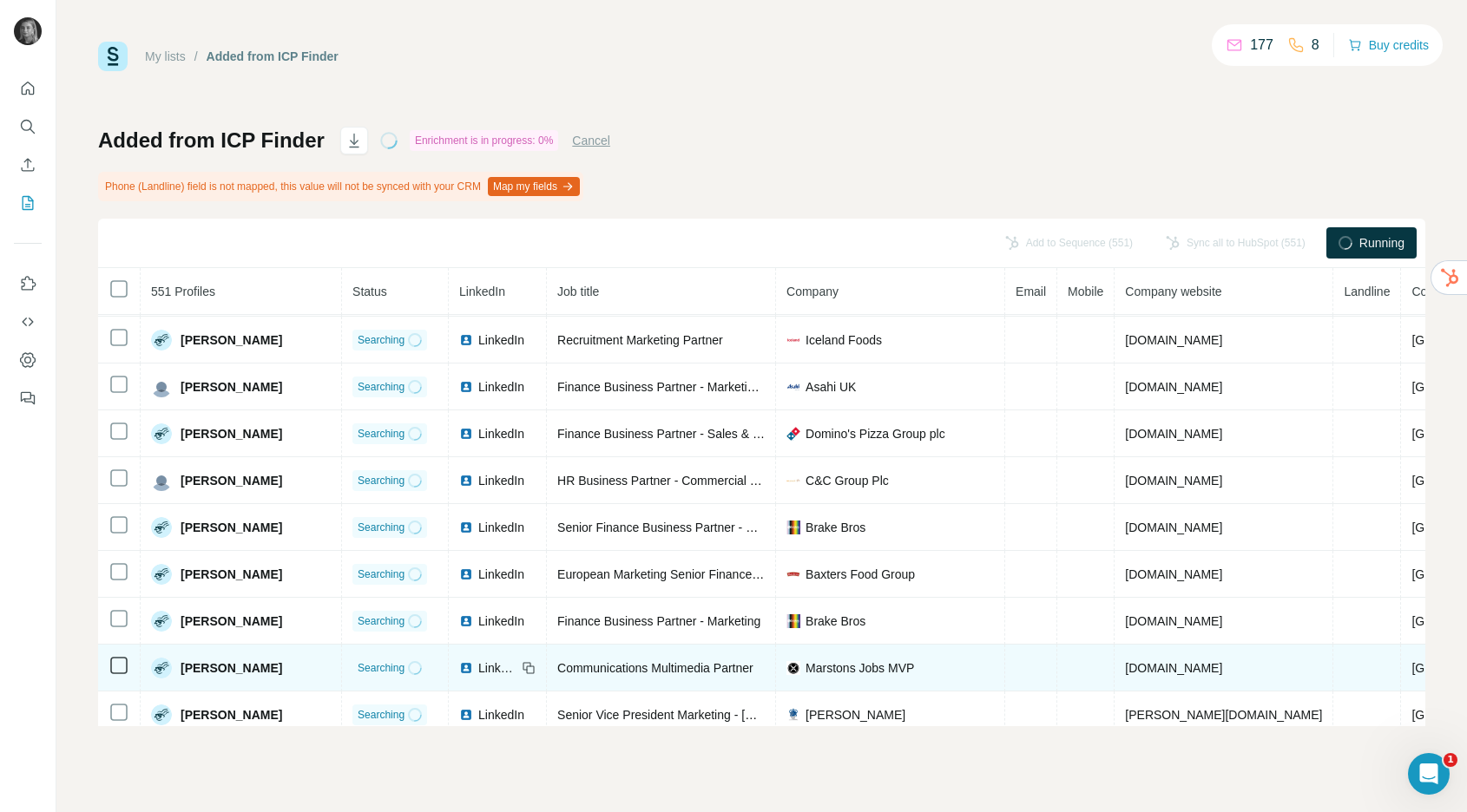
click at [1154, 671] on span "[DOMAIN_NAME]" at bounding box center [1173, 668] width 98 height 14
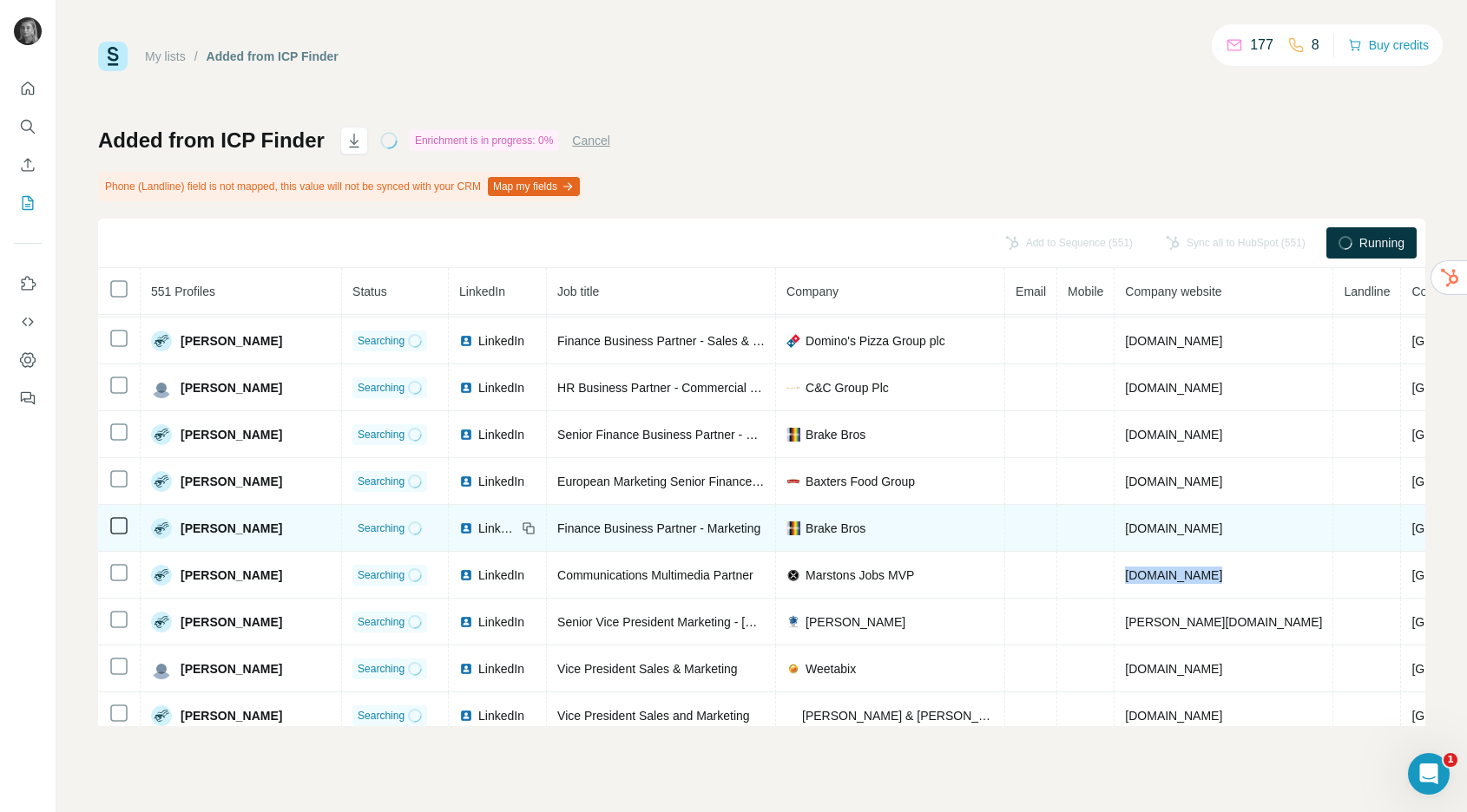
scroll to position [513, 0]
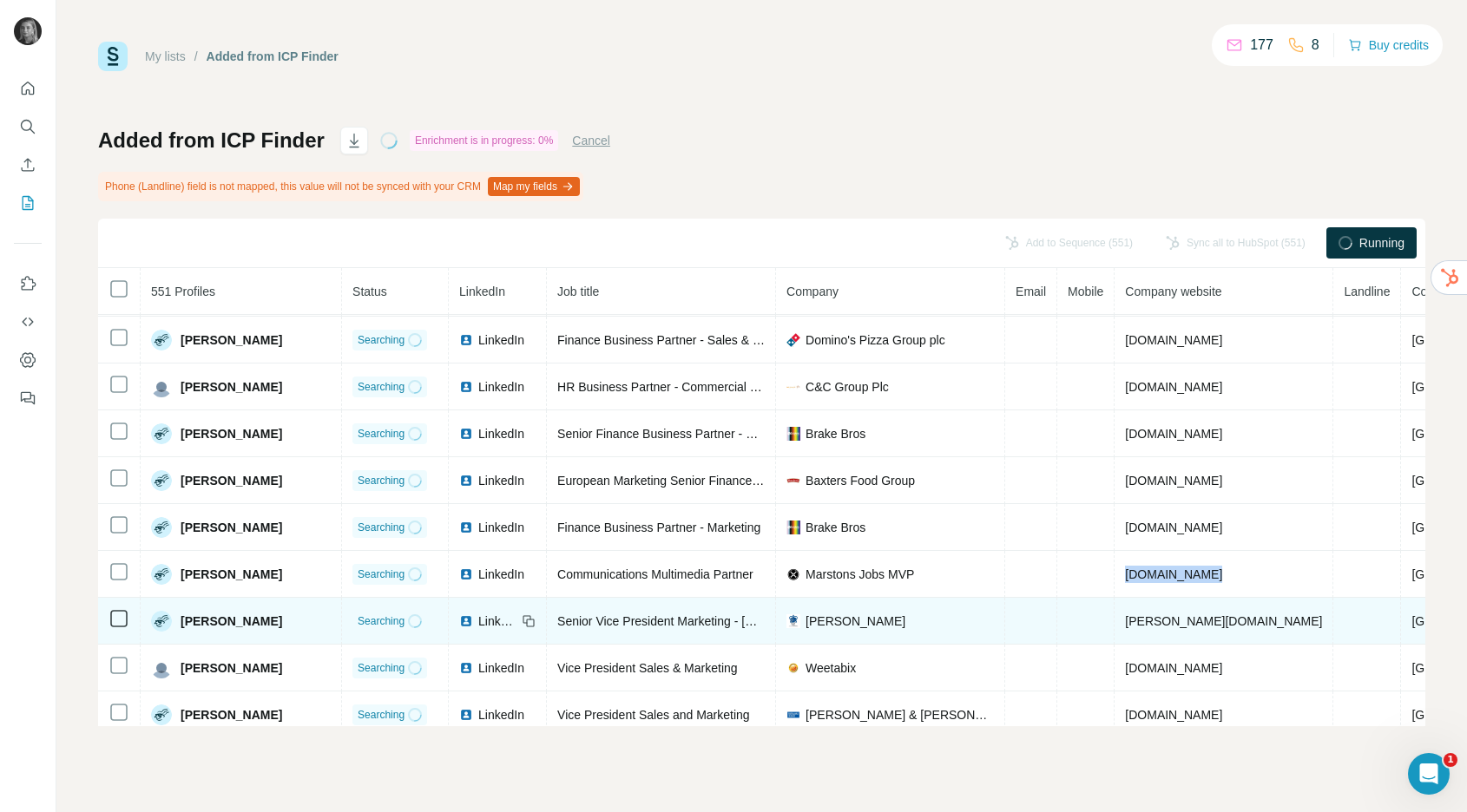
click at [1165, 624] on span "[PERSON_NAME][DOMAIN_NAME]" at bounding box center [1223, 621] width 197 height 14
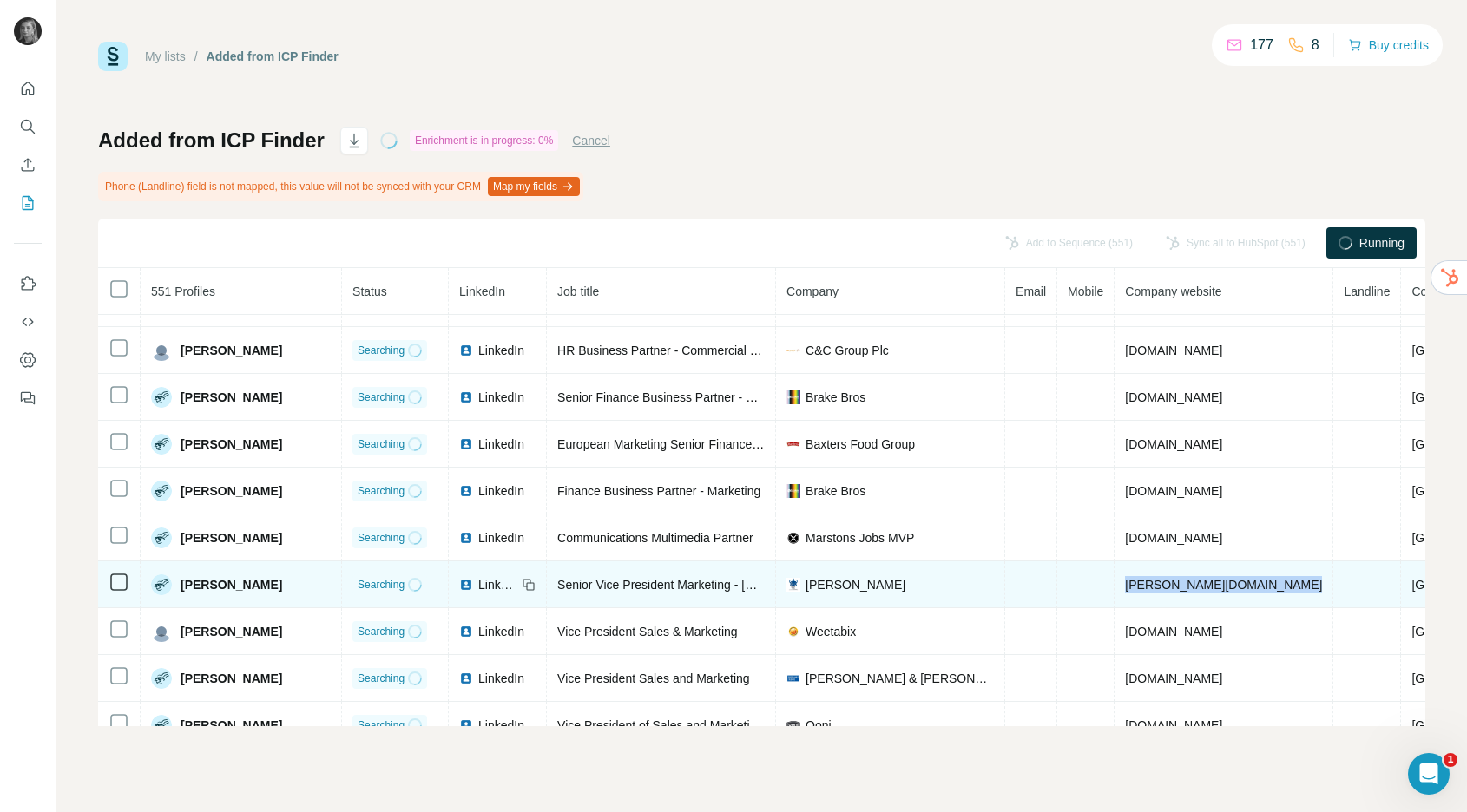
scroll to position [573, 0]
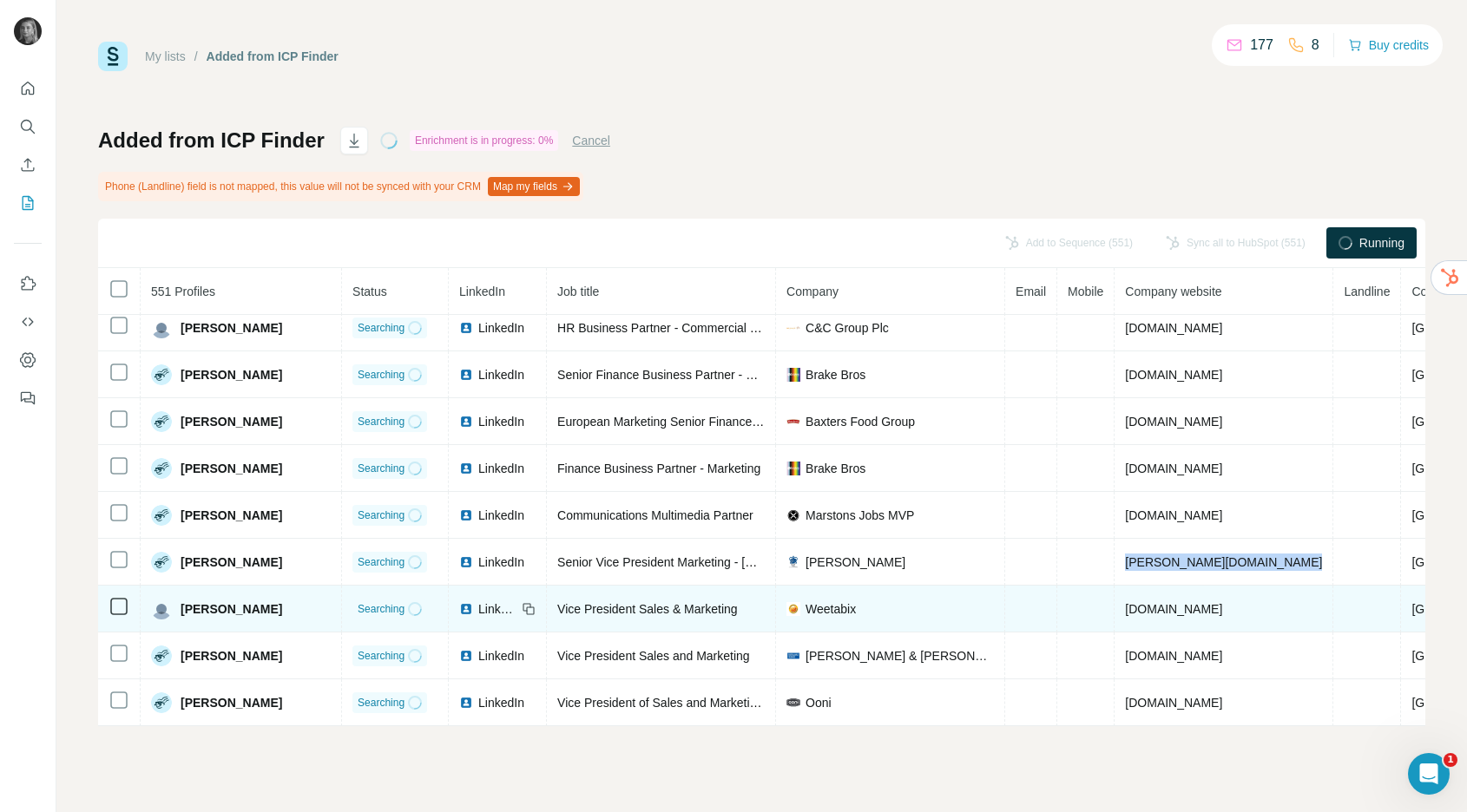
click at [1158, 609] on span "[DOMAIN_NAME]" at bounding box center [1173, 609] width 98 height 14
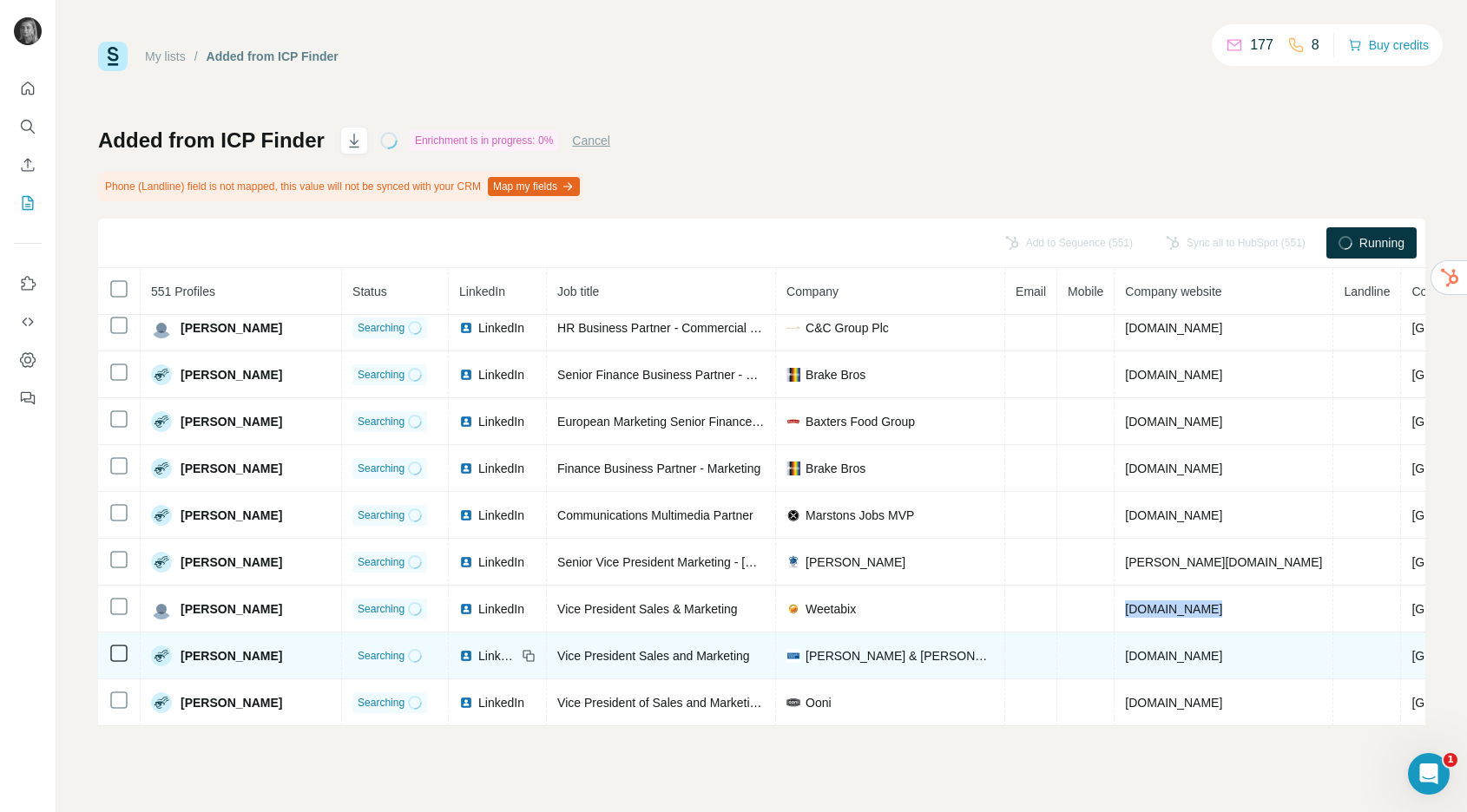
click at [1160, 655] on span "[DOMAIN_NAME]" at bounding box center [1173, 656] width 98 height 14
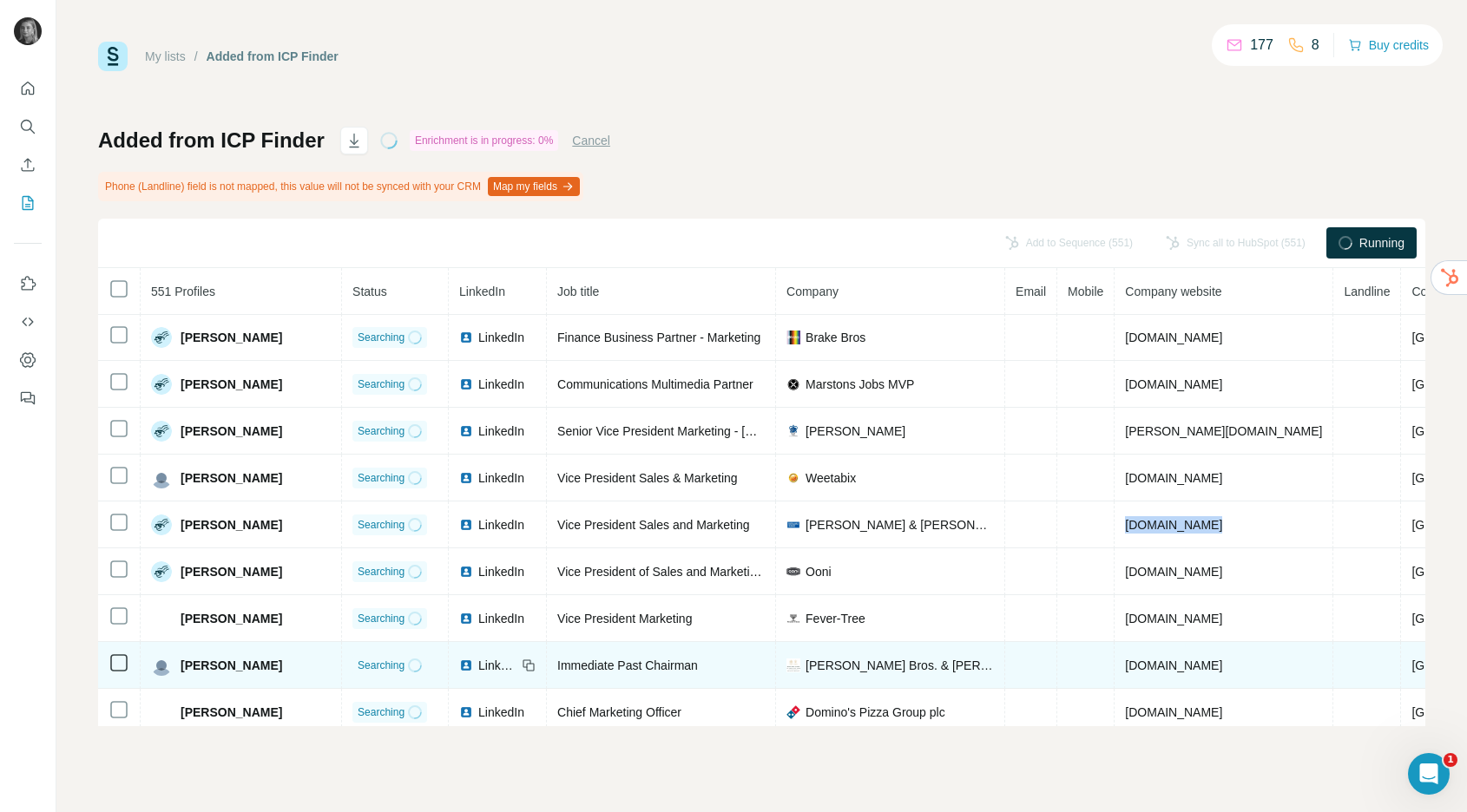
scroll to position [716, 0]
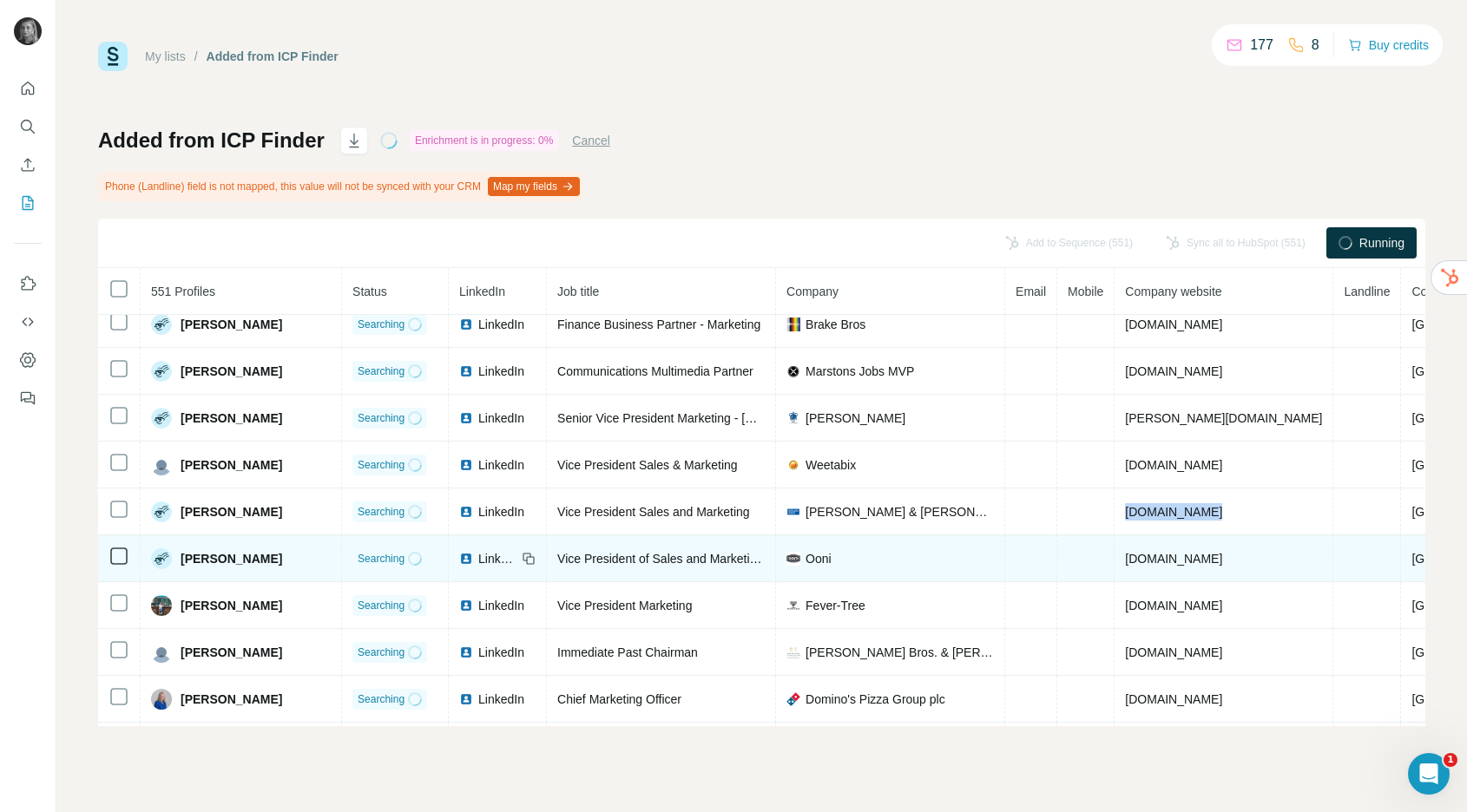
click at [1155, 559] on span "[DOMAIN_NAME]" at bounding box center [1173, 559] width 98 height 14
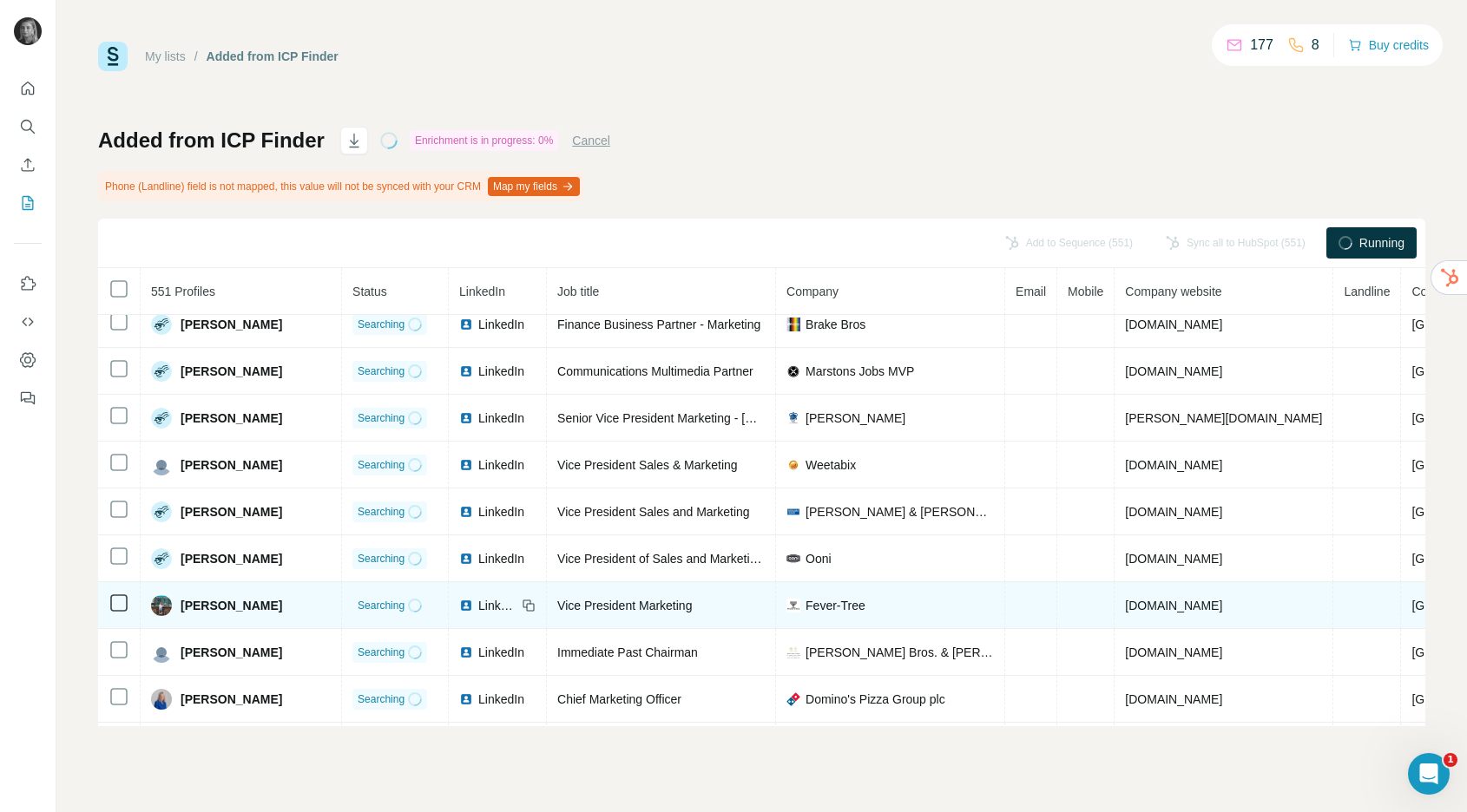
click at [1169, 605] on span "[DOMAIN_NAME]" at bounding box center [1173, 606] width 98 height 14
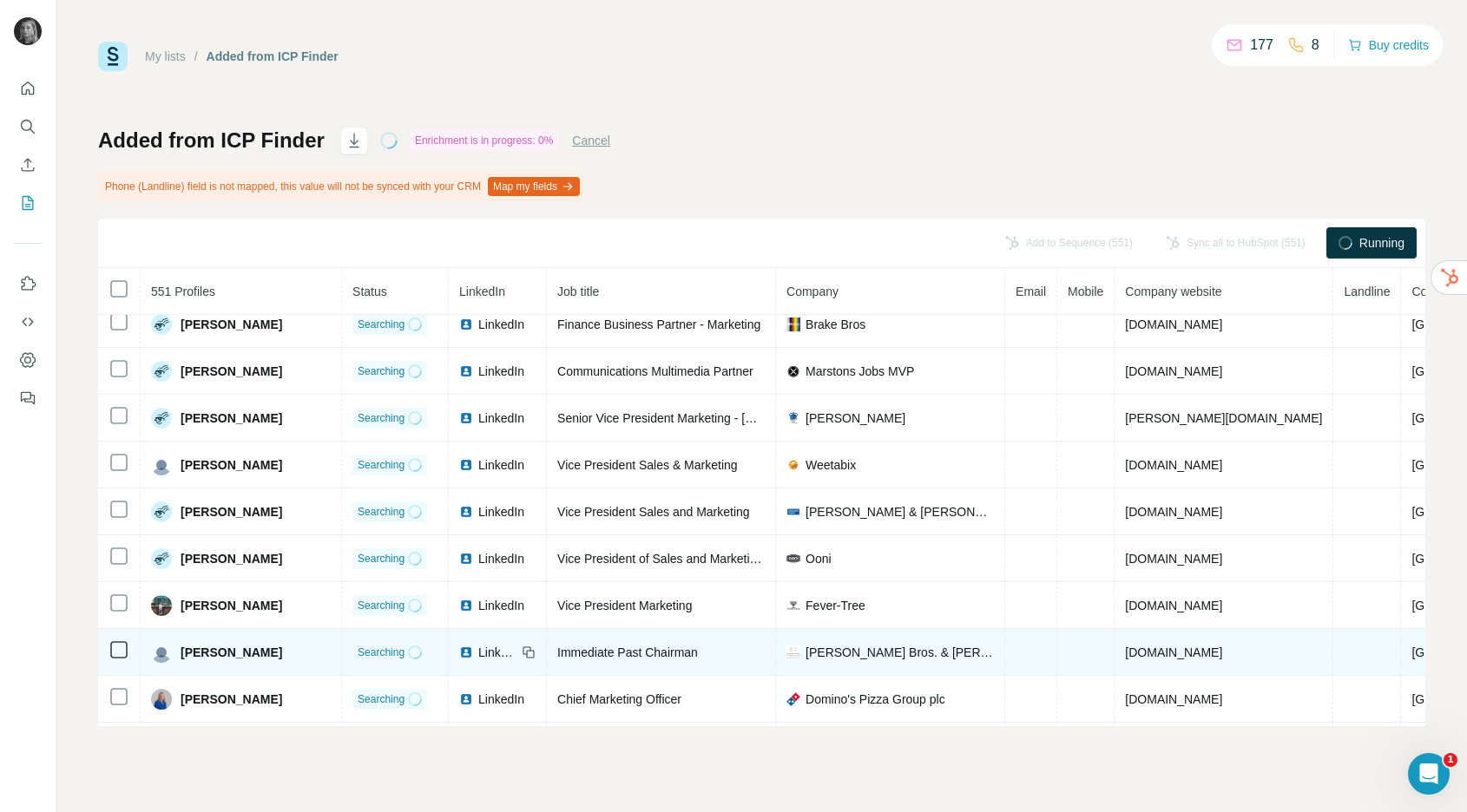
click at [1160, 657] on span "[DOMAIN_NAME]" at bounding box center [1173, 652] width 98 height 14
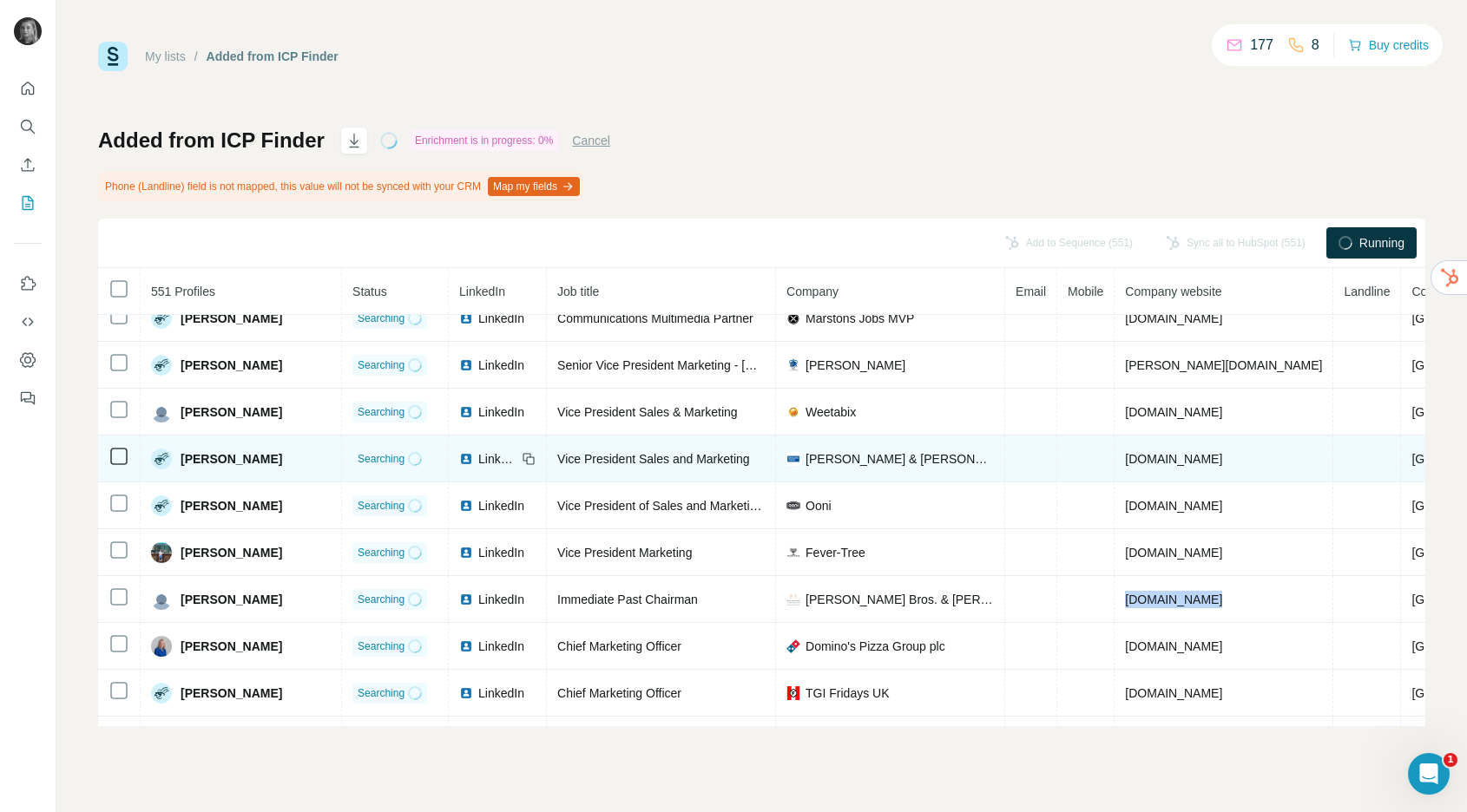
scroll to position [780, 0]
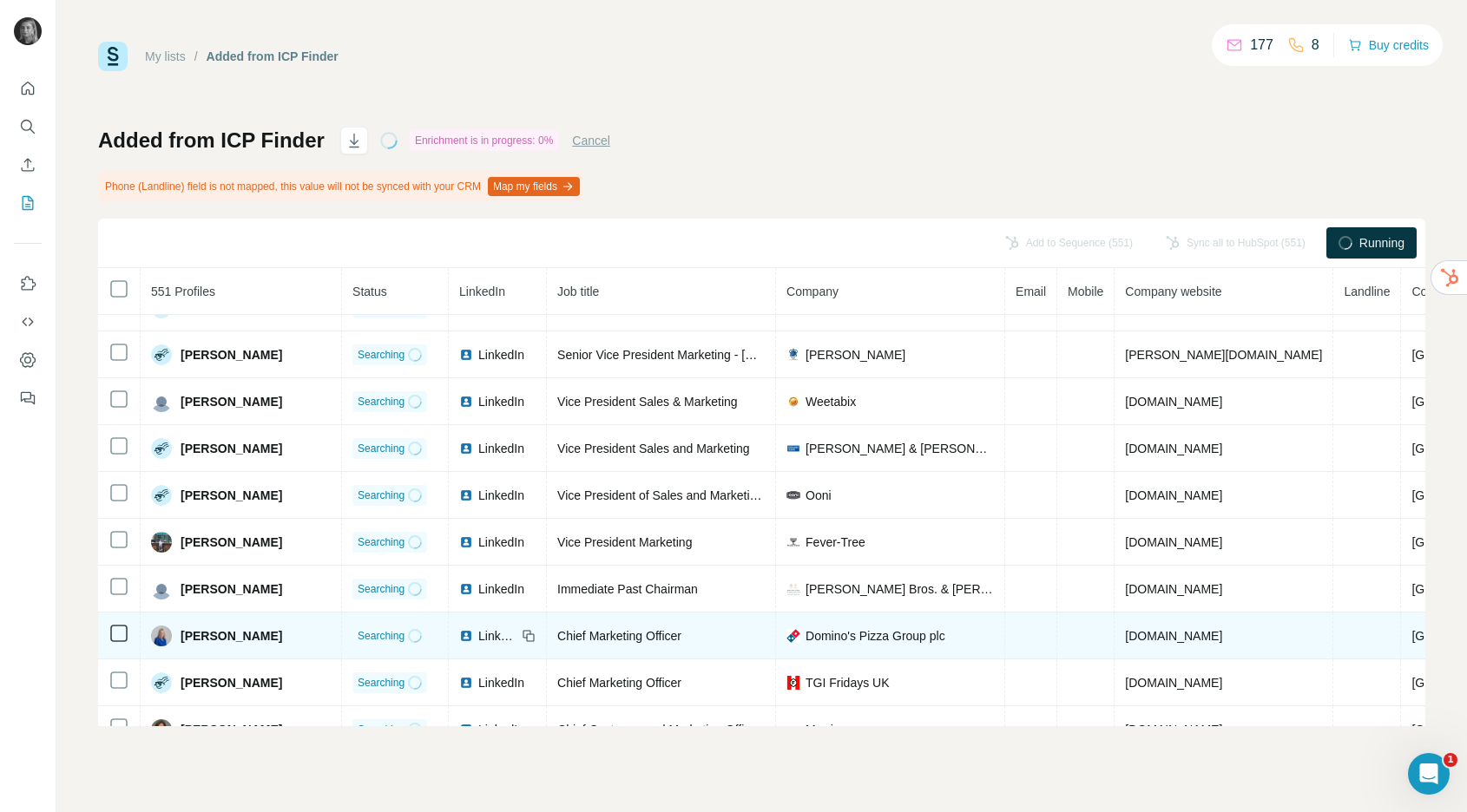
click at [1158, 639] on span "[DOMAIN_NAME]" at bounding box center [1173, 636] width 98 height 14
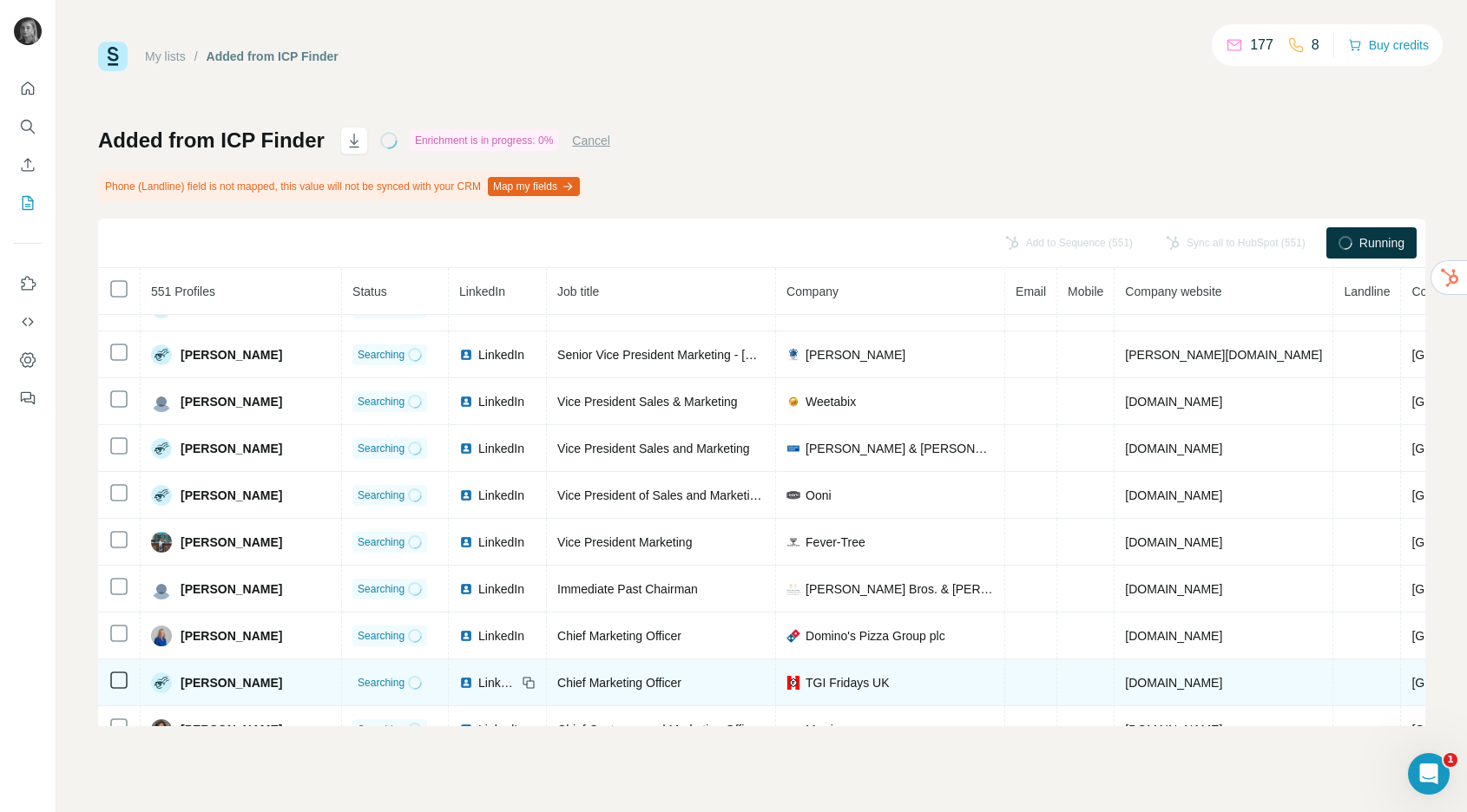
click at [1158, 681] on span "[DOMAIN_NAME]" at bounding box center [1173, 683] width 98 height 14
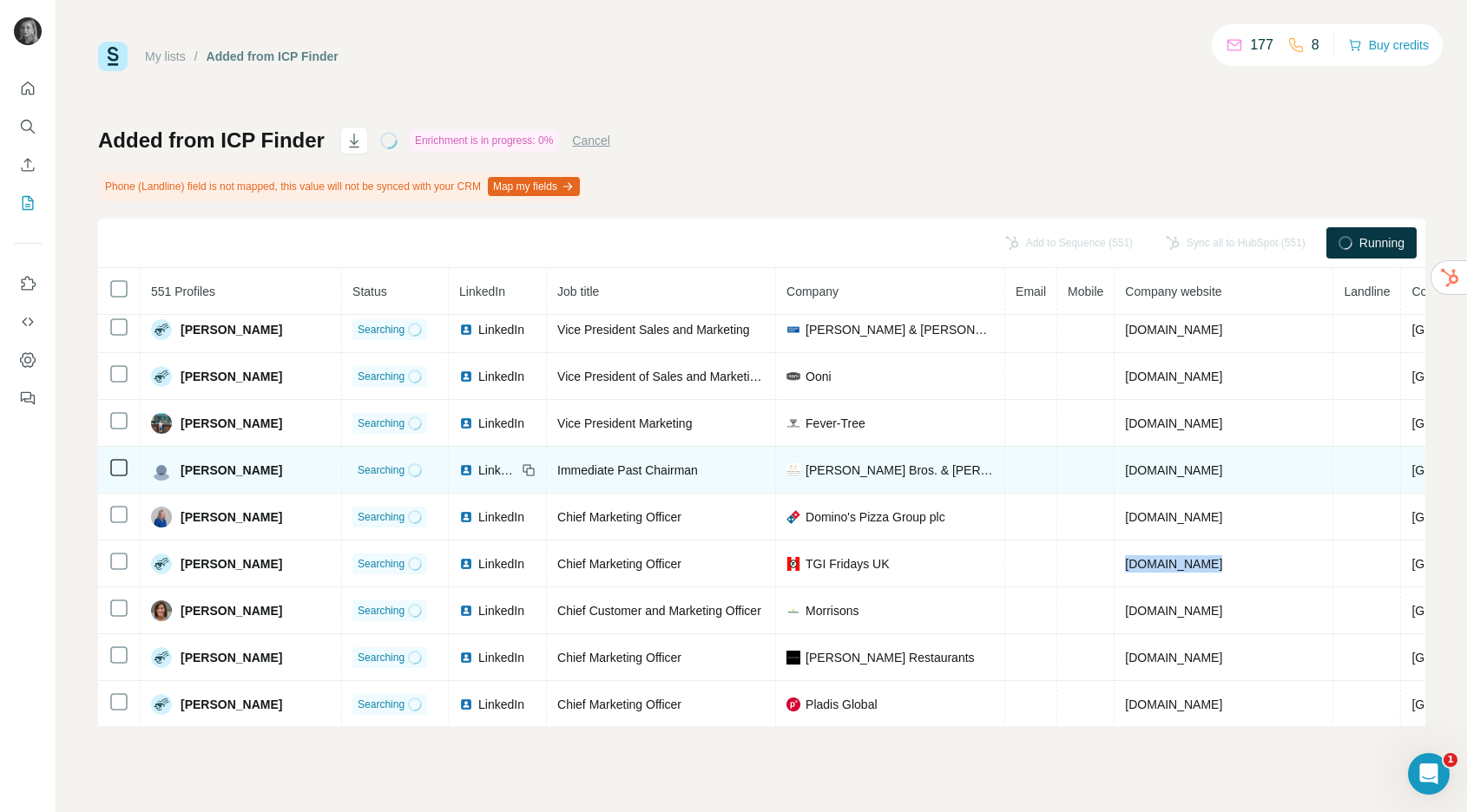
scroll to position [986, 0]
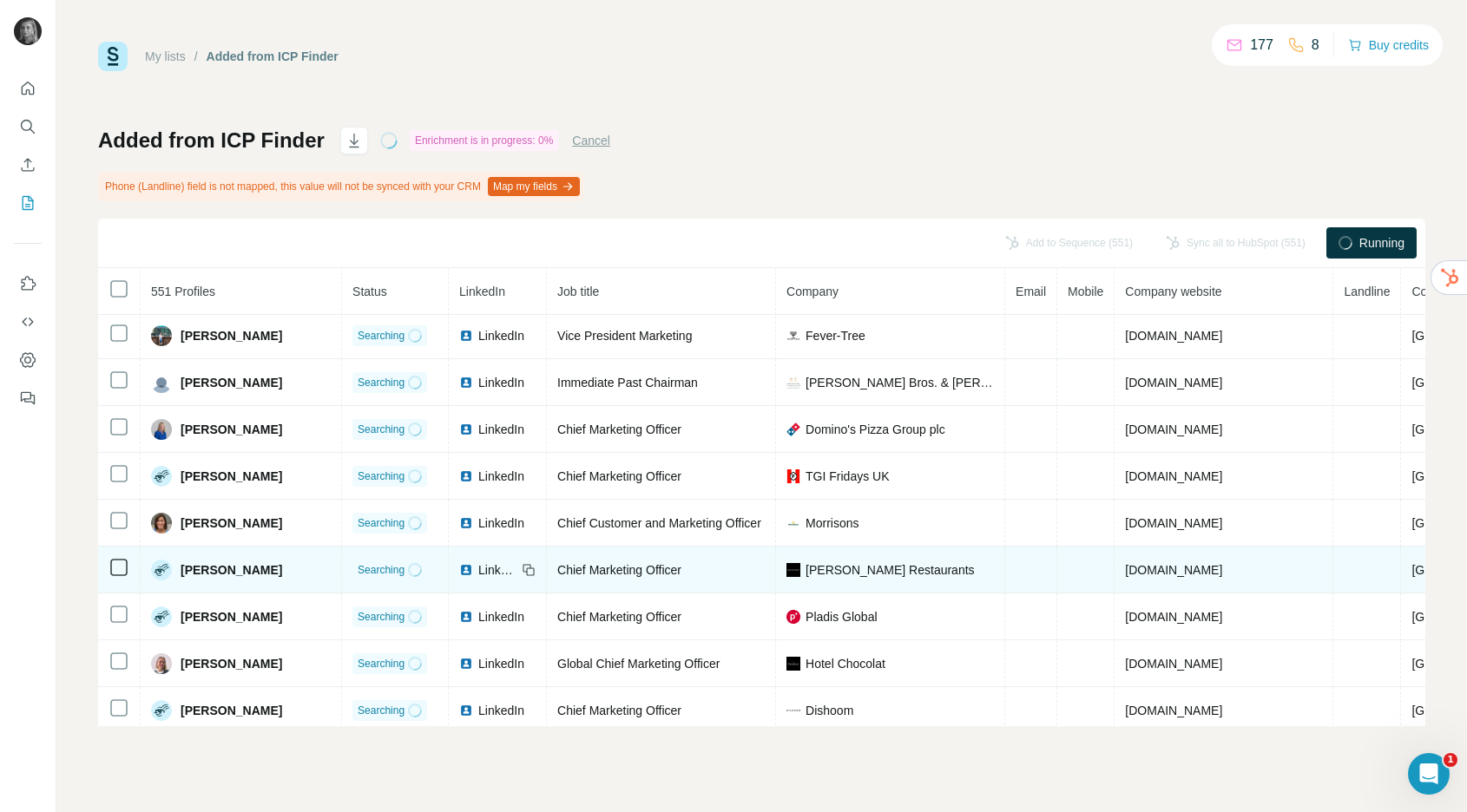
click at [1173, 571] on span "[DOMAIN_NAME]" at bounding box center [1173, 570] width 98 height 14
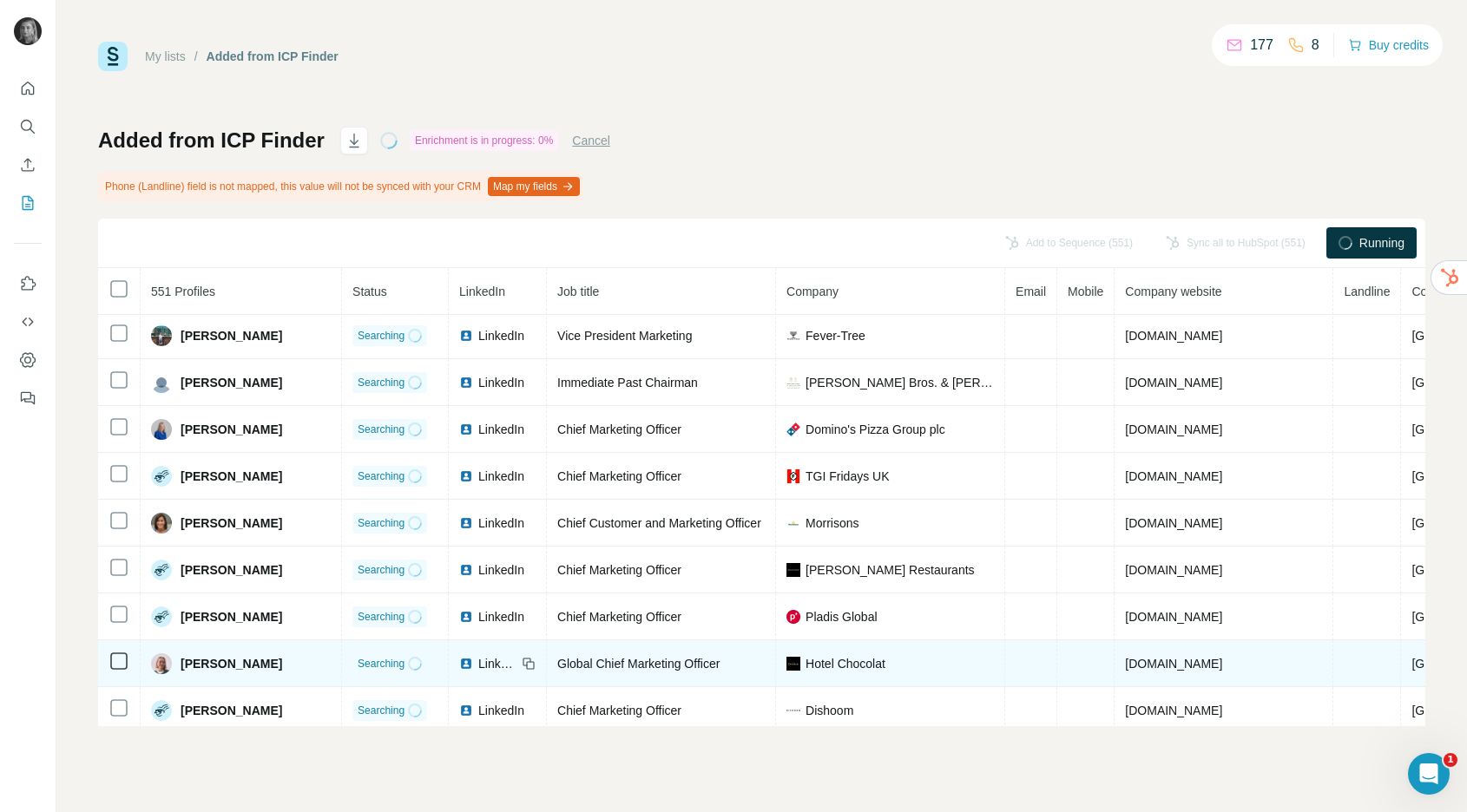
click at [1169, 668] on span "[DOMAIN_NAME]" at bounding box center [1173, 664] width 98 height 14
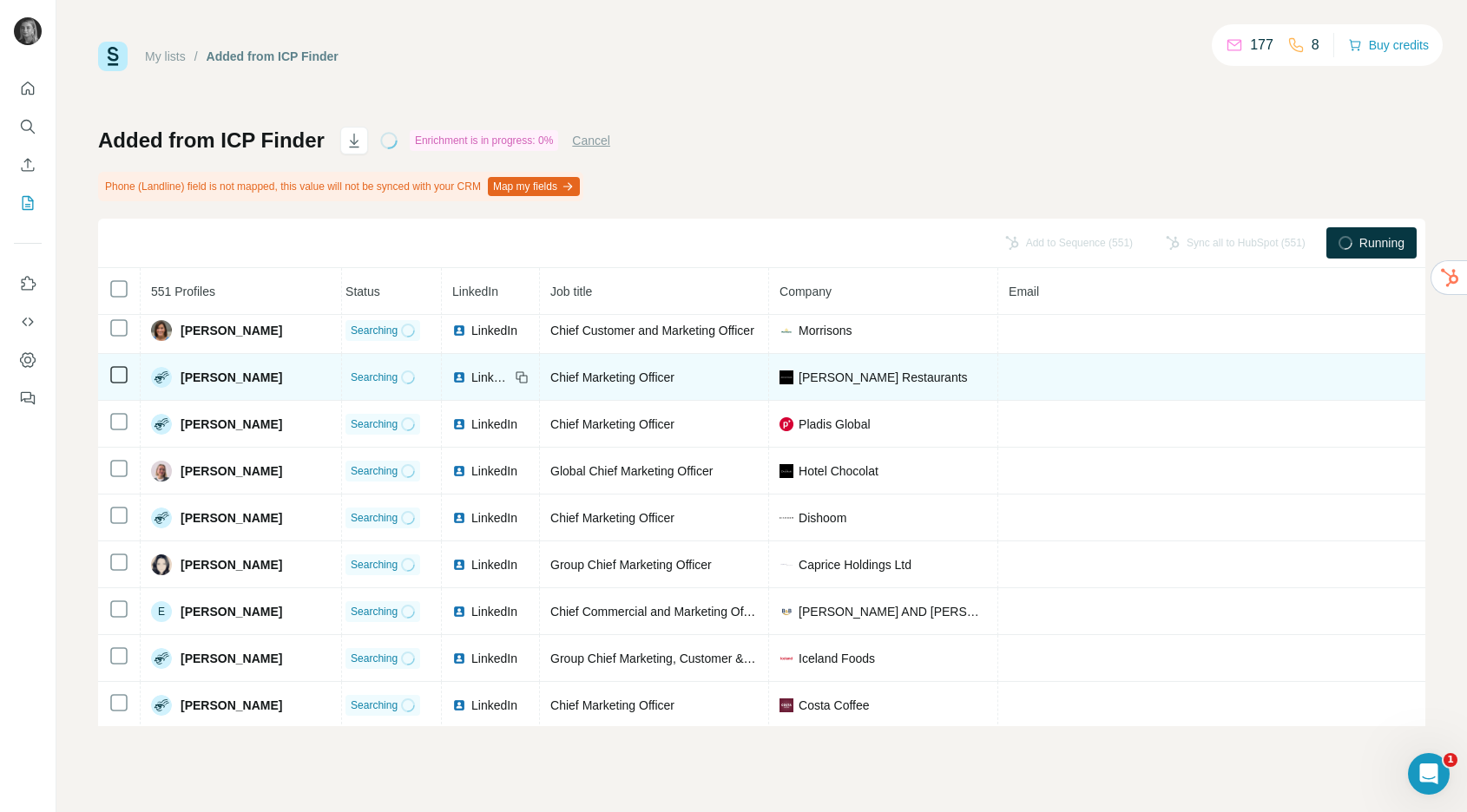
scroll to position [1180, 48]
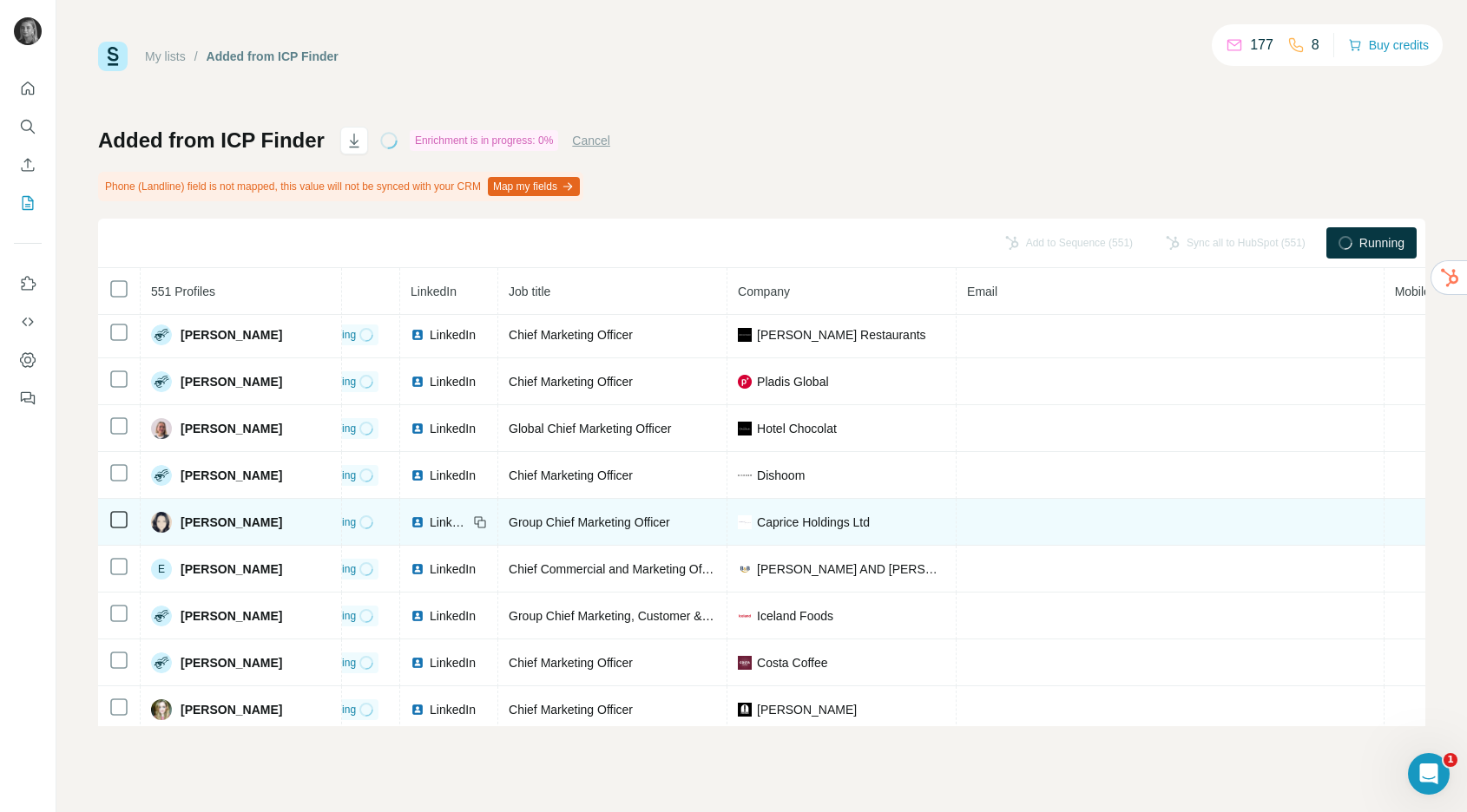
scroll to position [1244, 48]
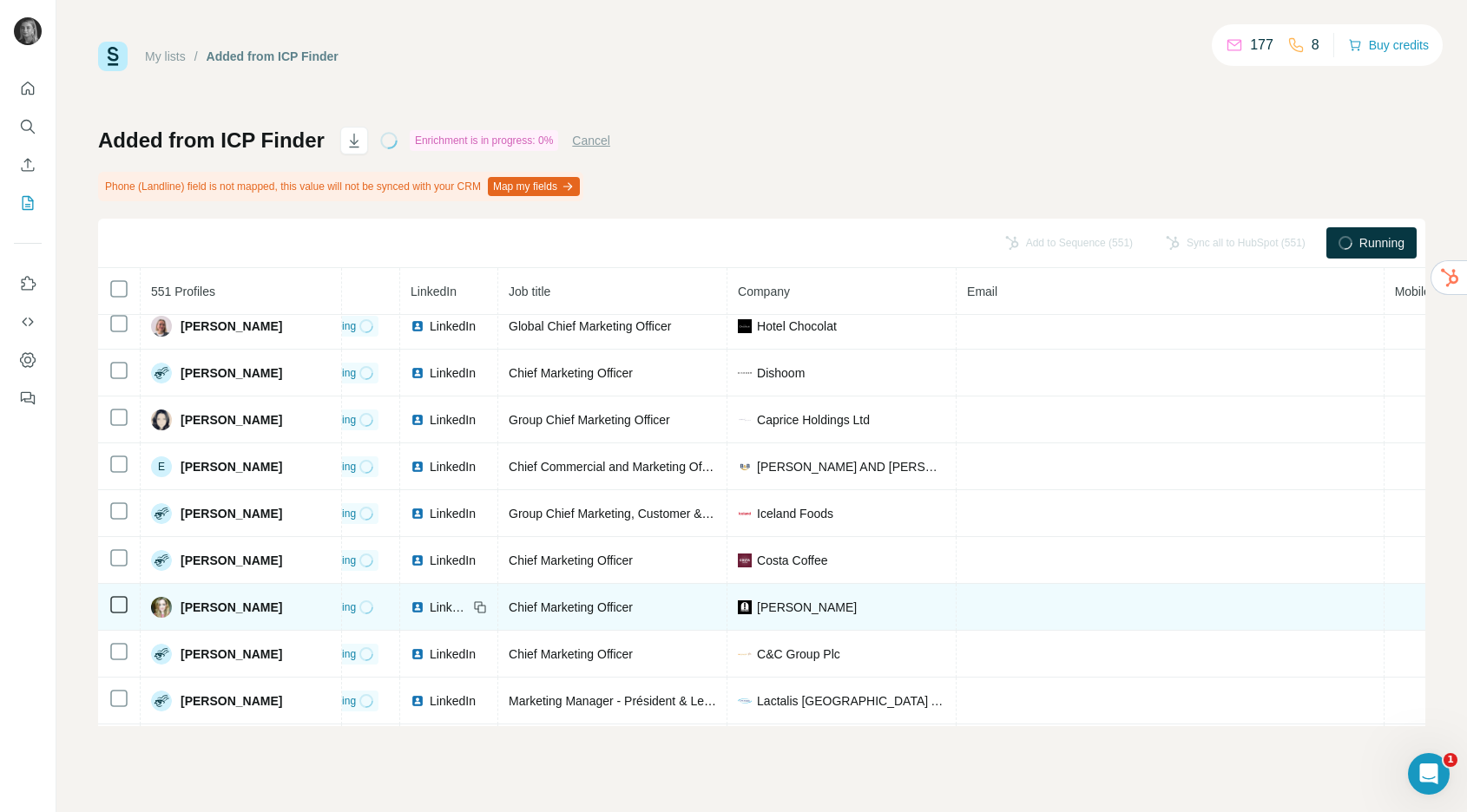
scroll to position [1331, 48]
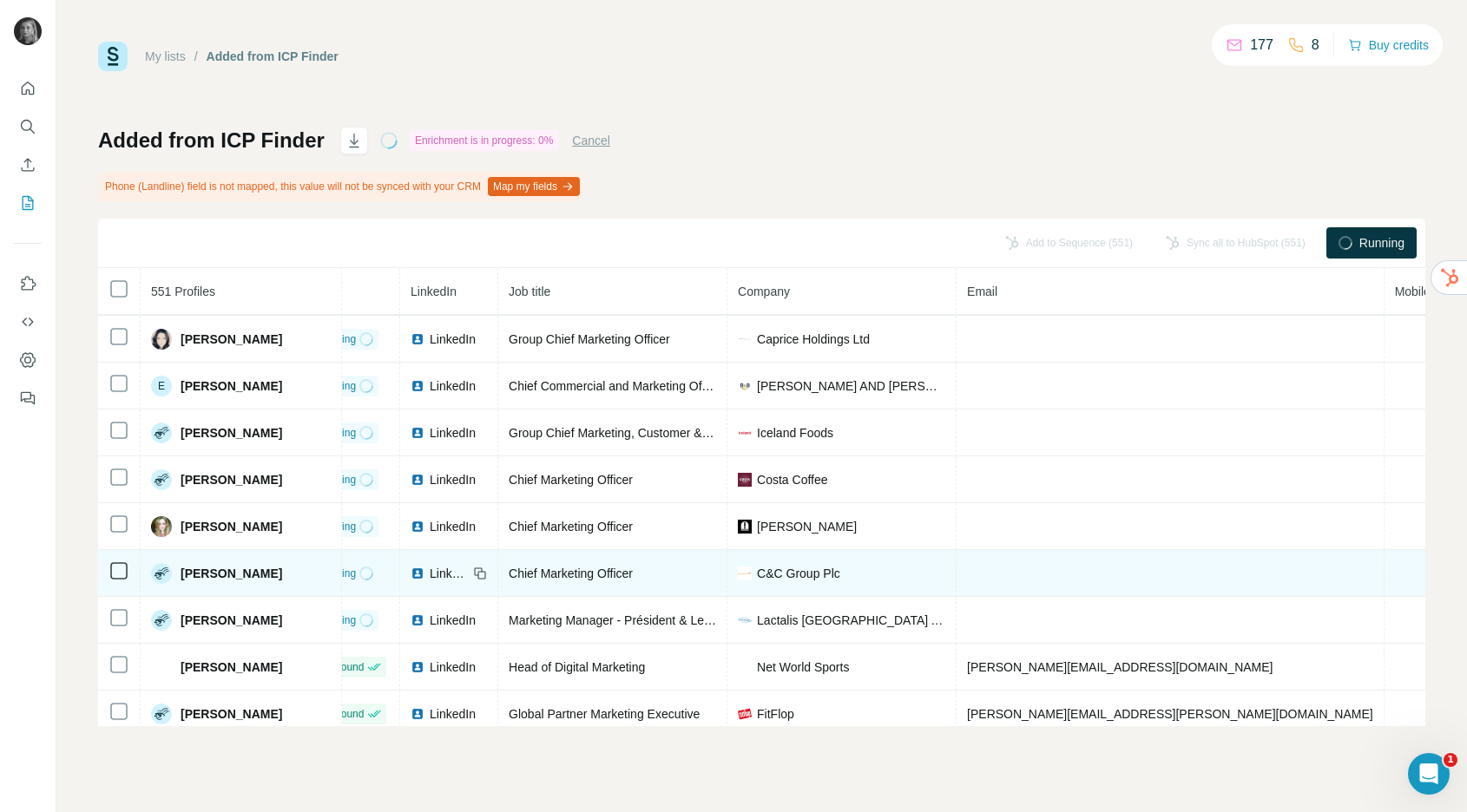
scroll to position [1408, 48]
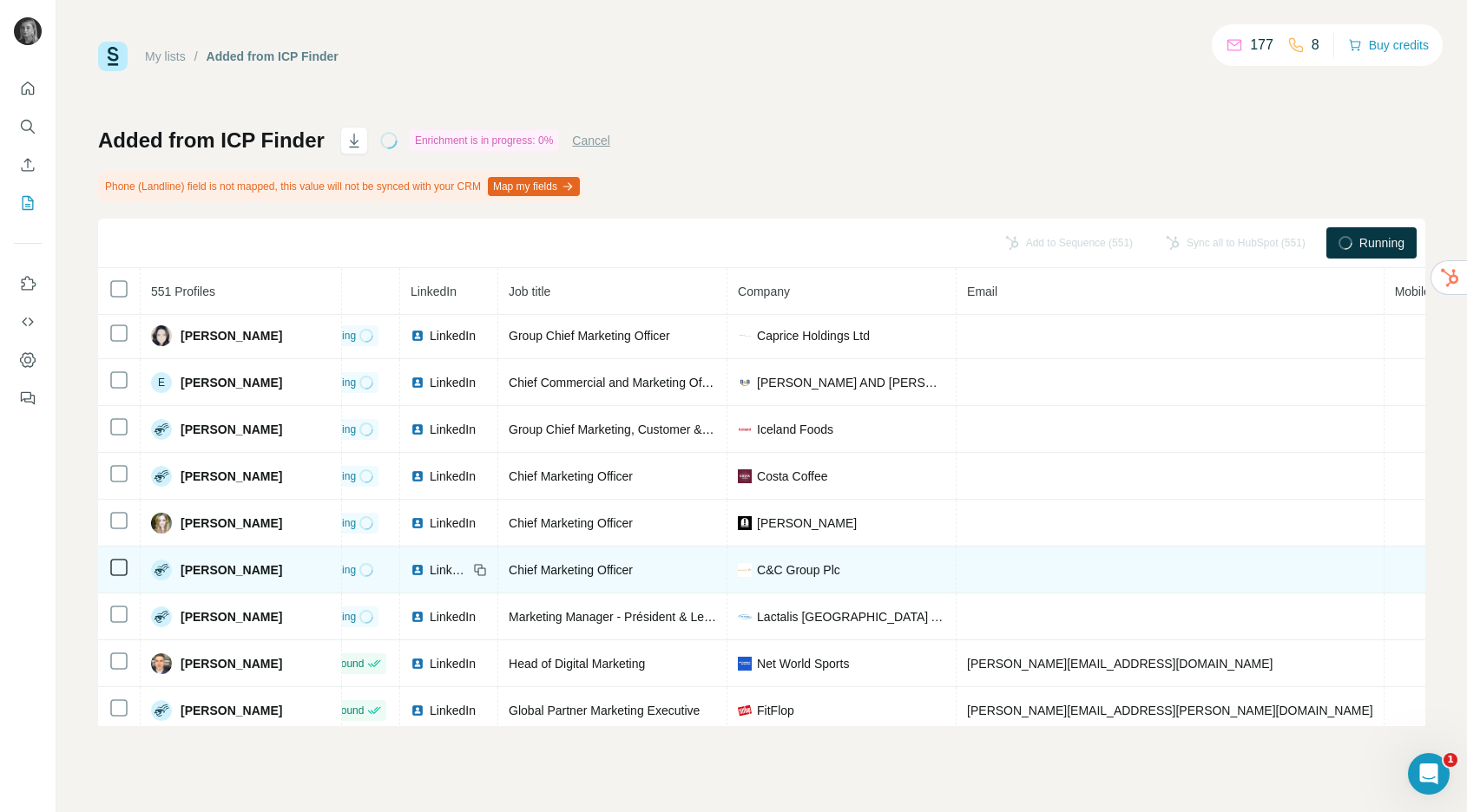
click at [440, 571] on span "LinkedIn" at bounding box center [449, 571] width 38 height 18
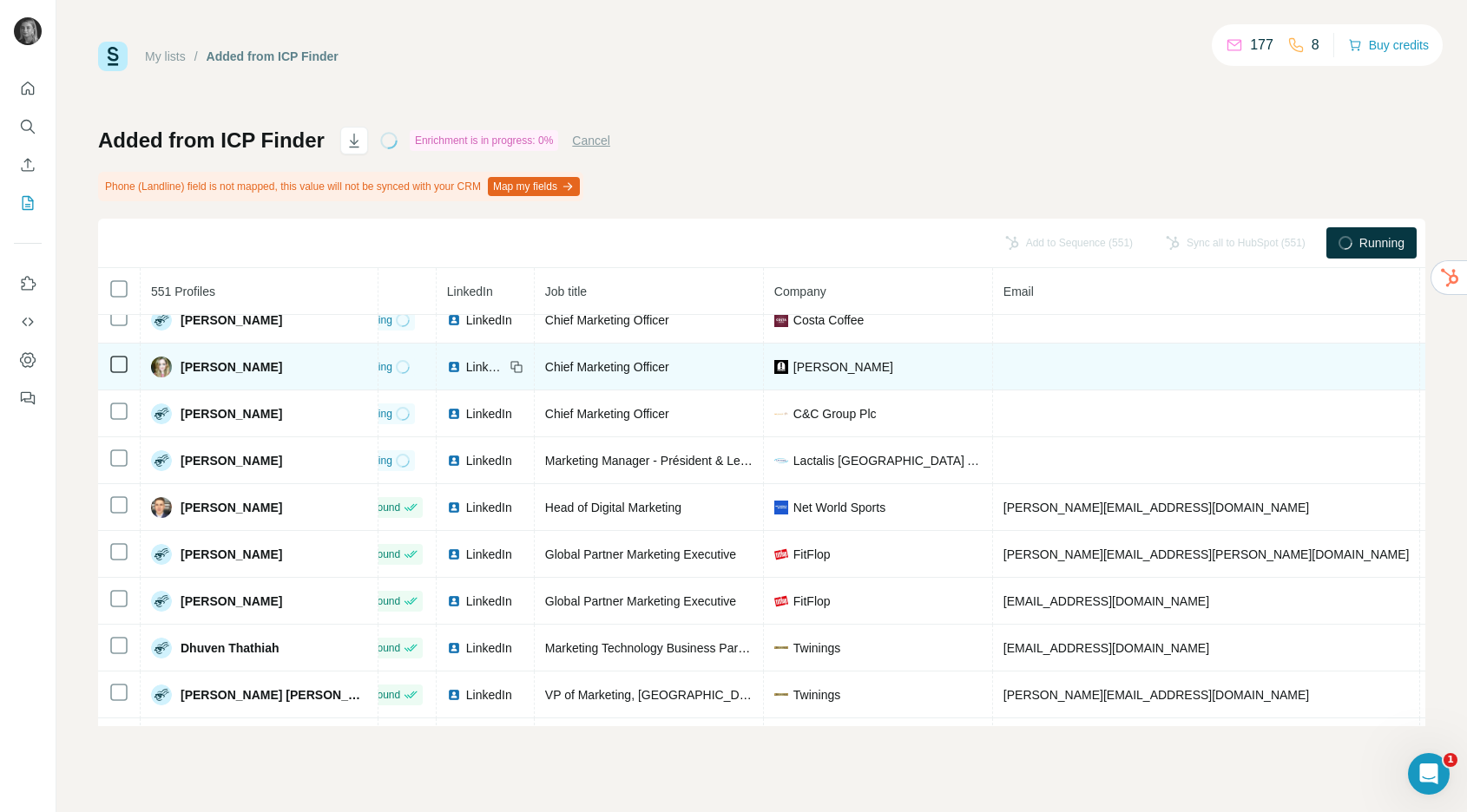
scroll to position [0, 48]
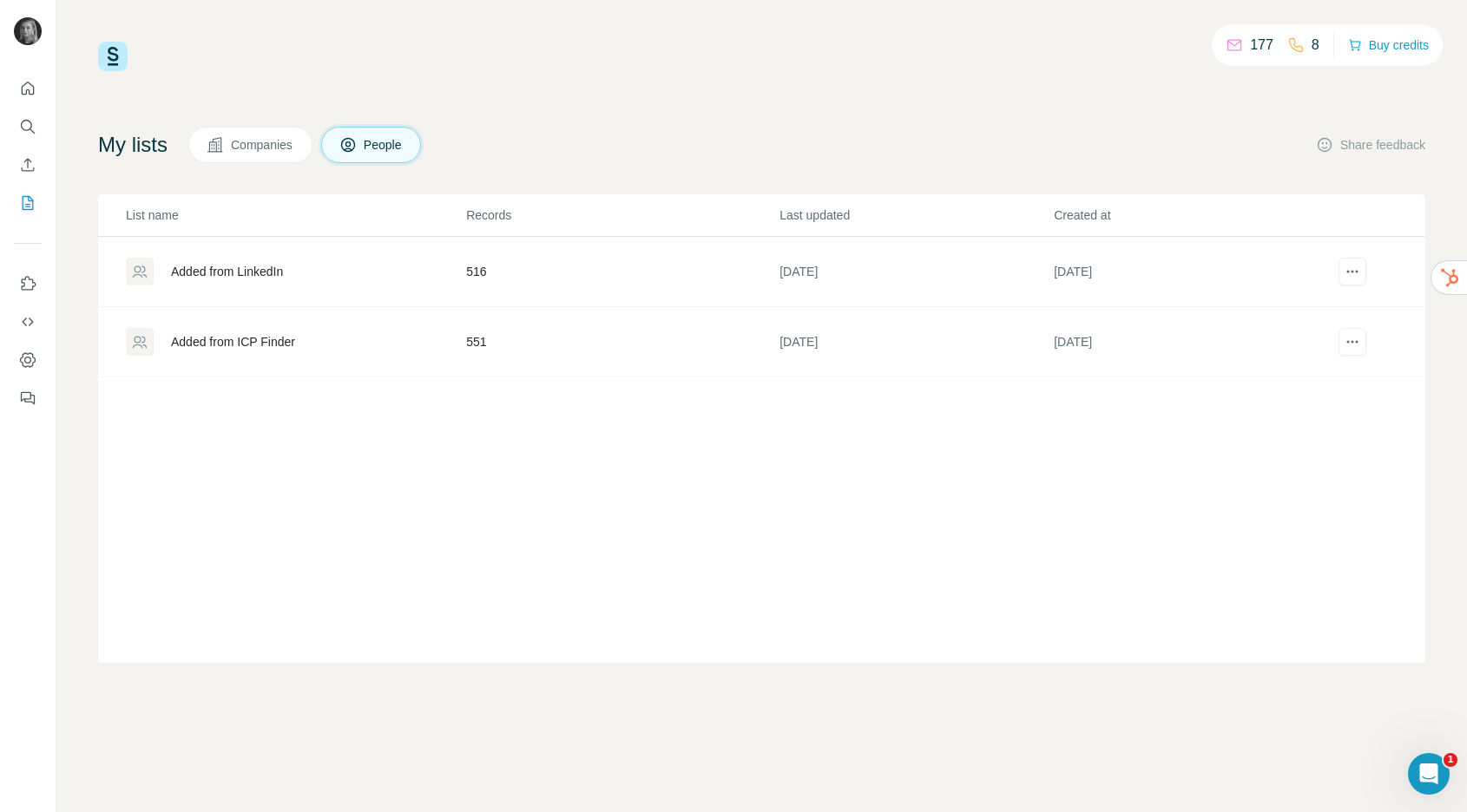
click at [353, 328] on div "Added from ICP Finder" at bounding box center [295, 342] width 338 height 28
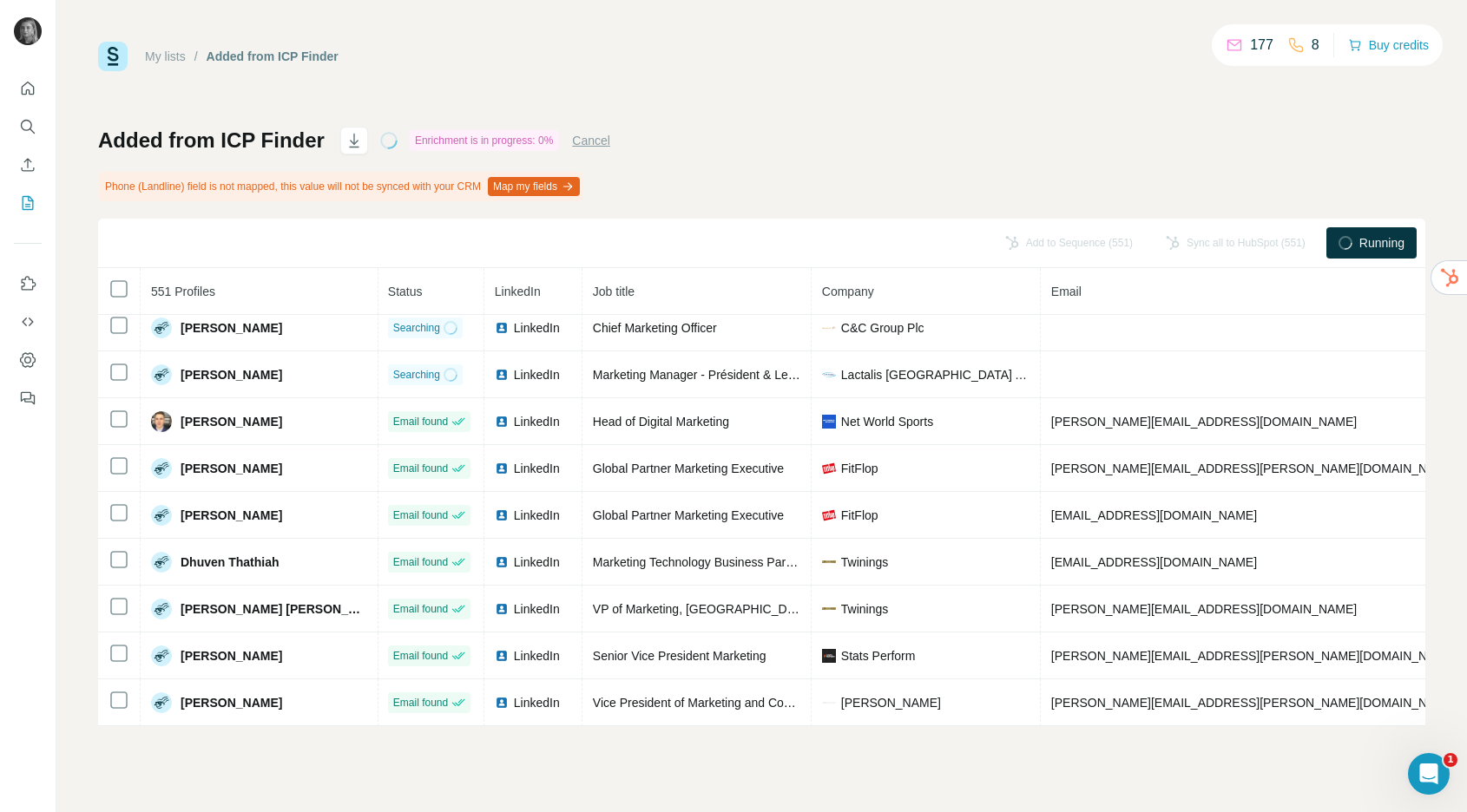
scroll to position [1651, 2]
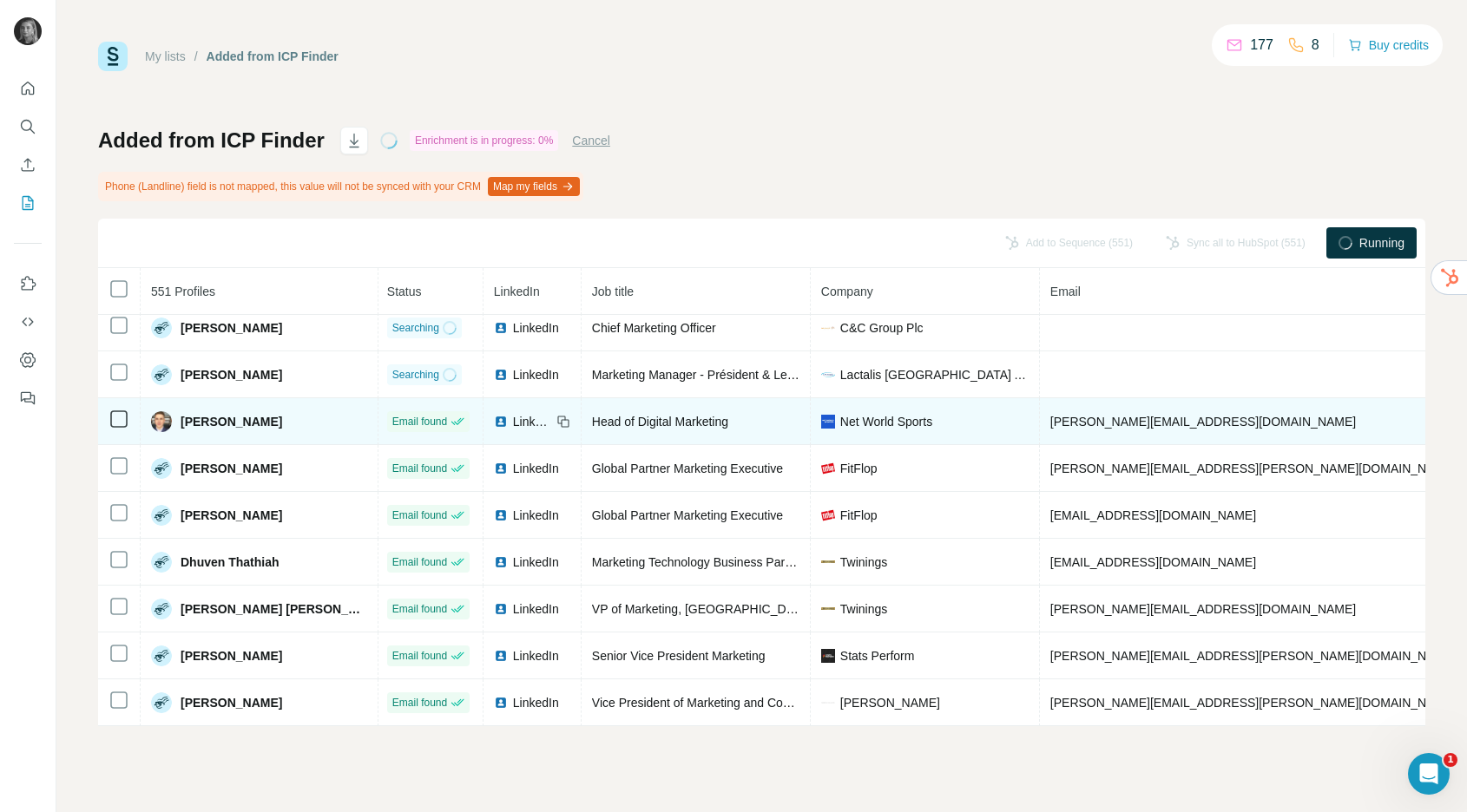
click at [1060, 423] on span "[PERSON_NAME][EMAIL_ADDRESS][DOMAIN_NAME]" at bounding box center [1204, 422] width 306 height 14
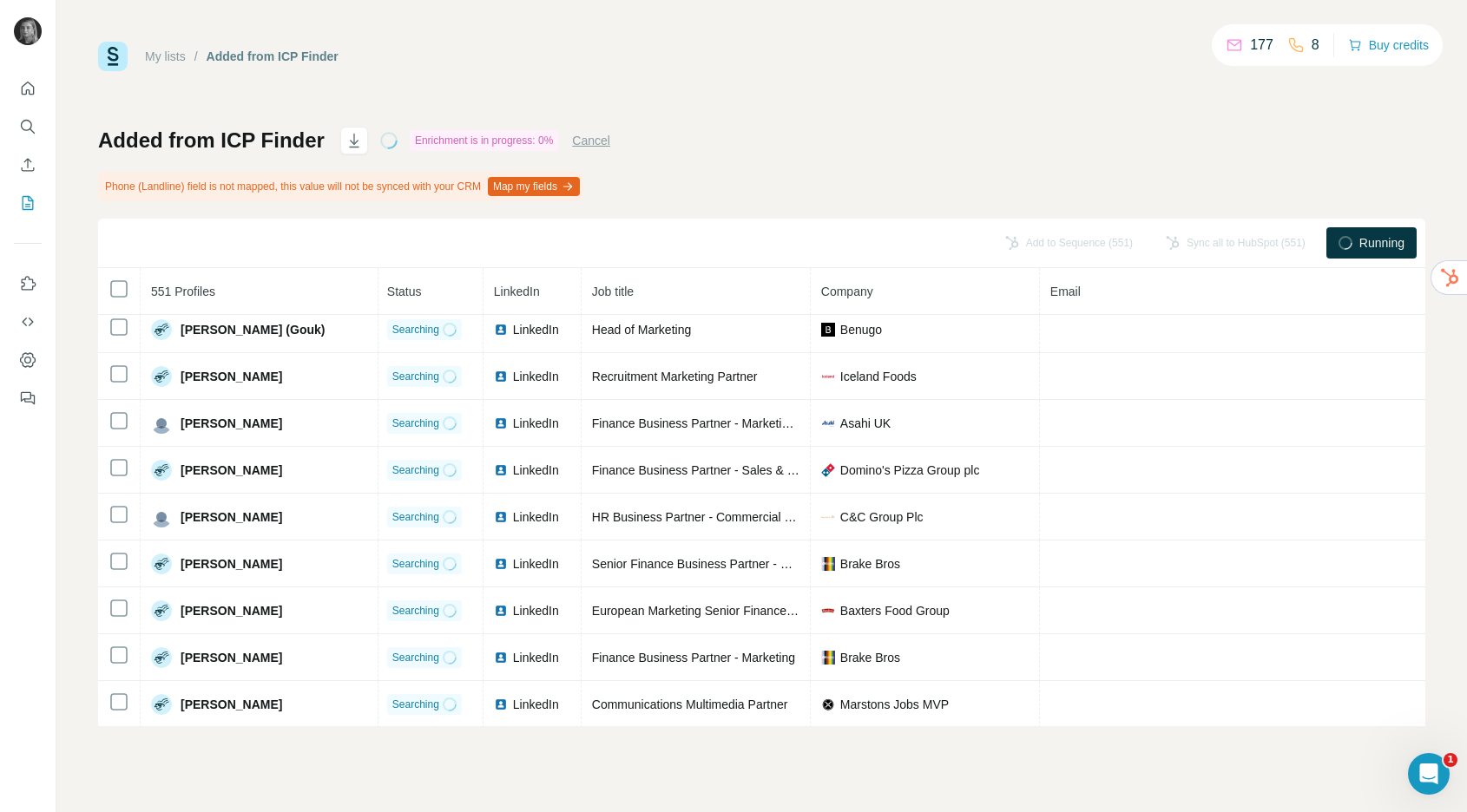
scroll to position [0, 2]
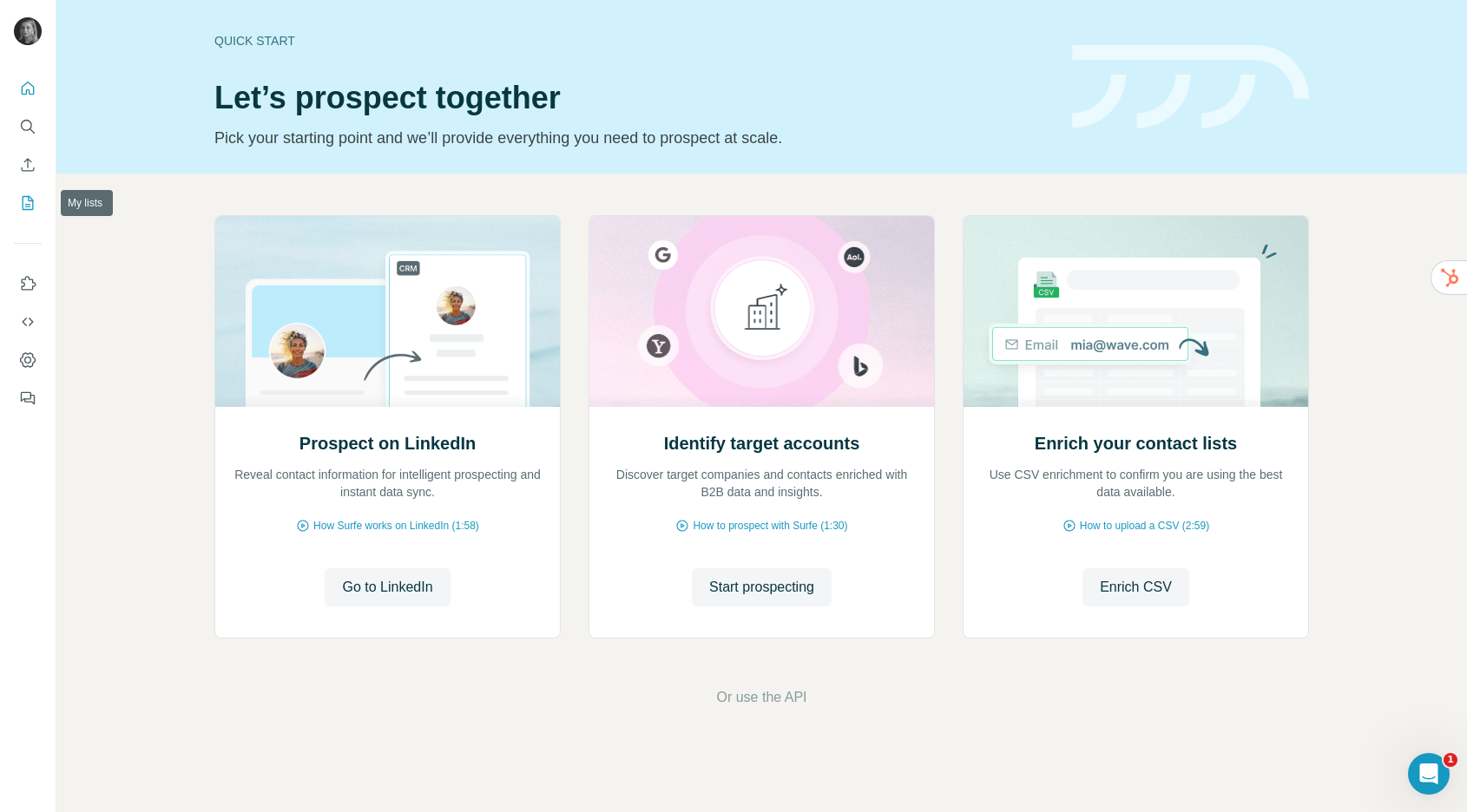
click at [28, 199] on icon "My lists" at bounding box center [28, 203] width 18 height 18
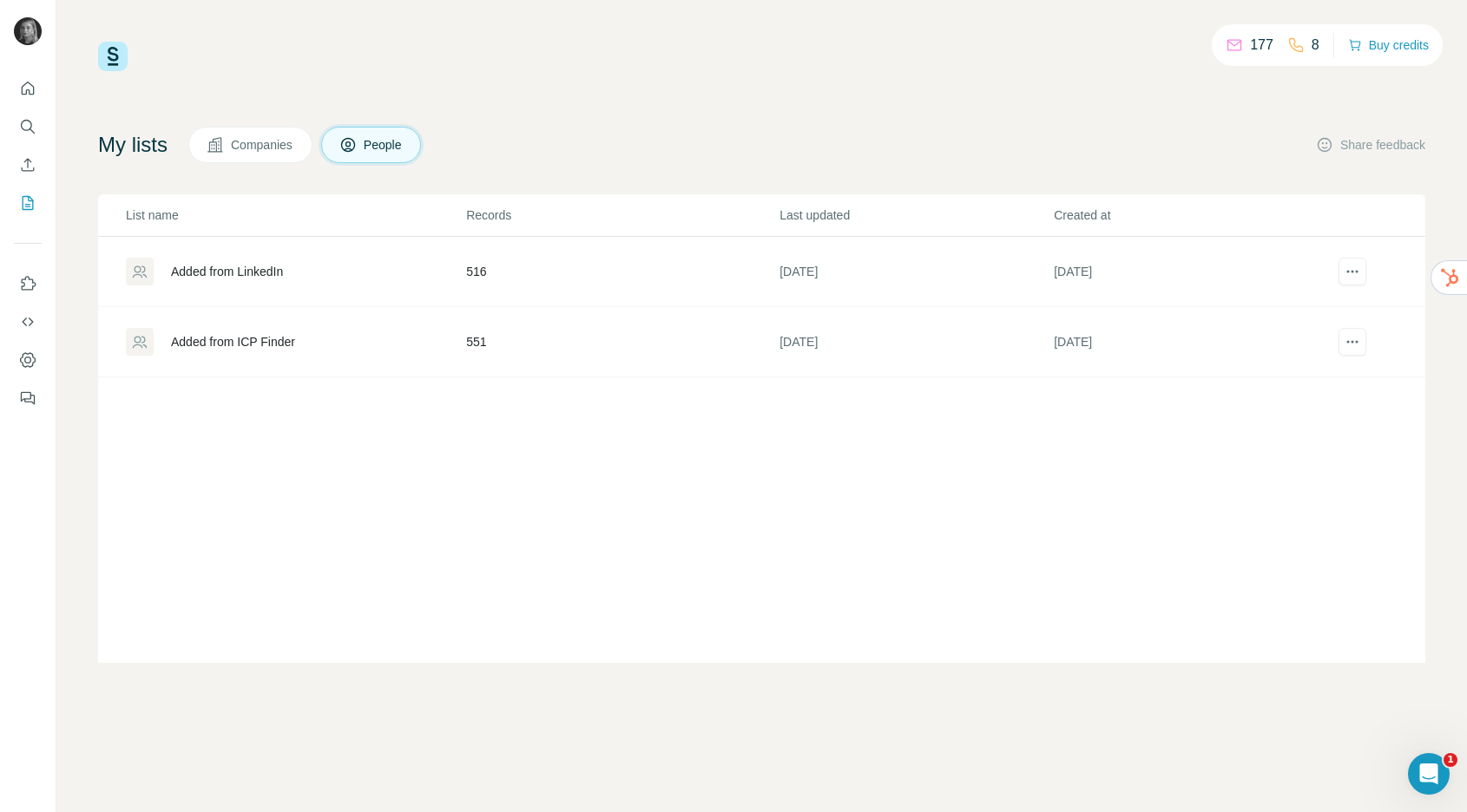
click at [471, 348] on td "551" at bounding box center [622, 342] width 314 height 70
click at [459, 318] on td "Added from ICP Finder" at bounding box center [282, 342] width 367 height 70
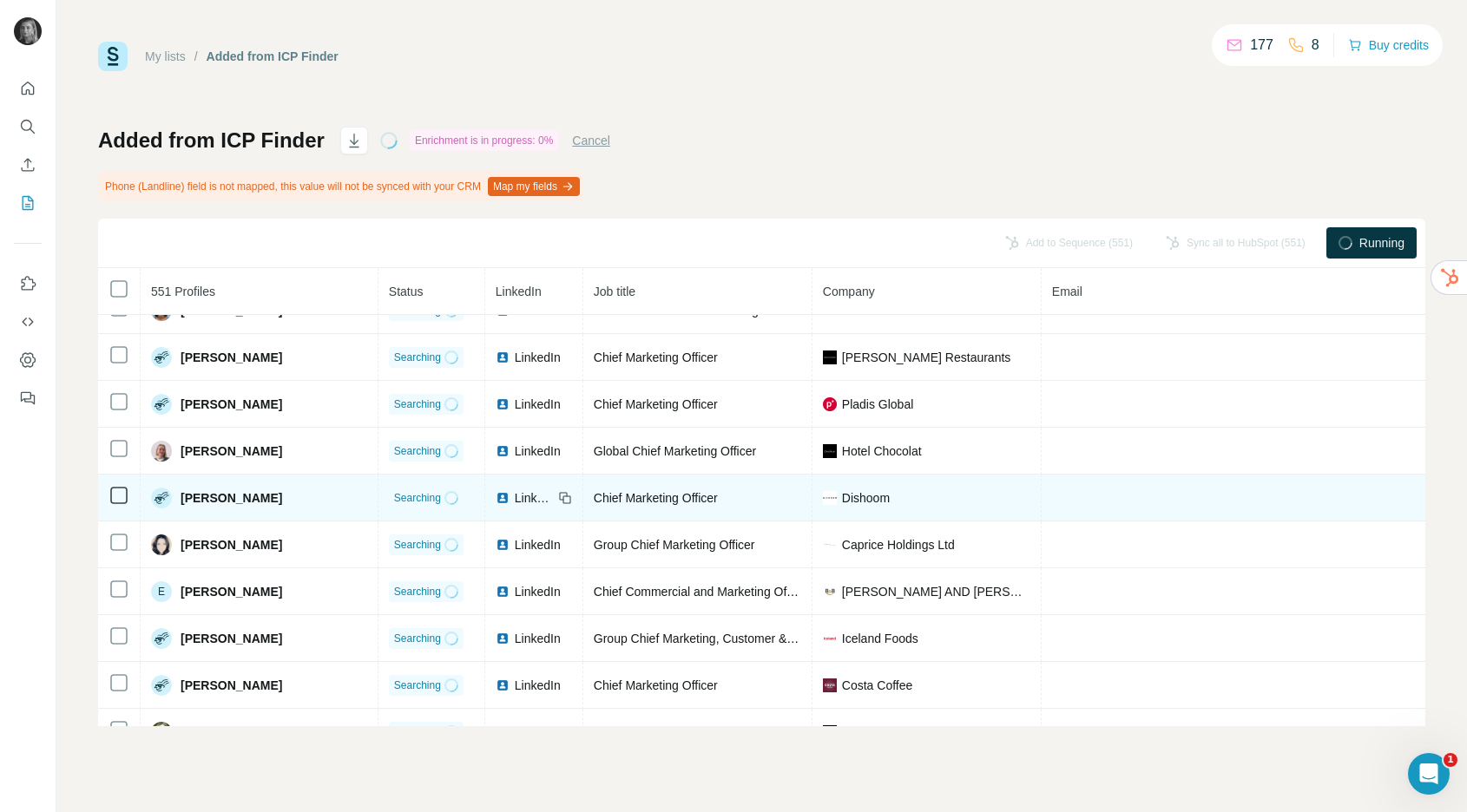
scroll to position [1471, 0]
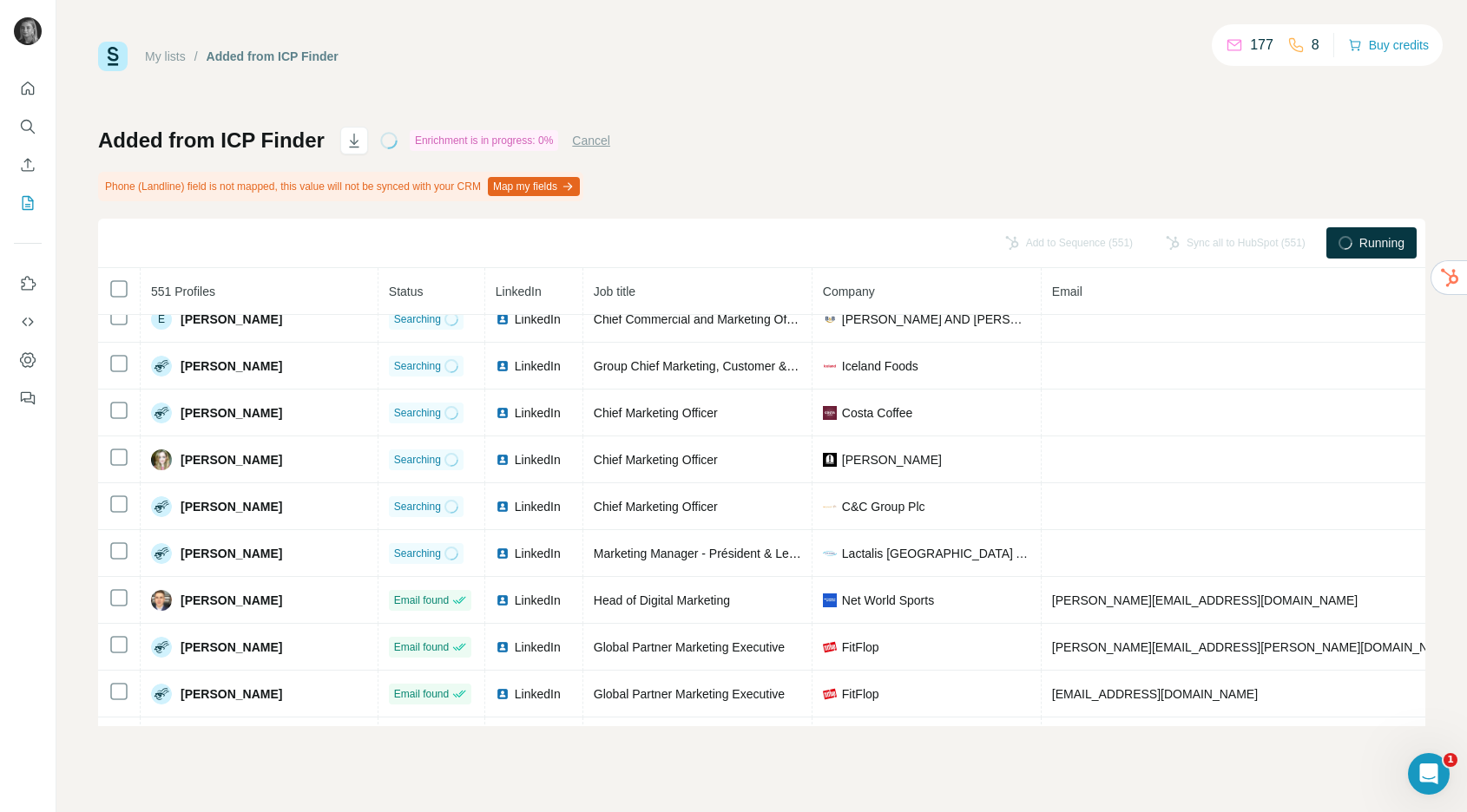
click at [1351, 239] on div "Running" at bounding box center [1372, 243] width 91 height 32
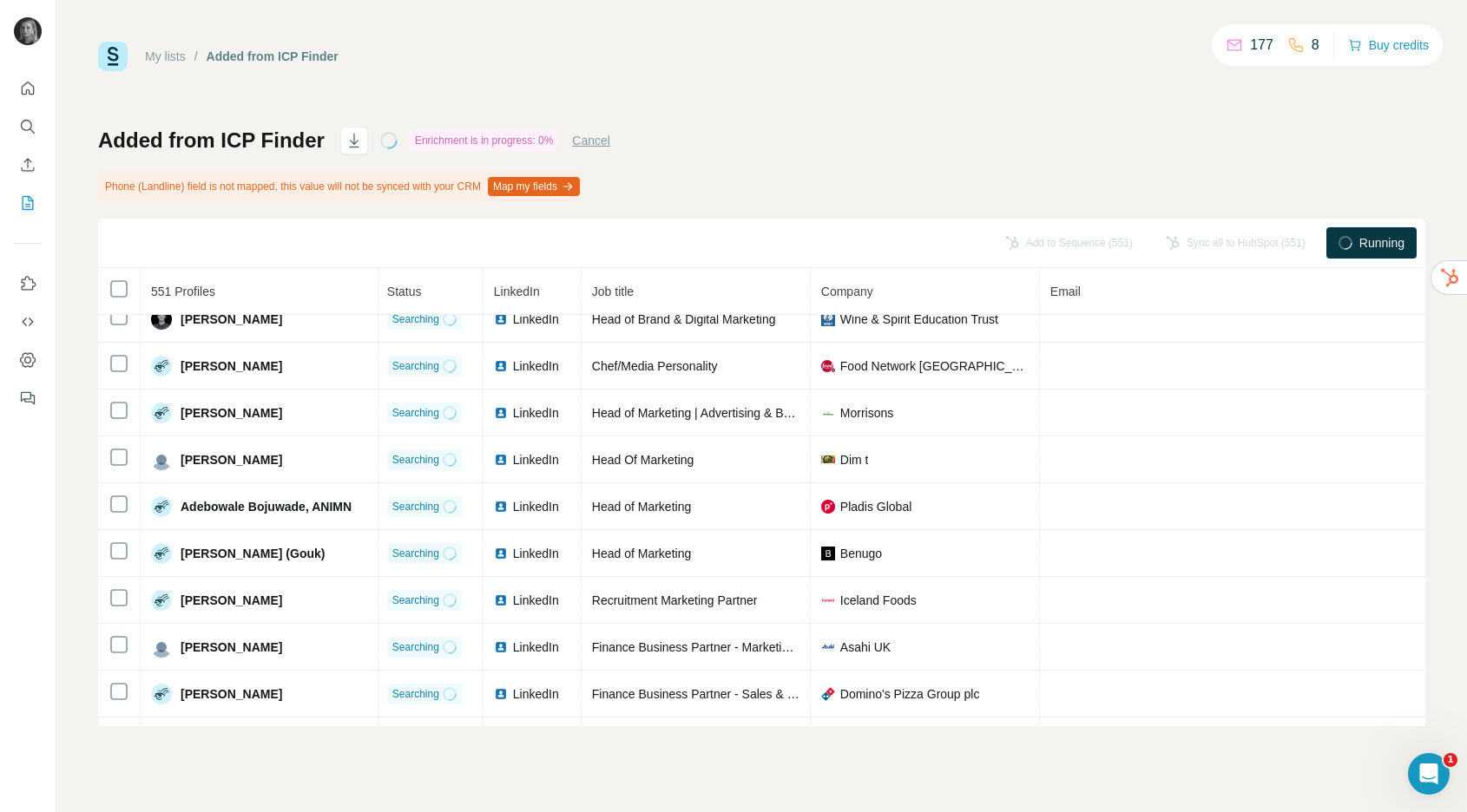
scroll to position [0, 2]
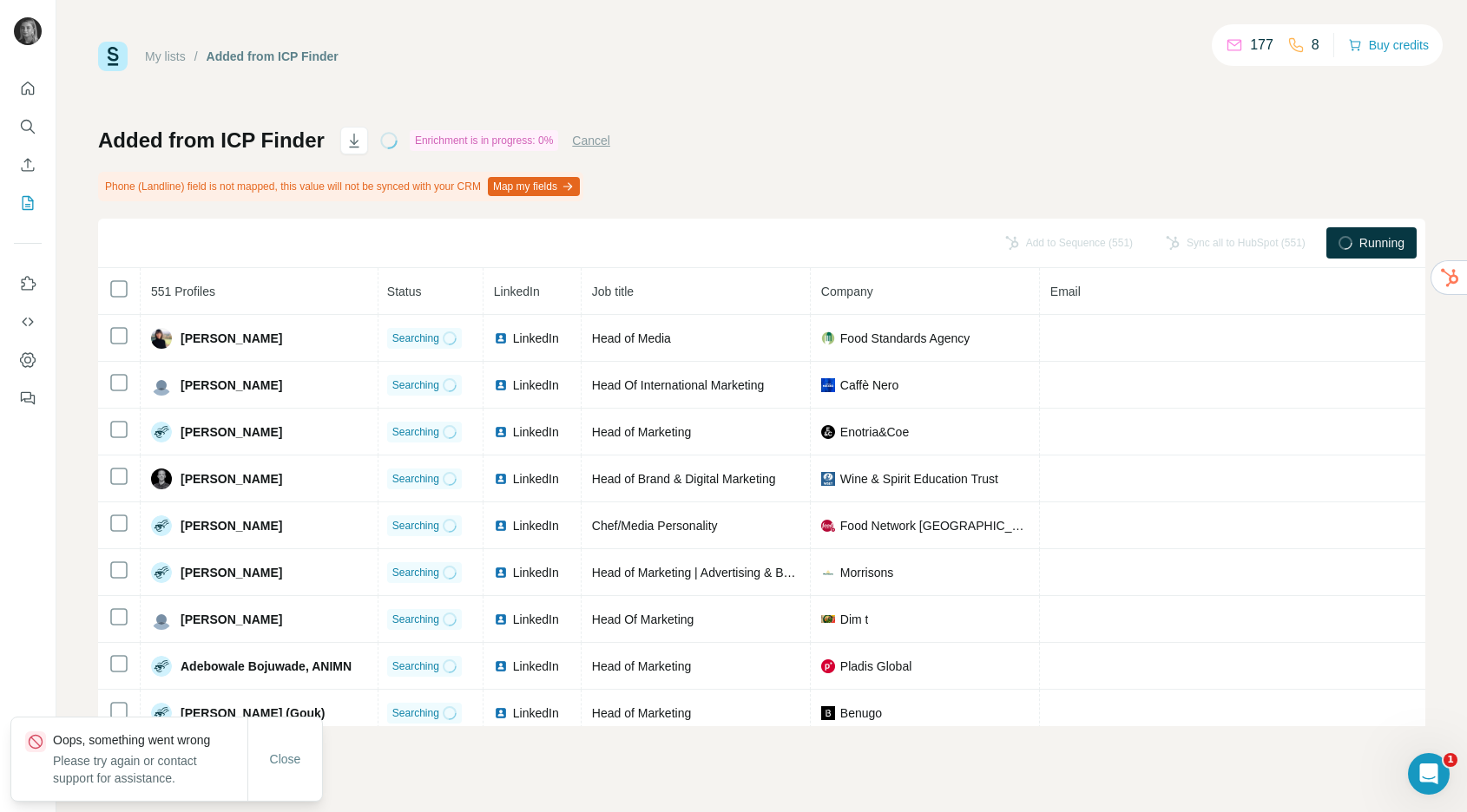
click at [1006, 132] on div "Added from ICP Finder Enrichment is in progress: 0% Cancel Phone (Landline) fie…" at bounding box center [762, 427] width 1327 height 599
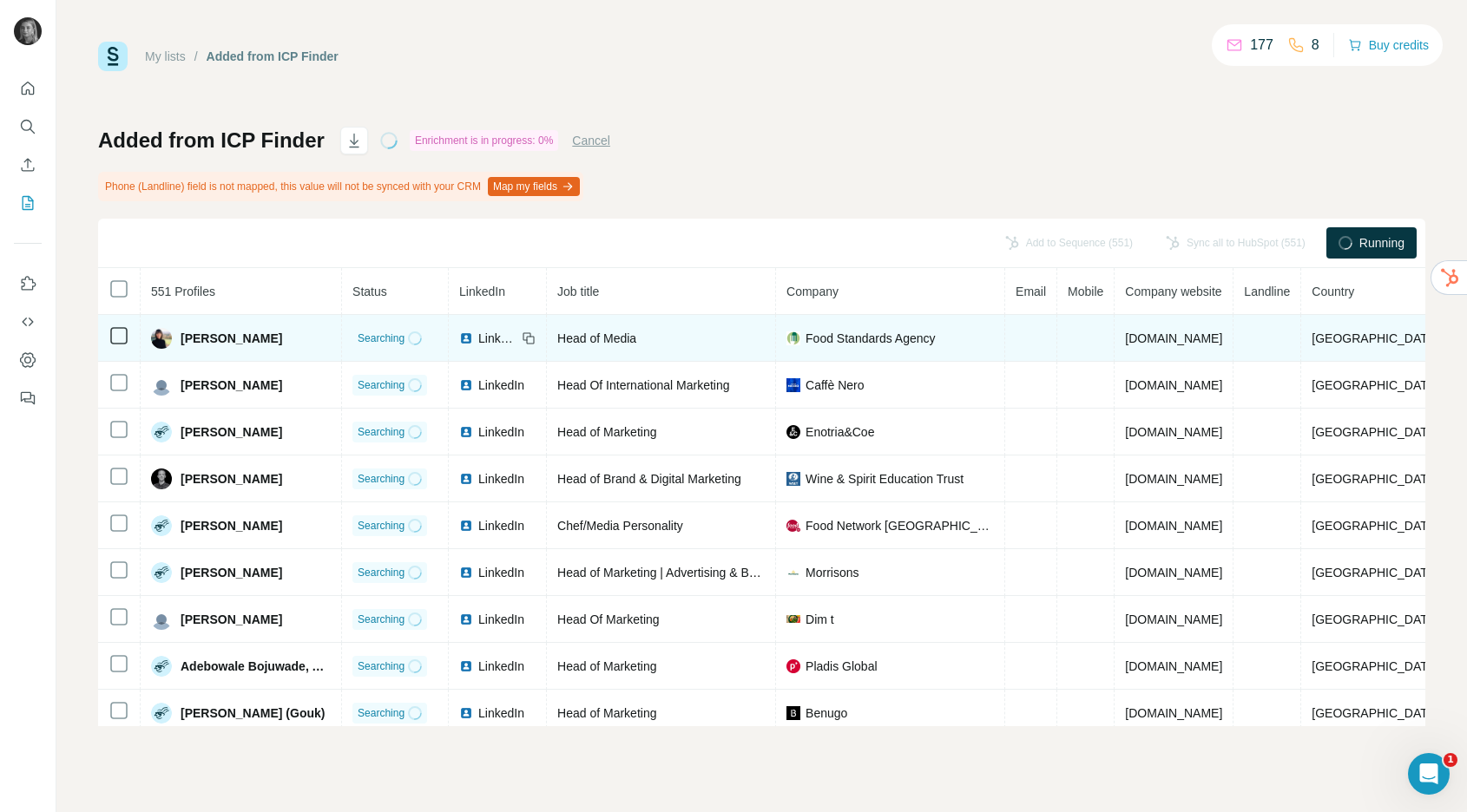
click at [384, 331] on span "Searching" at bounding box center [382, 339] width 47 height 16
click at [496, 331] on span "LinkedIn" at bounding box center [497, 339] width 38 height 18
